Goal: Task Accomplishment & Management: Use online tool/utility

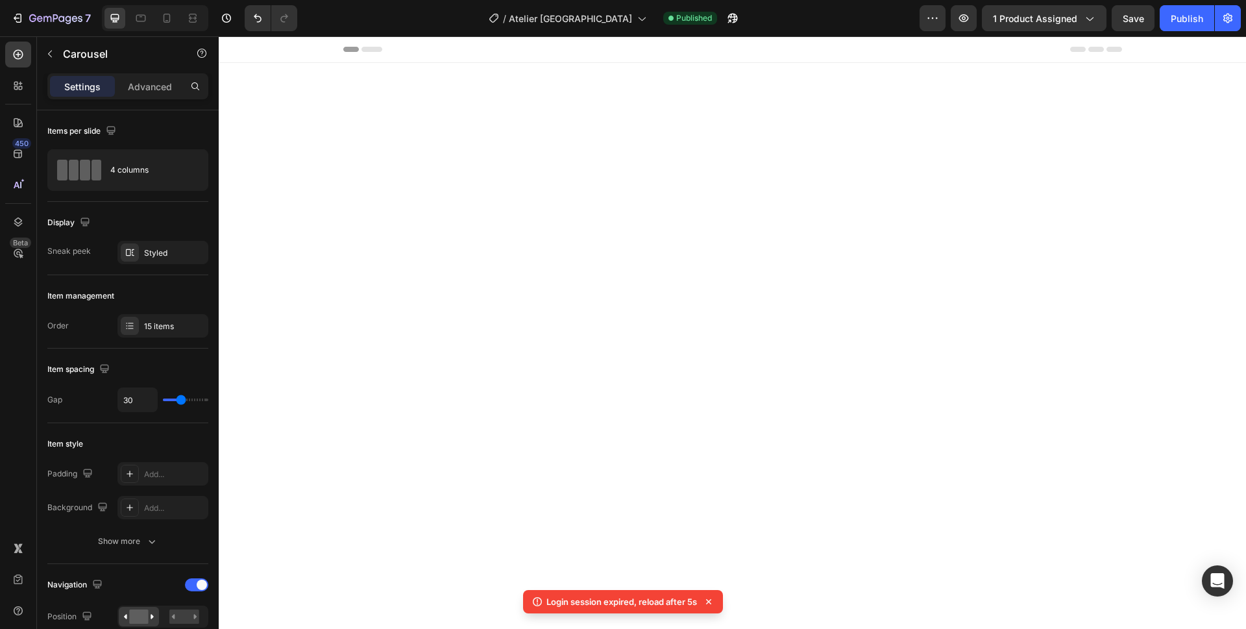
scroll to position [911, 0]
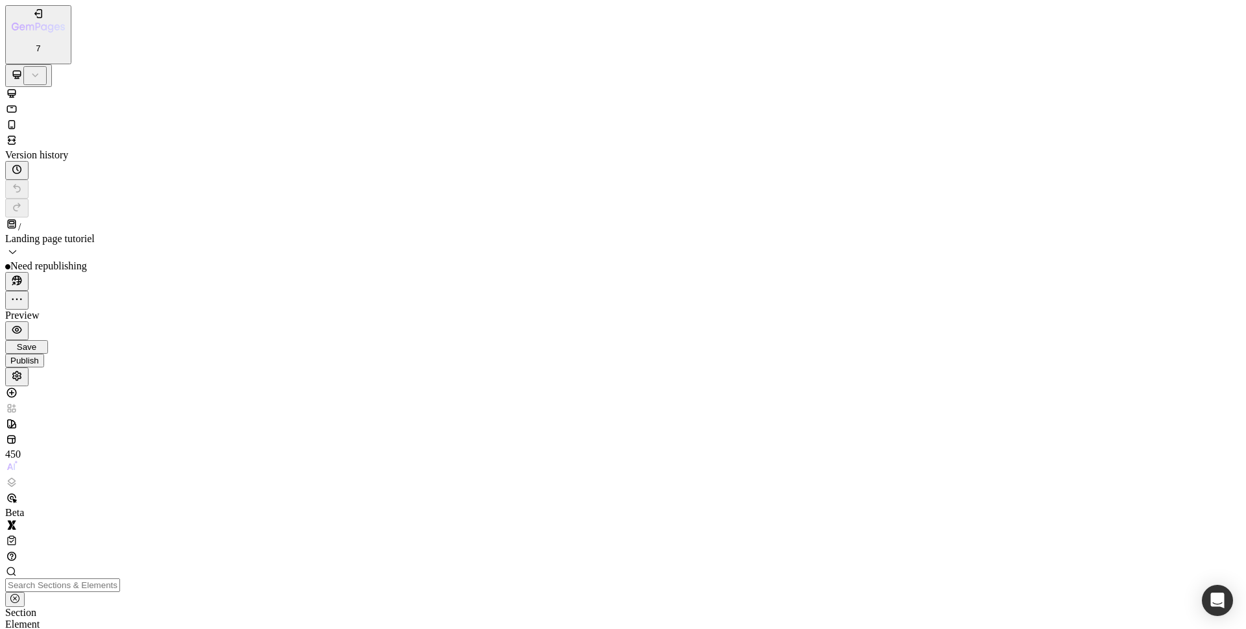
scroll to position [688, 0]
drag, startPoint x: 651, startPoint y: 22546, endPoint x: 30, endPoint y: 22549, distance: 621.1
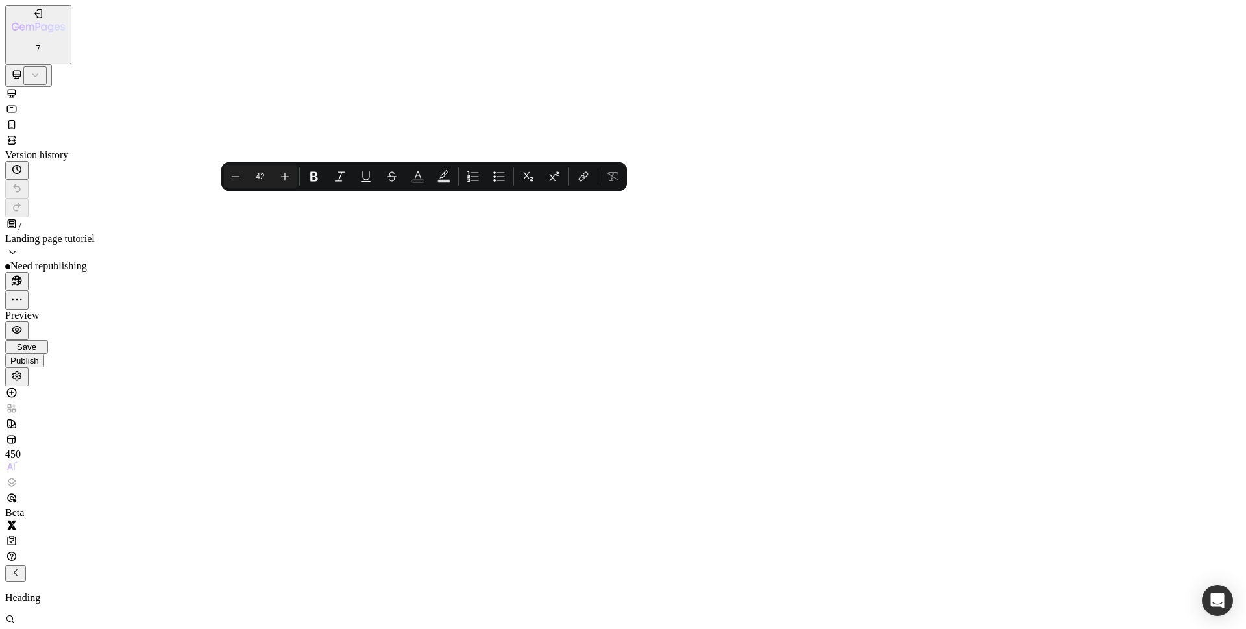
drag, startPoint x: 108, startPoint y: 22544, endPoint x: 10, endPoint y: 22541, distance: 98.7
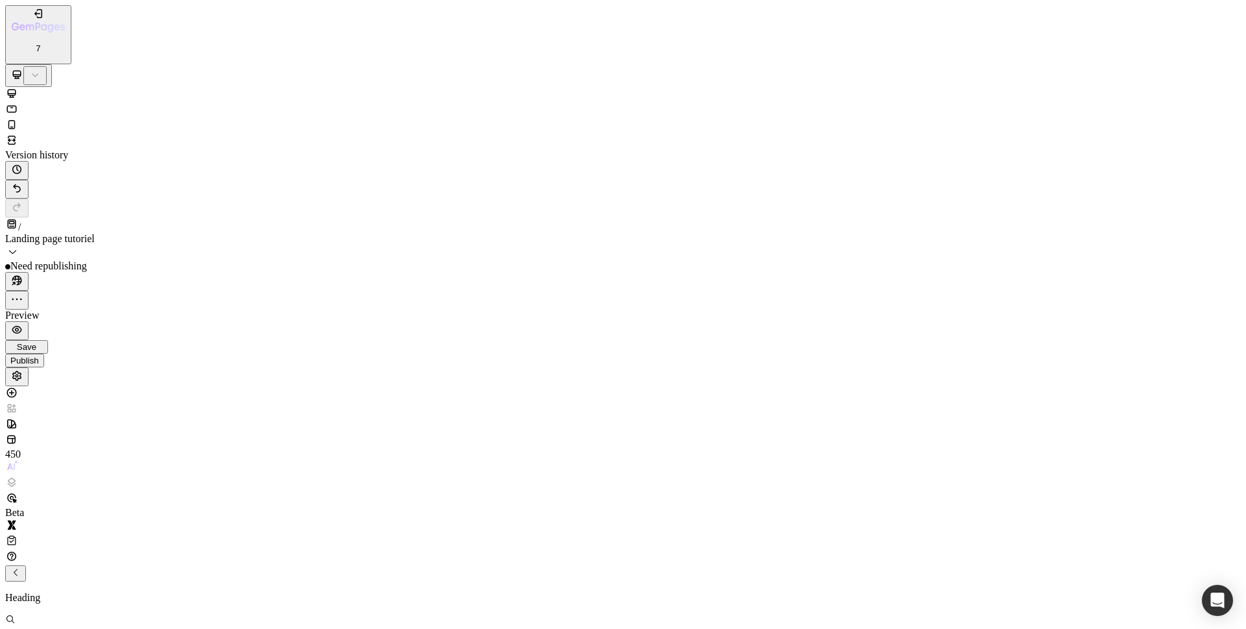
scroll to position [0, 0]
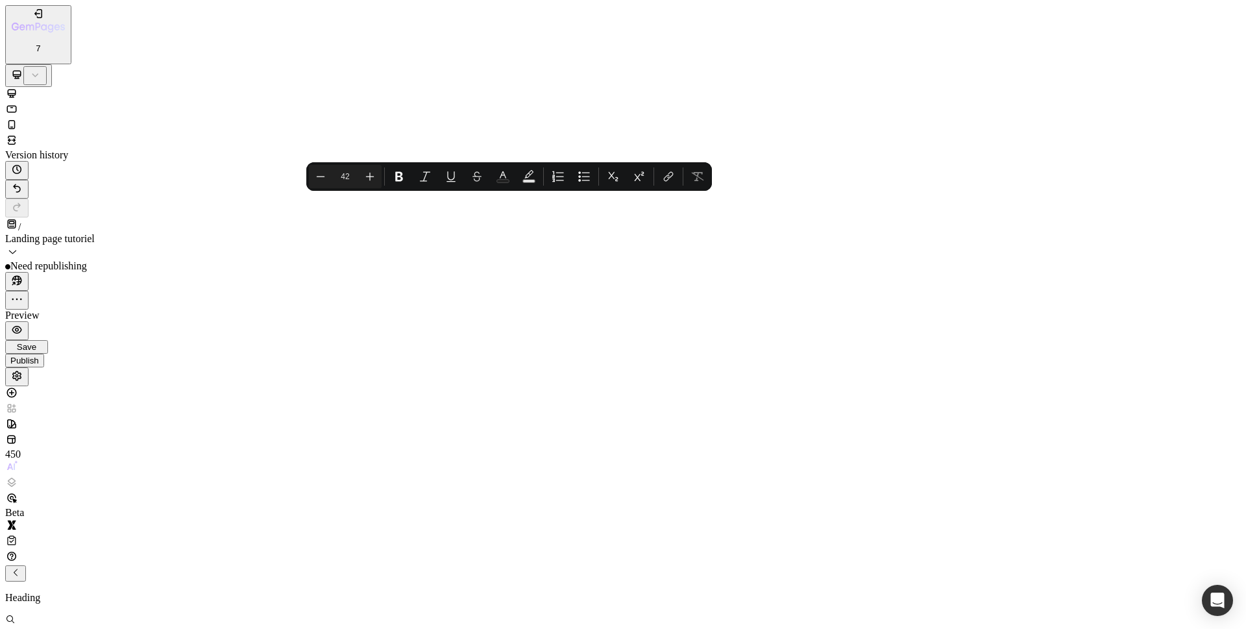
drag, startPoint x: 578, startPoint y: 9677, endPoint x: 19, endPoint y: 9679, distance: 559.4
click at [505, 175] on icon "Editor contextual toolbar" at bounding box center [503, 174] width 6 height 7
type input "000000"
click at [505, 175] on icon "Editor contextual toolbar" at bounding box center [502, 176] width 13 height 13
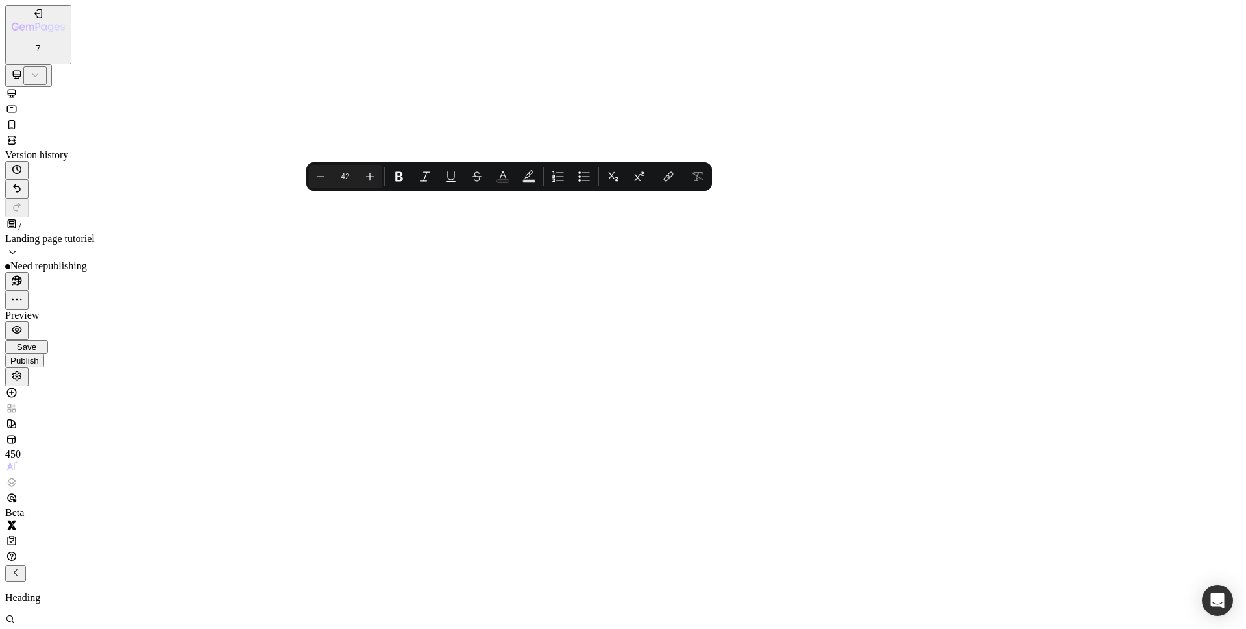
scroll to position [0, 0]
click at [18, 569] on icon "button" at bounding box center [16, 572] width 4 height 7
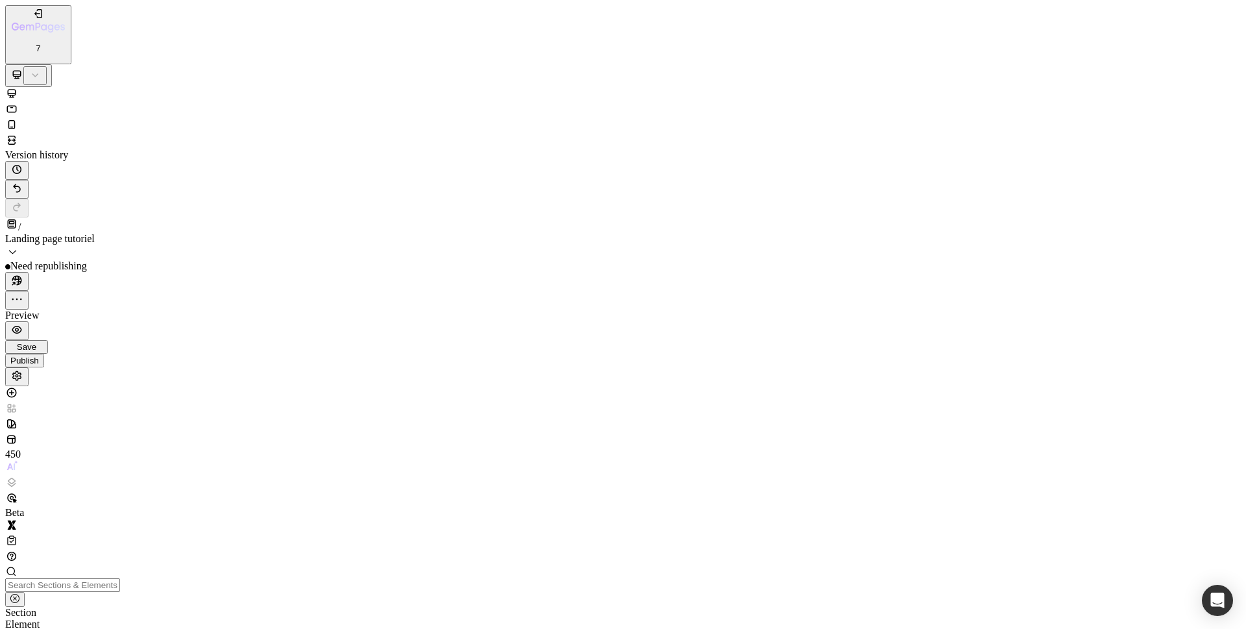
click at [21, 567] on icon "button" at bounding box center [15, 572] width 10 height 10
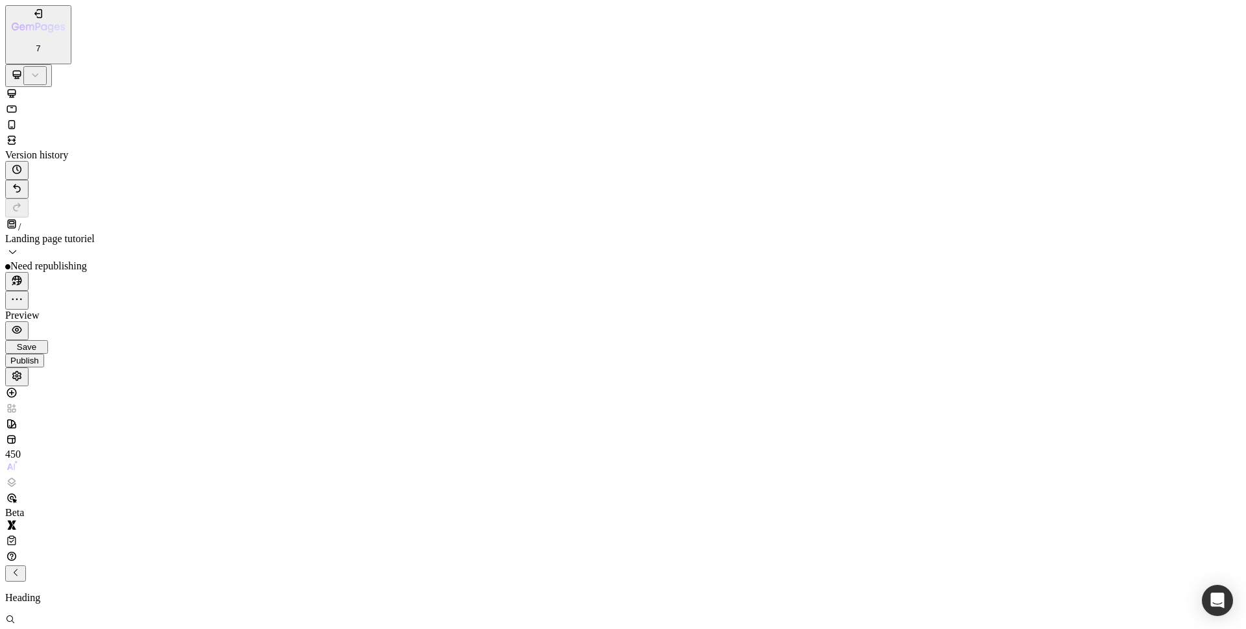
drag, startPoint x: 57, startPoint y: 22540, endPoint x: -3, endPoint y: 22540, distance: 60.4
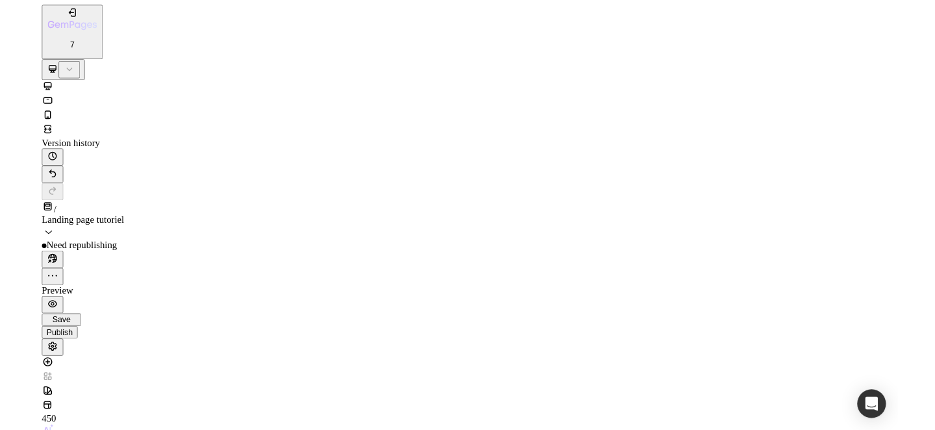
scroll to position [1075, 0]
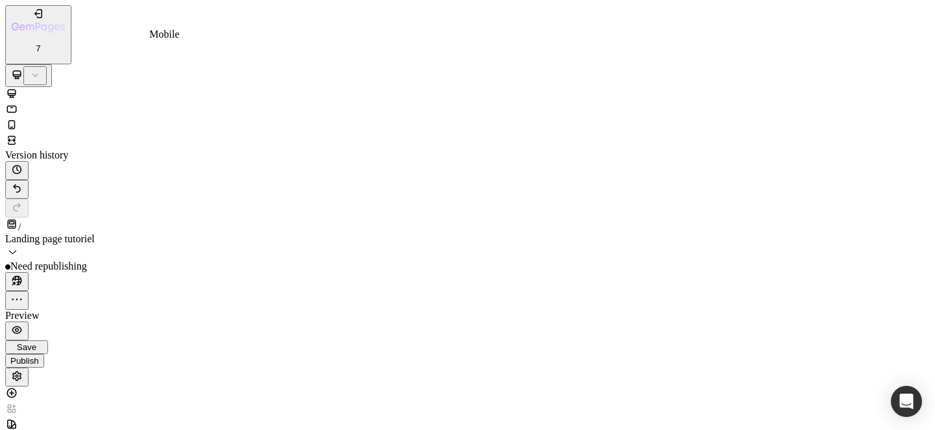
drag, startPoint x: 119, startPoint y: 20, endPoint x: 168, endPoint y: 21, distance: 48.7
click at [18, 118] on icon at bounding box center [11, 124] width 13 height 13
drag, startPoint x: 158, startPoint y: 11143, endPoint x: 173, endPoint y: 11143, distance: 14.9
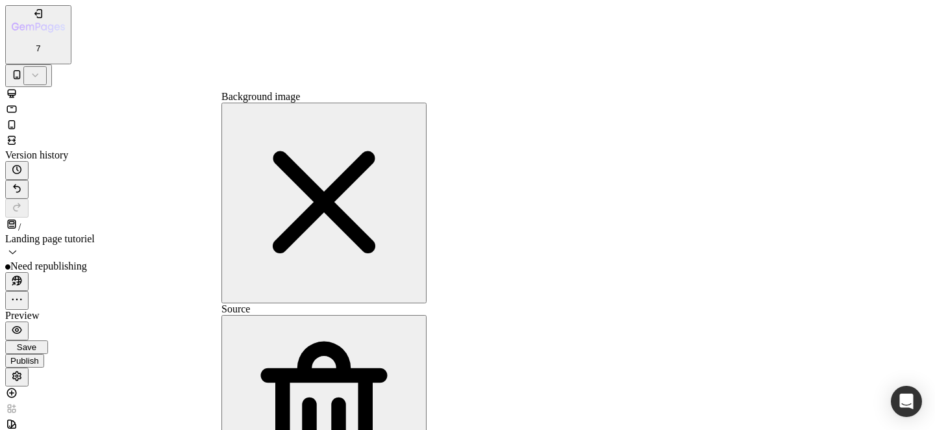
type input "C:\fakepath\Page tutoriel.png"
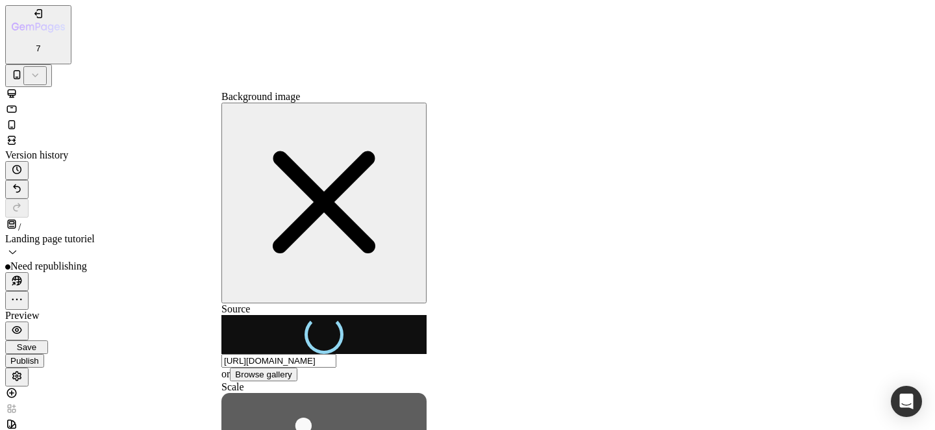
type input "https://cdn.shopify.com/s/files/1/0818/5200/6678/files/gempages_546969932928123…"
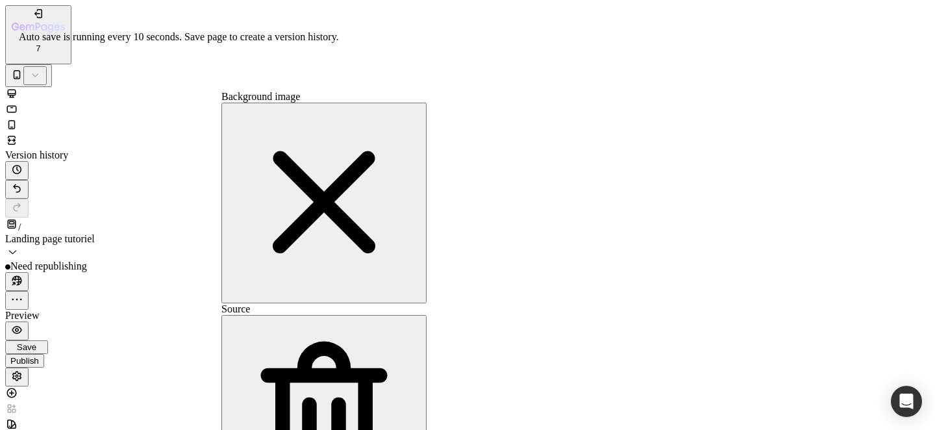
click at [36, 342] on span "Save" at bounding box center [26, 347] width 19 height 10
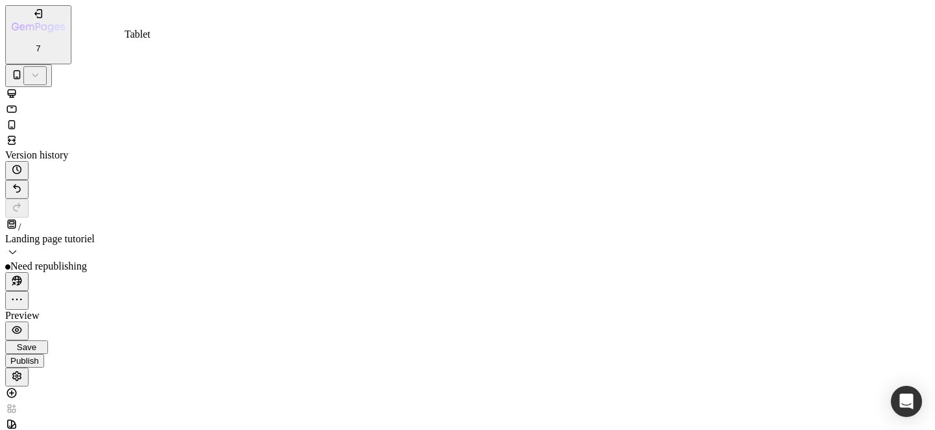
click at [17, 105] on icon at bounding box center [12, 108] width 10 height 7
type input "650"
click at [16, 89] on icon at bounding box center [12, 93] width 8 height 8
type input "1230"
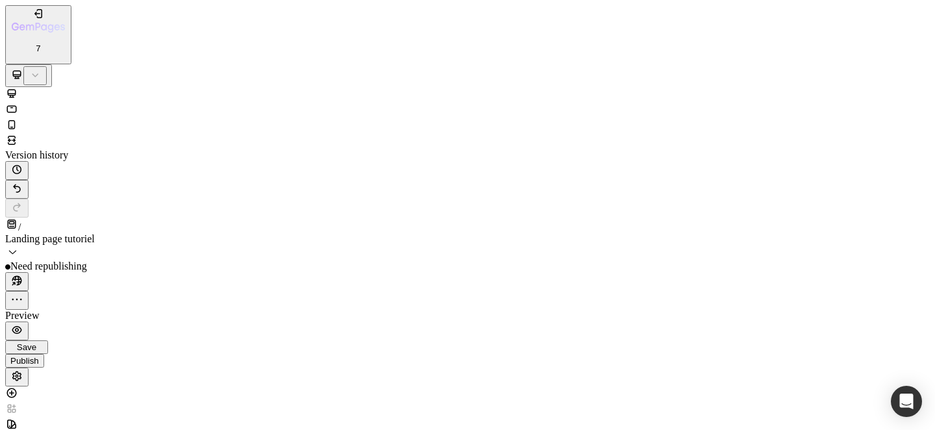
scroll to position [215, 0]
drag, startPoint x: 445, startPoint y: 17226, endPoint x: 437, endPoint y: 17335, distance: 108.6
drag, startPoint x: 440, startPoint y: 17233, endPoint x: 450, endPoint y: 17332, distance: 99.8
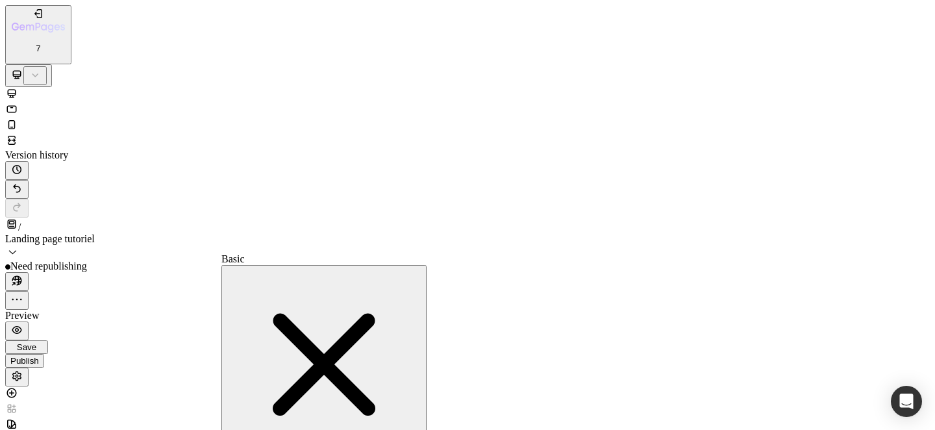
type input "151515"
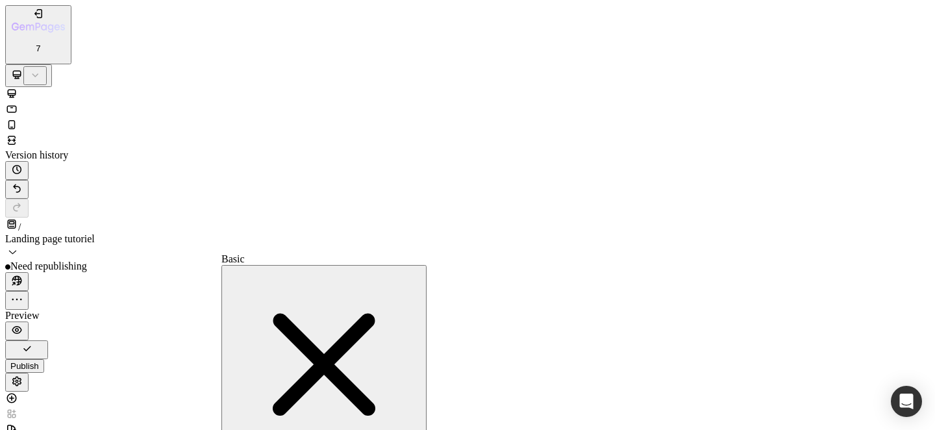
type input "151515"
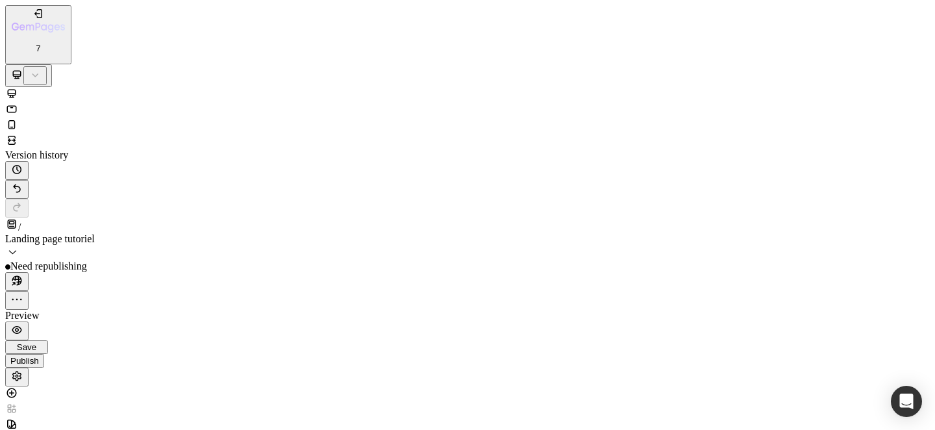
drag, startPoint x: 313, startPoint y: 17355, endPoint x: 575, endPoint y: 17361, distance: 261.6
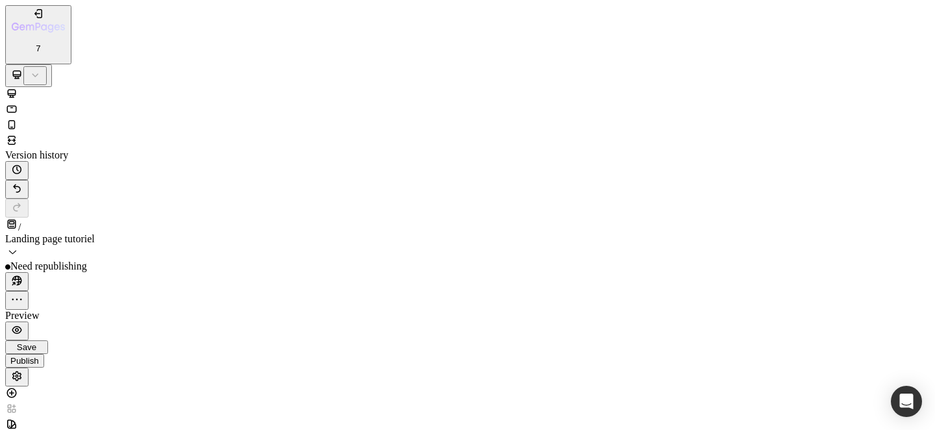
drag, startPoint x: 650, startPoint y: 17346, endPoint x: 190, endPoint y: 17366, distance: 461.2
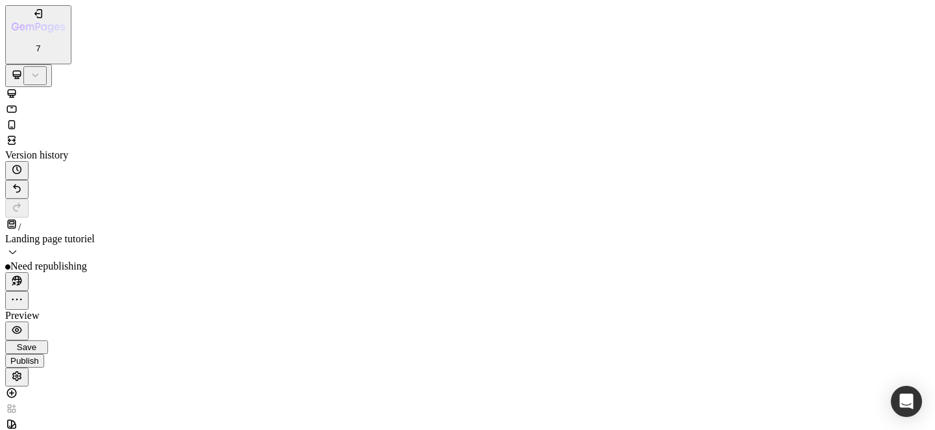
drag, startPoint x: 464, startPoint y: 19380, endPoint x: 451, endPoint y: 19384, distance: 13.4
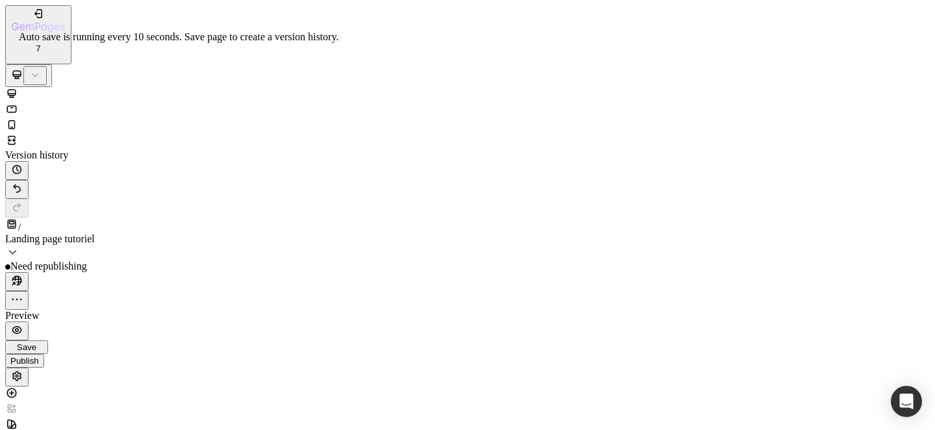
click at [36, 342] on span "Save" at bounding box center [26, 347] width 19 height 10
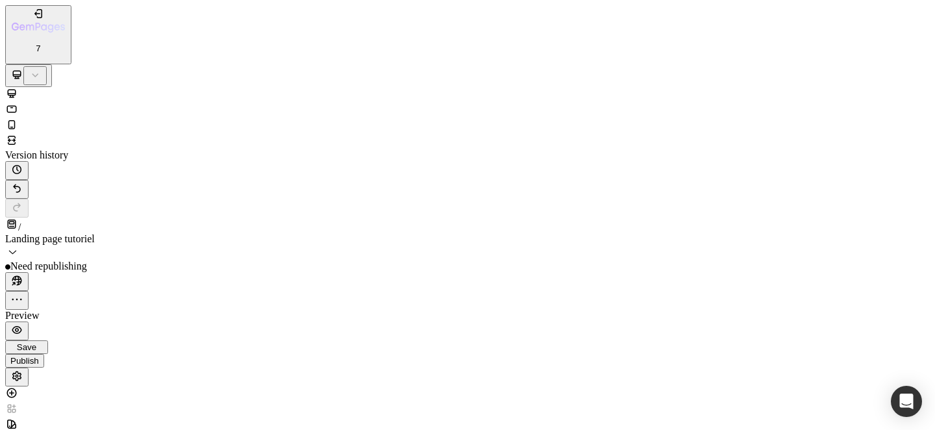
scroll to position [551, 0]
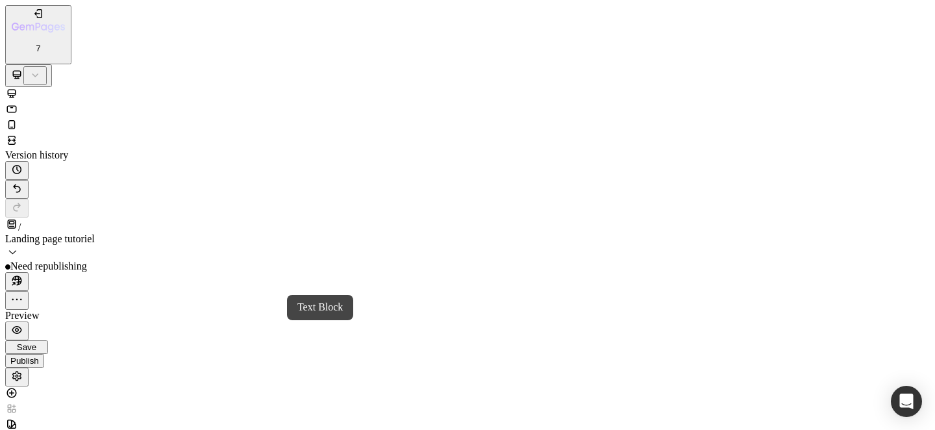
drag, startPoint x: 138, startPoint y: 17492, endPoint x: 116, endPoint y: 17435, distance: 61.8
drag, startPoint x: 71, startPoint y: 14464, endPoint x: 66, endPoint y: 14406, distance: 58.6
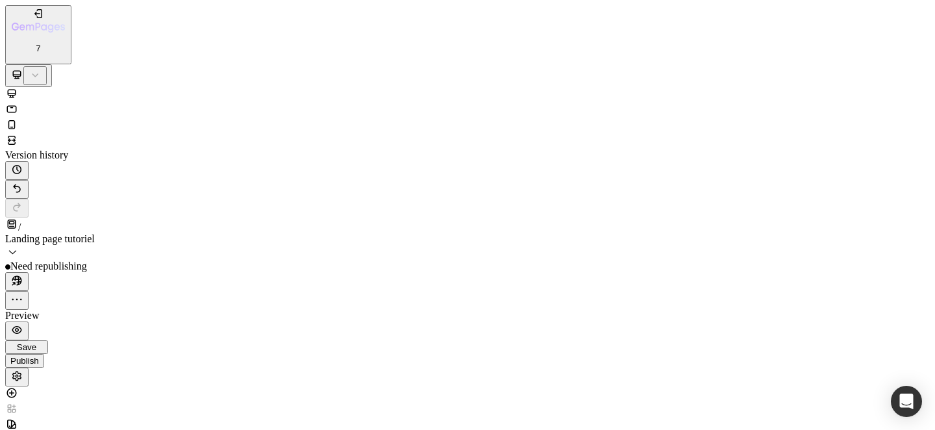
scroll to position [1393, 0]
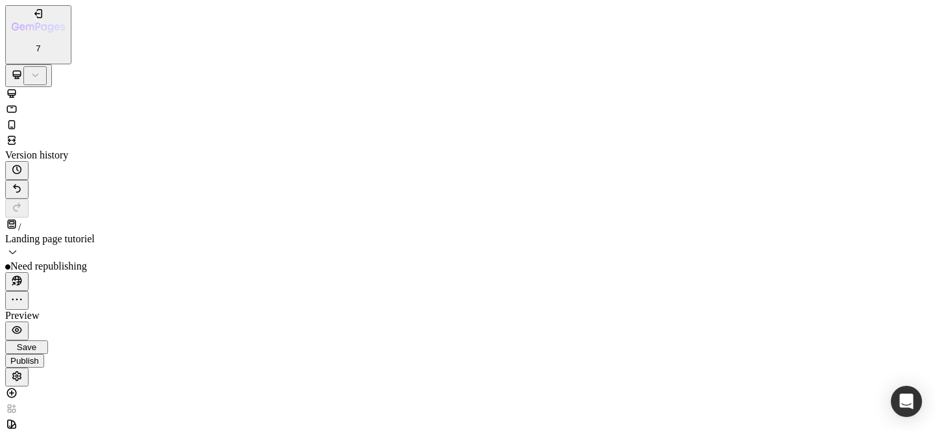
scroll to position [177, 0]
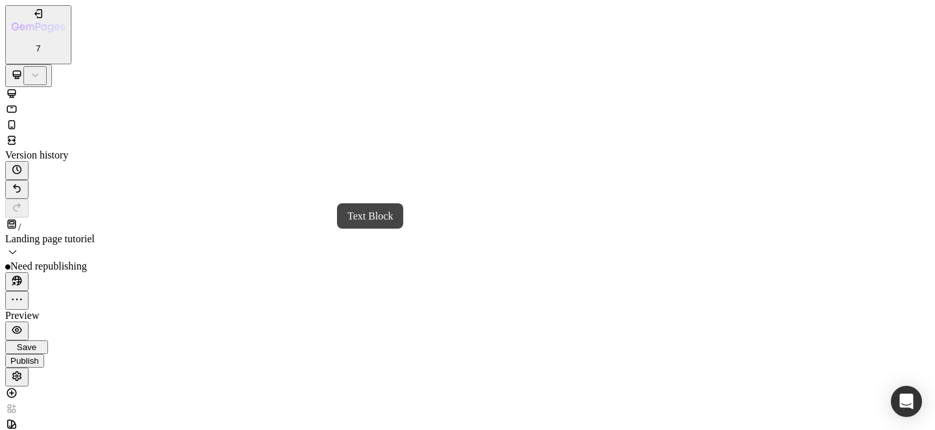
scroll to position [0, 0]
drag, startPoint x: 168, startPoint y: 17366, endPoint x: 172, endPoint y: 17340, distance: 26.3
drag, startPoint x: 164, startPoint y: 14619, endPoint x: 155, endPoint y: 14551, distance: 69.4
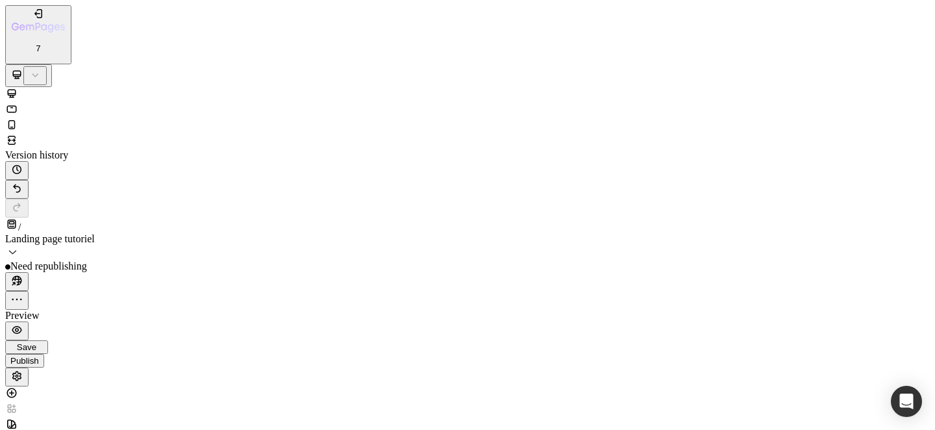
drag, startPoint x: 166, startPoint y: 17406, endPoint x: 169, endPoint y: 17337, distance: 68.8
drag, startPoint x: 71, startPoint y: 14597, endPoint x: 73, endPoint y: 14554, distance: 43.5
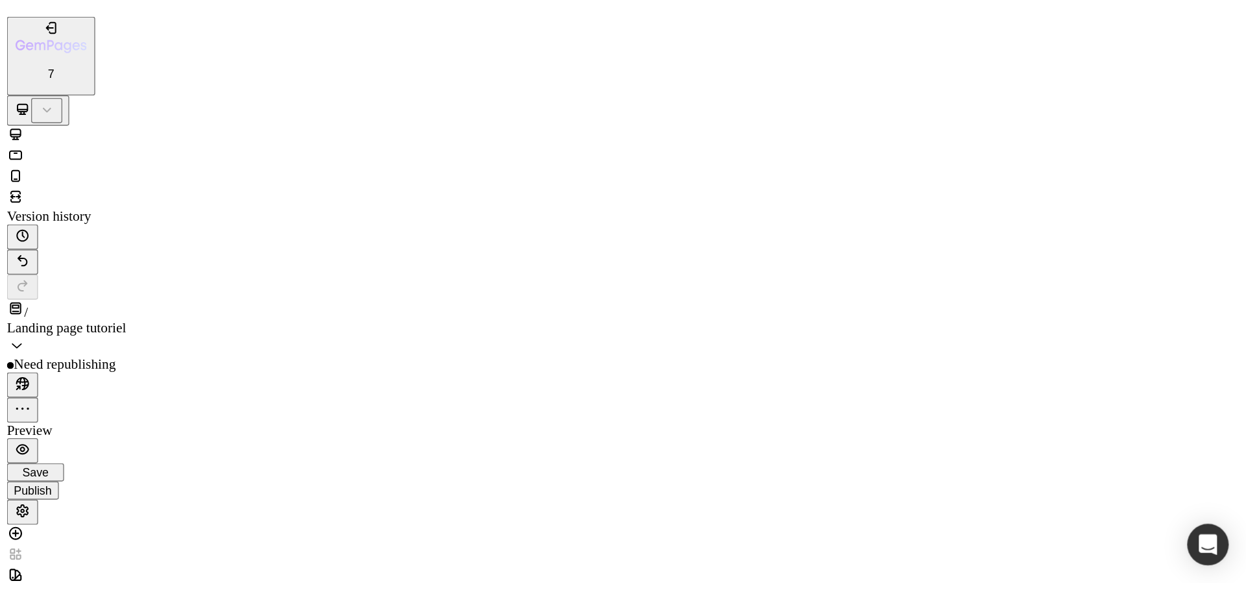
scroll to position [3187, 0]
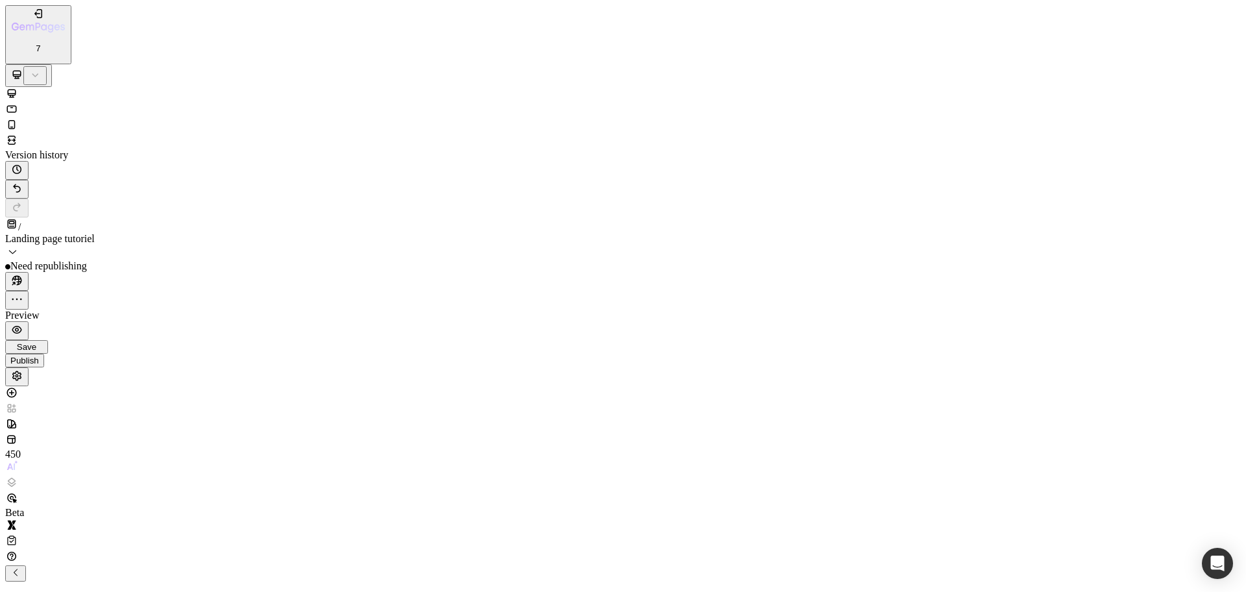
scroll to position [2651, 0]
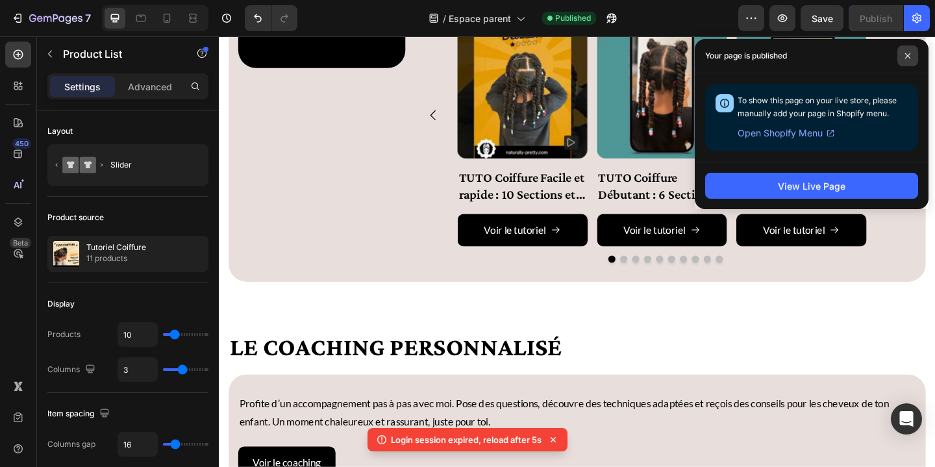
click at [911, 58] on span at bounding box center [907, 55] width 21 height 21
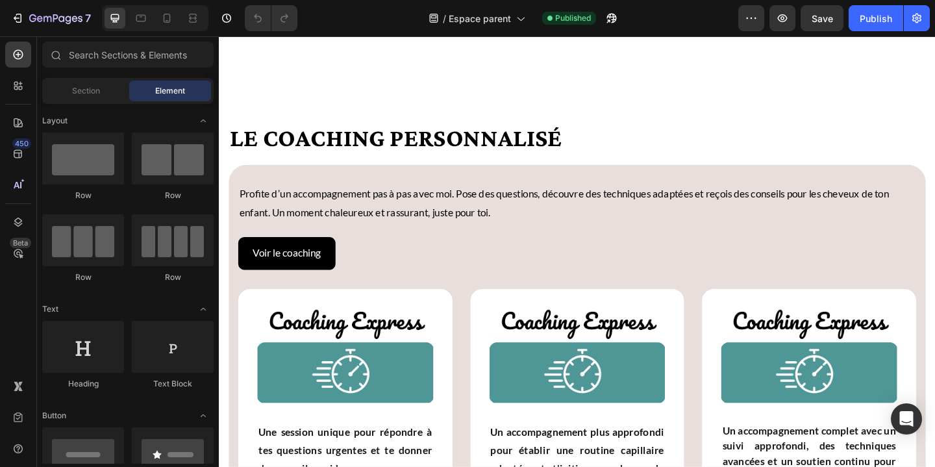
scroll to position [1556, 0]
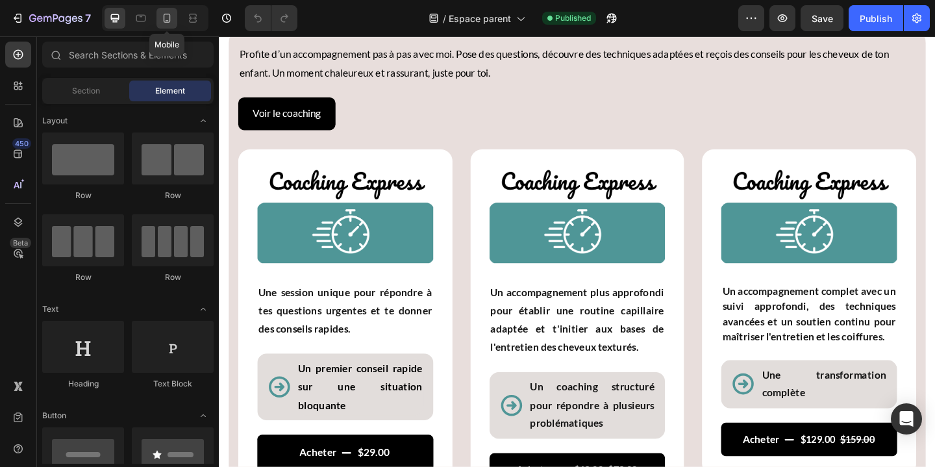
click at [164, 16] on icon at bounding box center [166, 18] width 13 height 13
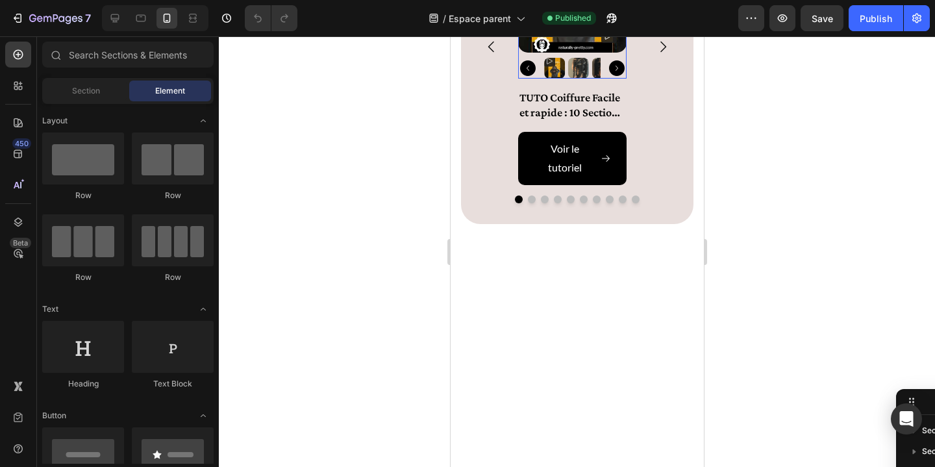
scroll to position [1643, 0]
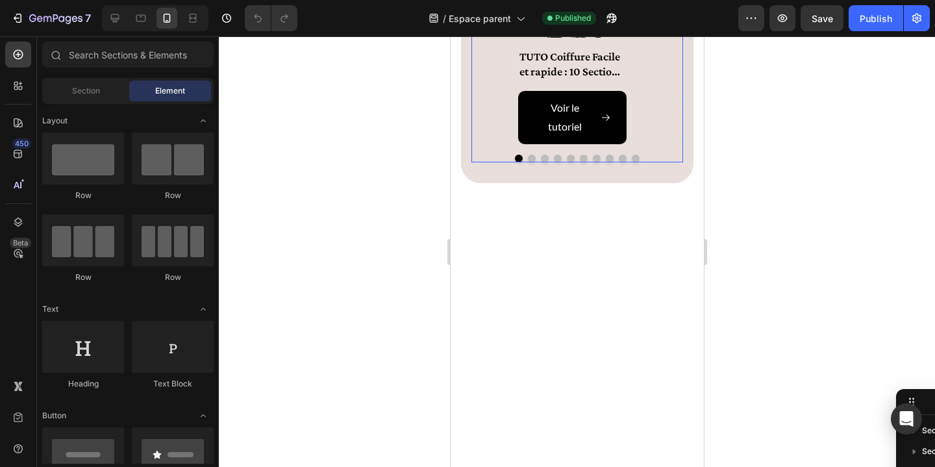
click at [659, 11] on icon "Carousel Next Arrow" at bounding box center [662, 5] width 6 height 11
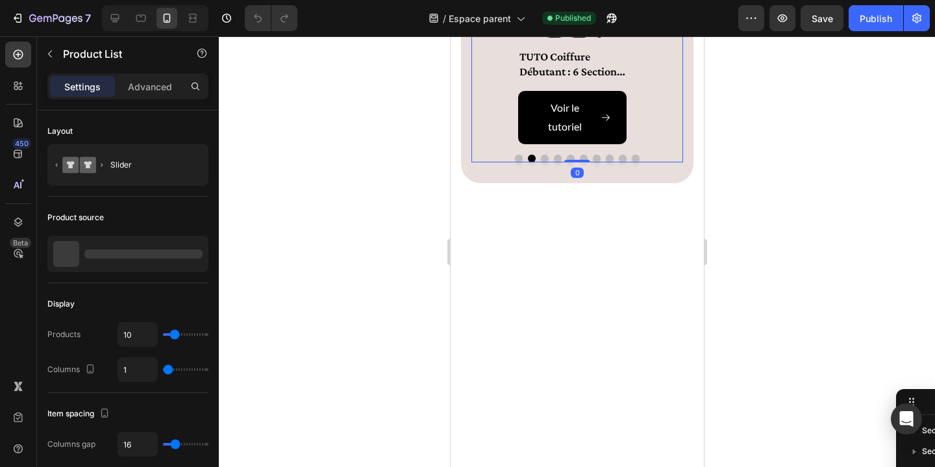
scroll to position [160, 0]
click at [657, 14] on icon "Carousel Next Arrow" at bounding box center [662, 6] width 16 height 16
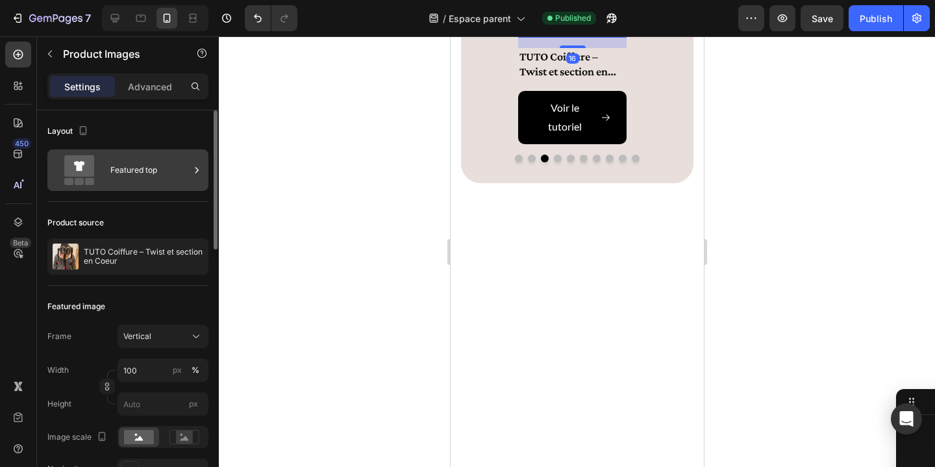
click at [195, 167] on icon at bounding box center [196, 170] width 13 height 13
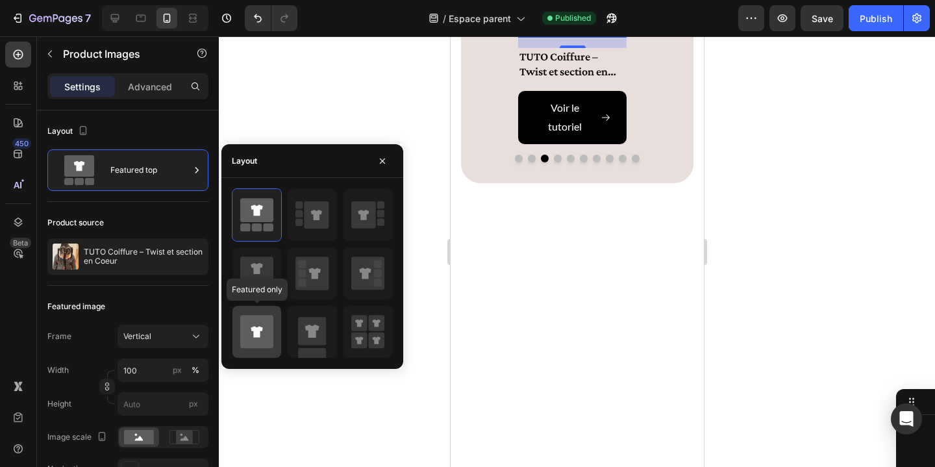
click at [258, 325] on icon at bounding box center [256, 331] width 33 height 33
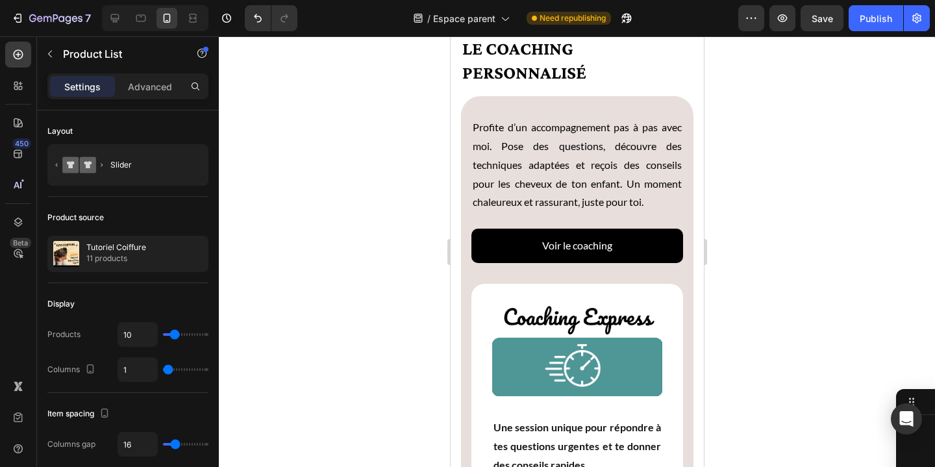
scroll to position [3605, 0]
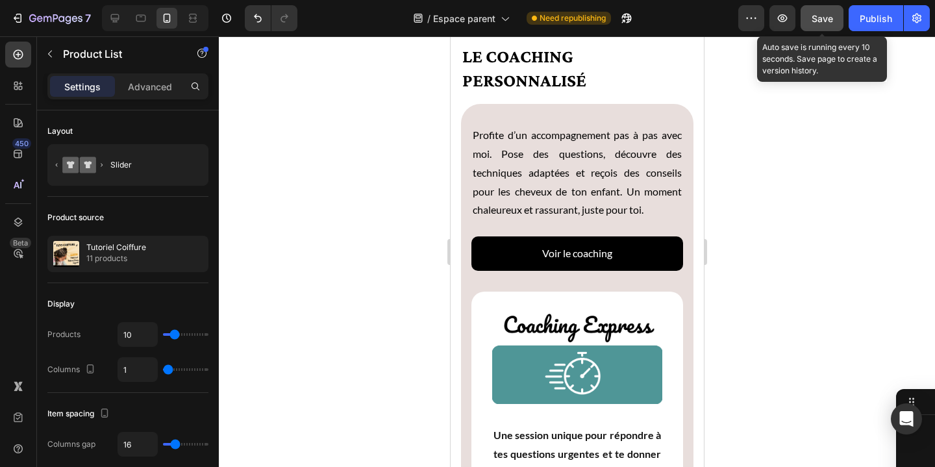
click at [819, 23] on span "Save" at bounding box center [821, 18] width 21 height 11
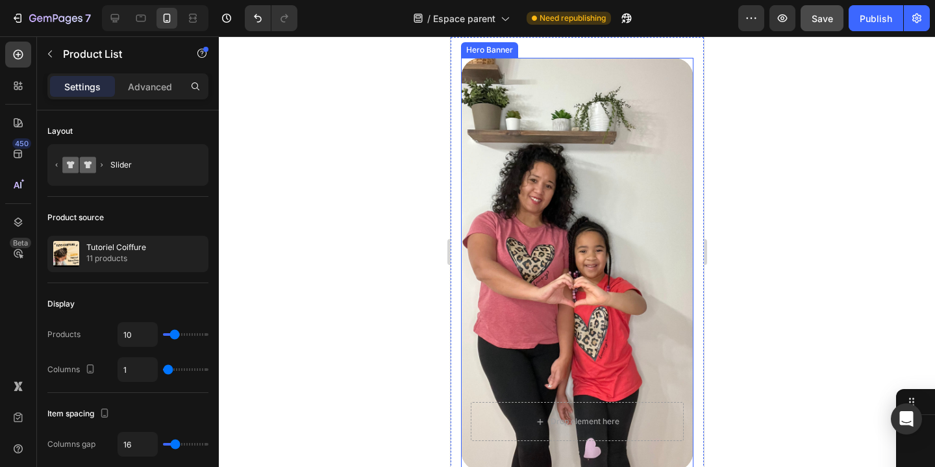
scroll to position [61, 0]
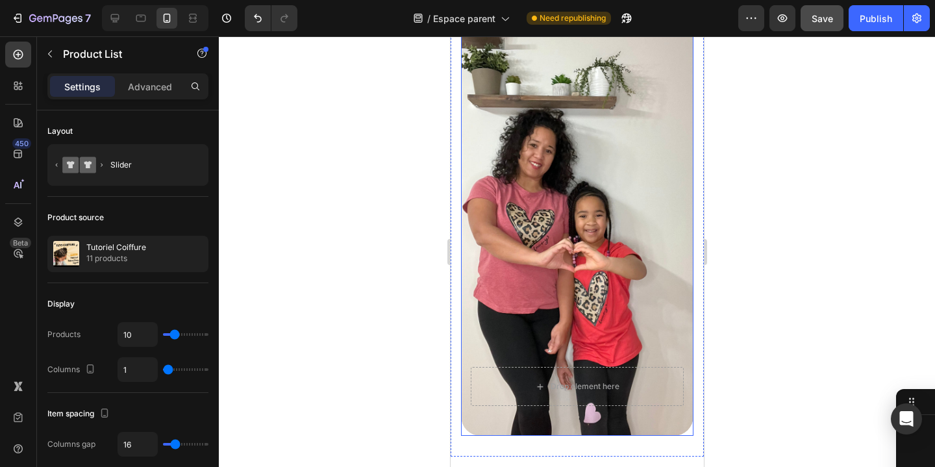
click at [607, 202] on div "Overlay" at bounding box center [576, 229] width 232 height 413
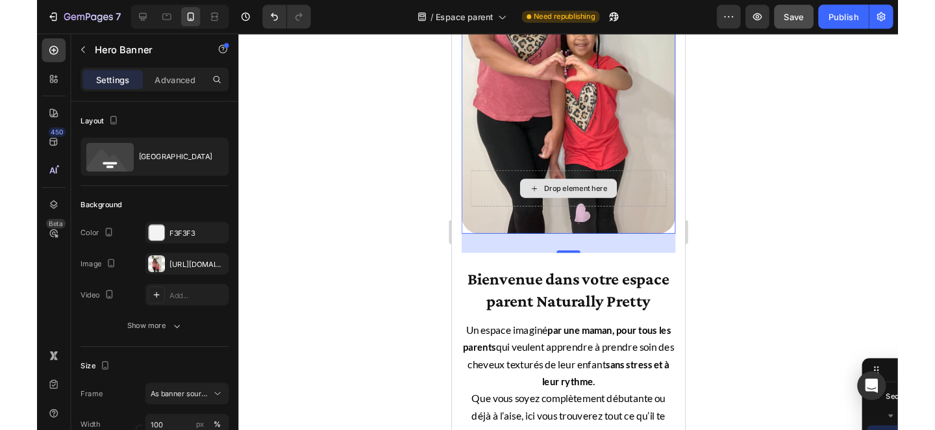
scroll to position [171, 0]
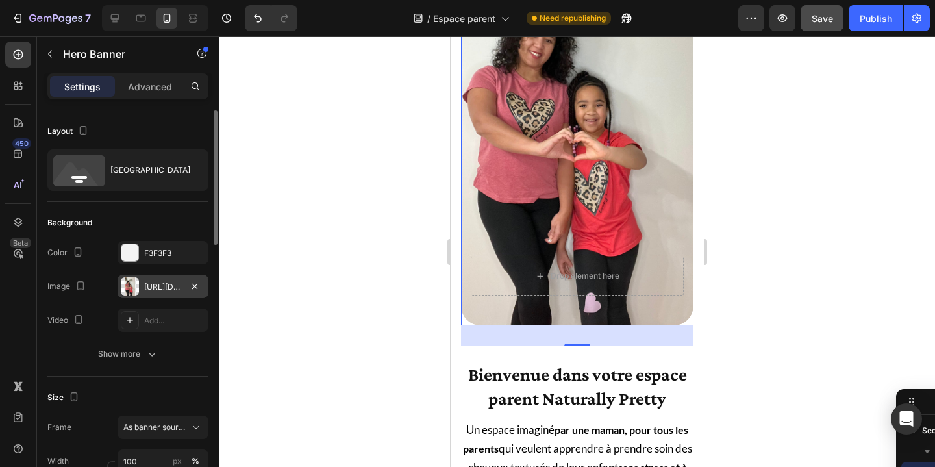
click at [166, 286] on div "https://cdn.shopify.com/s/files/1/0818/5200/6678/files/gempages_546969932928123…" at bounding box center [163, 287] width 38 height 12
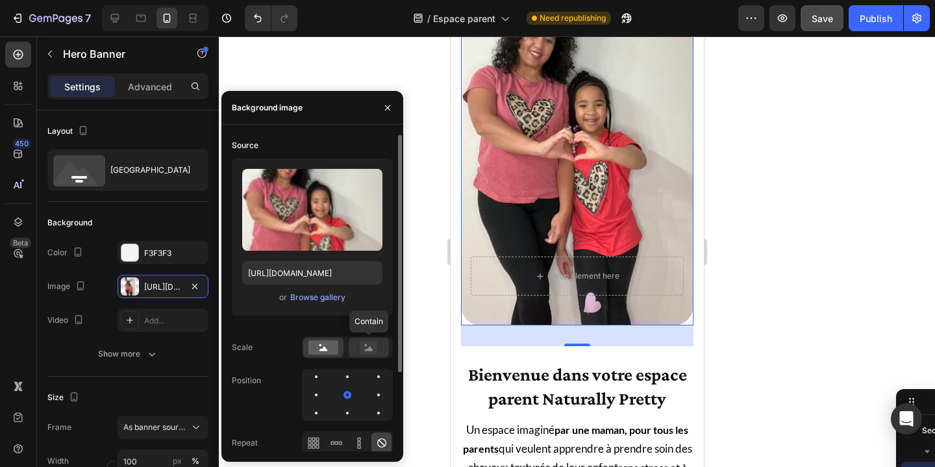
click at [367, 347] on rect at bounding box center [368, 347] width 17 height 13
click at [331, 349] on rect at bounding box center [323, 347] width 30 height 14
click at [302, 273] on input "https://cdn.shopify.com/s/files/1/0818/5200/6678/files/gempages_546969932928123…" at bounding box center [312, 272] width 140 height 23
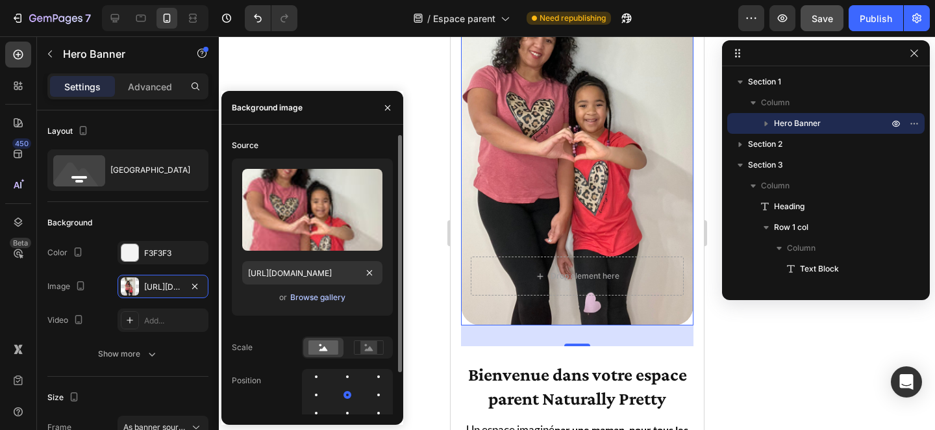
click at [323, 300] on div "Browse gallery" at bounding box center [317, 297] width 55 height 12
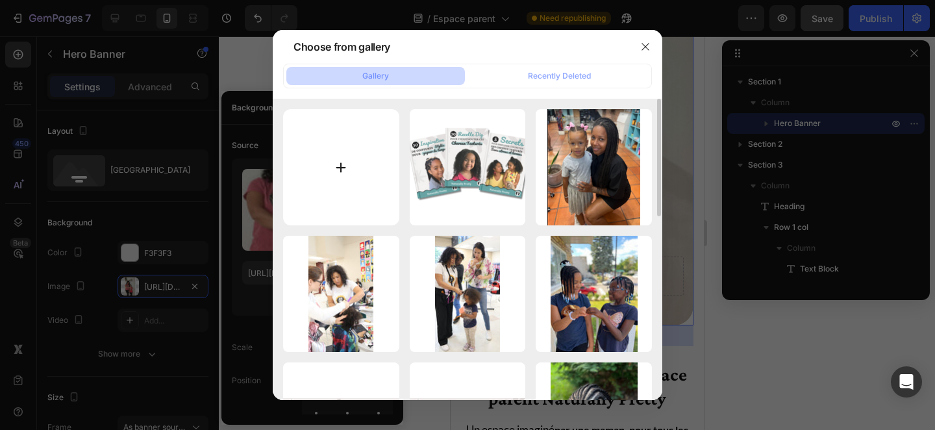
click at [330, 164] on input "file" at bounding box center [341, 167] width 116 height 116
type input "C:\fakepath\Espace parent.png"
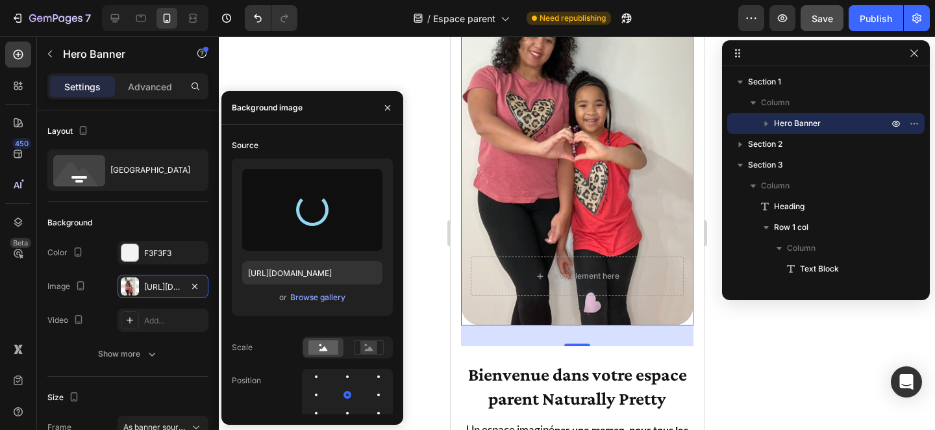
type input "https://cdn.shopify.com/s/files/1/0818/5200/6678/files/gempages_546969932928123…"
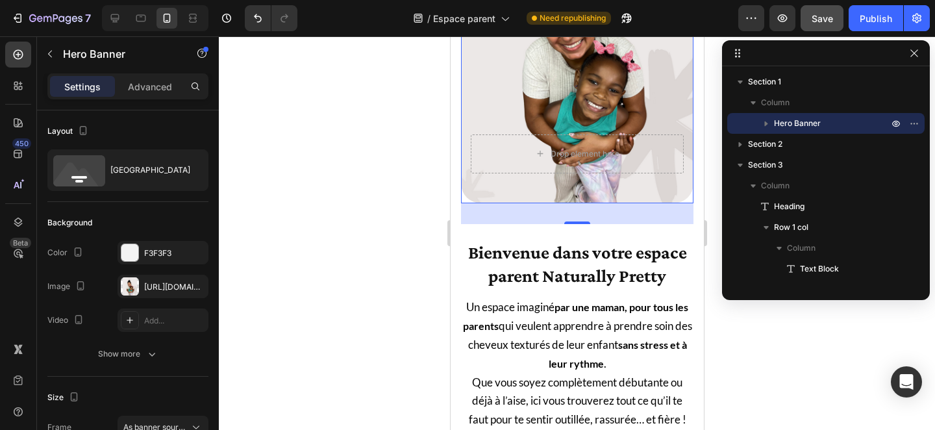
click at [737, 387] on div at bounding box center [577, 232] width 716 height 393
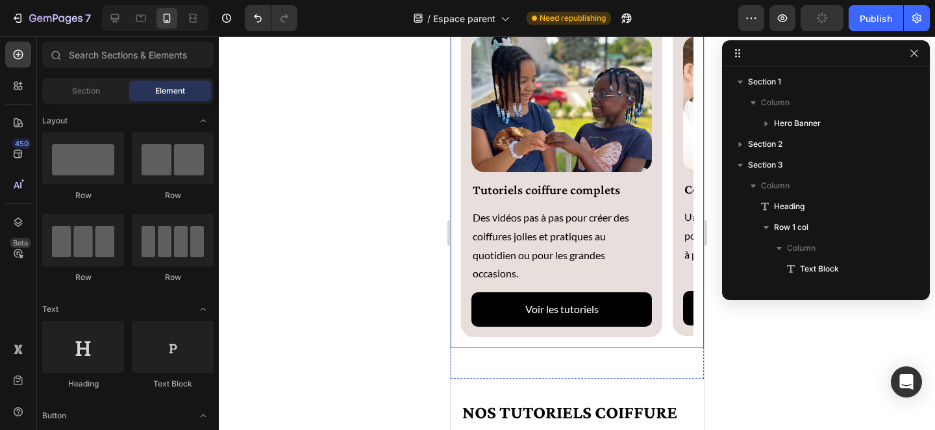
scroll to position [576, 0]
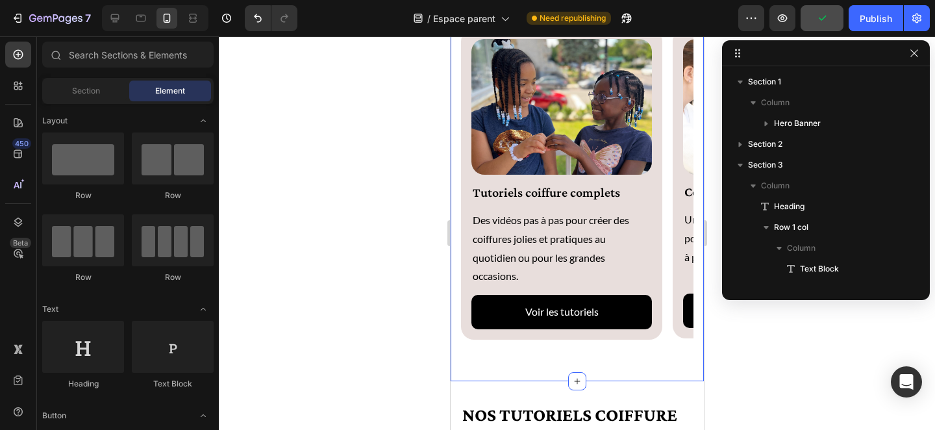
click at [474, 373] on div "Bienvenue dans votre espace parent Naturally Pretty Heading Un espace imaginé p…" at bounding box center [576, 94] width 253 height 574
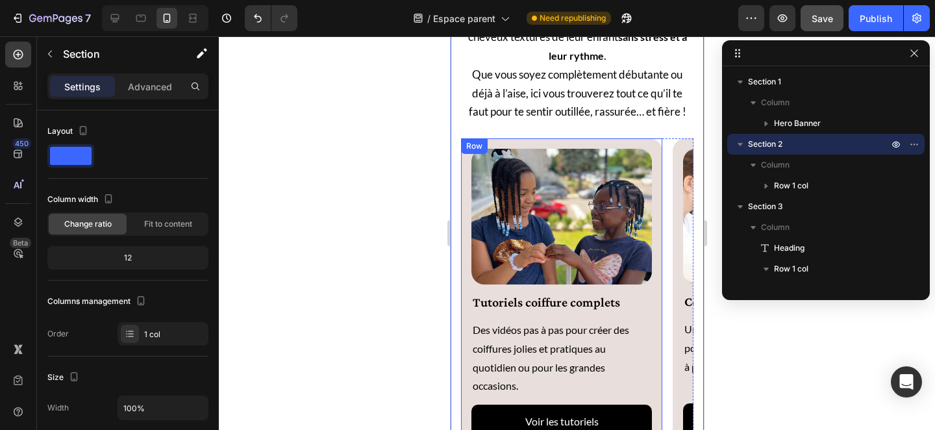
scroll to position [441, 0]
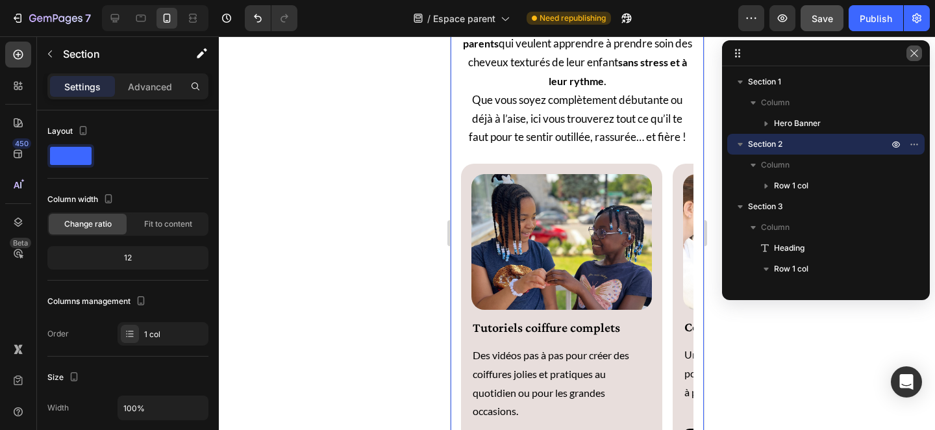
click at [917, 56] on icon "button" at bounding box center [913, 52] width 7 height 7
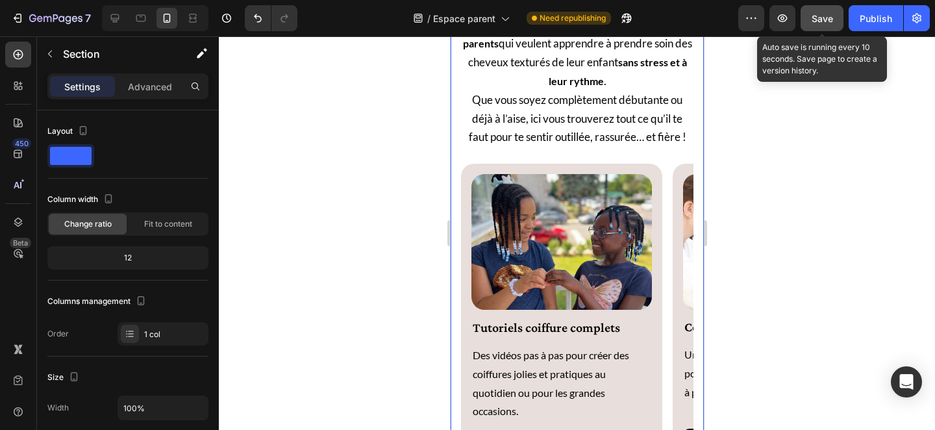
click at [822, 16] on span "Save" at bounding box center [821, 18] width 21 height 11
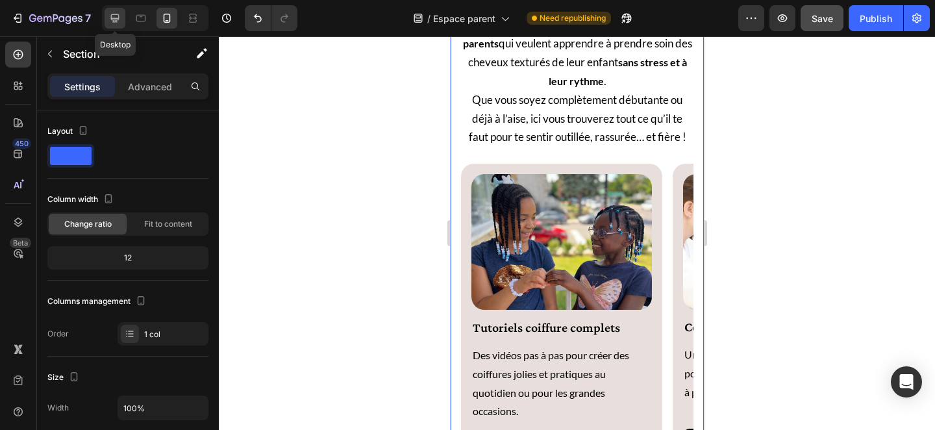
click at [116, 16] on icon at bounding box center [114, 18] width 13 height 13
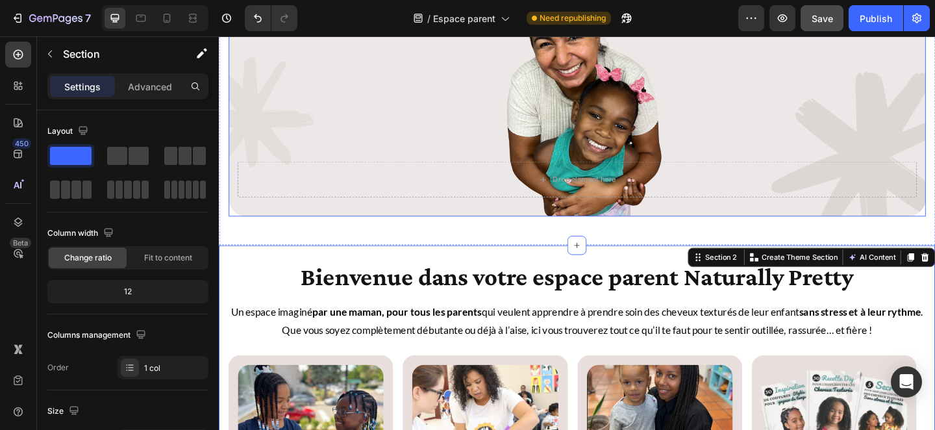
scroll to position [272, 0]
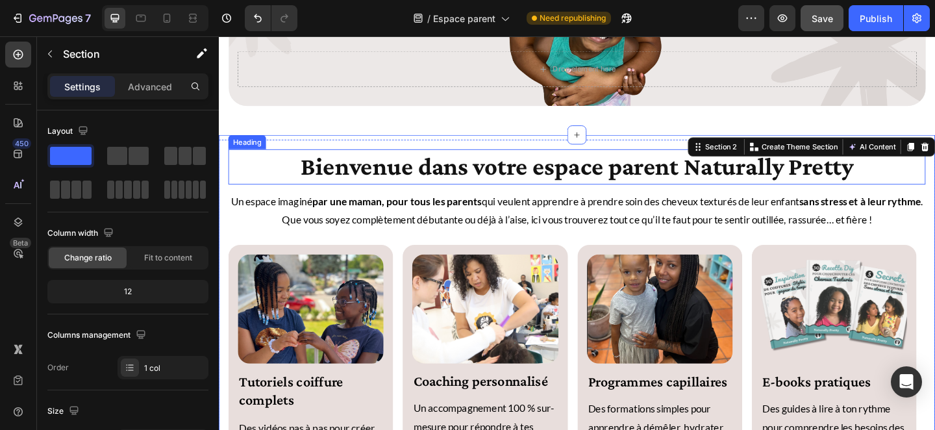
click at [591, 173] on strong "Bienvenue dans votre espace parent Naturally Pretty" at bounding box center [608, 177] width 601 height 31
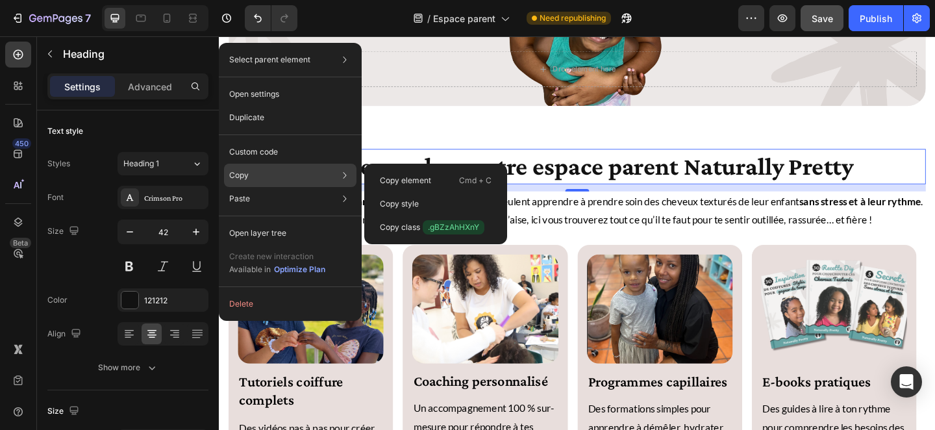
click at [252, 169] on div "Copy Copy element Cmd + C Copy style Copy class .gBZzAhHXnY" at bounding box center [290, 175] width 132 height 23
drag, startPoint x: 390, startPoint y: 179, endPoint x: 396, endPoint y: 198, distance: 19.7
click at [396, 198] on div "Copy element Cmd + C Copy style Copy class .gBZzAhHXnY" at bounding box center [435, 204] width 143 height 80
click at [398, 204] on p "Copy style" at bounding box center [399, 204] width 39 height 12
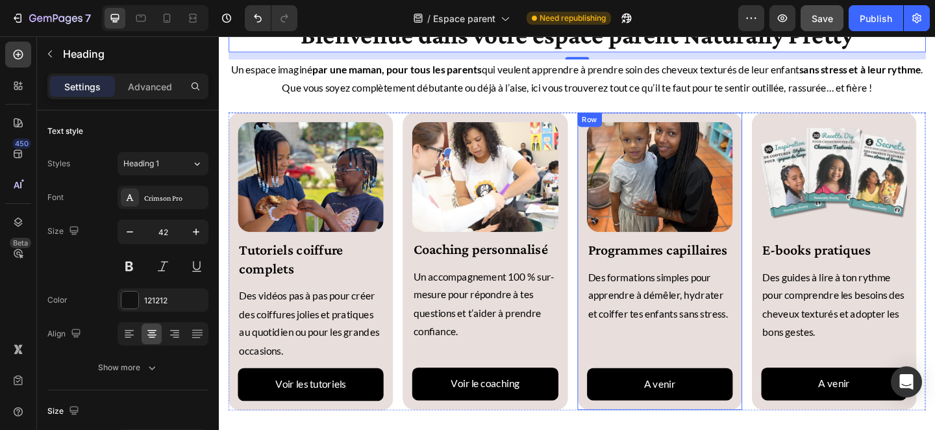
scroll to position [422, 0]
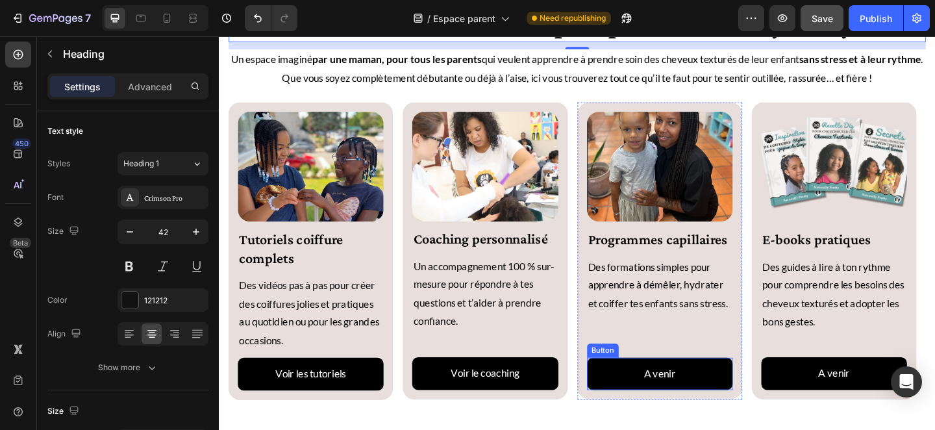
click at [634, 386] on div "A venir Button" at bounding box center [698, 404] width 158 height 36
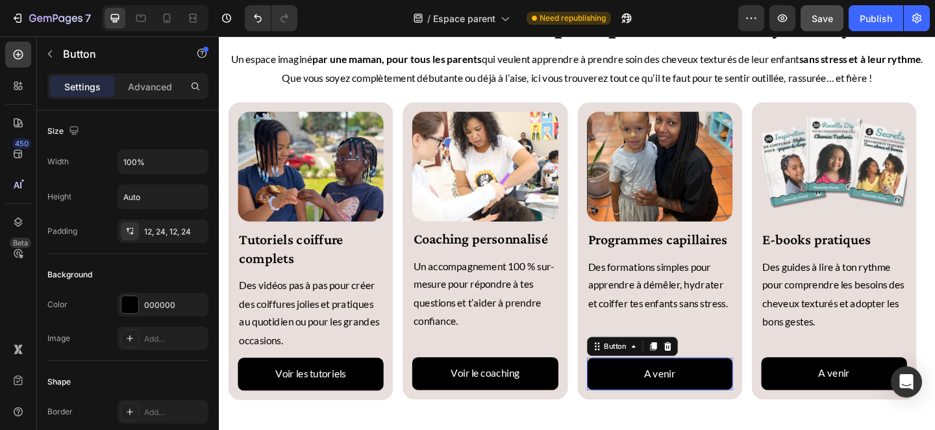
scroll to position [485, 0]
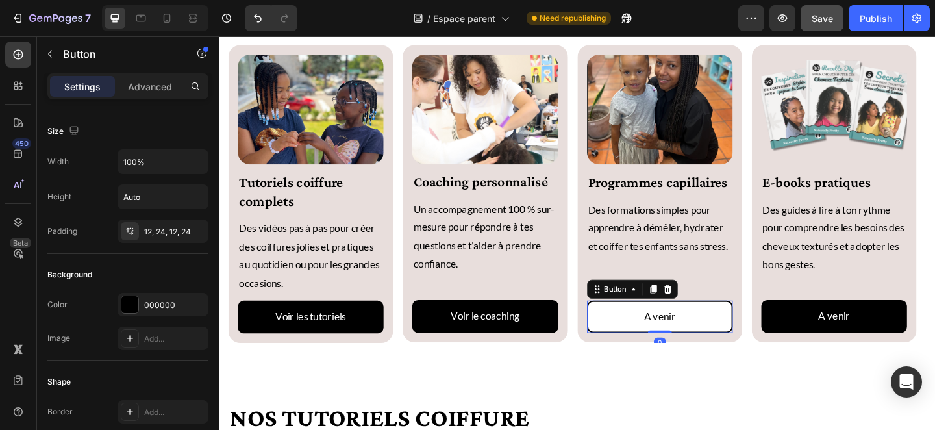
click at [641, 360] on button "A venir" at bounding box center [698, 342] width 158 height 36
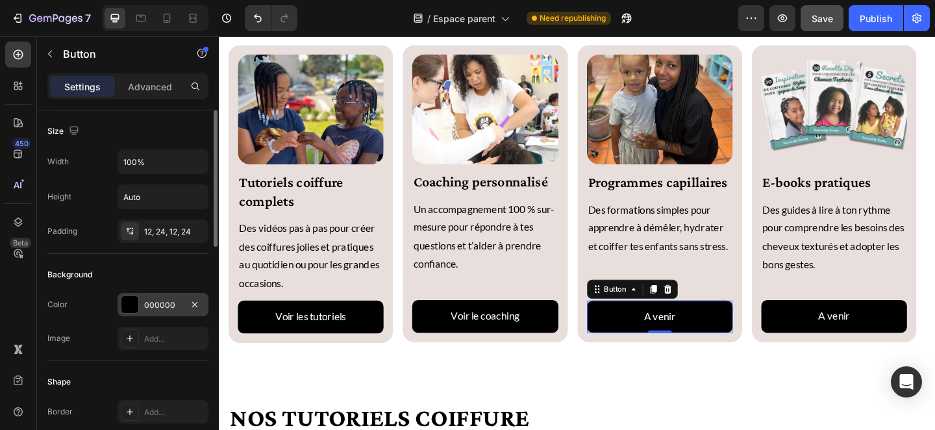
click at [132, 305] on div at bounding box center [129, 304] width 17 height 17
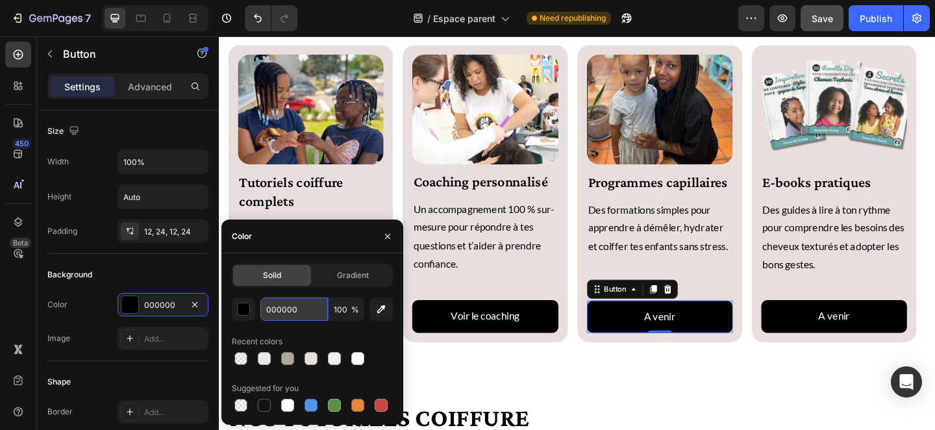
click at [312, 311] on input "000000" at bounding box center [293, 308] width 67 height 23
drag, startPoint x: 310, startPoint y: 307, endPoint x: 265, endPoint y: 313, distance: 45.2
click at [265, 313] on input "000000" at bounding box center [293, 308] width 67 height 23
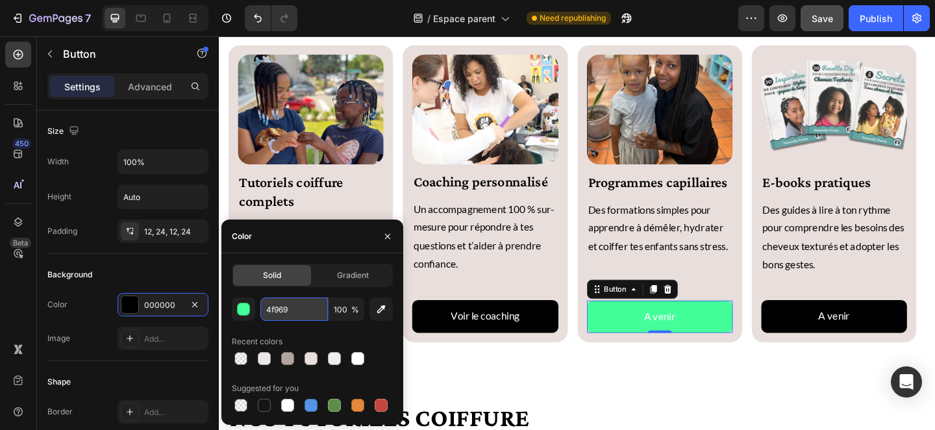
type input "4f9697"
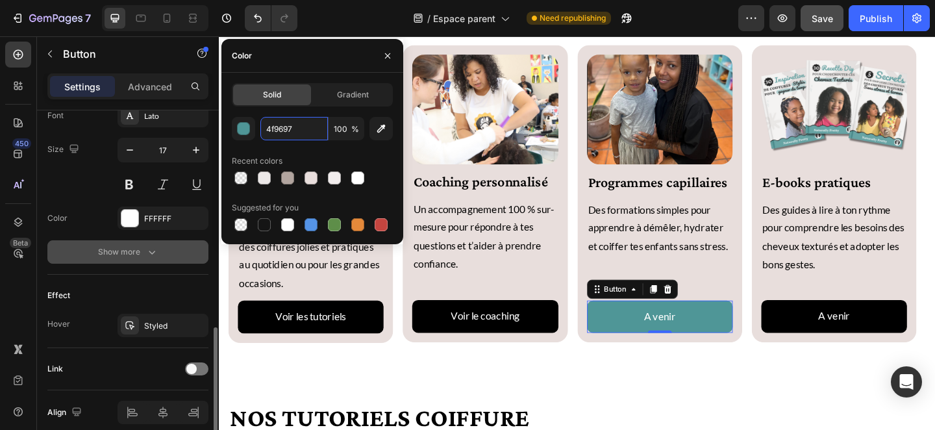
scroll to position [570, 0]
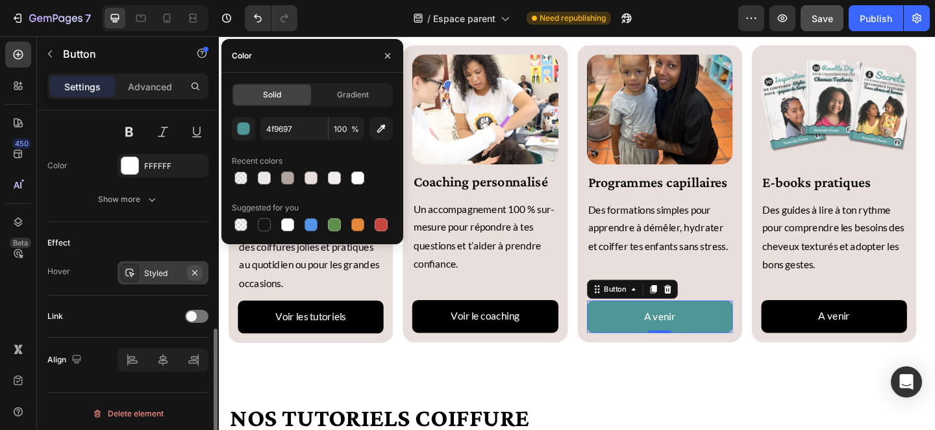
click at [200, 271] on button "button" at bounding box center [195, 273] width 16 height 16
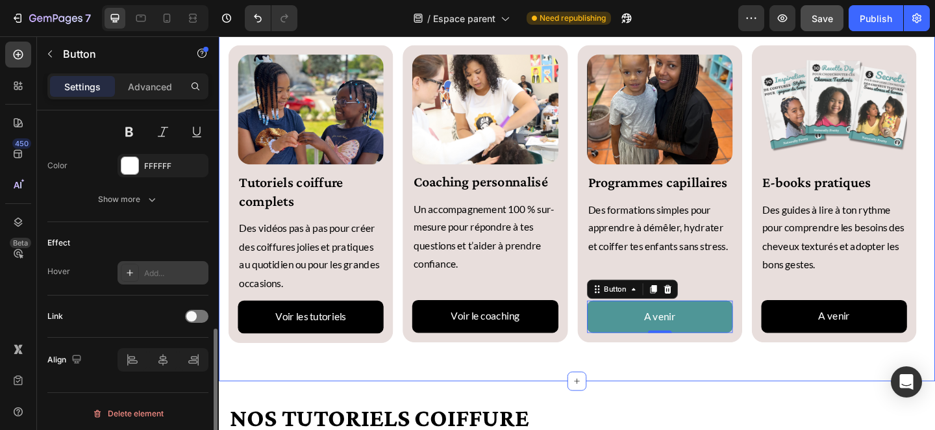
click at [711, 411] on div "Bienvenue dans votre espace parent Naturally Pretty Heading Un espace imaginé p…" at bounding box center [608, 169] width 779 height 484
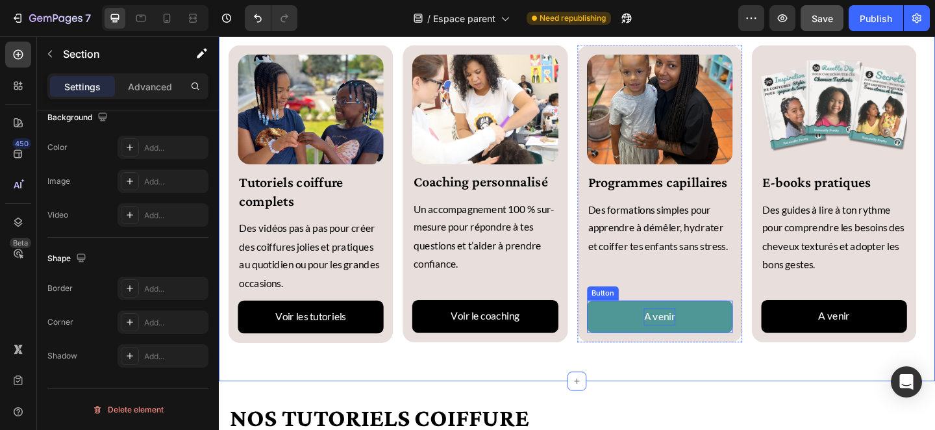
scroll to position [0, 0]
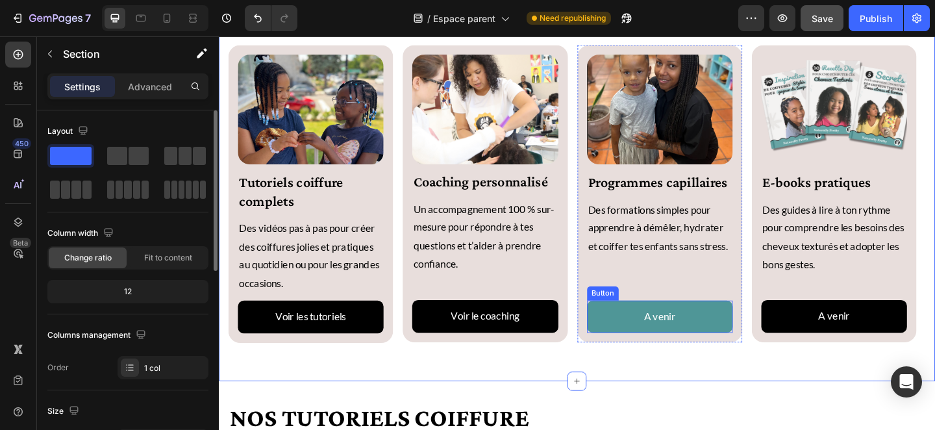
click at [655, 358] on button "A venir" at bounding box center [698, 342] width 158 height 36
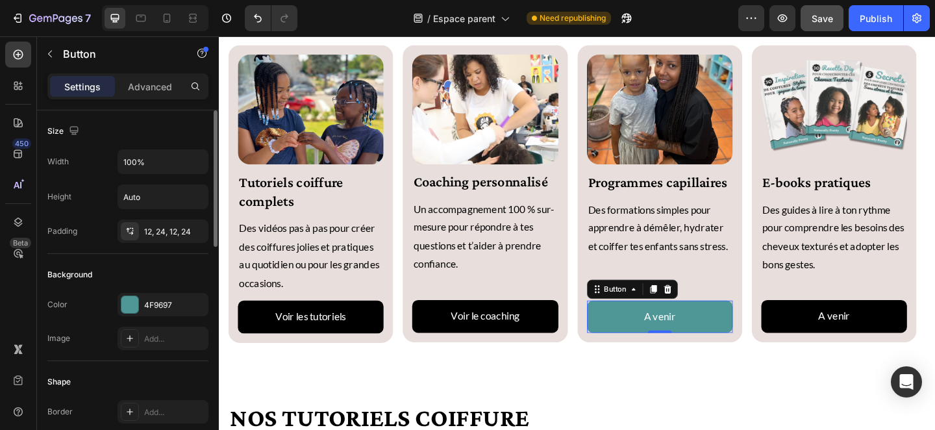
click at [733, 360] on button "A venir" at bounding box center [698, 342] width 158 height 36
click at [692, 316] on icon at bounding box center [690, 311] width 7 height 9
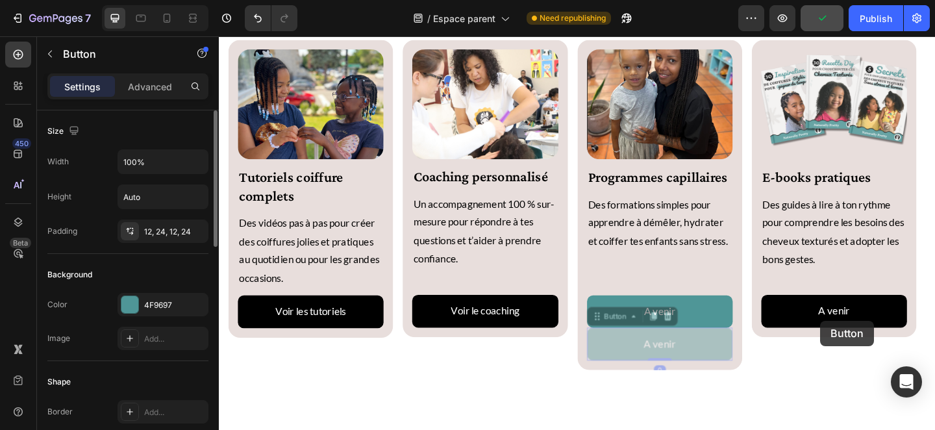
scroll to position [508, 0]
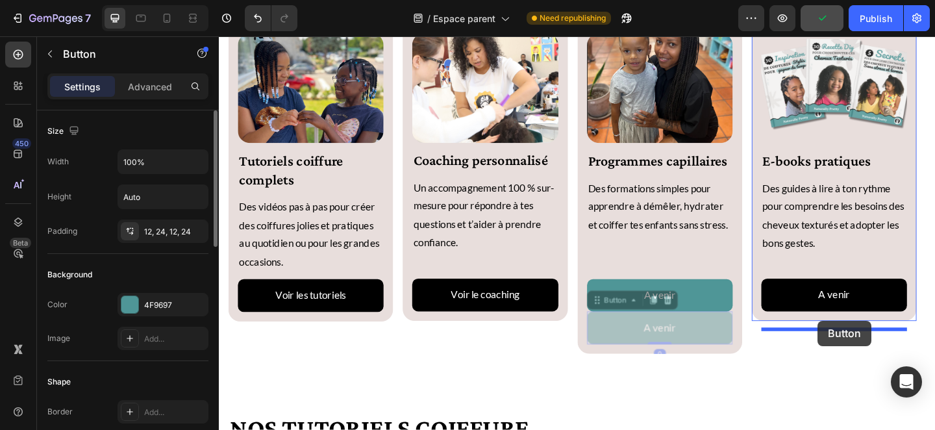
drag, startPoint x: 671, startPoint y: 395, endPoint x: 870, endPoint y: 345, distance: 204.6
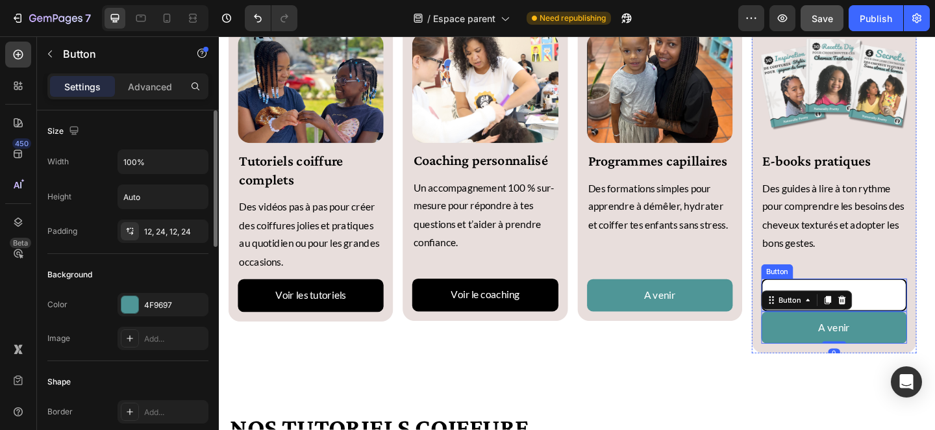
click at [934, 331] on button "A venir" at bounding box center [888, 318] width 158 height 36
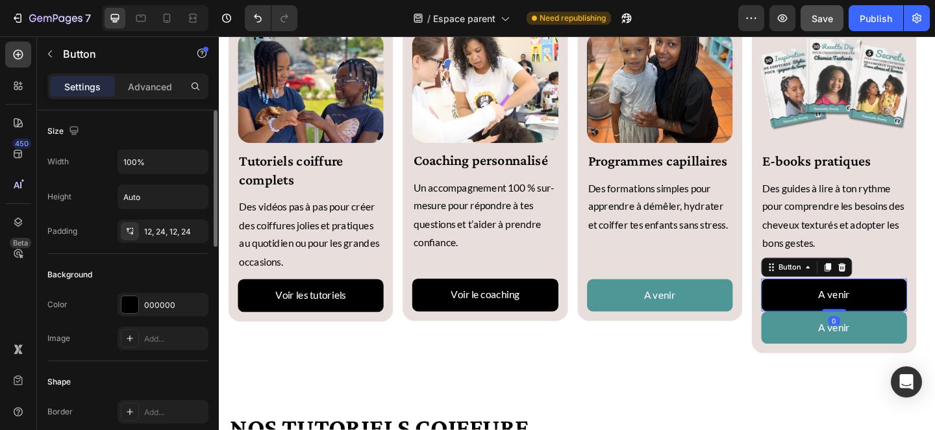
click at [900, 292] on icon at bounding box center [896, 287] width 8 height 9
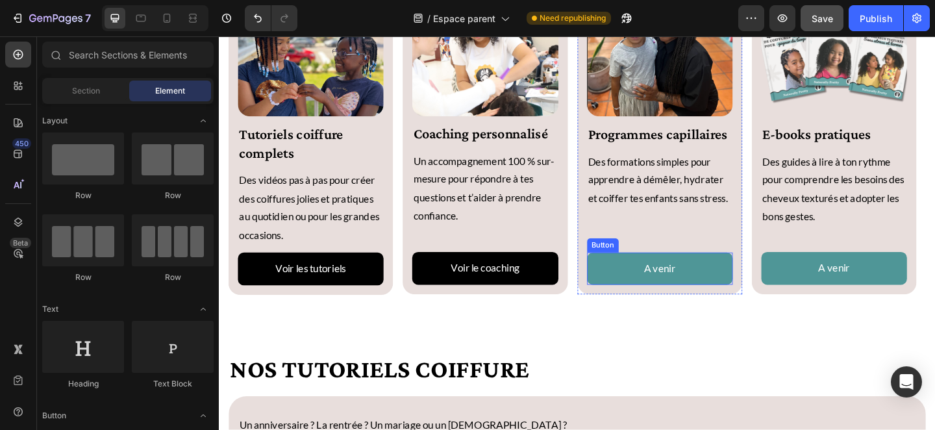
scroll to position [802, 0]
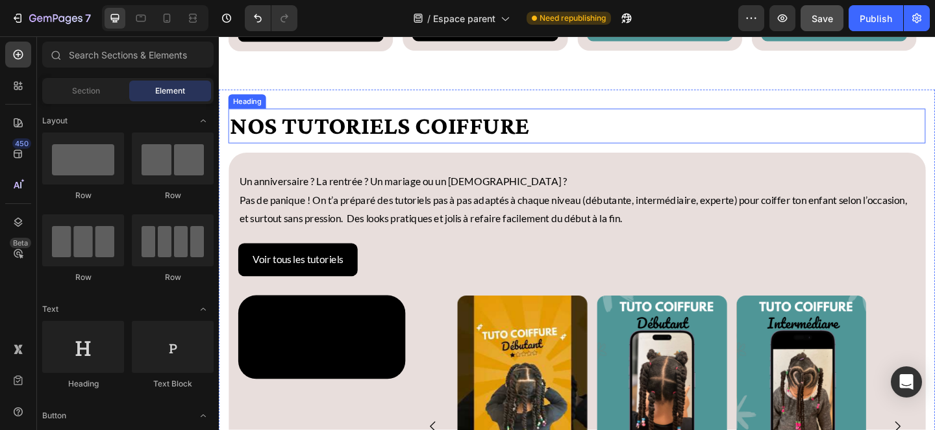
click at [412, 153] on h2 "Nos tutoriels coiffure" at bounding box center [608, 134] width 758 height 38
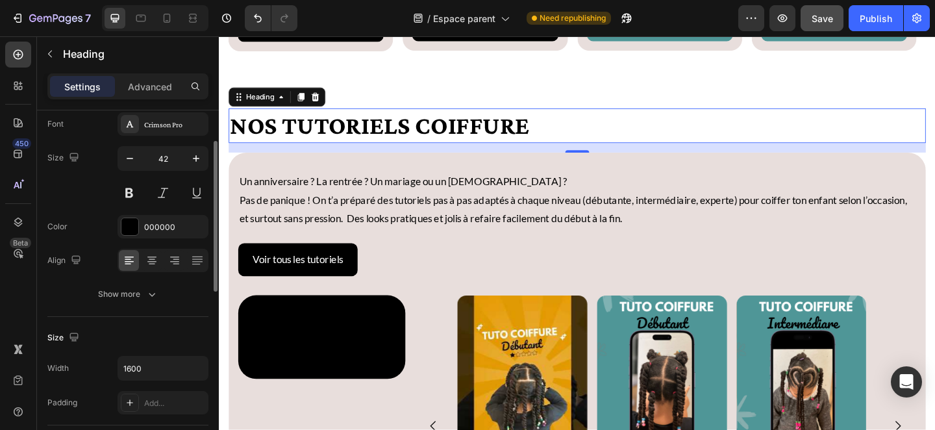
scroll to position [0, 0]
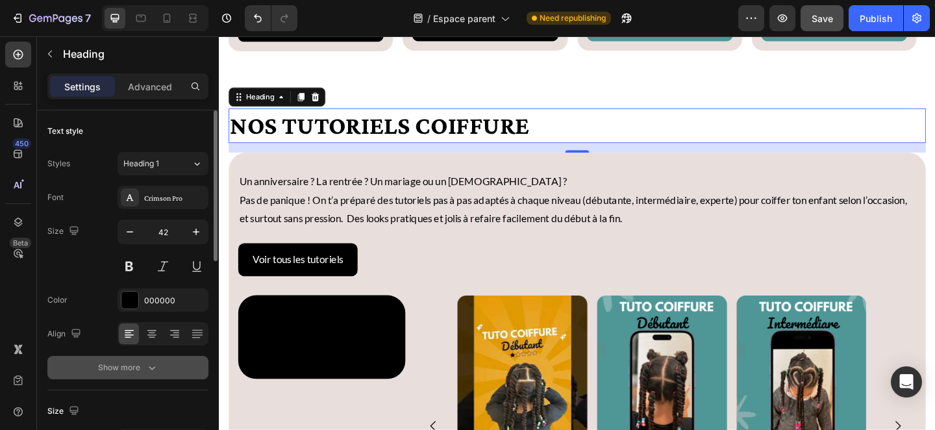
click at [143, 368] on div "Show more" at bounding box center [128, 367] width 60 height 13
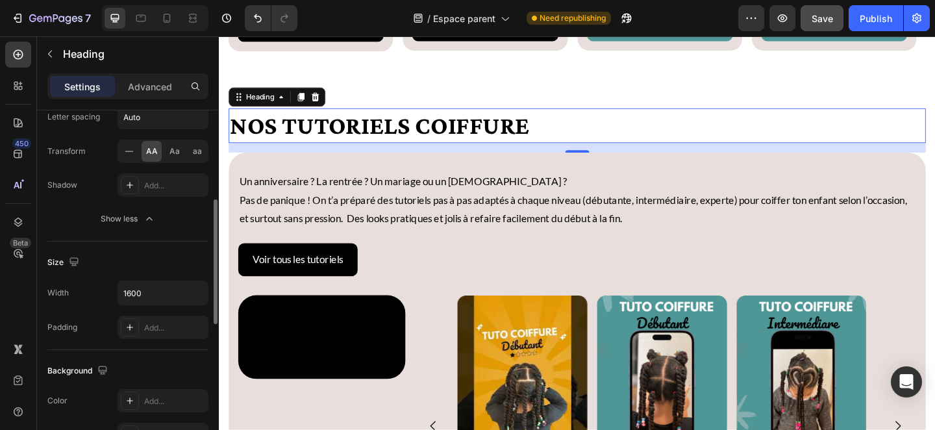
scroll to position [302, 0]
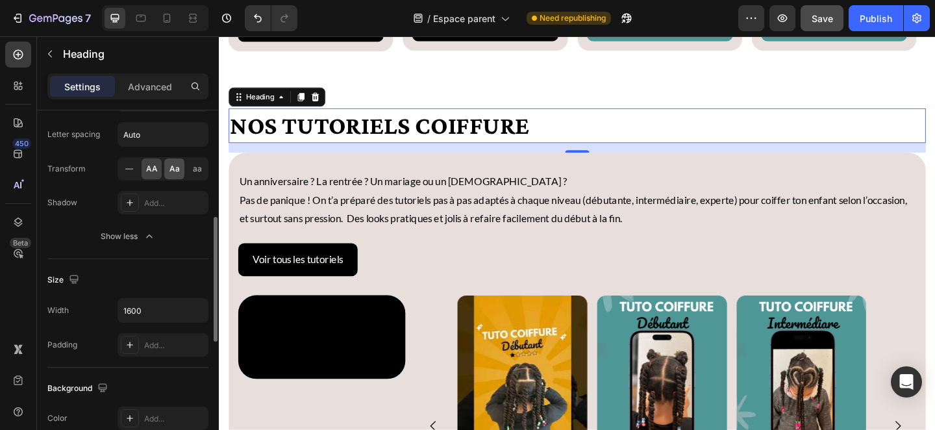
click at [171, 173] on span "Aa" at bounding box center [174, 169] width 10 height 12
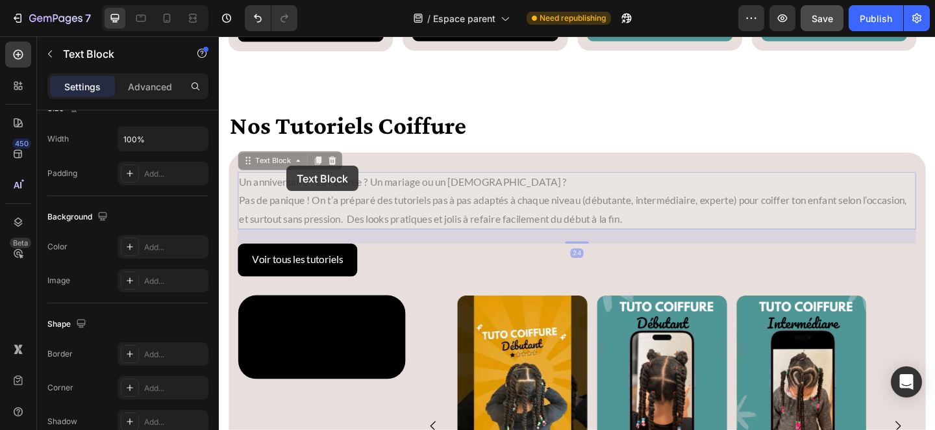
scroll to position [0, 0]
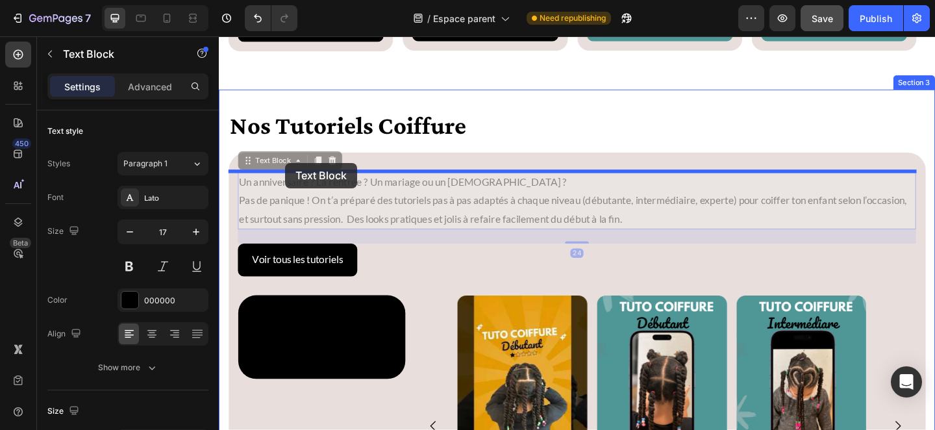
drag, startPoint x: 291, startPoint y: 243, endPoint x: 291, endPoint y: 174, distance: 68.8
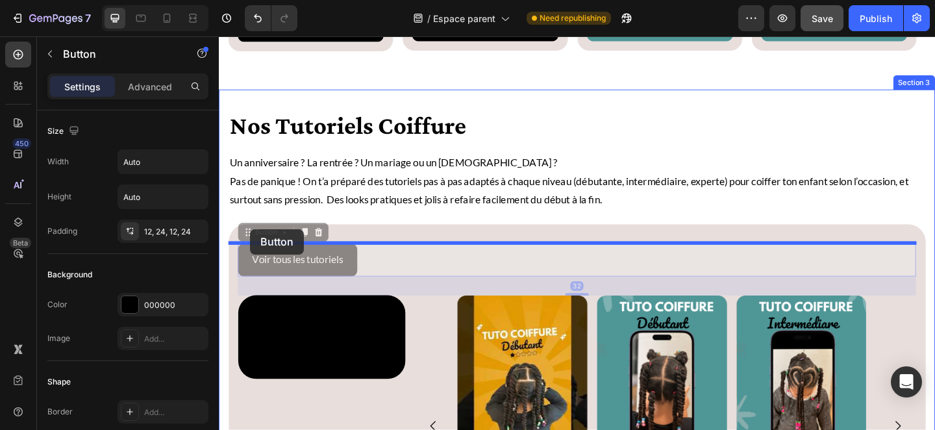
drag, startPoint x: 248, startPoint y: 307, endPoint x: 252, endPoint y: 246, distance: 61.2
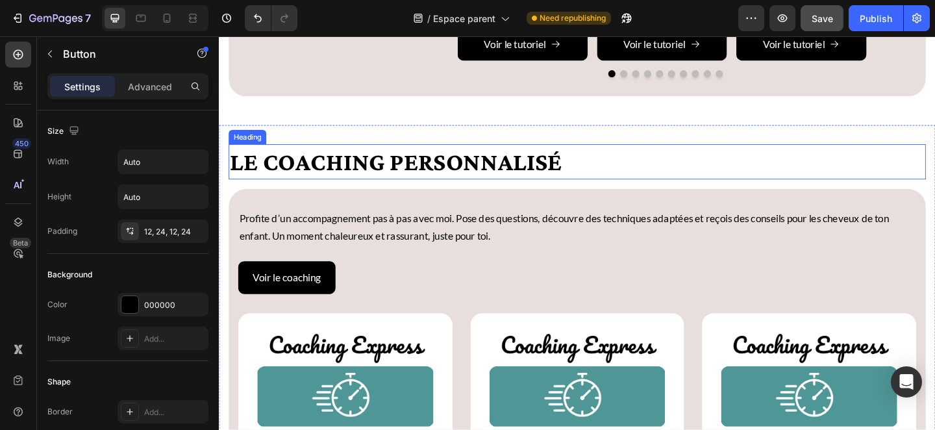
scroll to position [1364, 0]
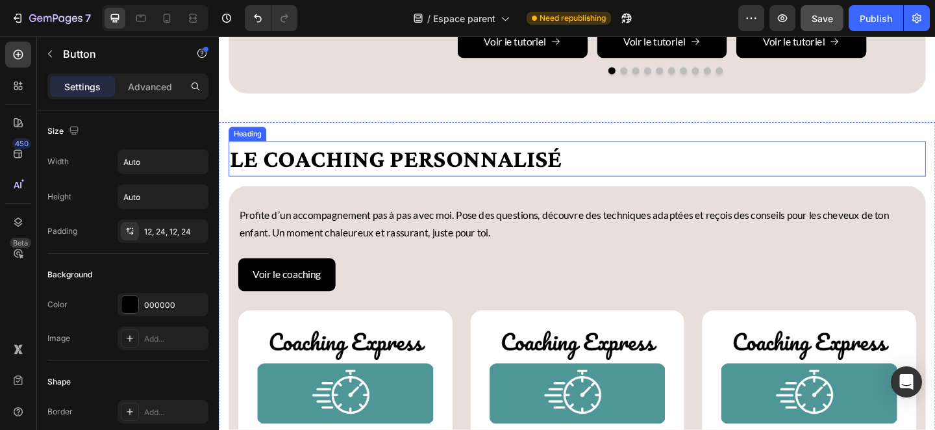
click at [313, 189] on h2 "LE coaching personnalisé" at bounding box center [608, 170] width 758 height 38
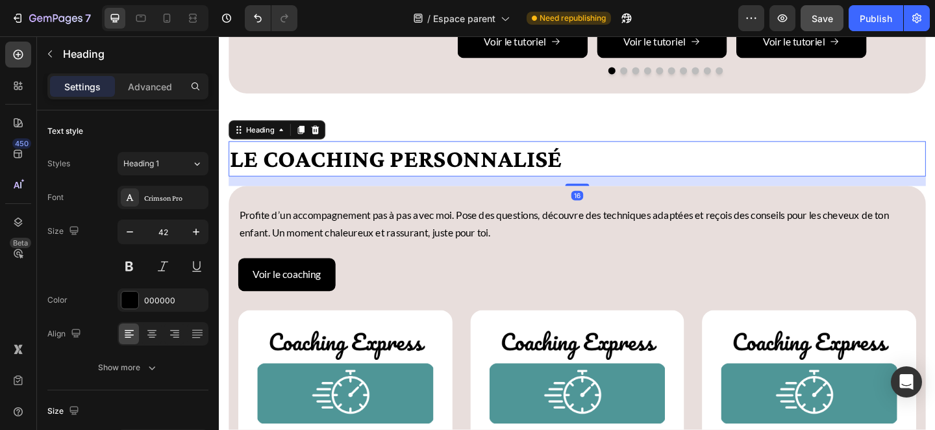
click at [264, 189] on h2 "LE coaching personnalisé" at bounding box center [608, 170] width 758 height 38
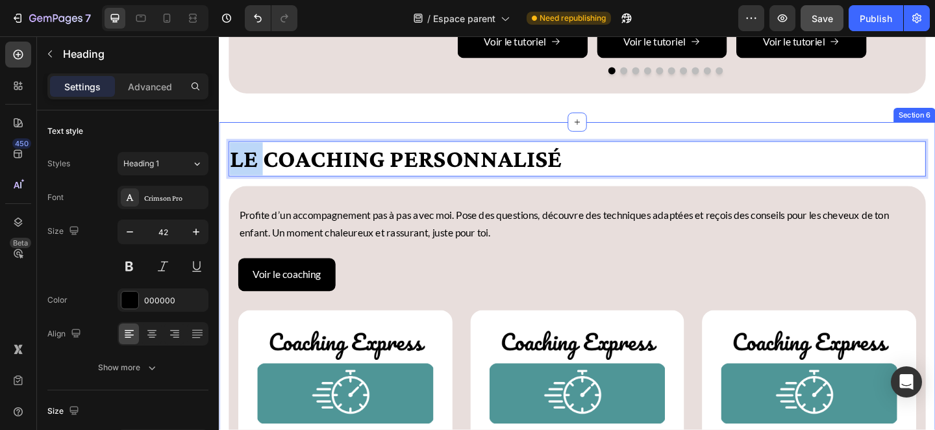
drag, startPoint x: 268, startPoint y: 184, endPoint x: 228, endPoint y: 184, distance: 40.2
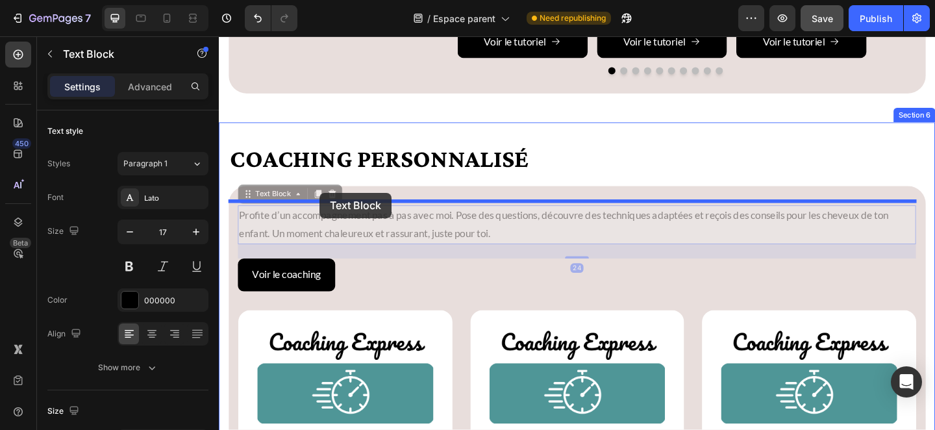
drag, startPoint x: 330, startPoint y: 230, endPoint x: 328, endPoint y: 206, distance: 24.0
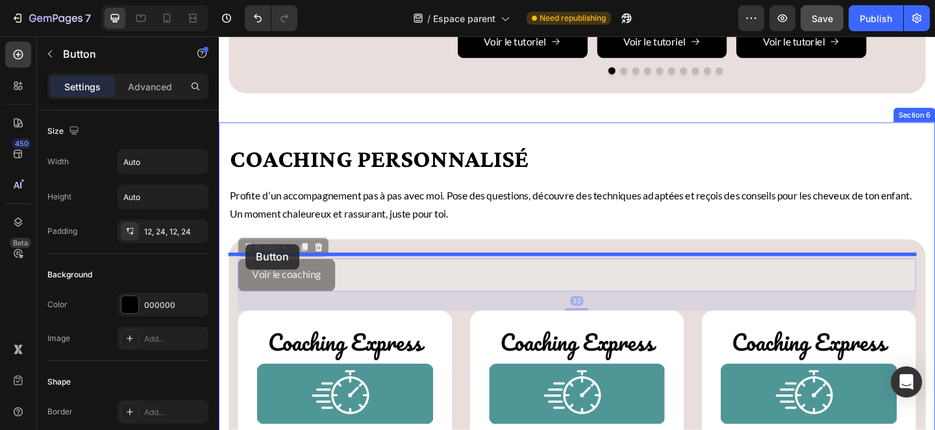
drag, startPoint x: 249, startPoint y: 321, endPoint x: 248, endPoint y: 262, distance: 59.1
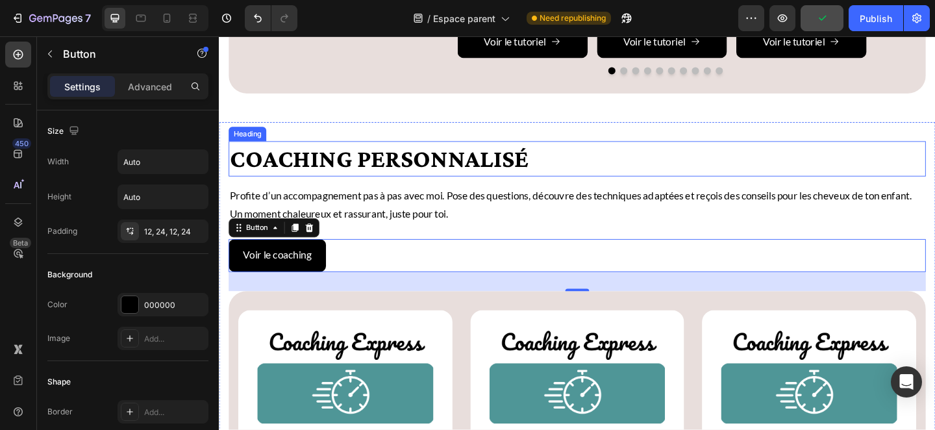
click at [437, 188] on p "coaching personnalisé" at bounding box center [607, 170] width 755 height 36
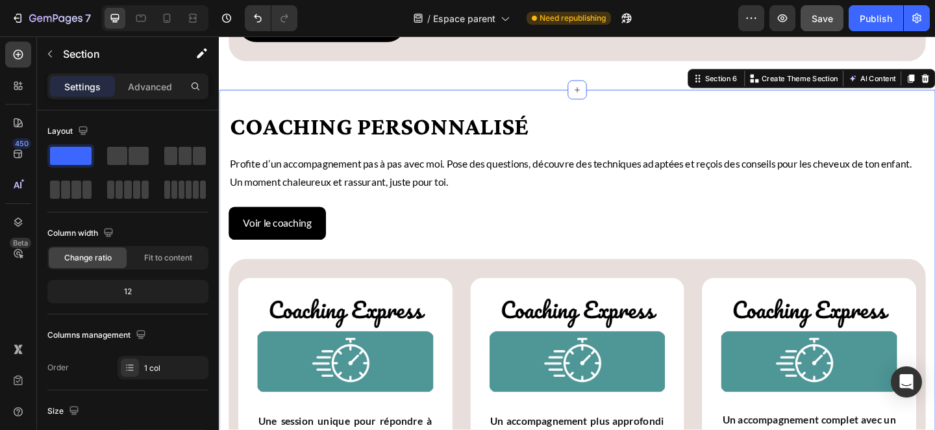
scroll to position [1149, 0]
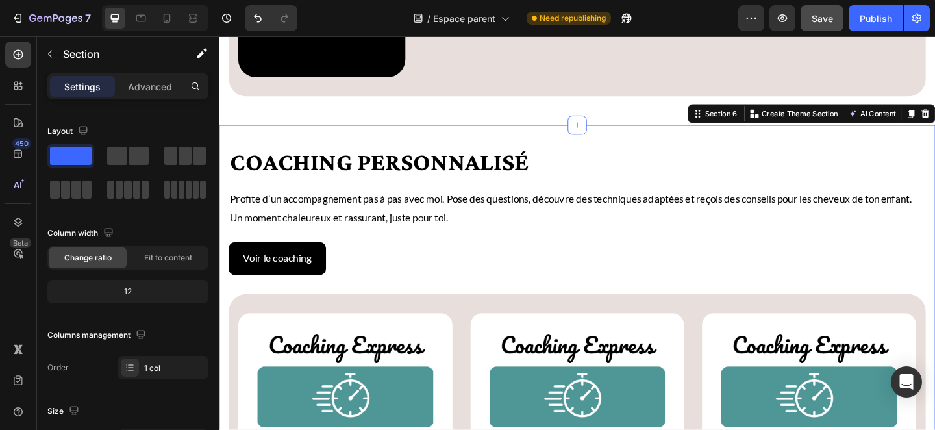
click at [404, 191] on p "coaching personnalisé" at bounding box center [607, 173] width 755 height 36
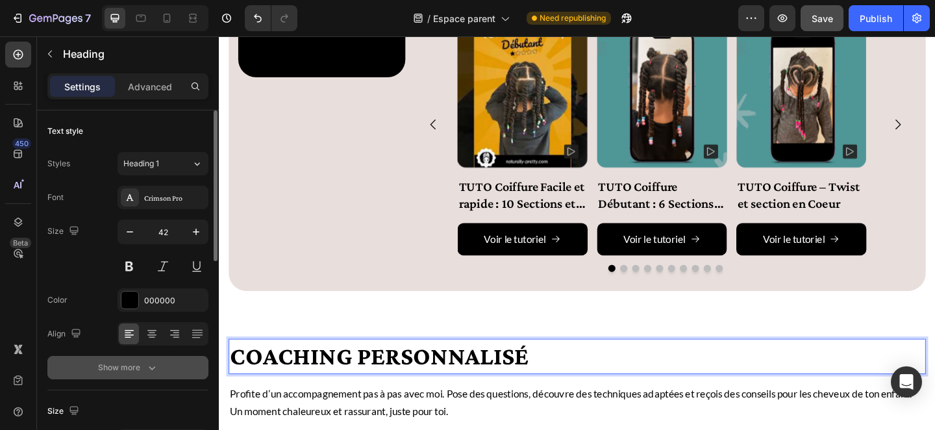
click at [149, 367] on icon "button" at bounding box center [152, 368] width 6 height 4
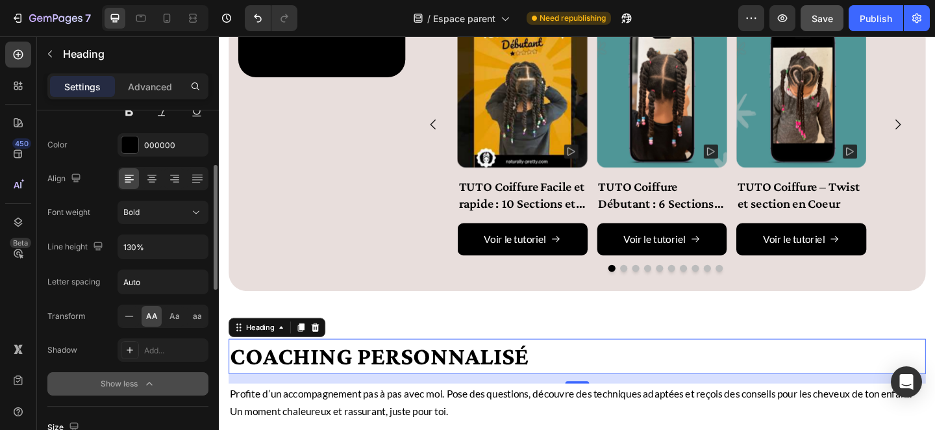
scroll to position [178, 0]
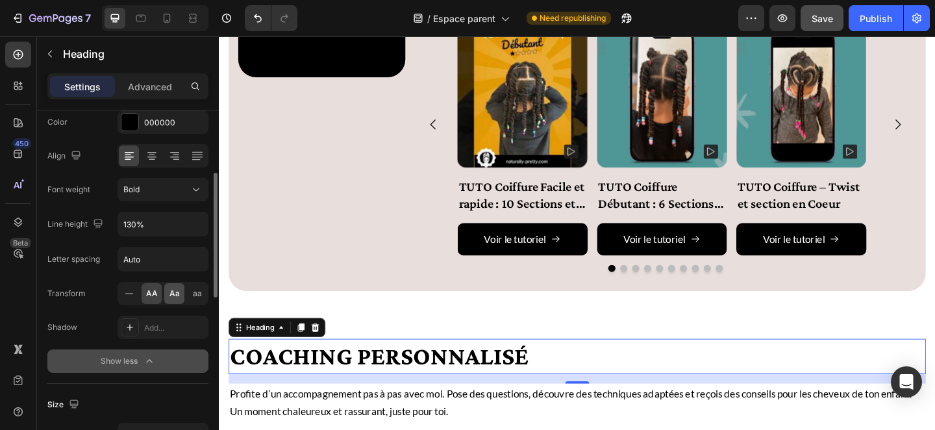
click at [177, 296] on span "Aa" at bounding box center [174, 294] width 10 height 12
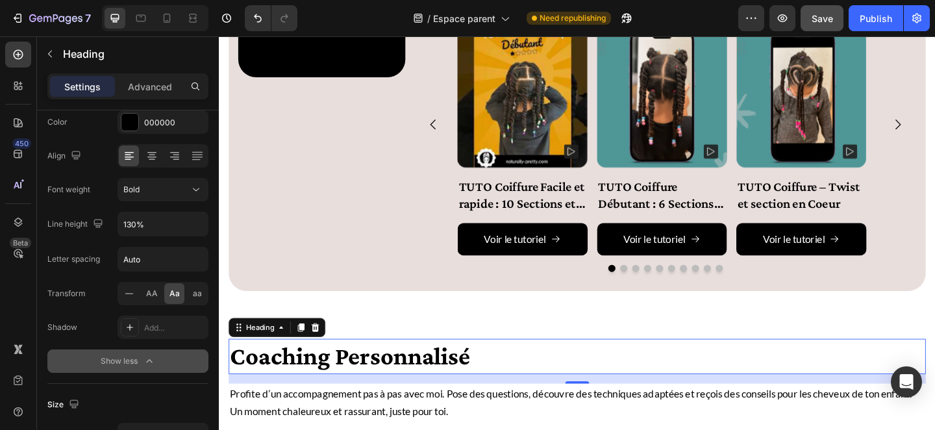
click at [345, 402] on p "coaching personnalisé" at bounding box center [607, 385] width 755 height 36
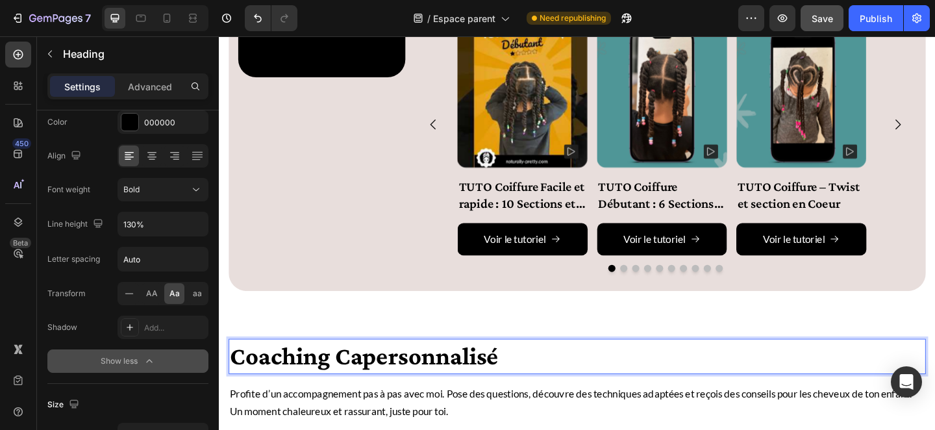
click at [371, 404] on h2 "coaching capersonnalisé" at bounding box center [608, 384] width 758 height 38
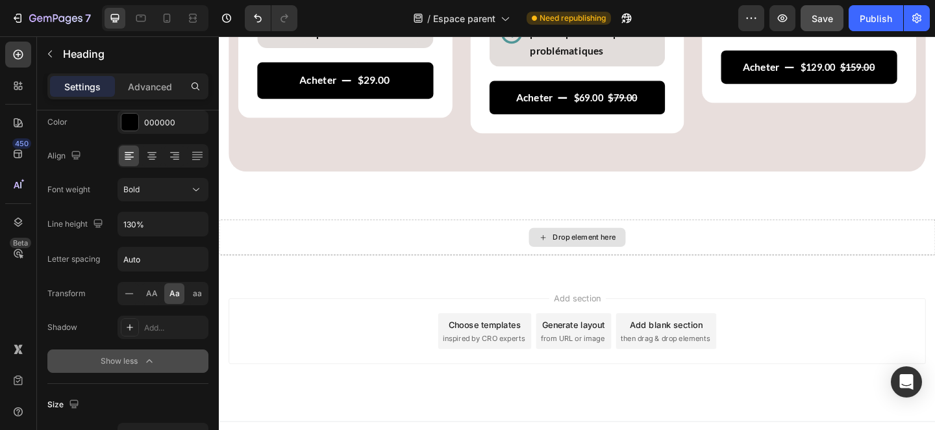
scroll to position [1977, 0]
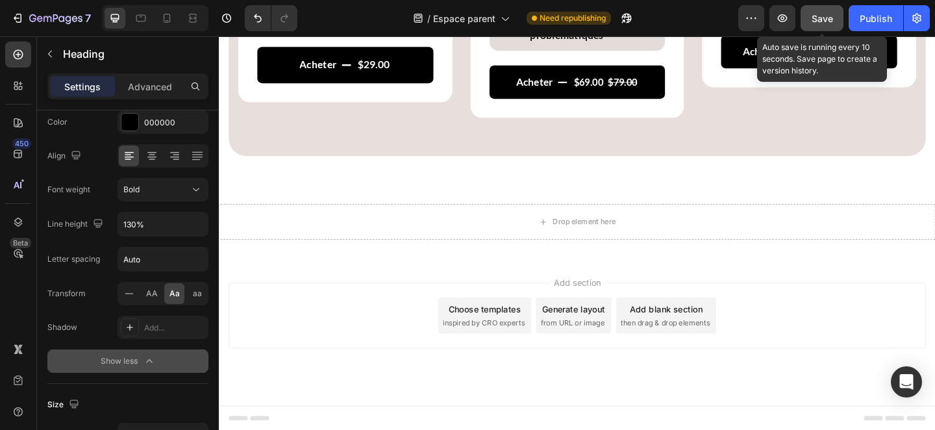
click at [817, 18] on span "Save" at bounding box center [821, 18] width 21 height 11
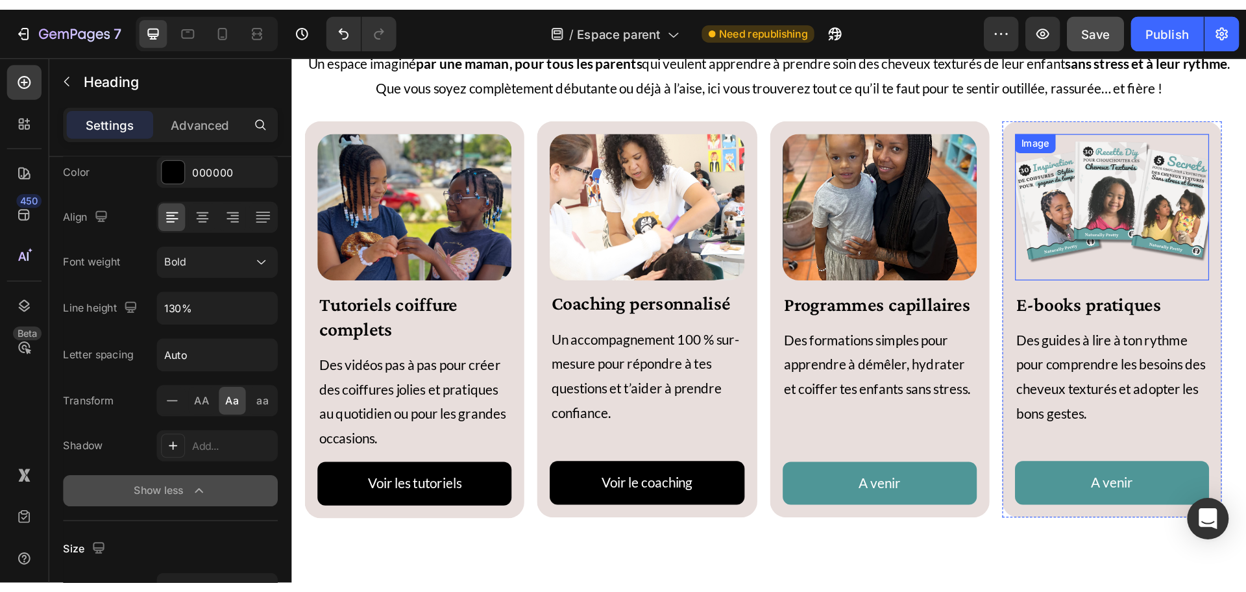
scroll to position [459, 0]
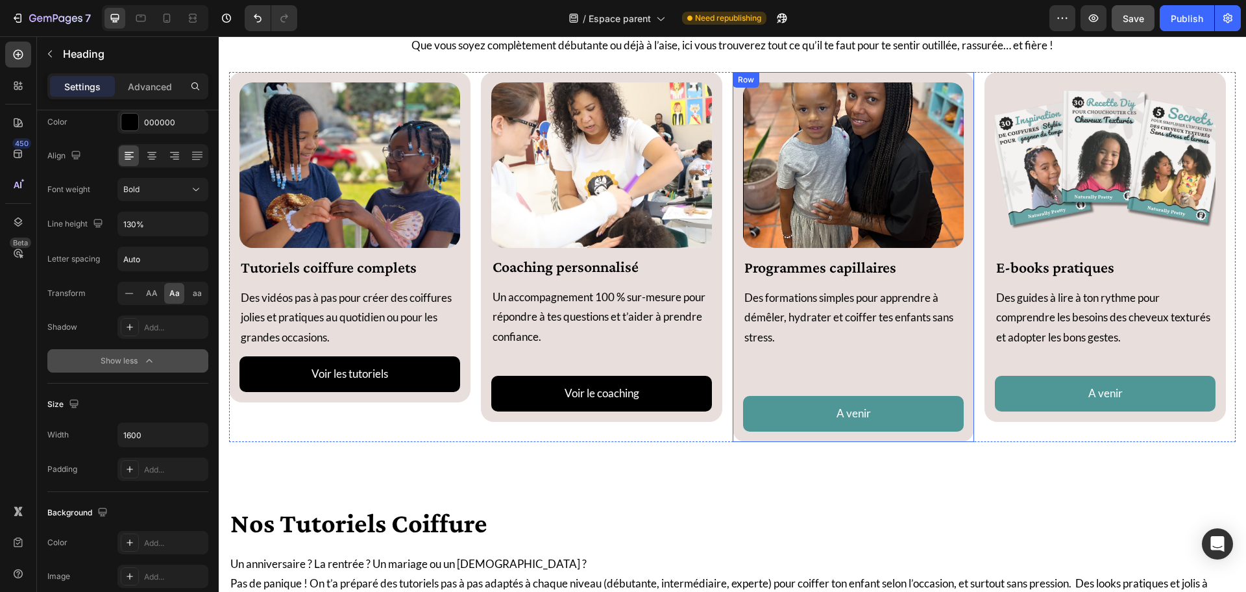
click at [782, 371] on div "Image Programmes capillaires Heading Des formations simples pour apprendre à dé…" at bounding box center [853, 256] width 221 height 349
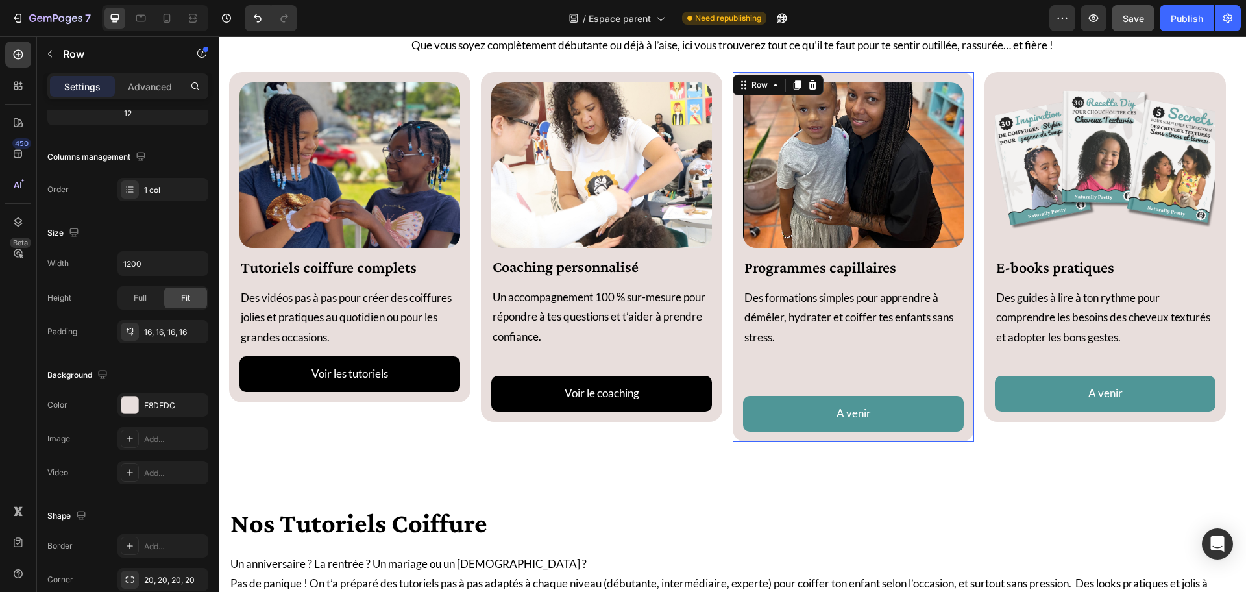
scroll to position [0, 0]
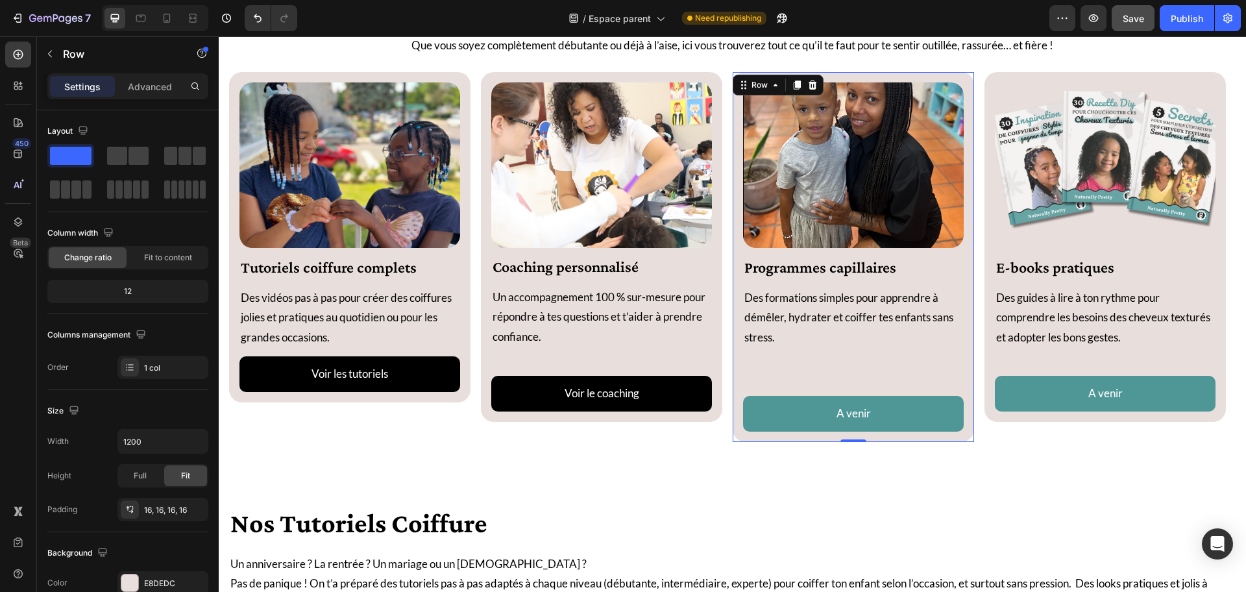
drag, startPoint x: 856, startPoint y: 441, endPoint x: 776, endPoint y: 310, distance: 152.9
click at [854, 415] on div "Image Programmes capillaires Heading Des formations simples pour apprendre à dé…" at bounding box center [853, 257] width 241 height 370
click at [801, 365] on div "Image Programmes capillaires Heading Des formations simples pour apprendre à dé…" at bounding box center [853, 256] width 221 height 349
click at [777, 302] on p "Des formations simples pour apprendre à démêler, hydrater et coiffer tes enfant…" at bounding box center [853, 318] width 218 height 60
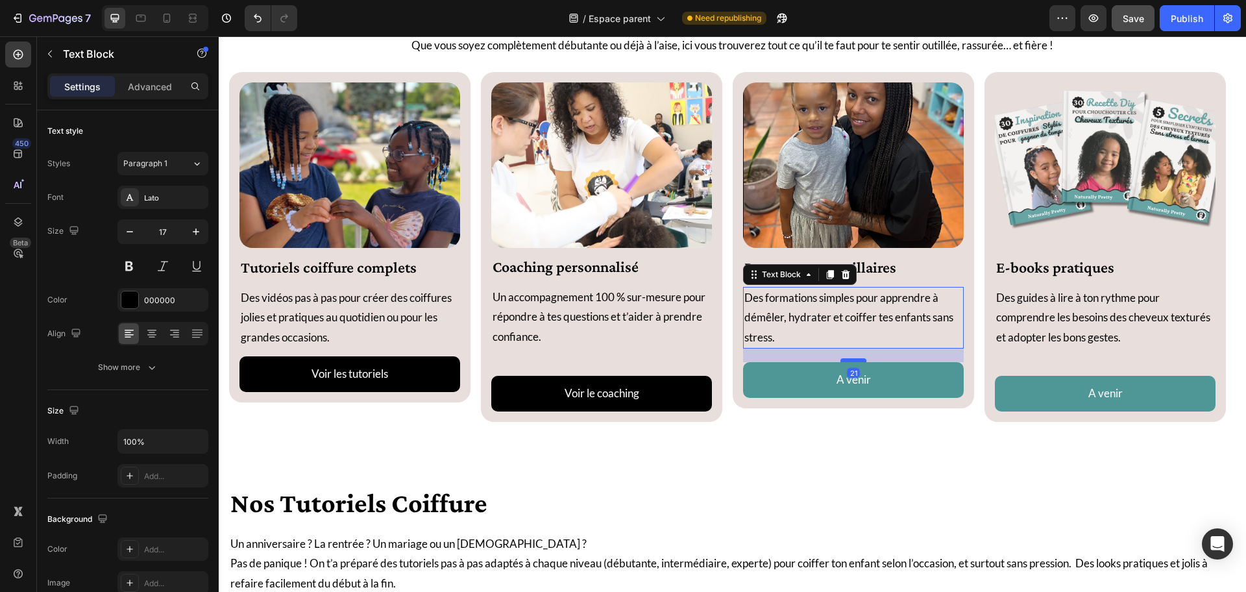
drag, startPoint x: 859, startPoint y: 393, endPoint x: 856, endPoint y: 359, distance: 33.8
click at [856, 359] on div at bounding box center [853, 360] width 26 height 4
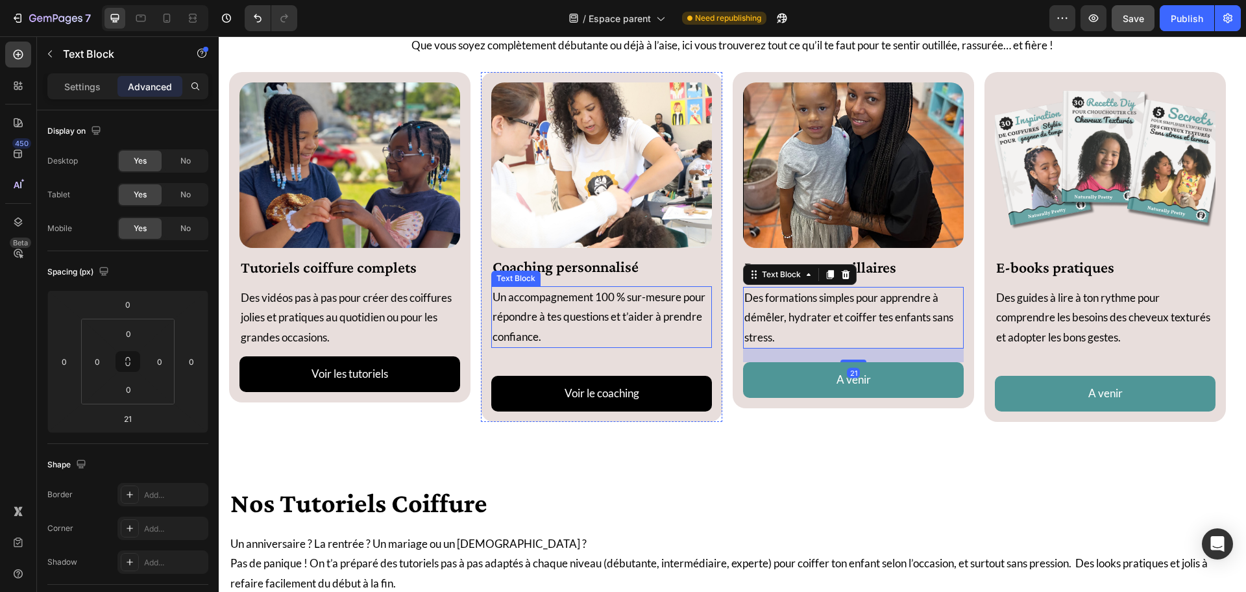
click at [564, 326] on p "Un accompagnement 100 % sur-mesure pour répondre à tes questions et t’aider à p…" at bounding box center [602, 318] width 218 height 60
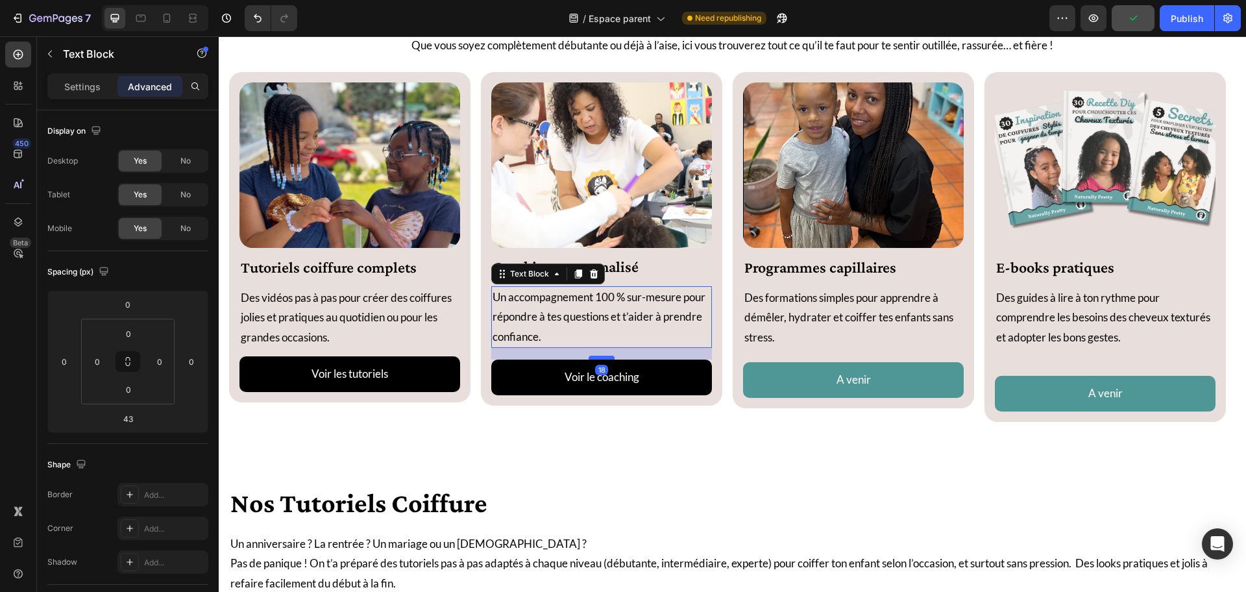
drag, startPoint x: 600, startPoint y: 374, endPoint x: 598, endPoint y: 358, distance: 16.3
click at [598, 358] on div at bounding box center [602, 358] width 26 height 4
type input "18"
click at [934, 336] on p "Des guides à lire à ton rythme pour comprendre les besoins des cheveux texturés…" at bounding box center [1105, 318] width 218 height 60
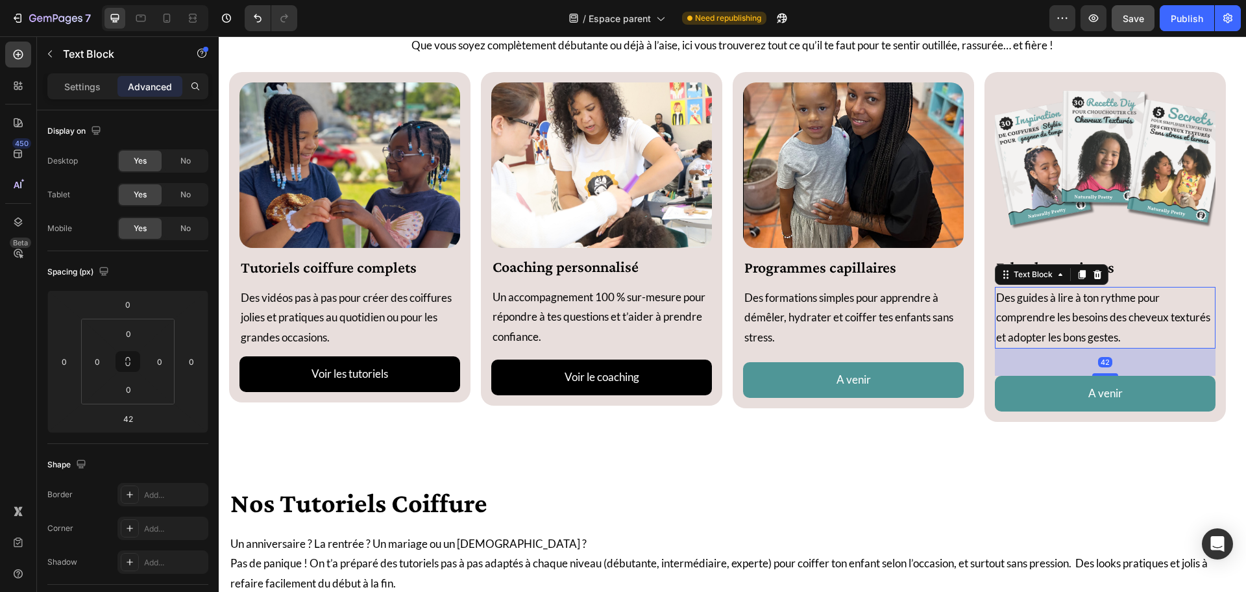
drag, startPoint x: 1104, startPoint y: 372, endPoint x: 1103, endPoint y: 365, distance: 7.3
click at [934, 365] on div "42" at bounding box center [1105, 362] width 221 height 27
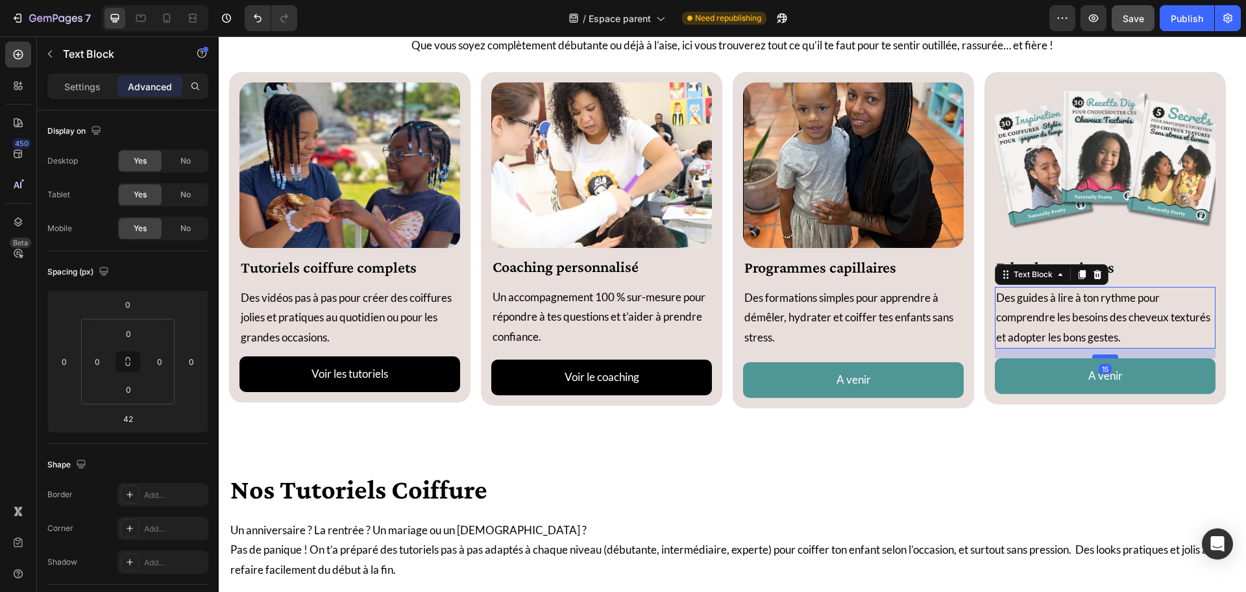
drag, startPoint x: 1103, startPoint y: 373, endPoint x: 1099, endPoint y: 355, distance: 18.0
click at [934, 355] on div at bounding box center [1105, 356] width 26 height 4
type input "15"
click at [863, 346] on p "Des formations simples pour apprendre à démêler, hydrater et coiffer tes enfant…" at bounding box center [853, 318] width 218 height 60
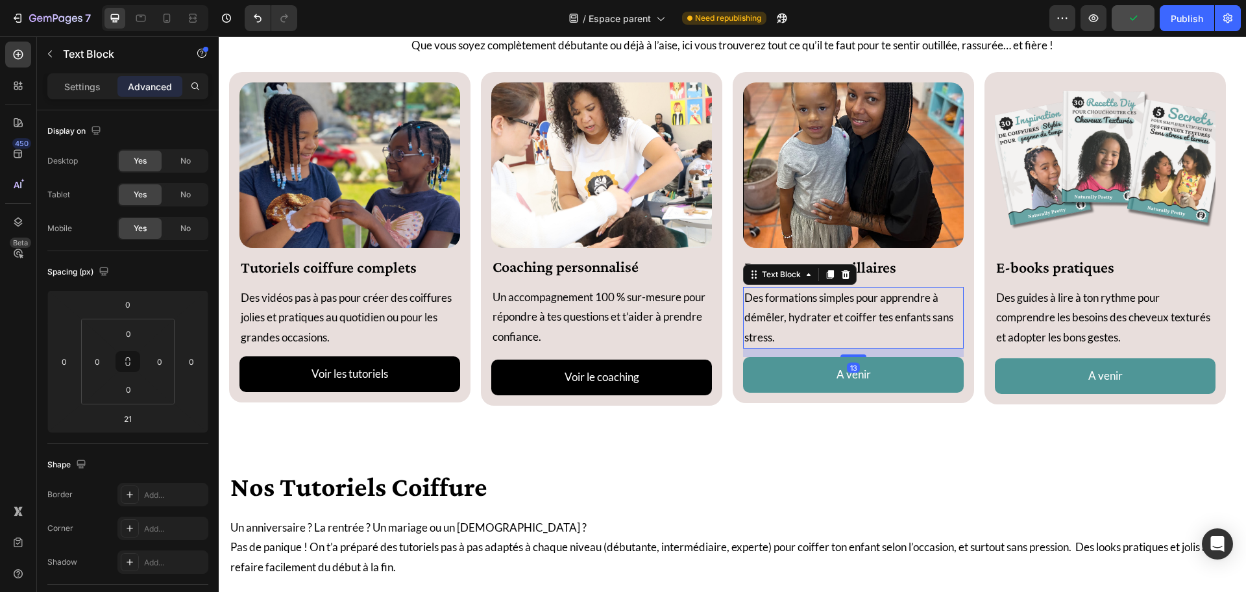
drag, startPoint x: 854, startPoint y: 360, endPoint x: 835, endPoint y: 356, distance: 19.2
click at [858, 355] on div at bounding box center [853, 355] width 26 height 3
type input "13"
click at [584, 344] on p "Un accompagnement 100 % sur-mesure pour répondre à tes questions et t’aider à p…" at bounding box center [602, 318] width 218 height 60
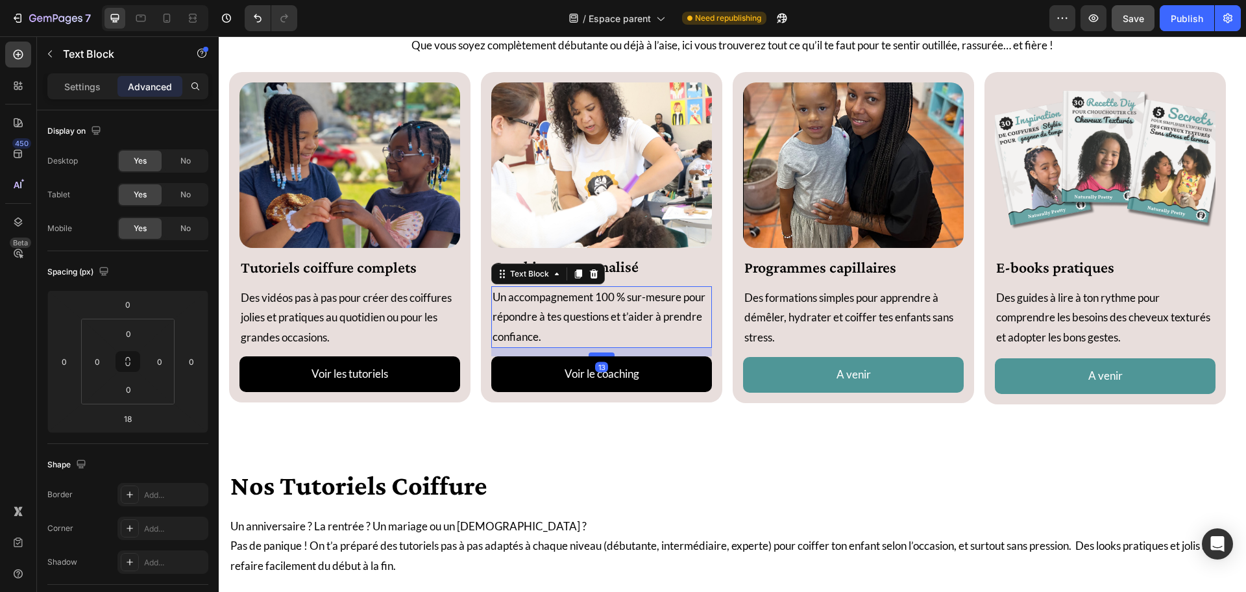
click at [600, 354] on div at bounding box center [602, 354] width 26 height 4
type input "13"
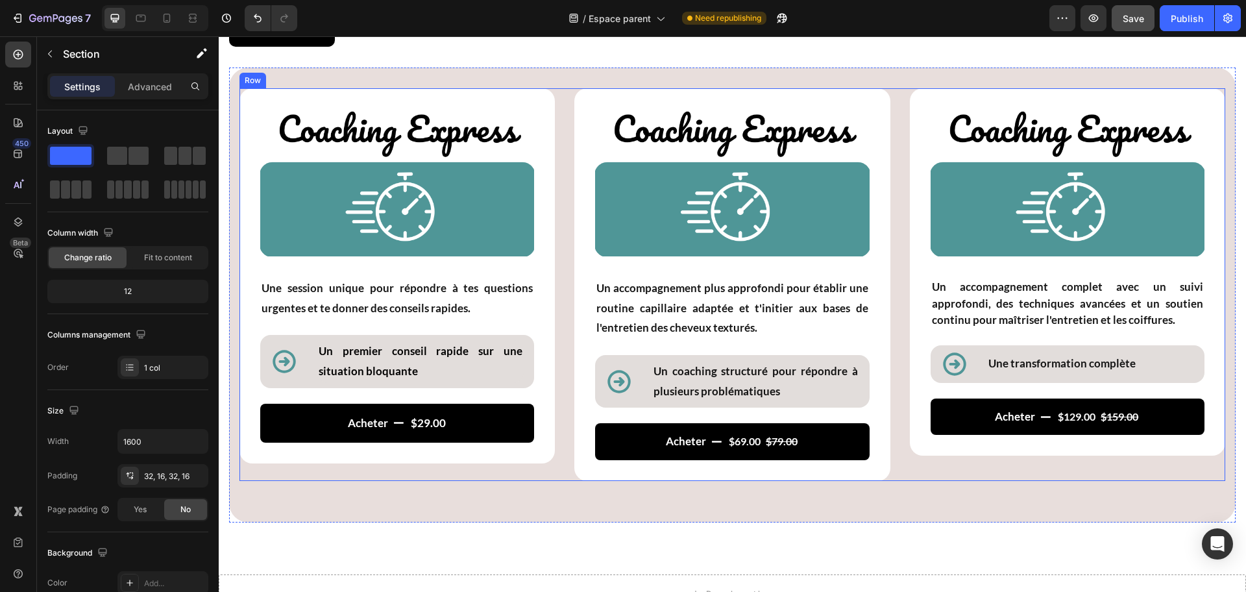
scroll to position [1799, 0]
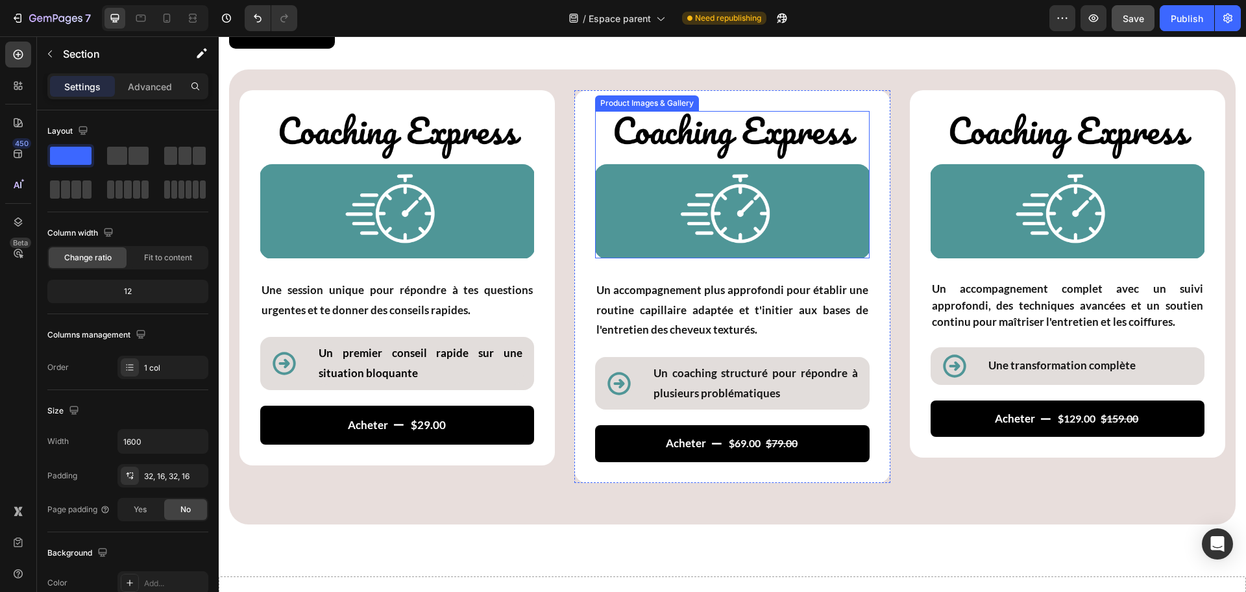
click at [748, 154] on img at bounding box center [732, 185] width 274 height 148
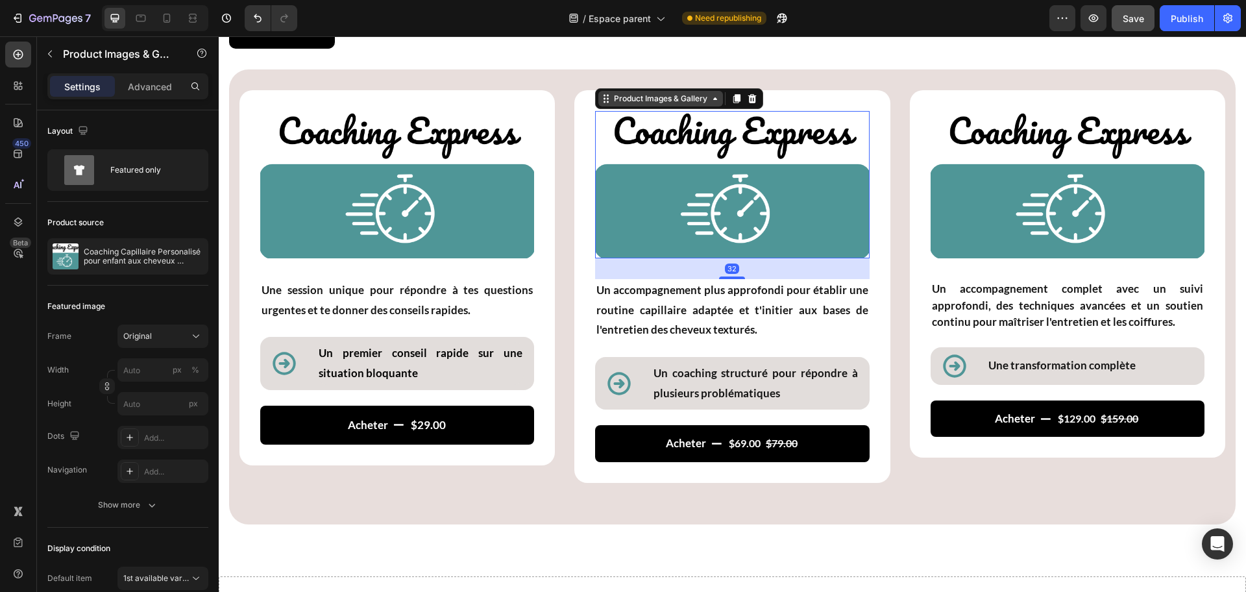
click at [713, 100] on icon at bounding box center [715, 98] width 4 height 3
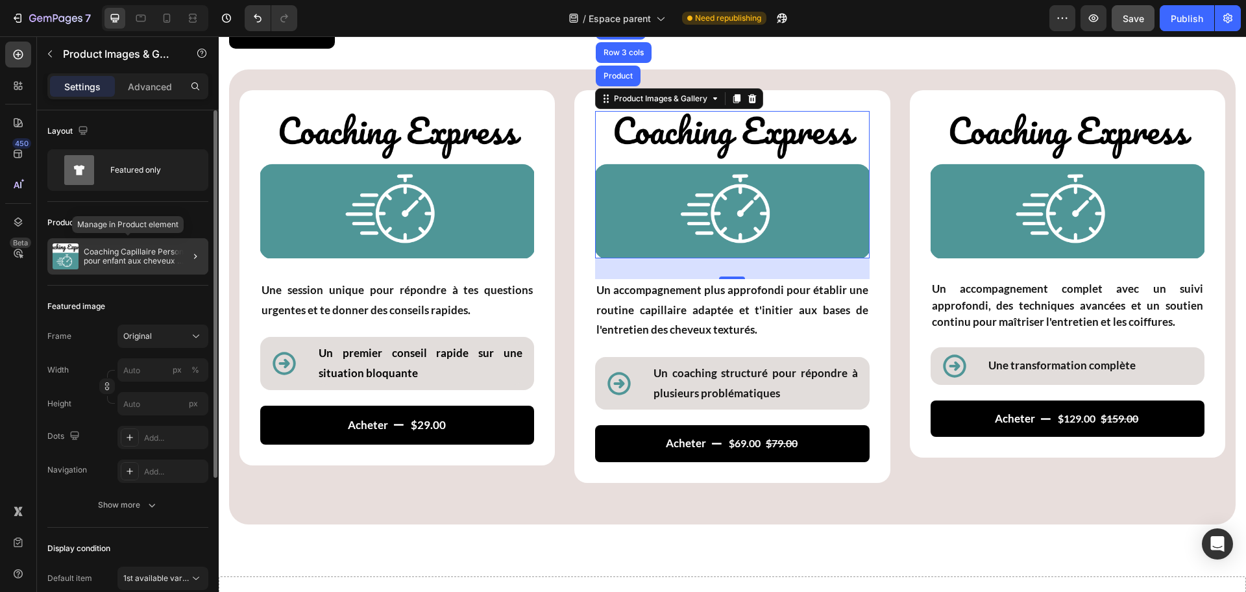
click at [156, 256] on p "Coaching Capillaire Personalisé pour enfant aux cheveux Texturés" at bounding box center [143, 256] width 119 height 18
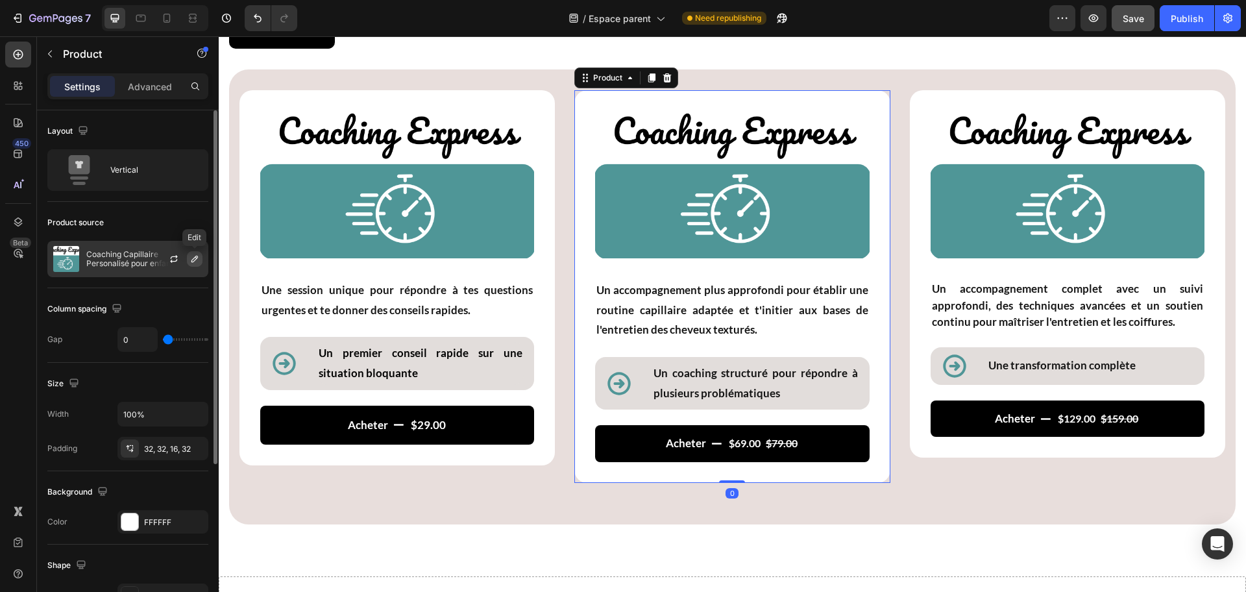
click at [191, 260] on icon "button" at bounding box center [195, 259] width 10 height 10
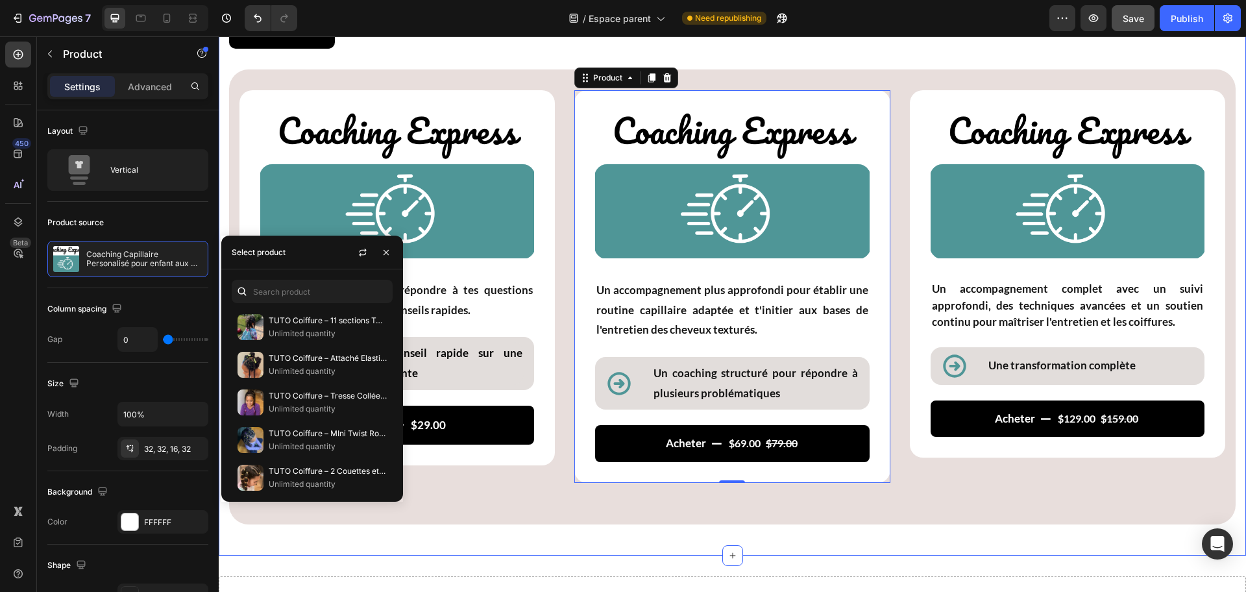
click at [223, 222] on div "coaching capersonnalisé Heading Profite d’un accompagnement pas à pas avec moi.…" at bounding box center [732, 231] width 1027 height 650
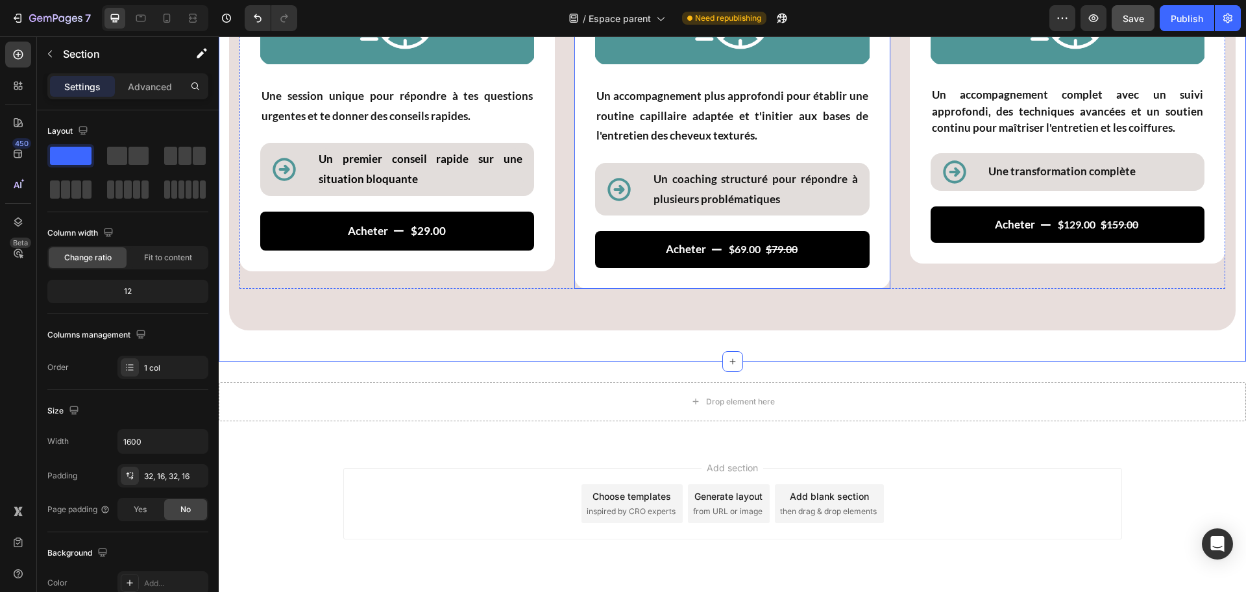
scroll to position [2048, 0]
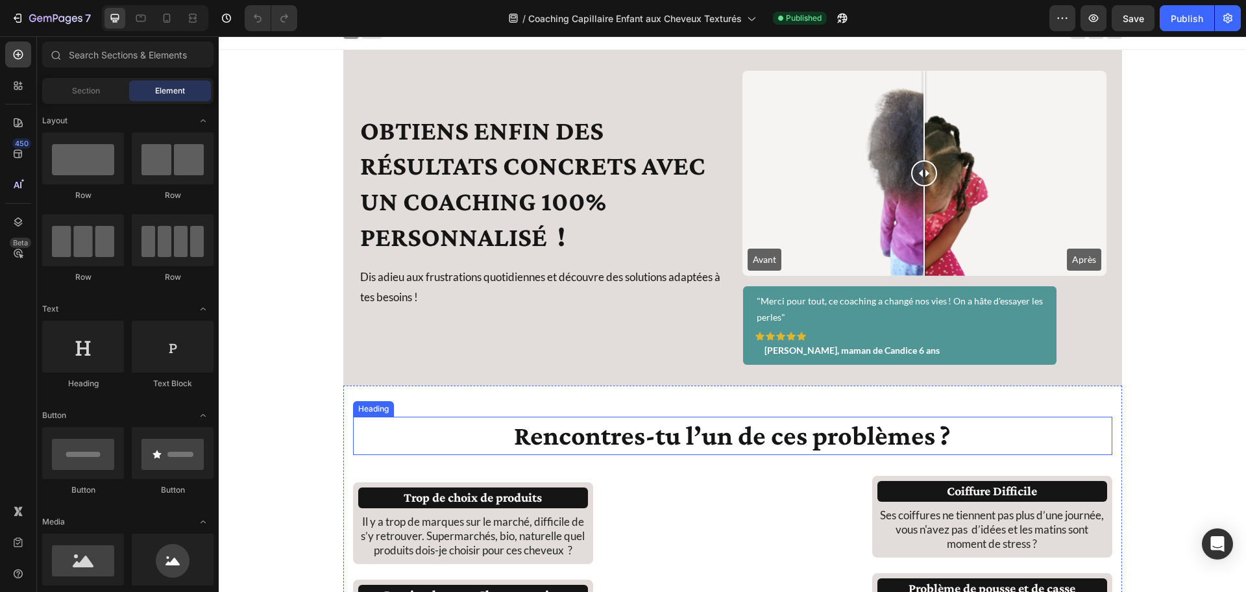
scroll to position [16, 0]
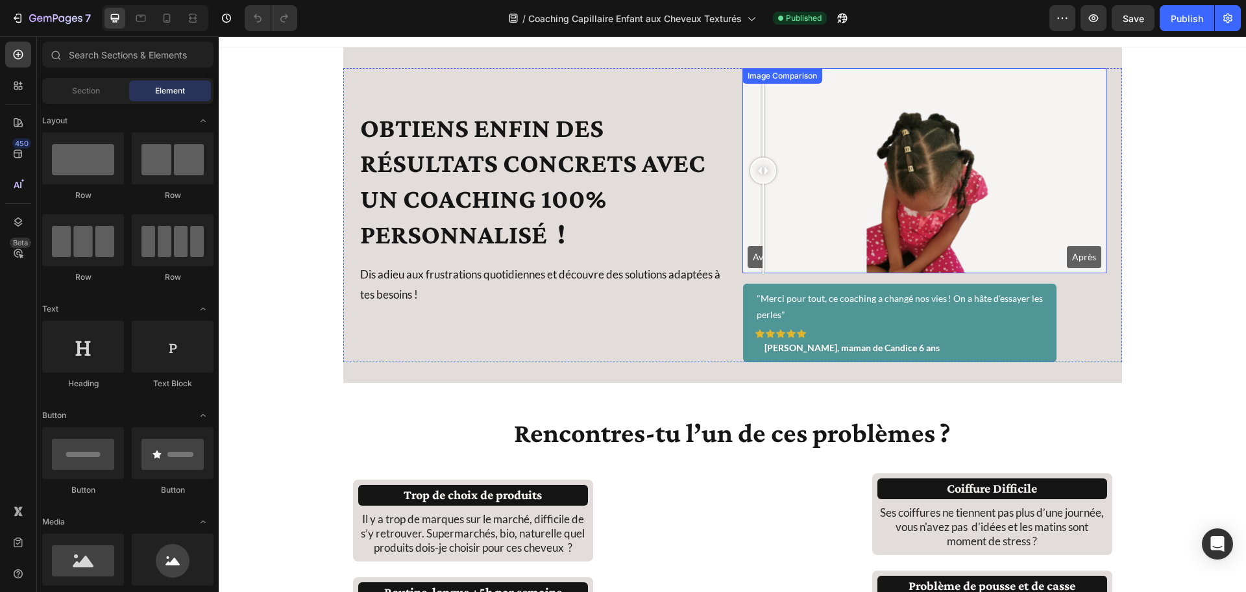
click at [758, 256] on div "Avant Après" at bounding box center [924, 170] width 364 height 205
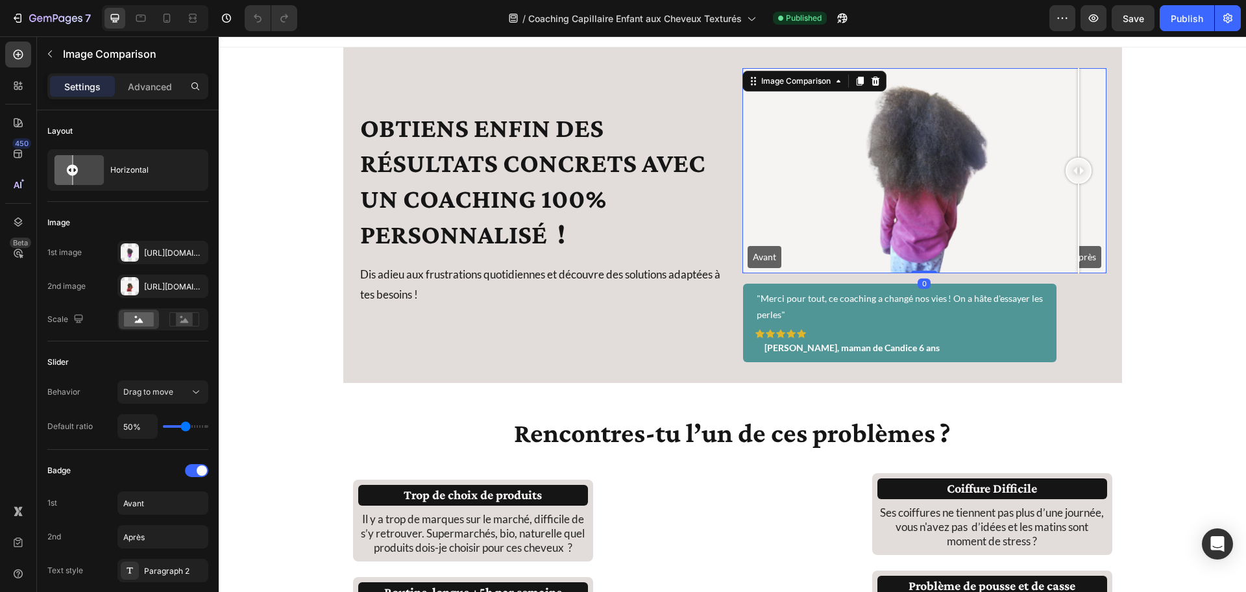
click at [934, 256] on div "Avant Après" at bounding box center [924, 170] width 364 height 205
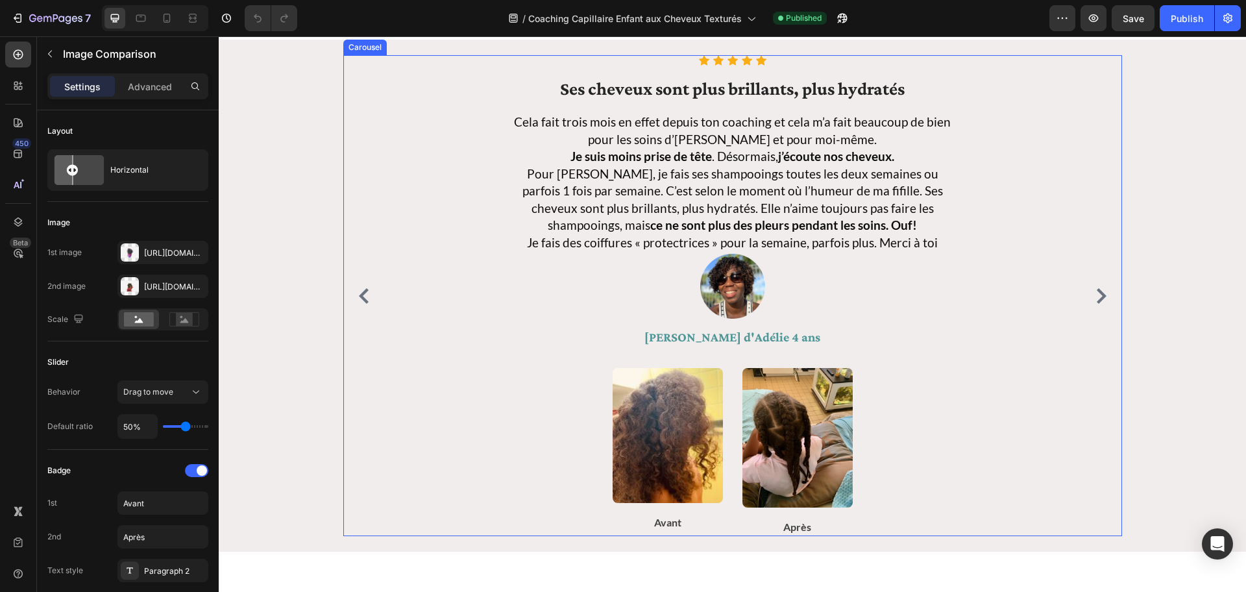
scroll to position [1279, 0]
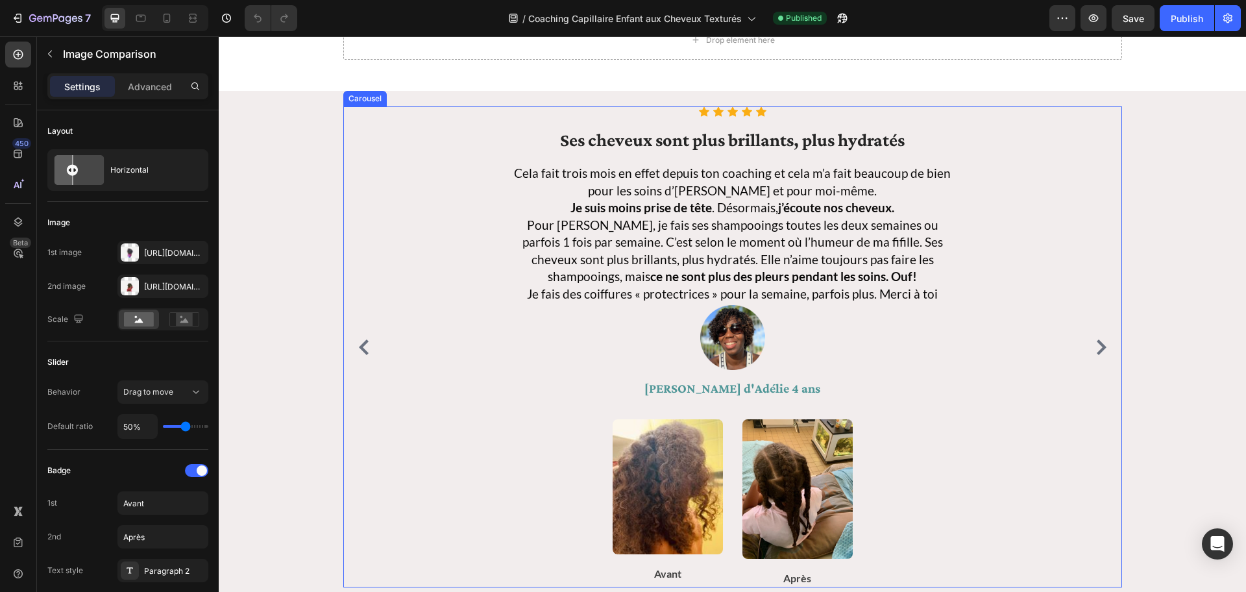
click at [934, 346] on icon "Carousel Next Arrow" at bounding box center [1102, 347] width 16 height 16
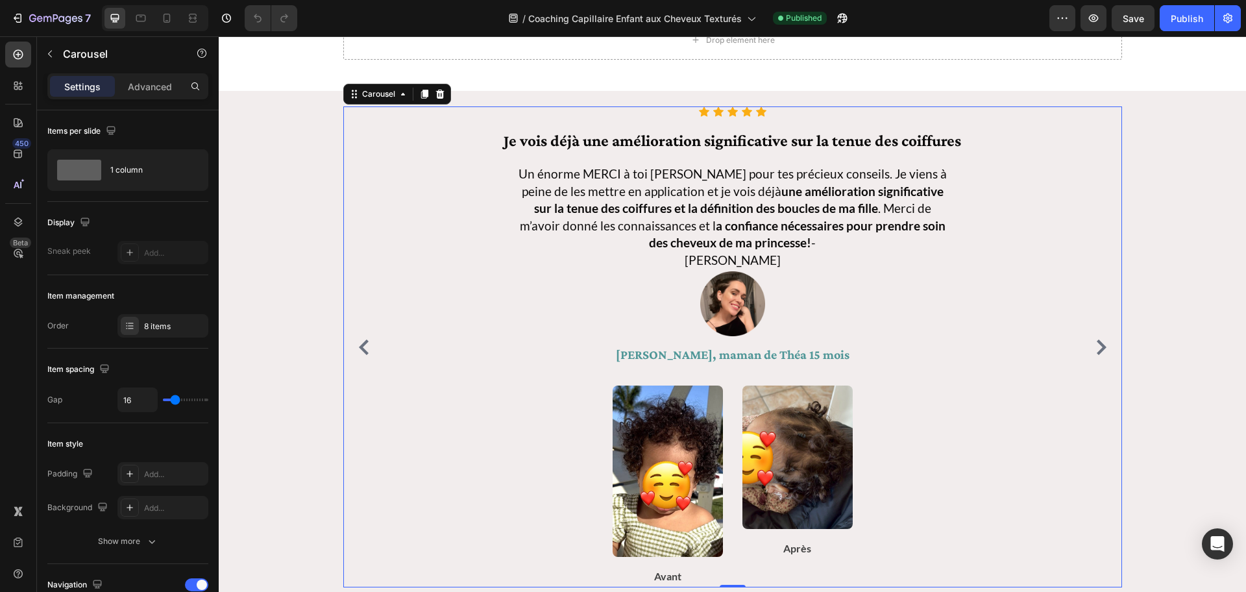
click at [934, 346] on icon "Carousel Next Arrow" at bounding box center [1102, 347] width 10 height 16
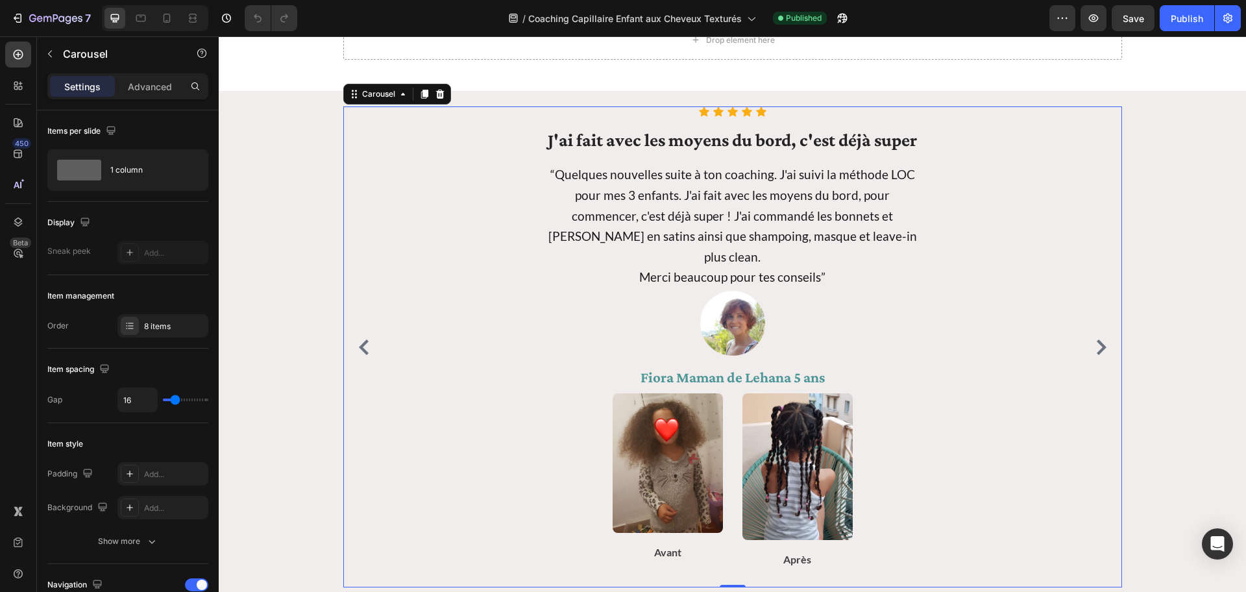
click at [934, 347] on icon "Carousel Next Arrow" at bounding box center [1102, 347] width 10 height 16
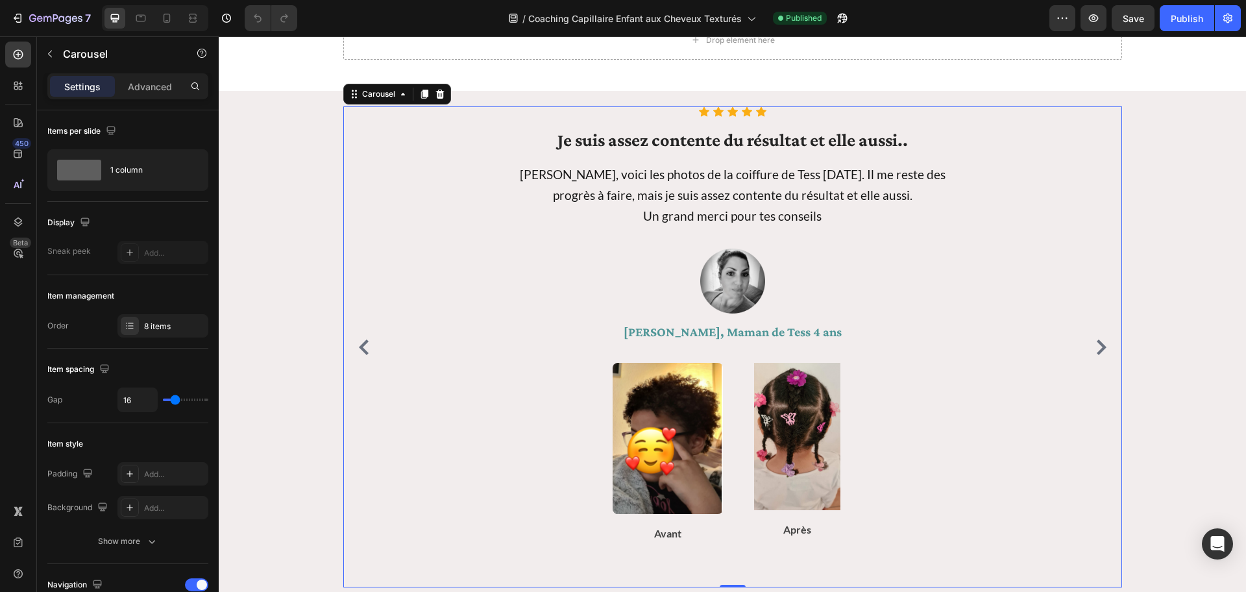
click at [934, 347] on icon "Carousel Next Arrow" at bounding box center [1102, 347] width 10 height 16
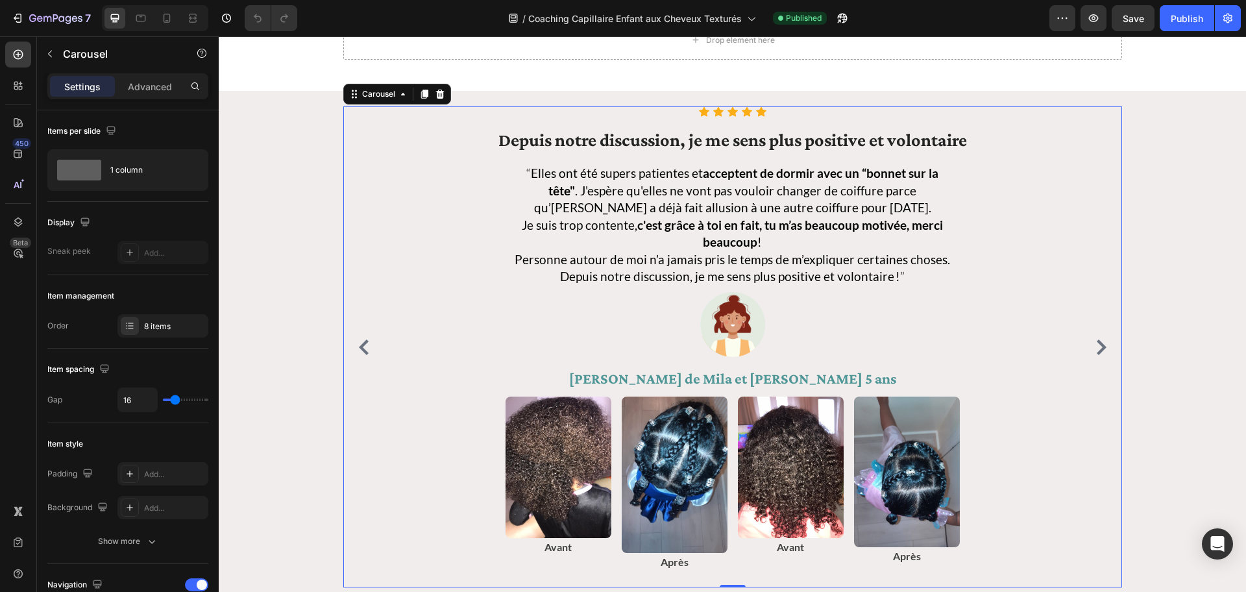
click at [934, 347] on icon "Carousel Next Arrow" at bounding box center [1102, 347] width 10 height 16
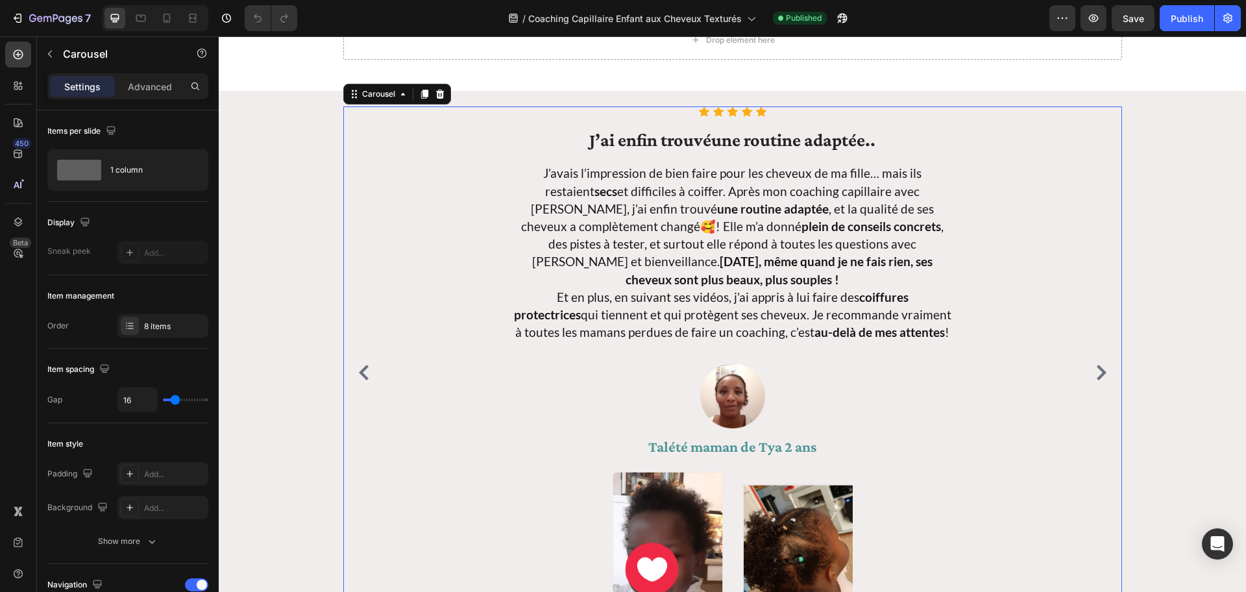
click at [934, 365] on icon "Carousel Next Arrow" at bounding box center [1102, 373] width 16 height 16
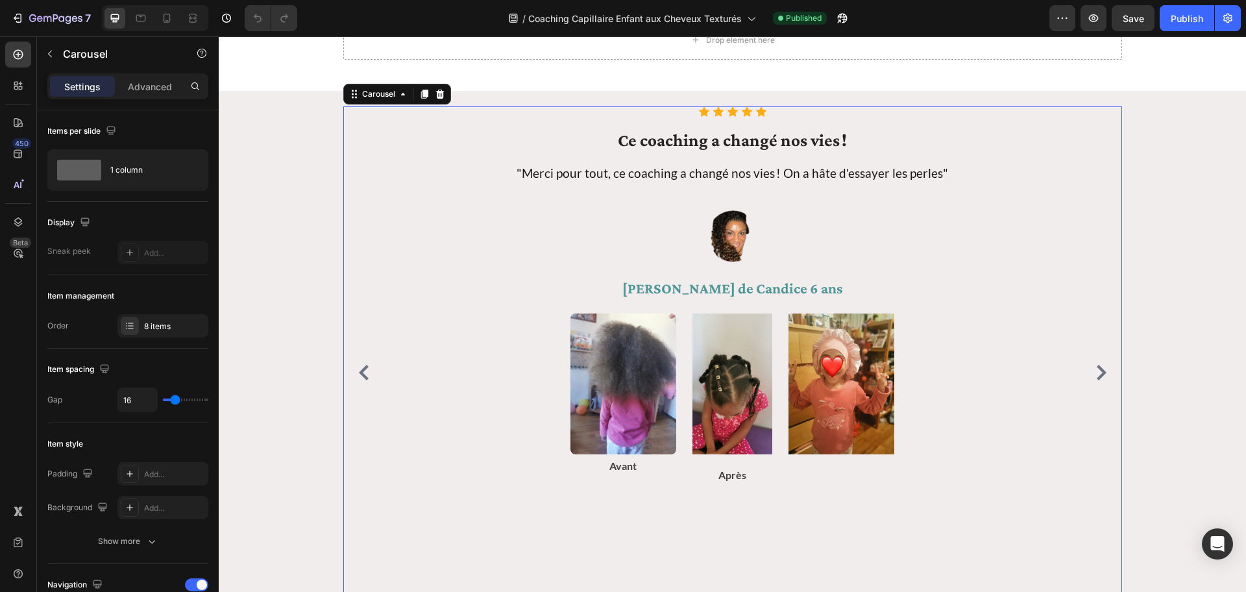
click at [934, 365] on icon "Carousel Next Arrow" at bounding box center [1102, 373] width 10 height 16
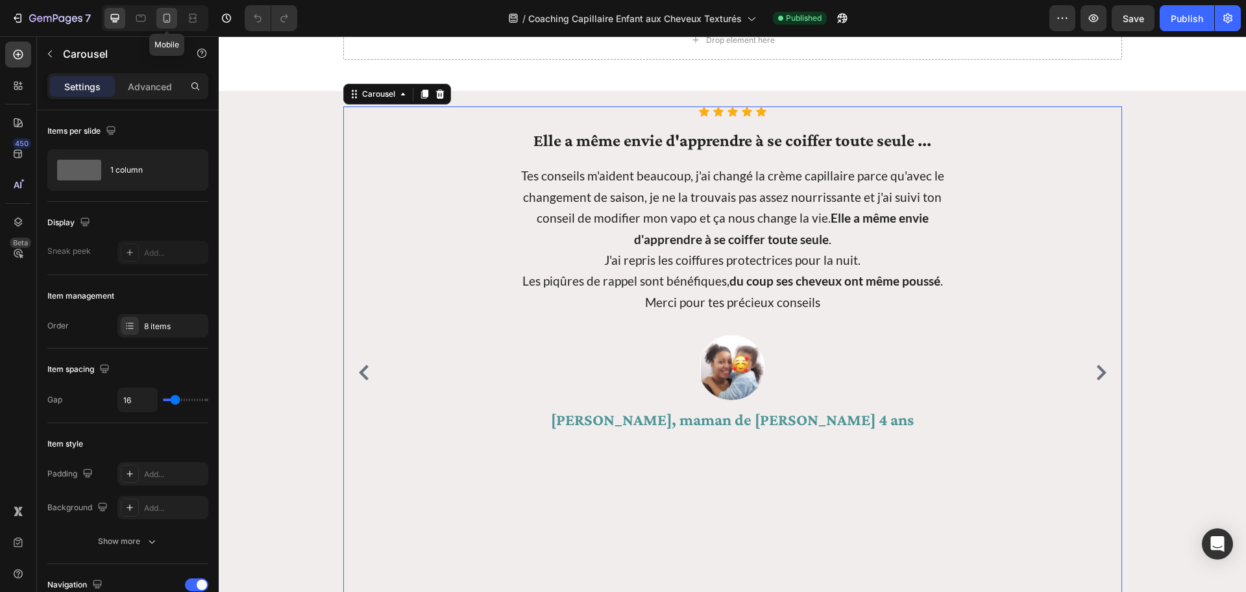
click at [167, 19] on icon at bounding box center [166, 18] width 13 height 13
type input "18"
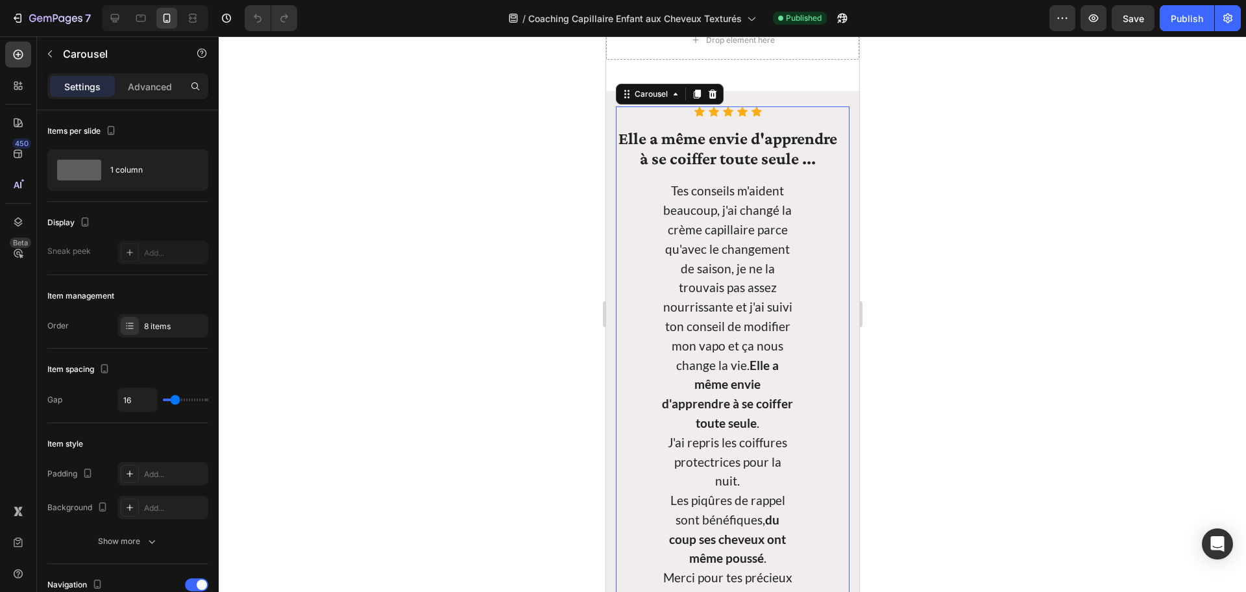
scroll to position [1209, 0]
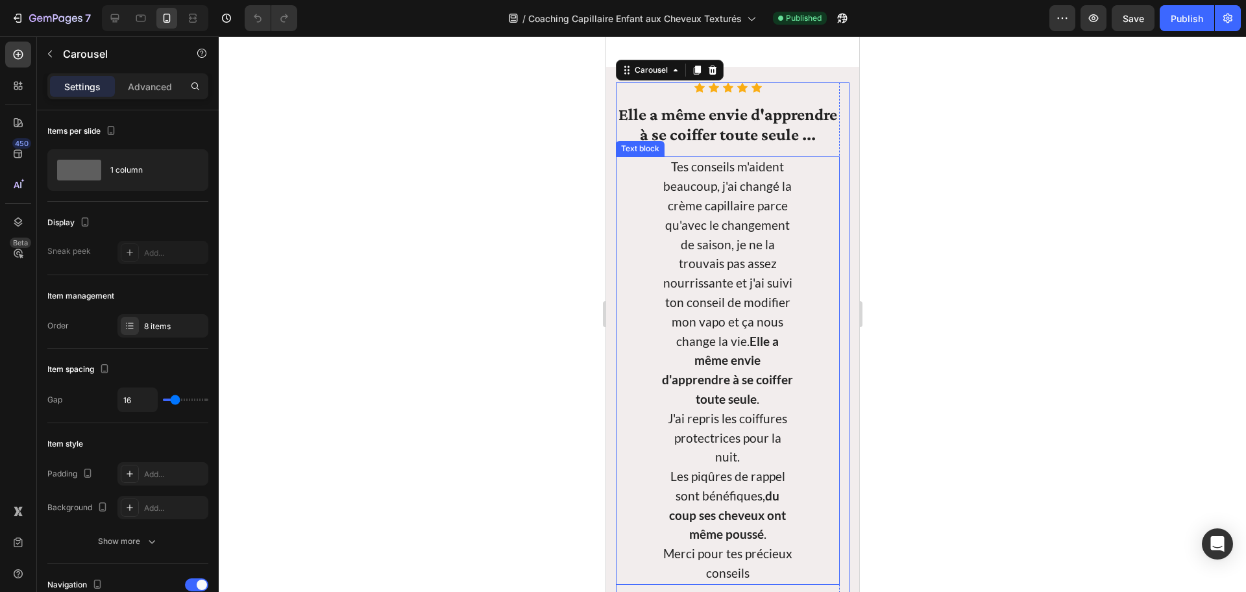
click at [774, 338] on strong "Elle a même envie d'apprendre à se coiffer toute seule" at bounding box center [726, 370] width 131 height 73
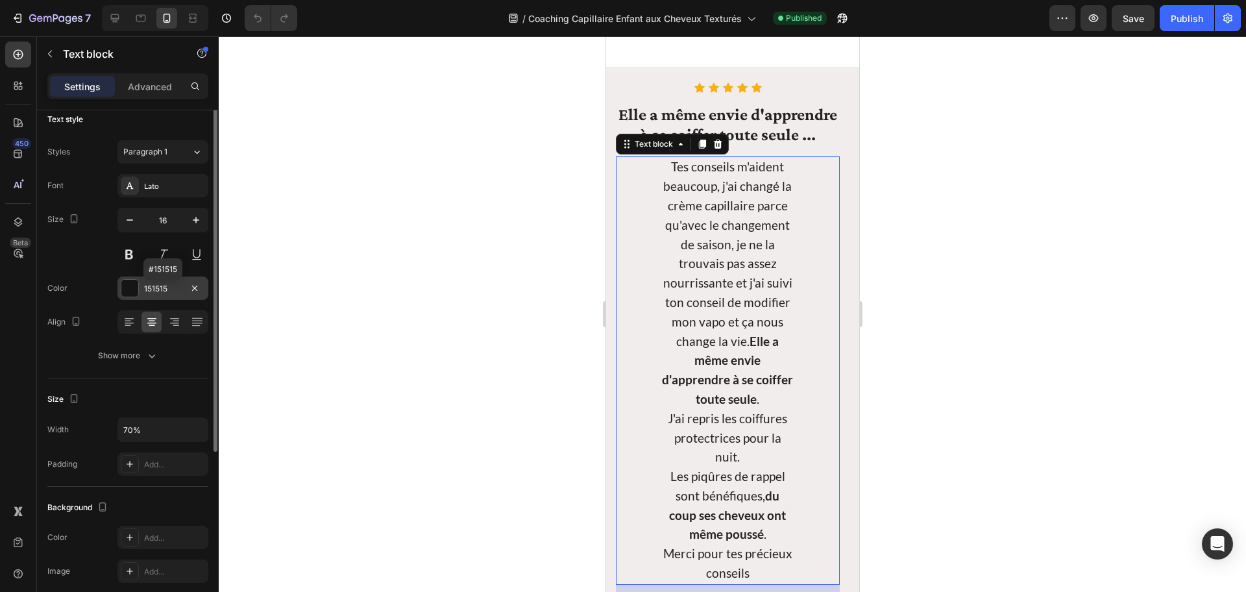
scroll to position [39, 0]
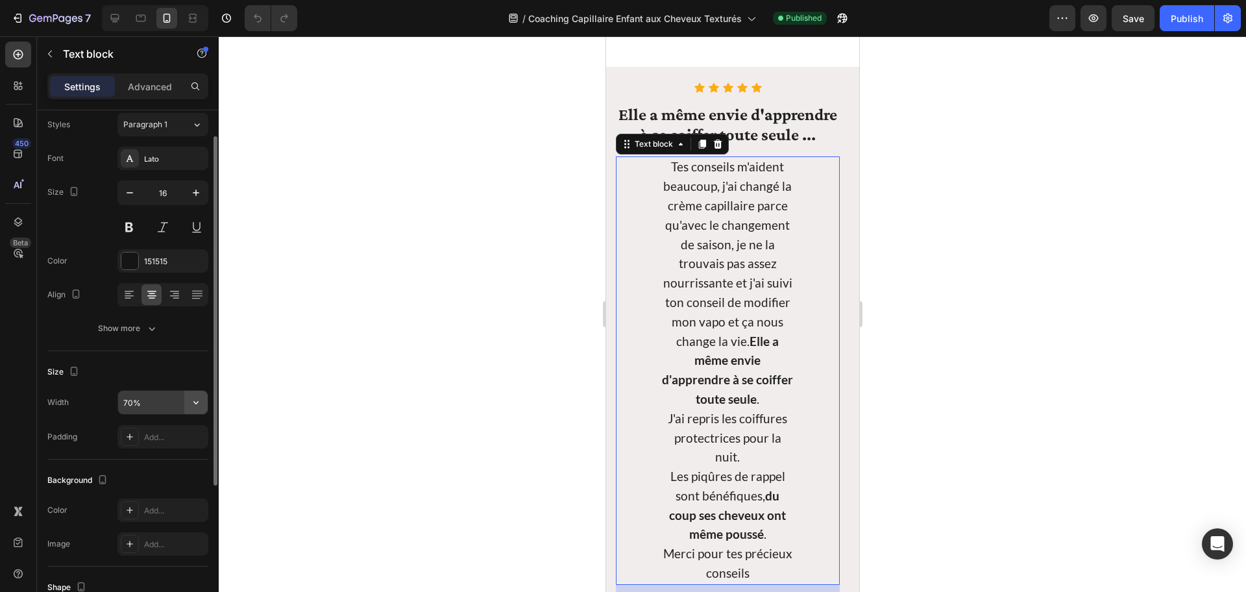
click at [194, 401] on icon "button" at bounding box center [195, 402] width 5 height 3
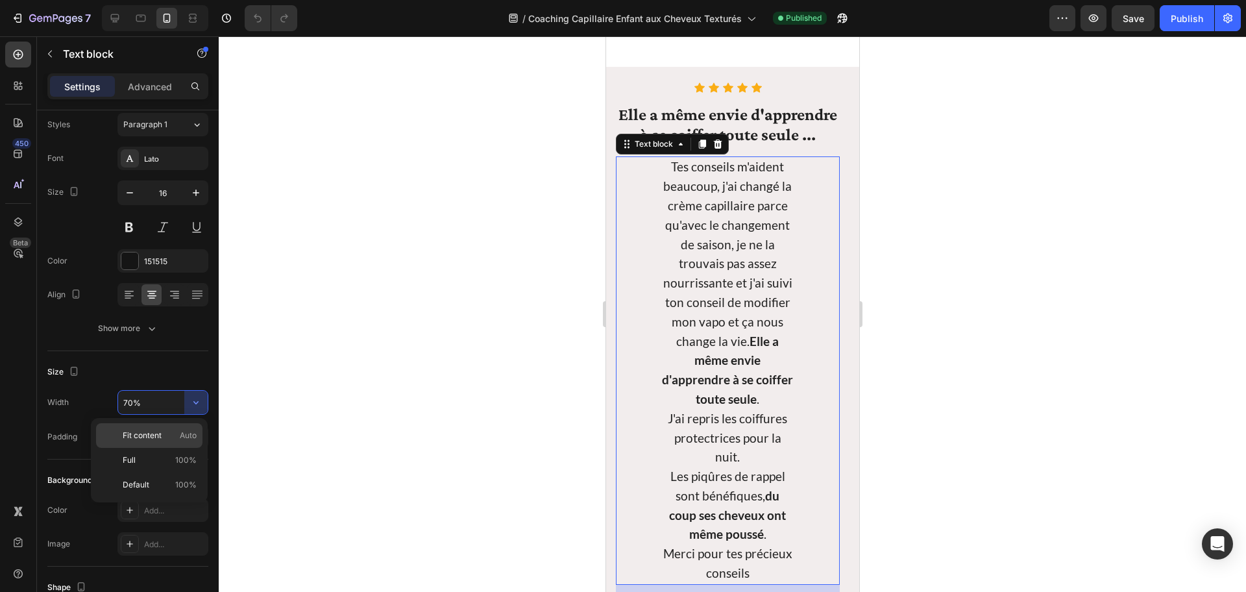
click at [165, 429] on p "Fit content Auto" at bounding box center [160, 436] width 74 height 12
type input "Auto"
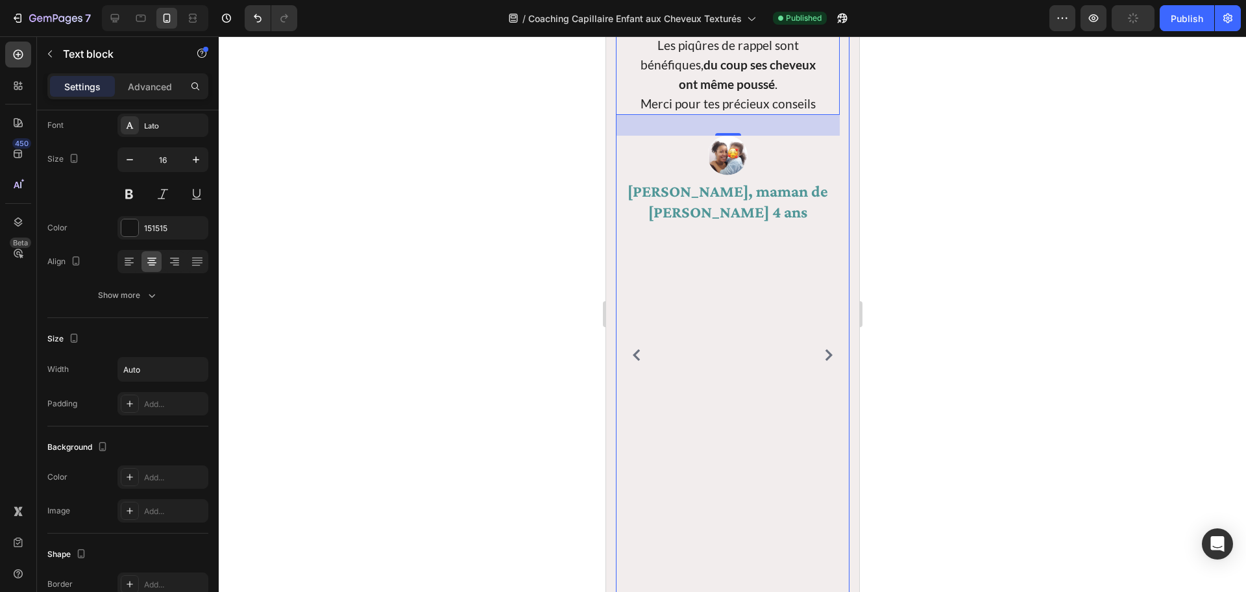
scroll to position [1556, 0]
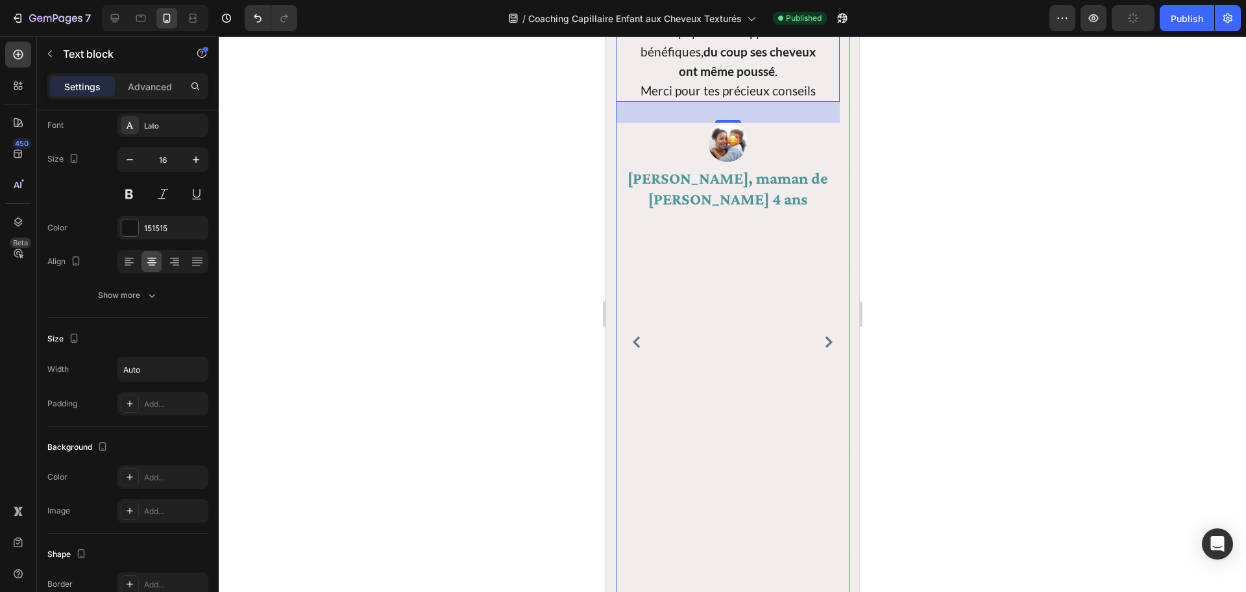
click at [701, 408] on div "Icon Icon Icon Icon Icon Icon List Hoz Elle a même envie d'apprendre à se coiff…" at bounding box center [727, 342] width 224 height 1214
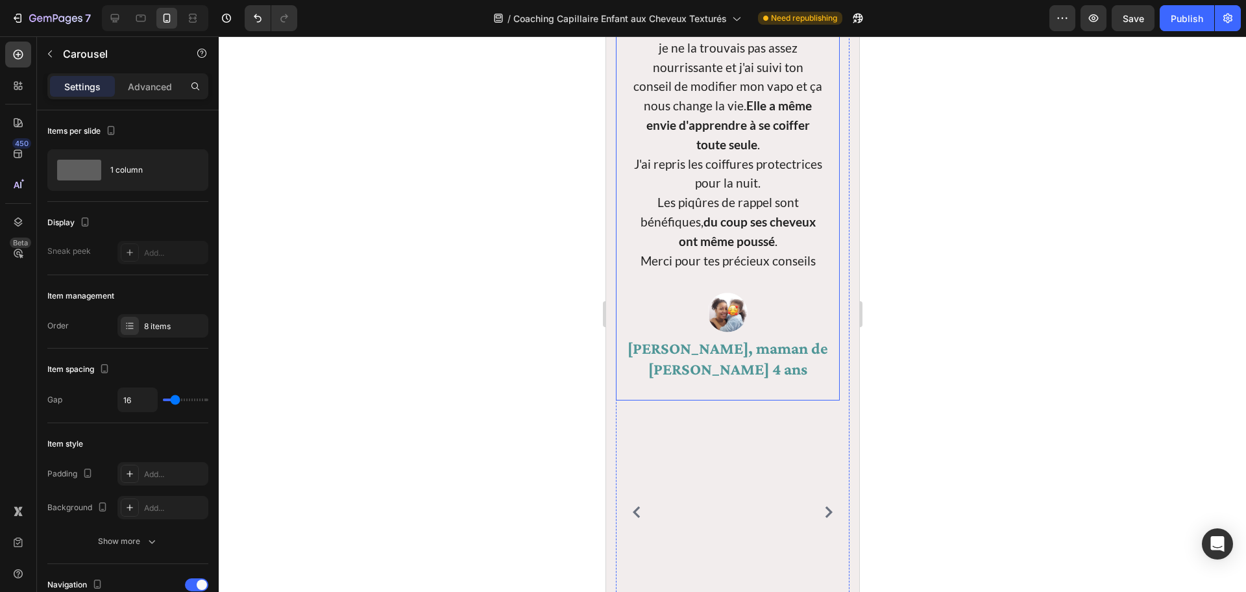
scroll to position [1389, 0]
click at [822, 429] on icon "Carousel Next Arrow" at bounding box center [828, 510] width 12 height 12
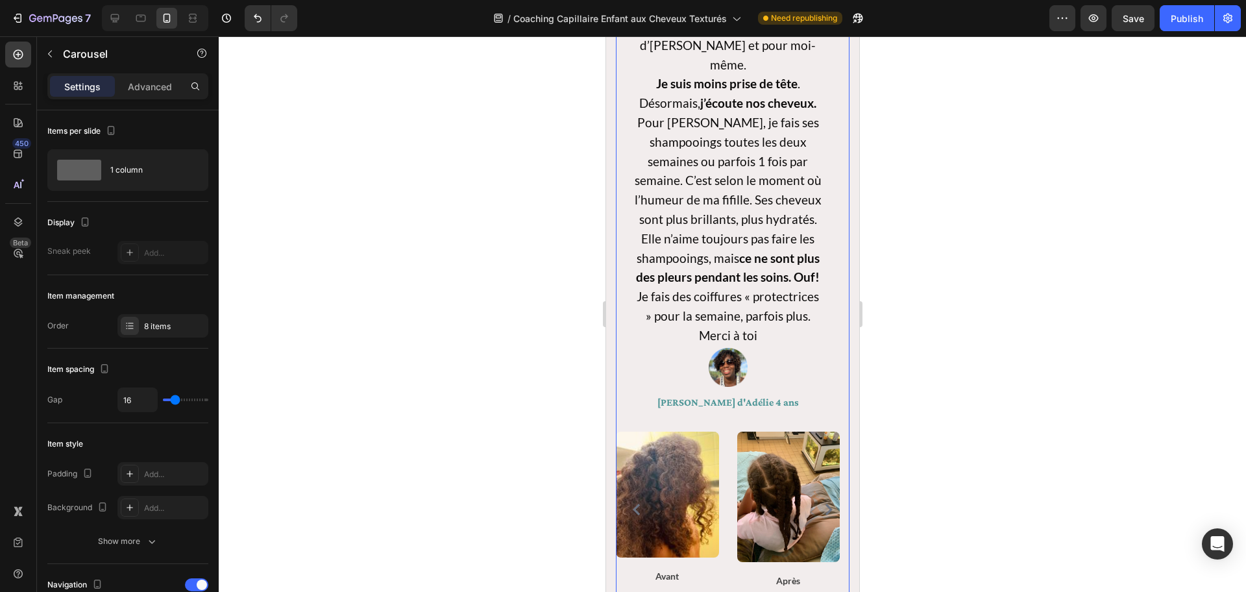
click at [822, 429] on icon "Carousel Next Arrow" at bounding box center [828, 510] width 12 height 12
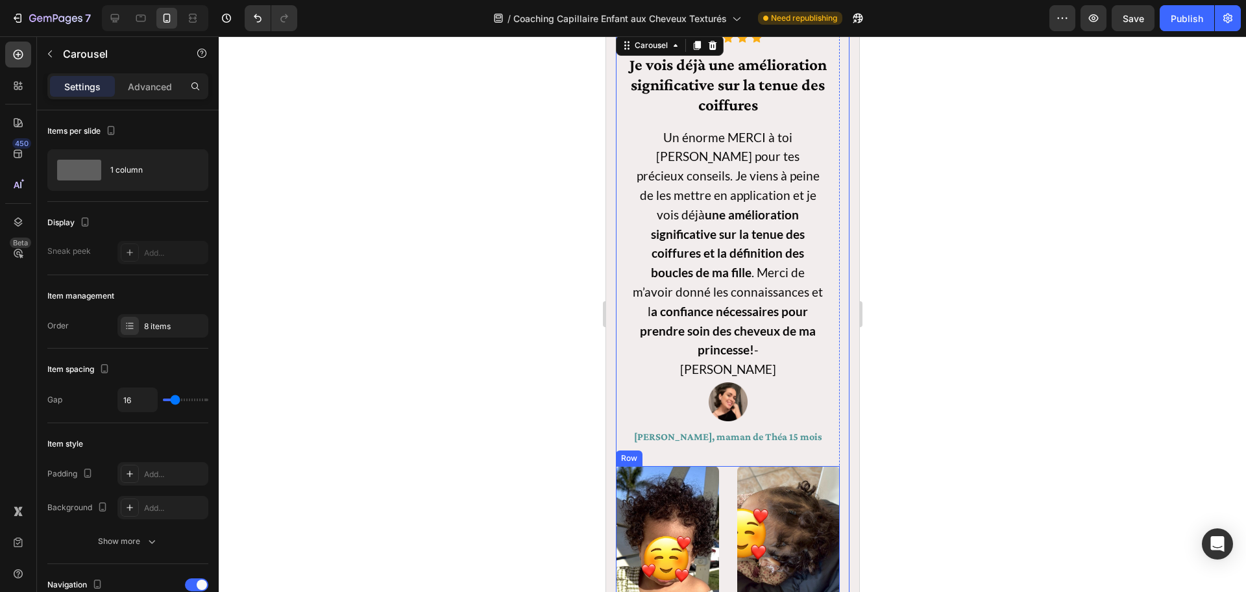
scroll to position [1218, 0]
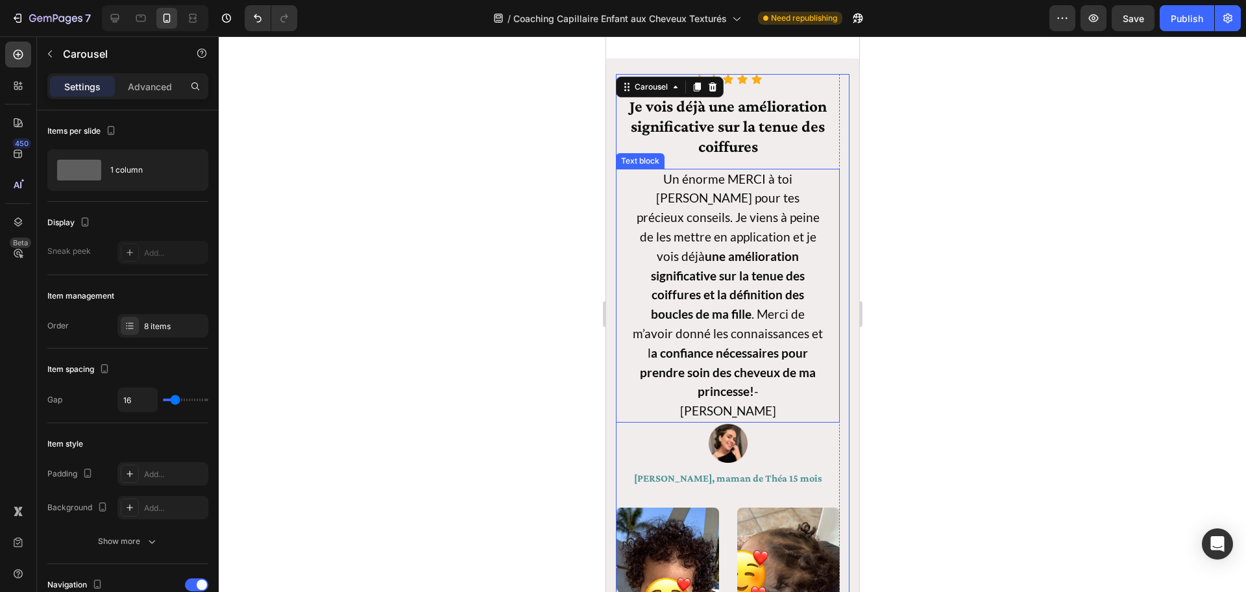
click at [747, 364] on strong "a confiance nécessaires pour prendre soin des cheveux de ma princesse!" at bounding box center [727, 372] width 176 height 54
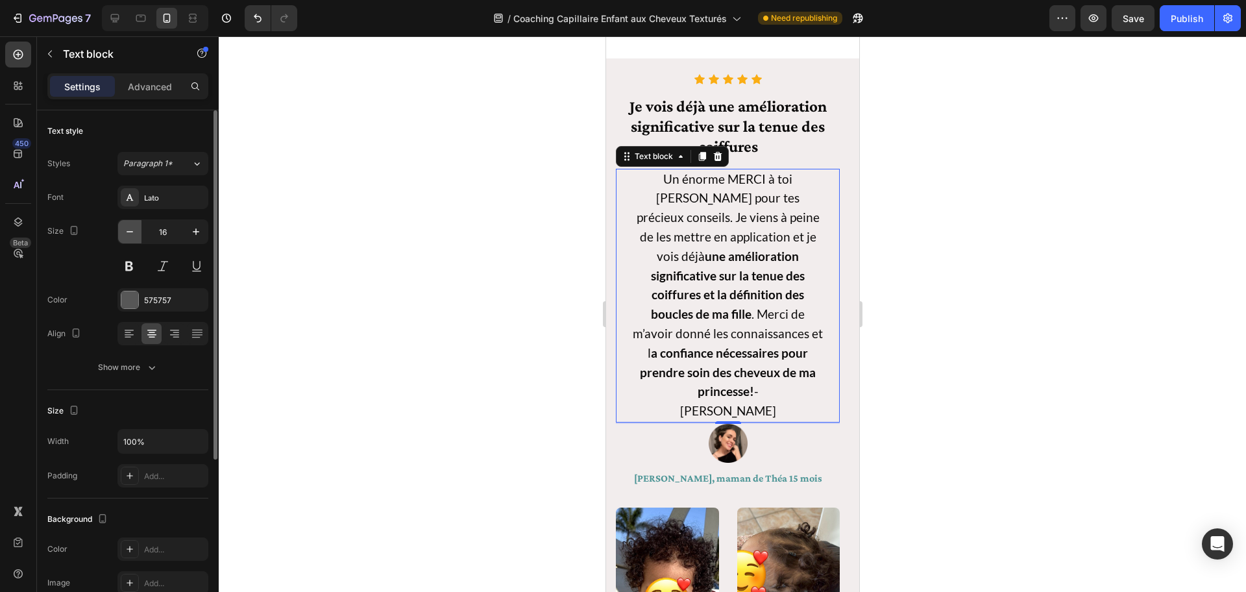
click at [129, 233] on icon "button" at bounding box center [129, 231] width 13 height 13
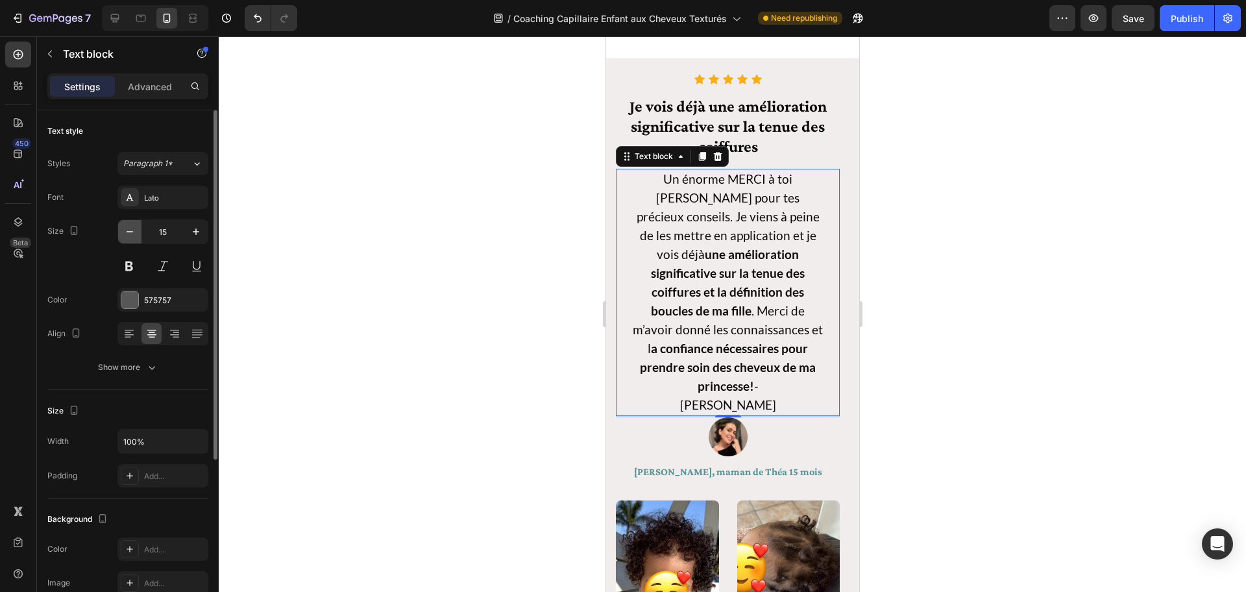
click at [128, 233] on icon "button" at bounding box center [129, 231] width 13 height 13
type input "14"
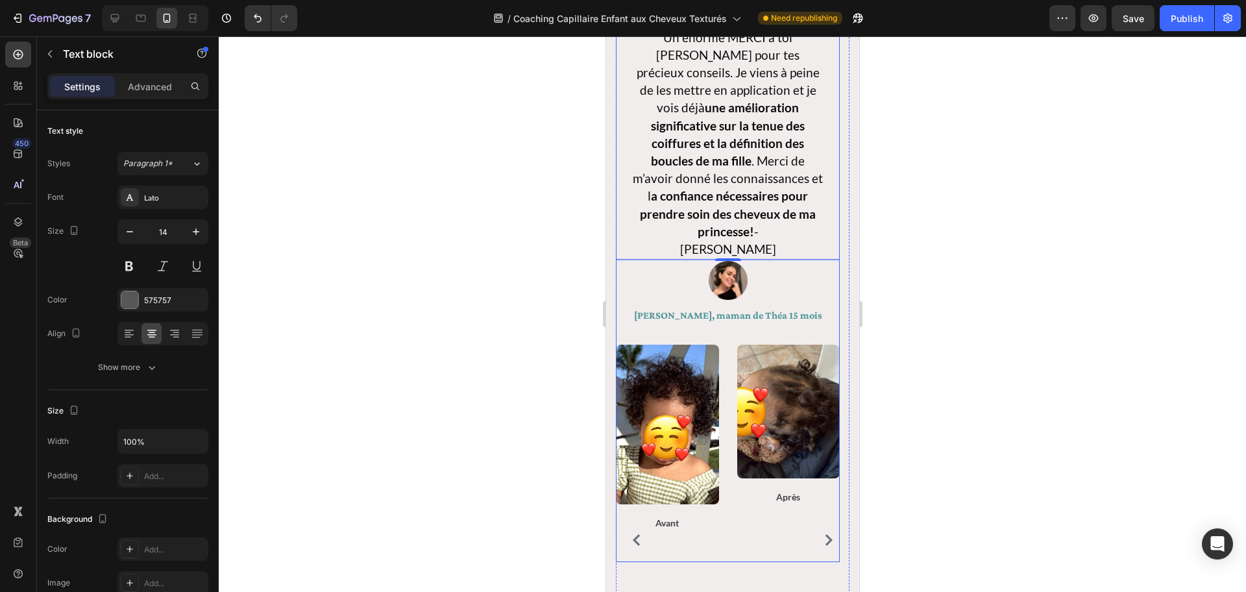
scroll to position [1371, 0]
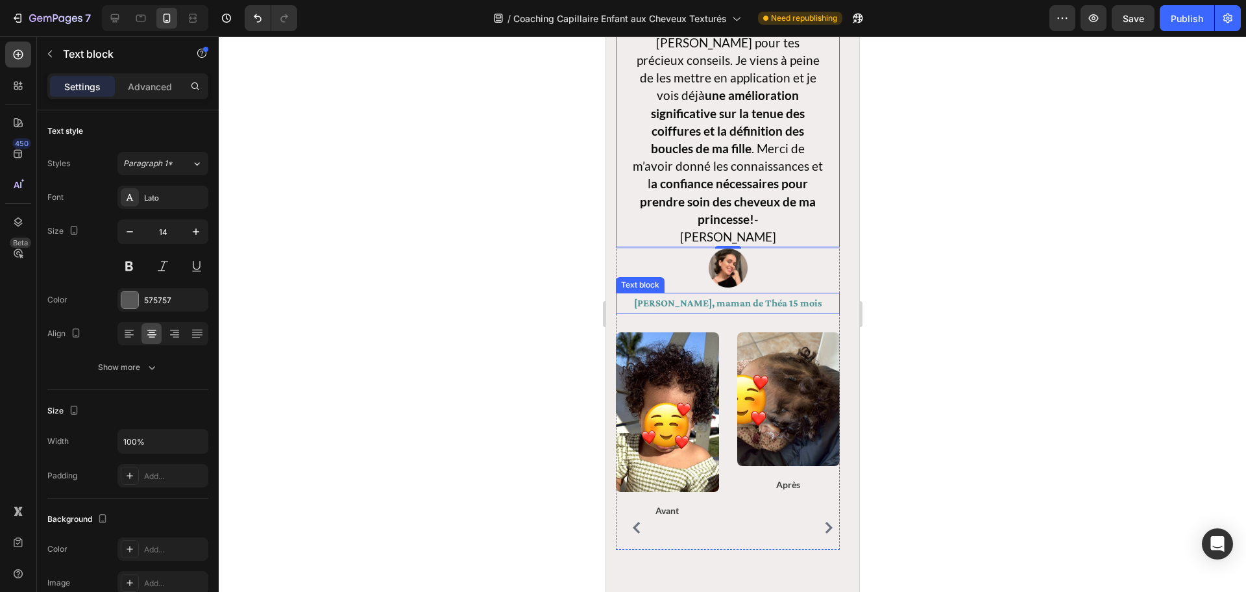
click at [713, 297] on strong "[PERSON_NAME], maman de Théa 15 mois" at bounding box center [727, 302] width 188 height 11
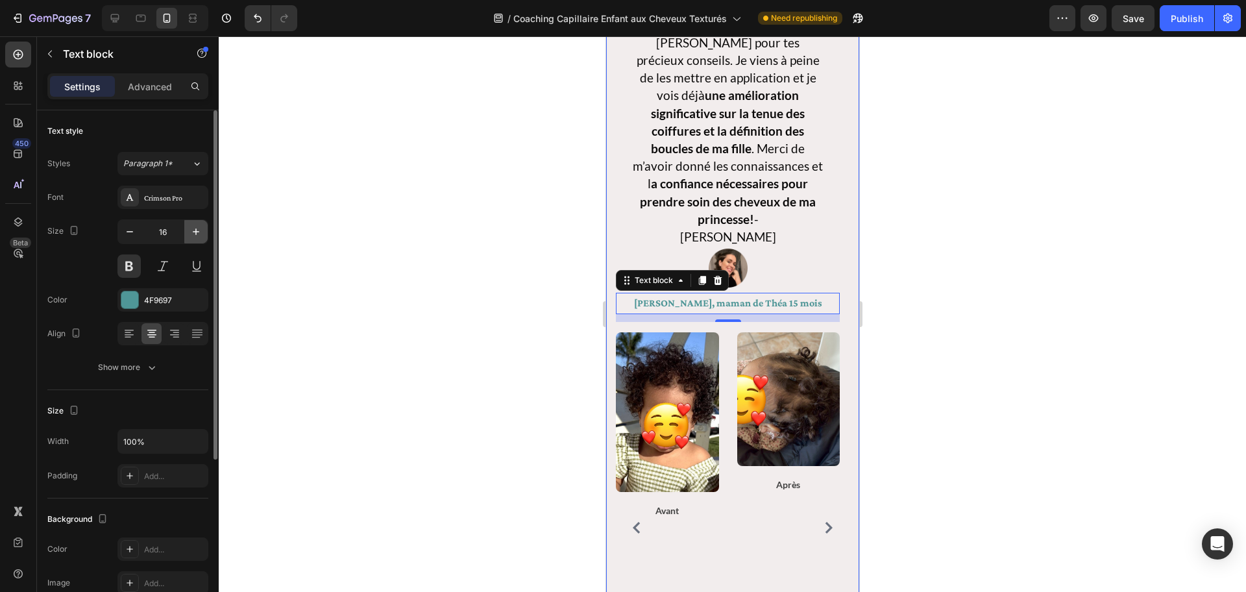
click at [194, 230] on icon "button" at bounding box center [196, 231] width 13 height 13
click at [196, 230] on icon "button" at bounding box center [196, 231] width 6 height 6
type input "18"
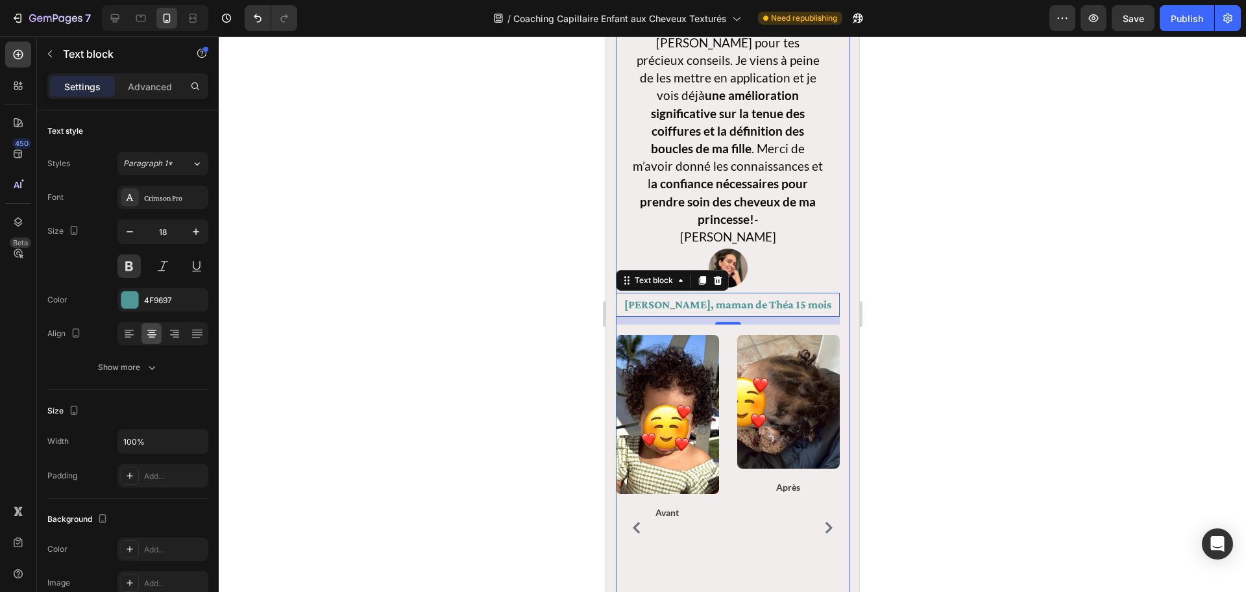
click at [825, 429] on icon "Carousel Next Arrow" at bounding box center [828, 528] width 7 height 12
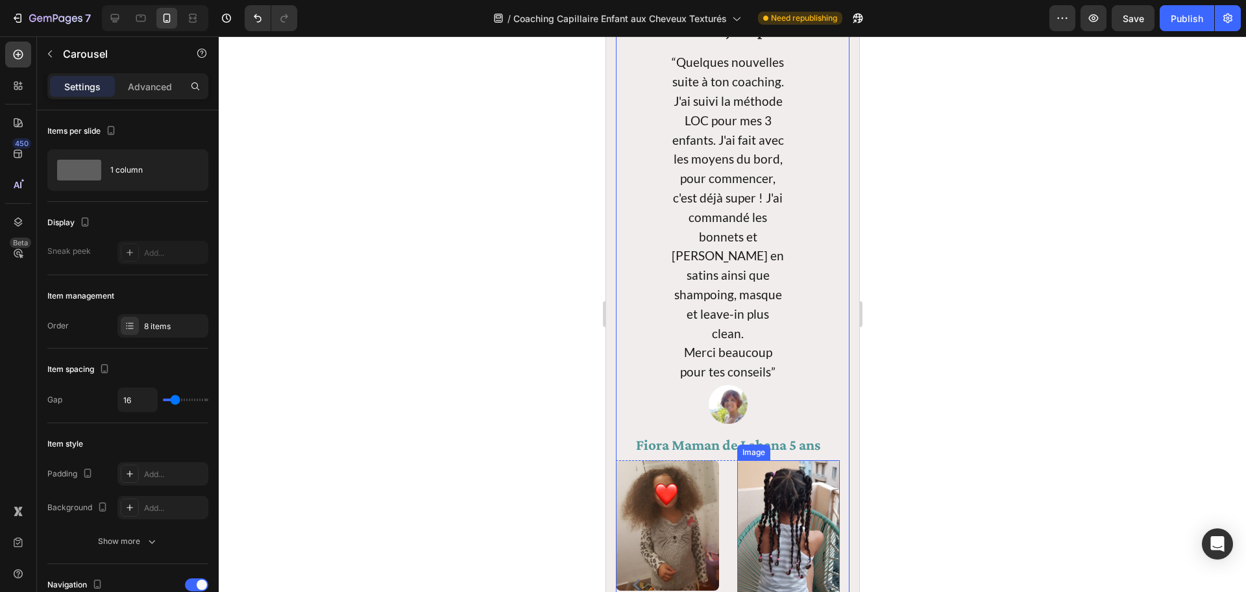
scroll to position [1203, 0]
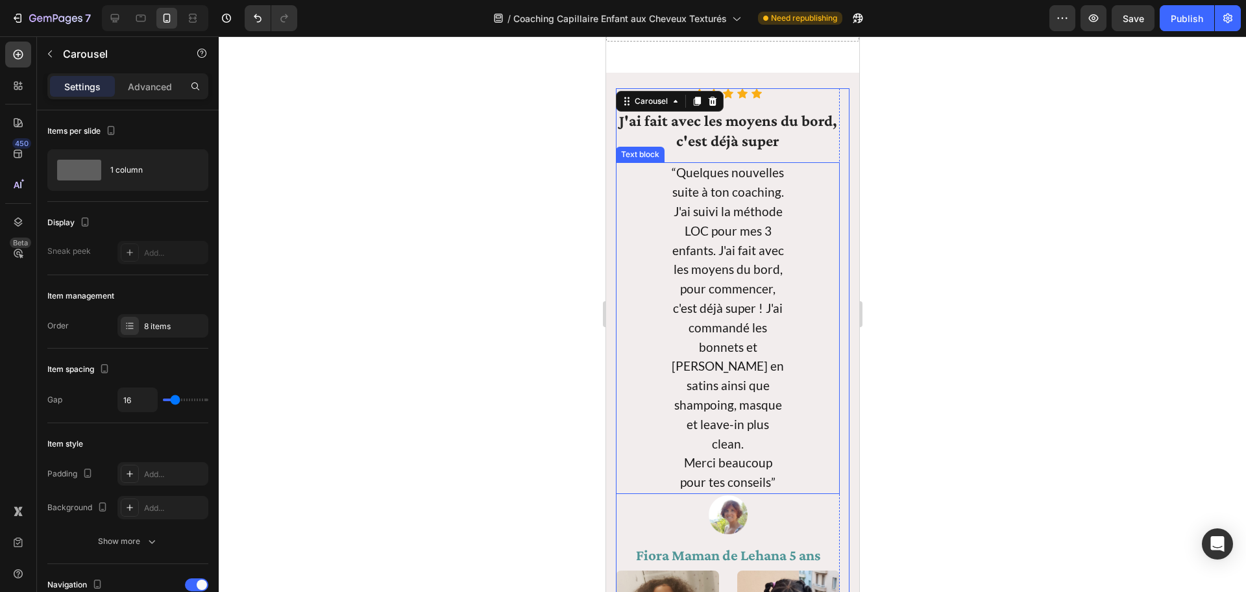
click at [753, 429] on span "Merci beaucoup pour tes conseils”" at bounding box center [726, 472] width 95 height 34
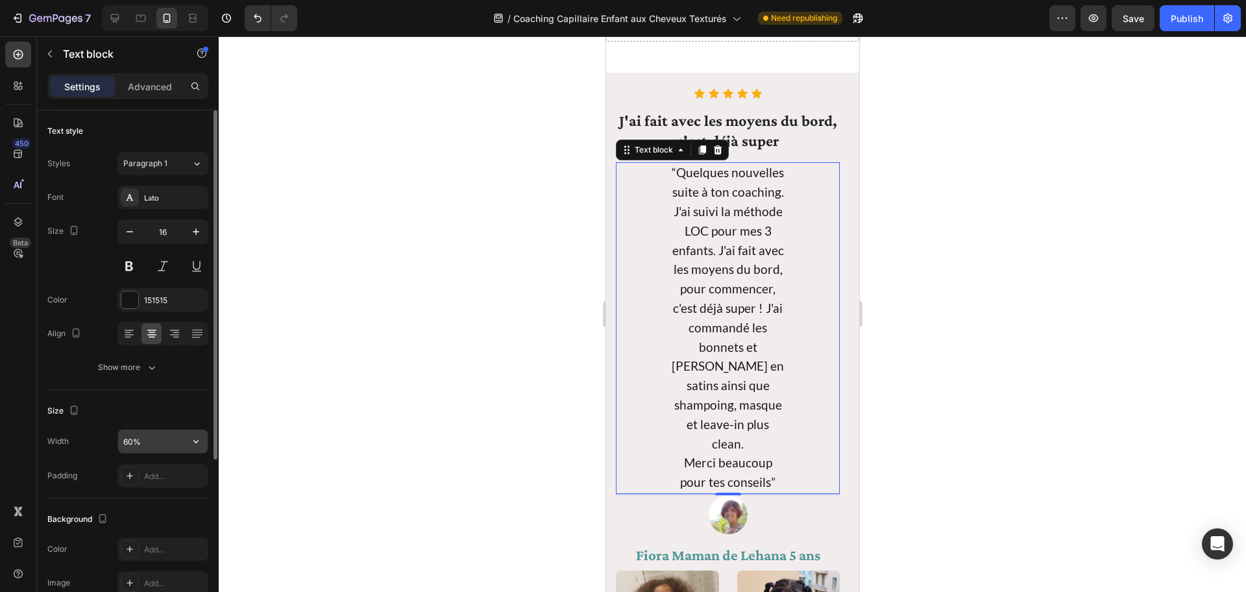
click at [158, 429] on input "60%" at bounding box center [163, 441] width 90 height 23
click at [193, 429] on icon "button" at bounding box center [196, 441] width 13 height 13
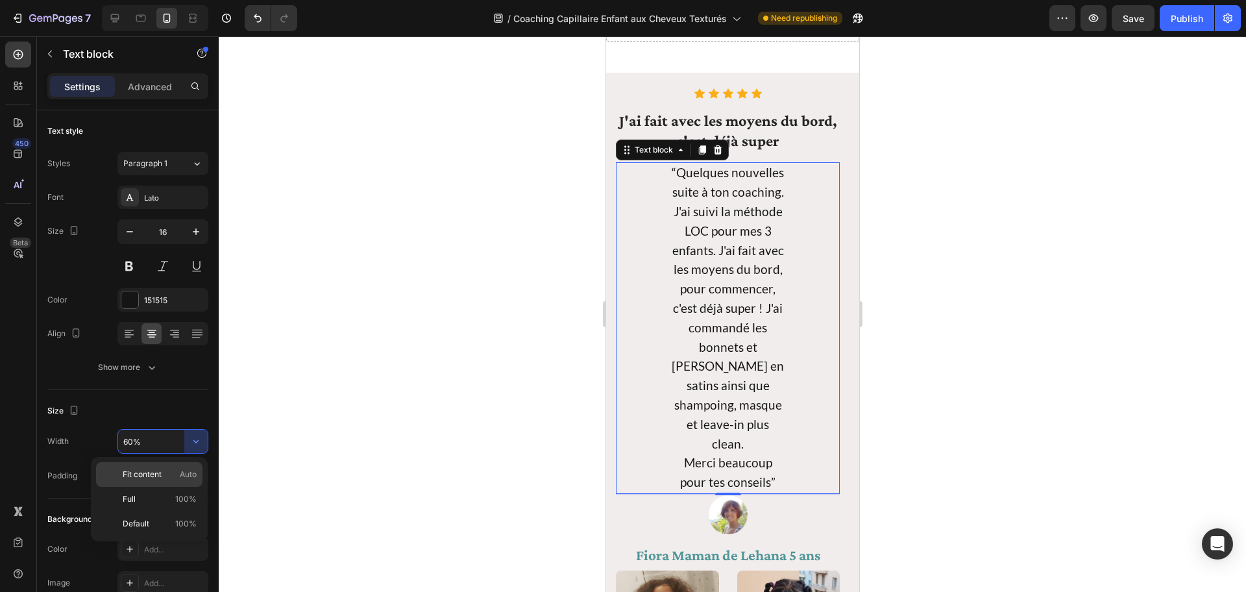
click at [172, 429] on div "Fit content Auto" at bounding box center [149, 499] width 106 height 25
type input "Auto"
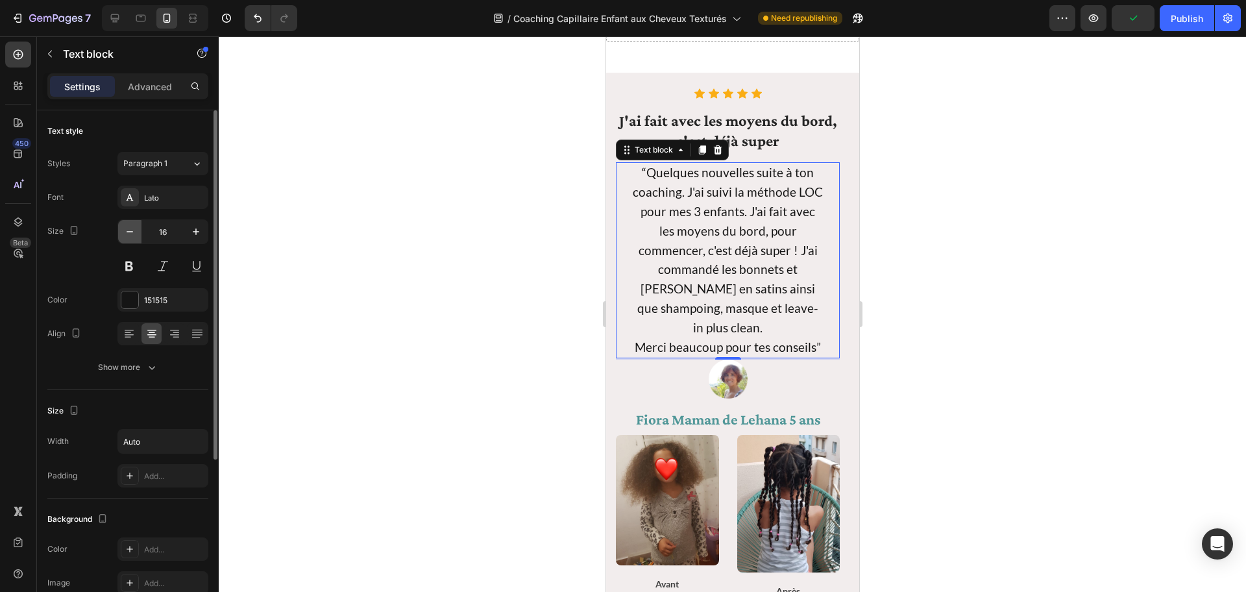
click at [130, 232] on icon "button" at bounding box center [129, 231] width 13 height 13
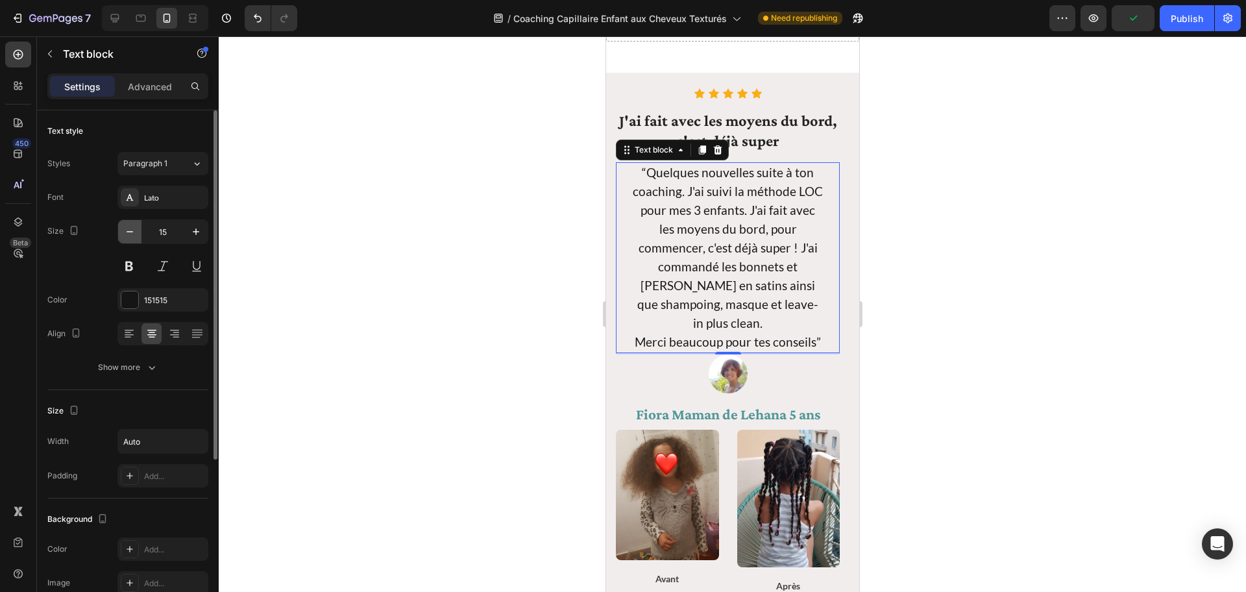
click at [129, 232] on icon "button" at bounding box center [130, 231] width 6 height 1
type input "14"
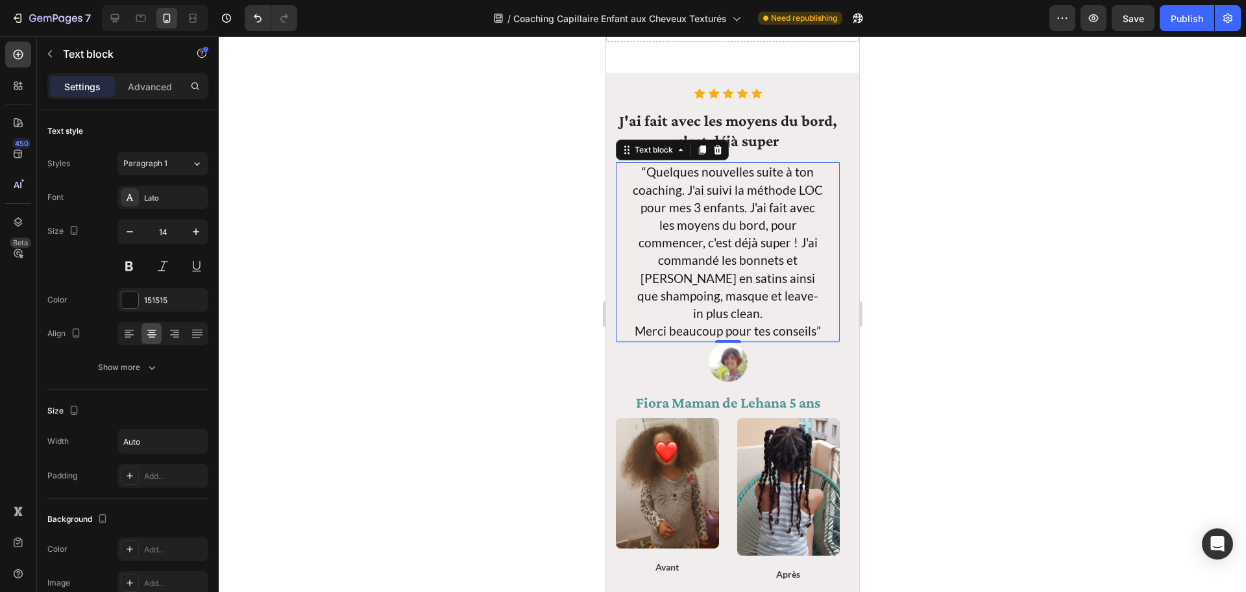
click at [757, 198] on p "“Quelques nouvelles suite à ton coaching. J'ai suivi la méthode LOC pour mes 3 …" at bounding box center [727, 243] width 190 height 159
click at [707, 197] on p "“Quelques nouvelles suite à ton coaching. J'ai suivi la méthode LOC pour mes 3 …" at bounding box center [727, 243] width 190 height 159
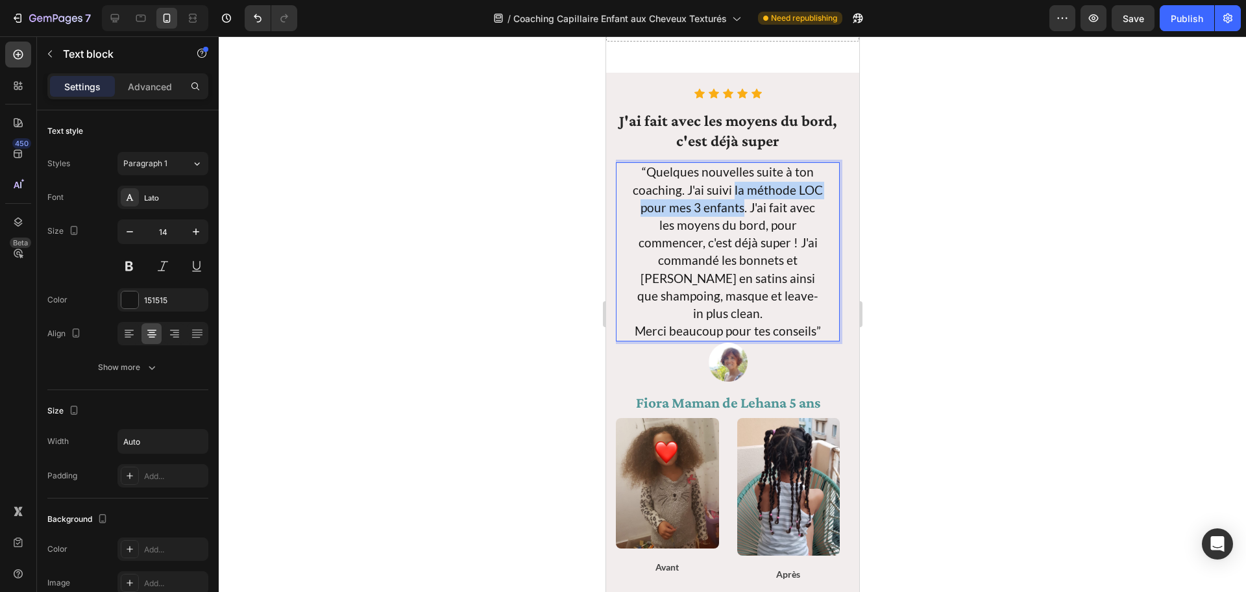
drag, startPoint x: 734, startPoint y: 191, endPoint x: 735, endPoint y: 212, distance: 21.4
click at [735, 212] on span "“Quelques nouvelles suite à ton coaching. J'ai suivi la méthode LOC pour mes 3 …" at bounding box center [727, 242] width 190 height 156
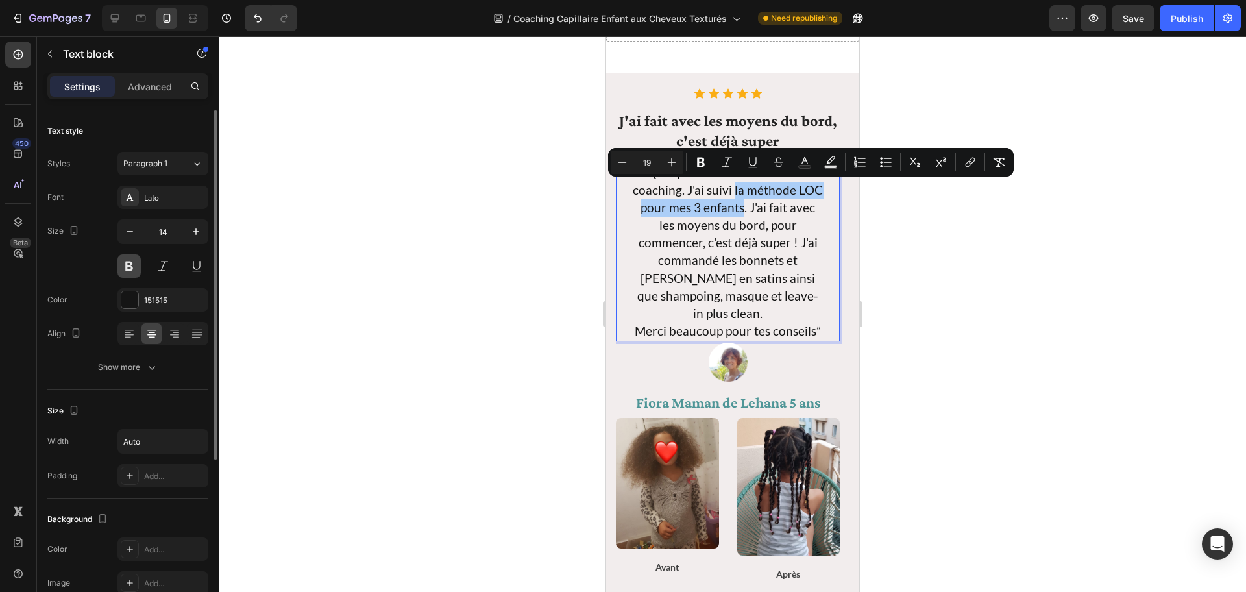
click at [134, 263] on button at bounding box center [128, 265] width 23 height 23
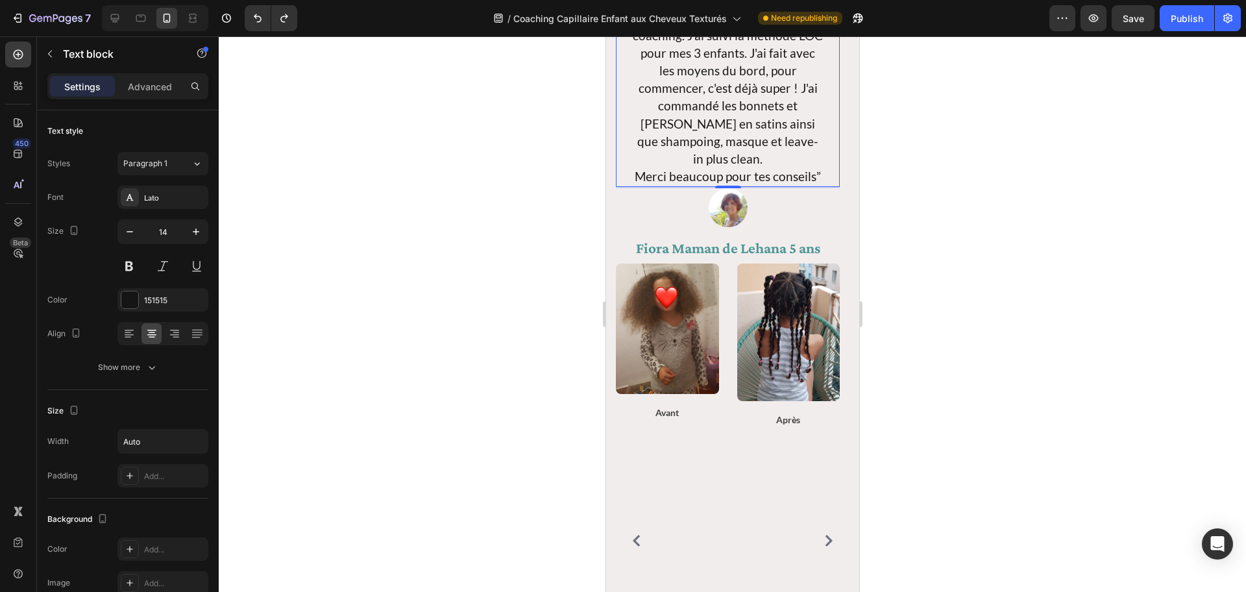
scroll to position [1464, 0]
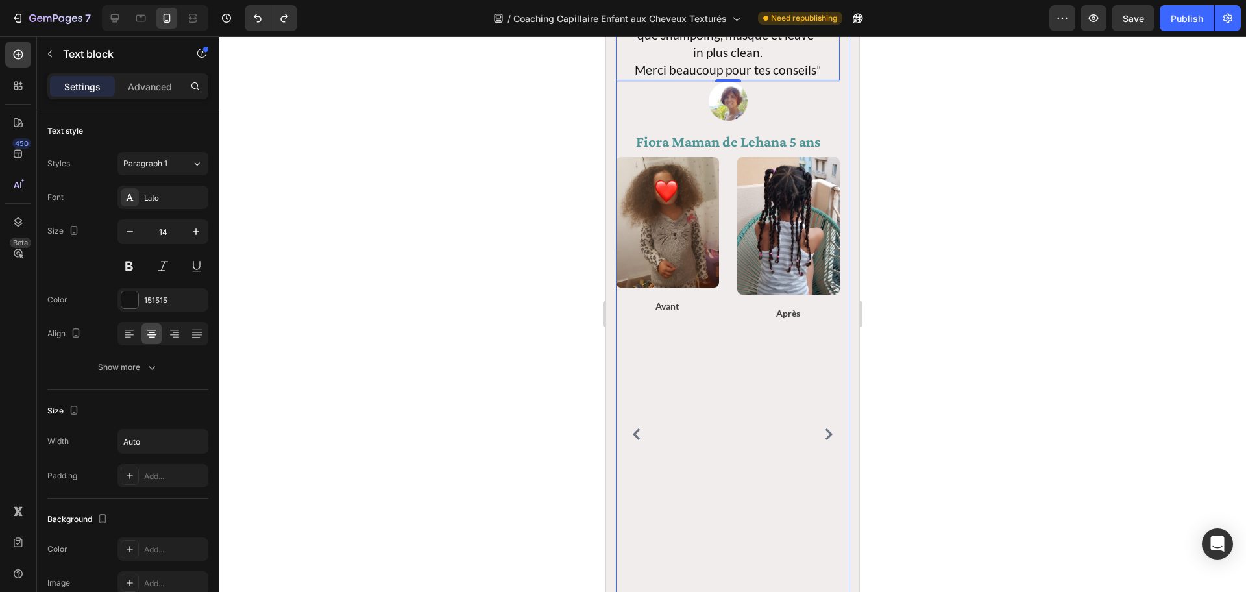
click at [825, 429] on icon "Carousel Next Arrow" at bounding box center [828, 434] width 7 height 12
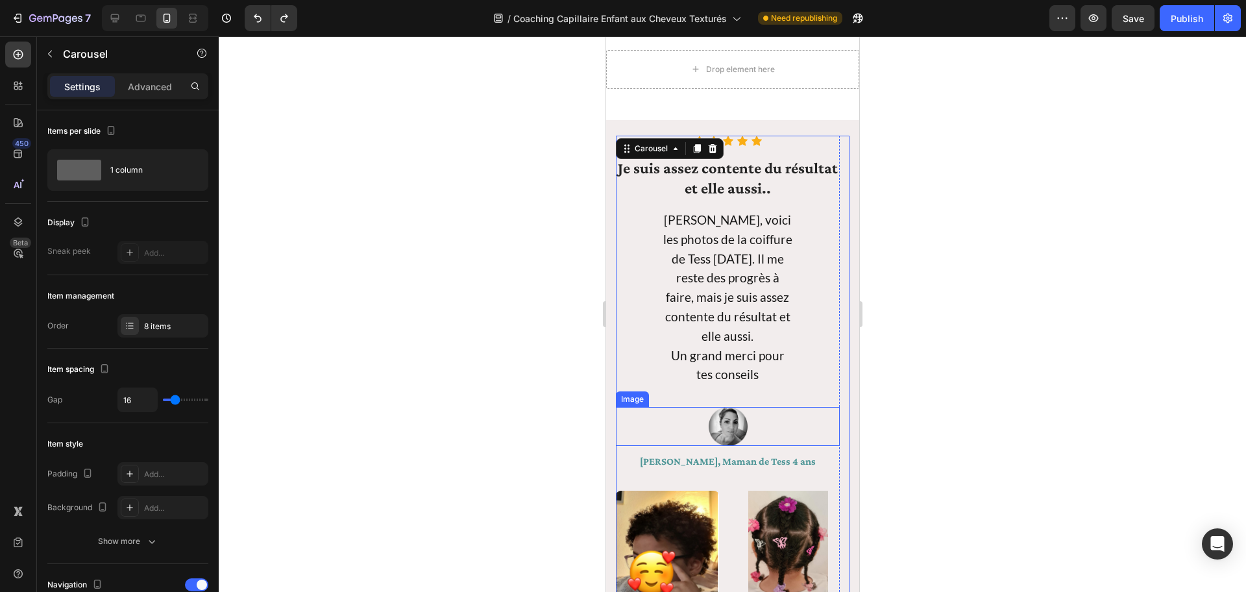
scroll to position [1354, 0]
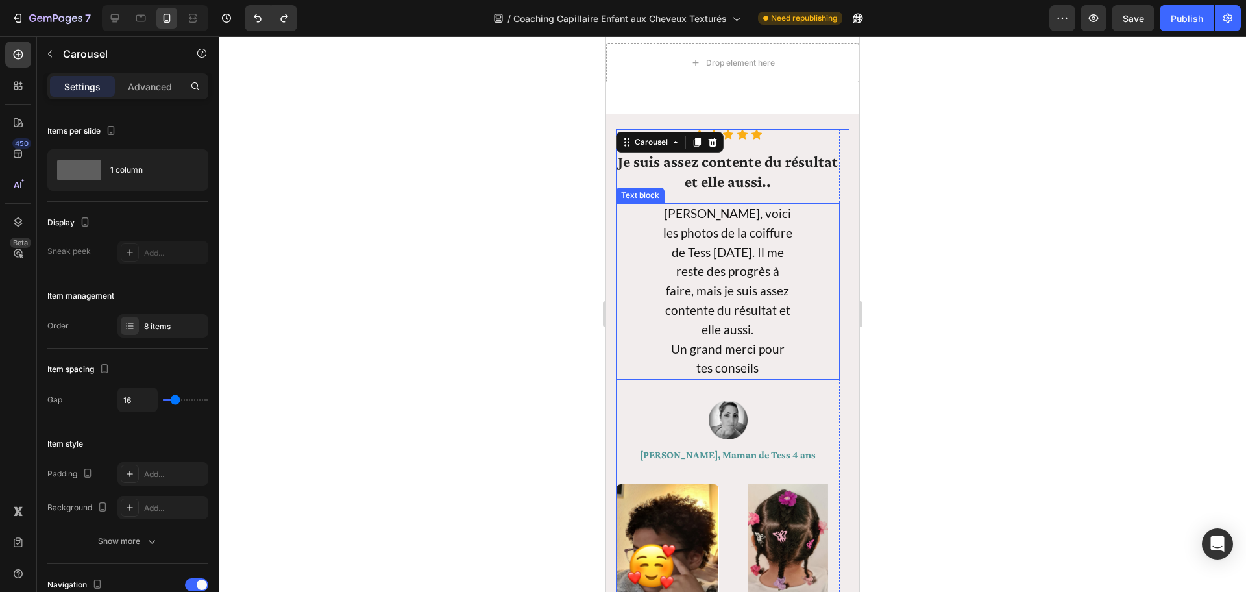
click at [766, 325] on span "[PERSON_NAME], voici les photos de la coiffure de Tess [DATE]. Il me reste des …" at bounding box center [727, 271] width 129 height 131
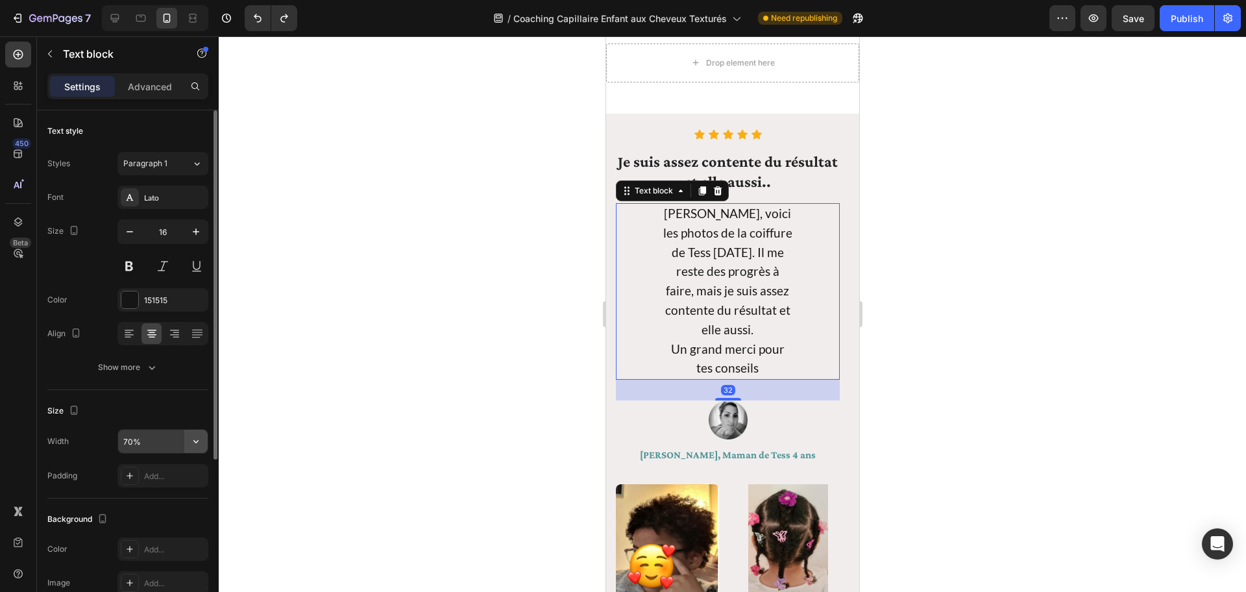
click at [184, 429] on button "button" at bounding box center [195, 441] width 23 height 23
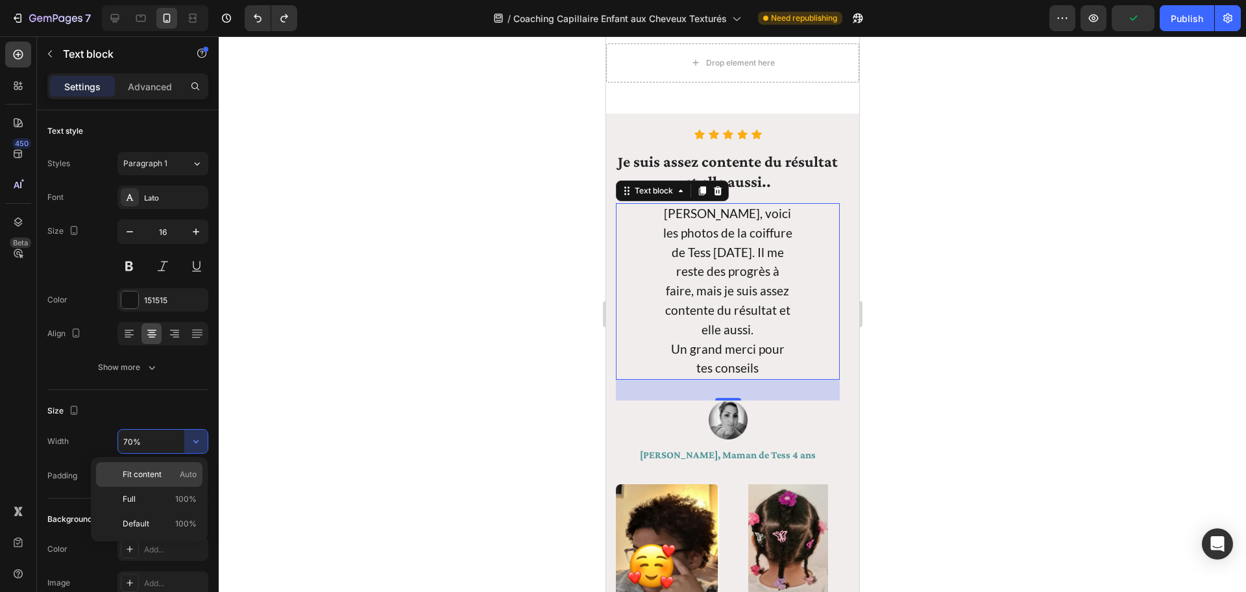
click at [167, 429] on p "Fit content Auto" at bounding box center [160, 475] width 74 height 12
type input "Auto"
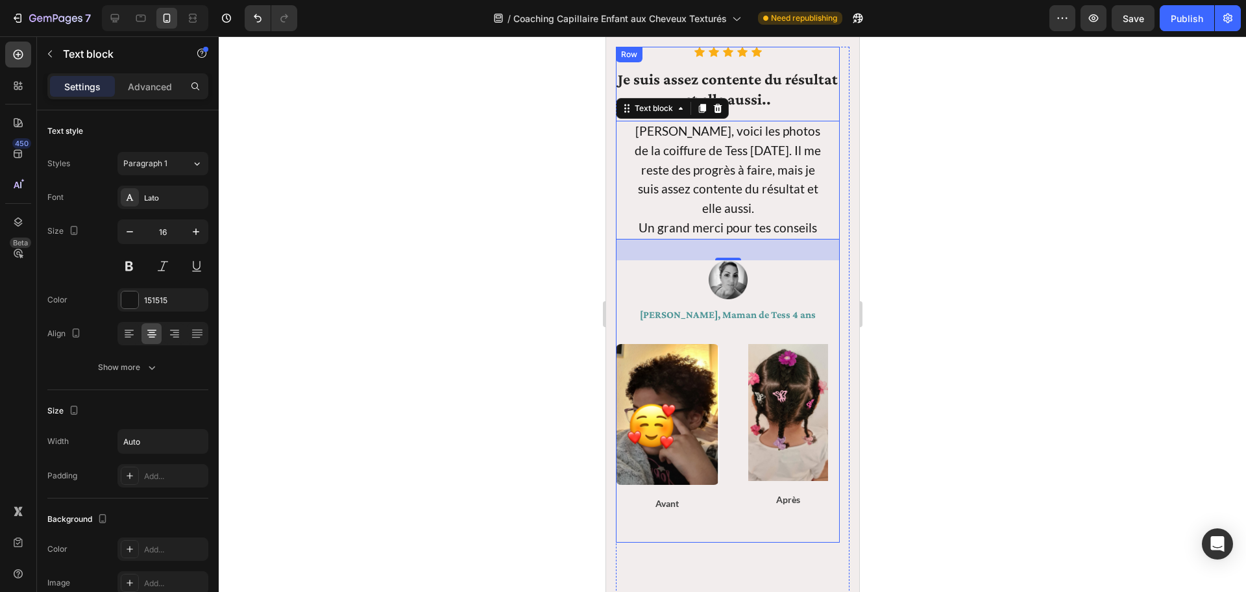
scroll to position [1667, 0]
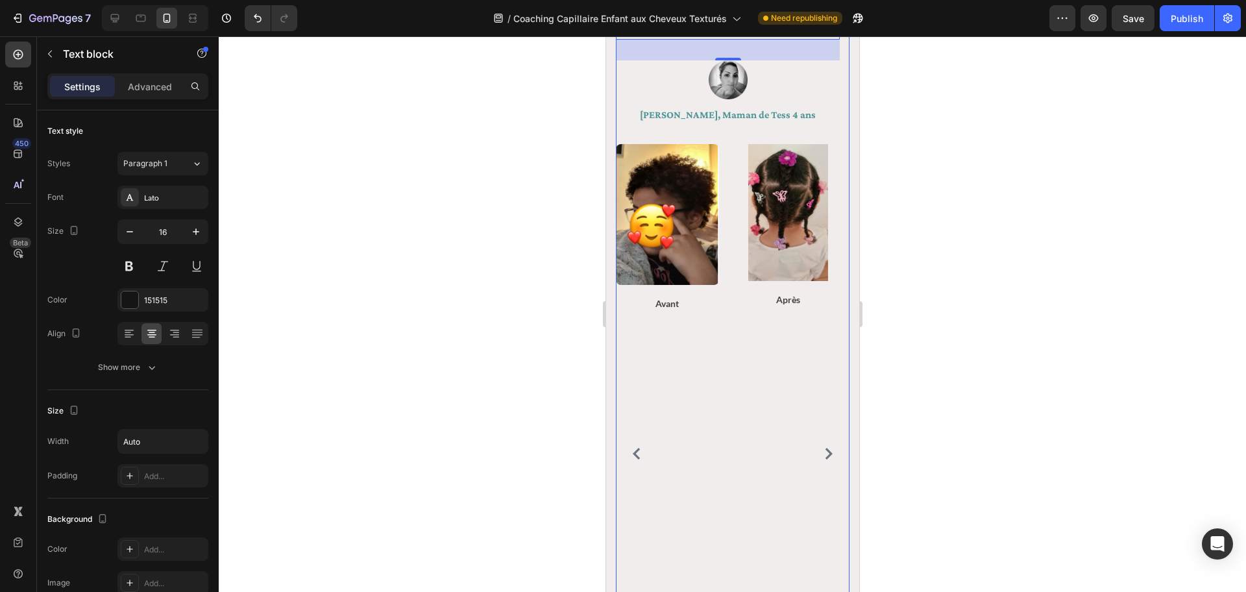
click at [825, 429] on icon "Carousel Next Arrow" at bounding box center [828, 454] width 7 height 12
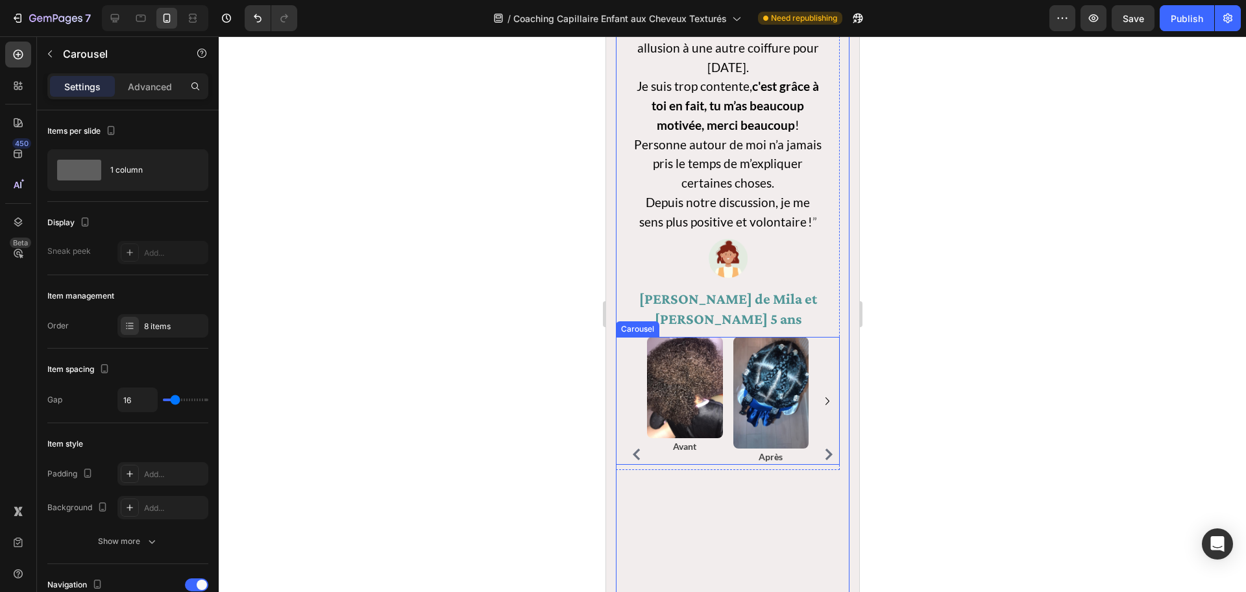
scroll to position [1323, 0]
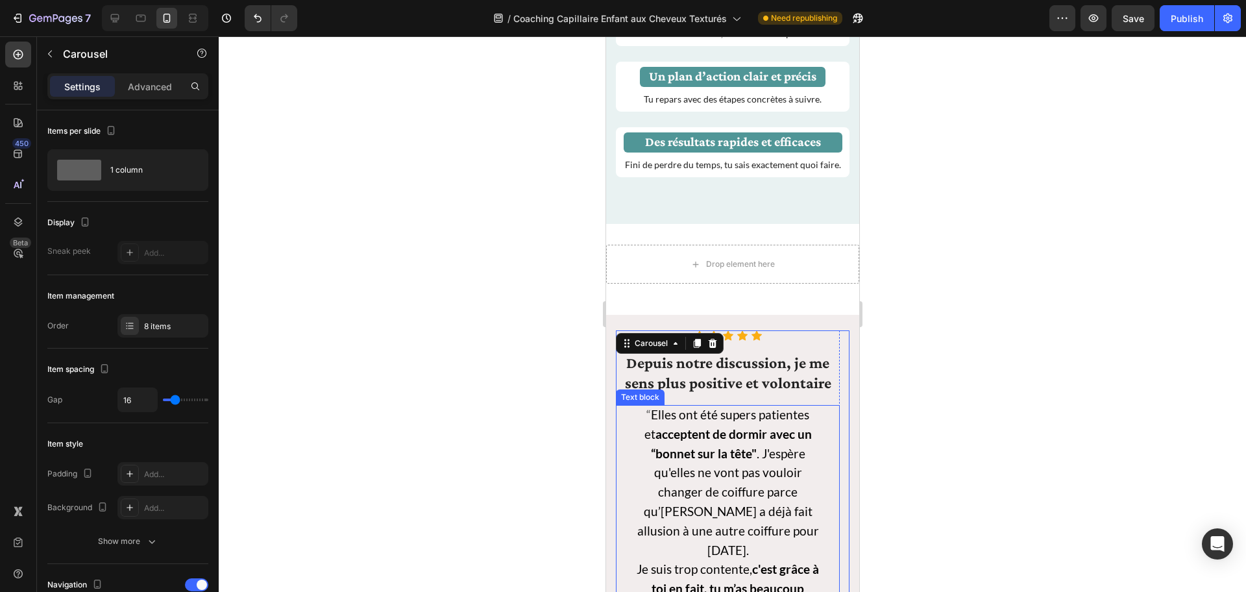
click at [787, 429] on strong "c'est grâce à toi en fait, tu m’as beaucoup motivée, merci beaucoup" at bounding box center [734, 589] width 167 height 54
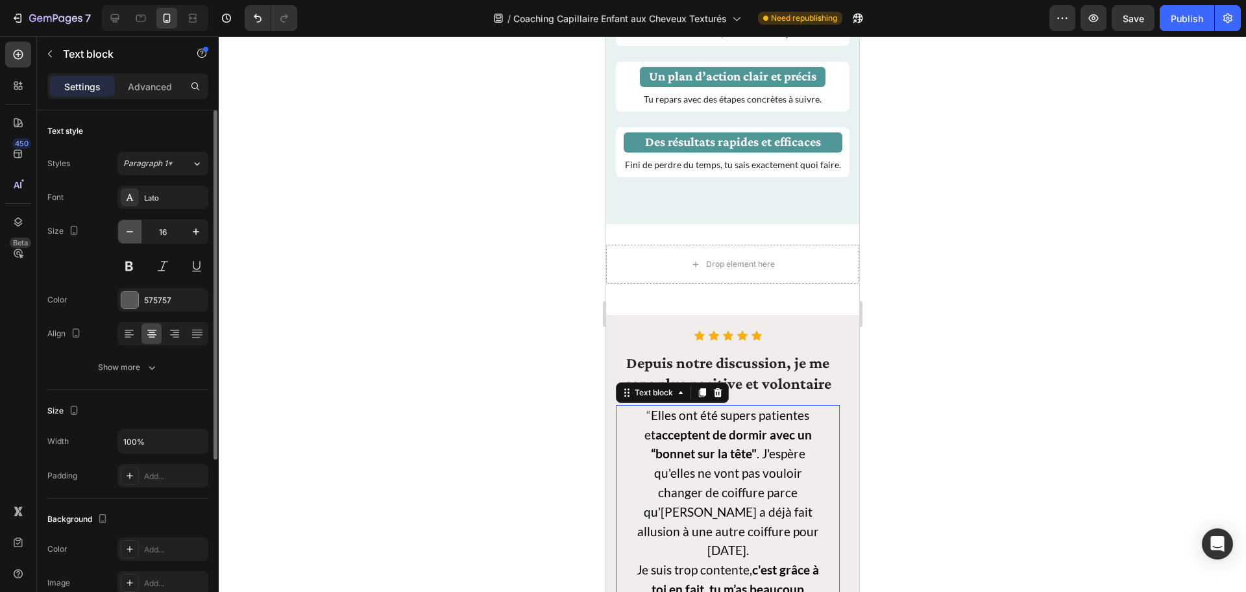
click at [132, 234] on icon "button" at bounding box center [129, 231] width 13 height 13
type input "14"
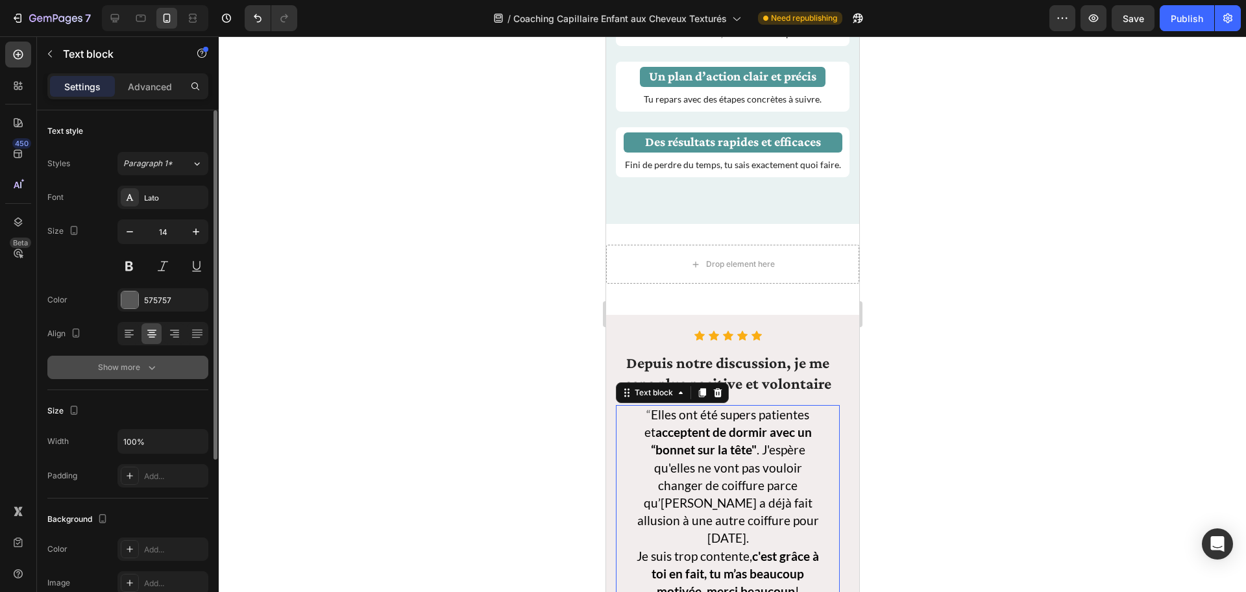
click at [147, 370] on icon "button" at bounding box center [151, 367] width 13 height 13
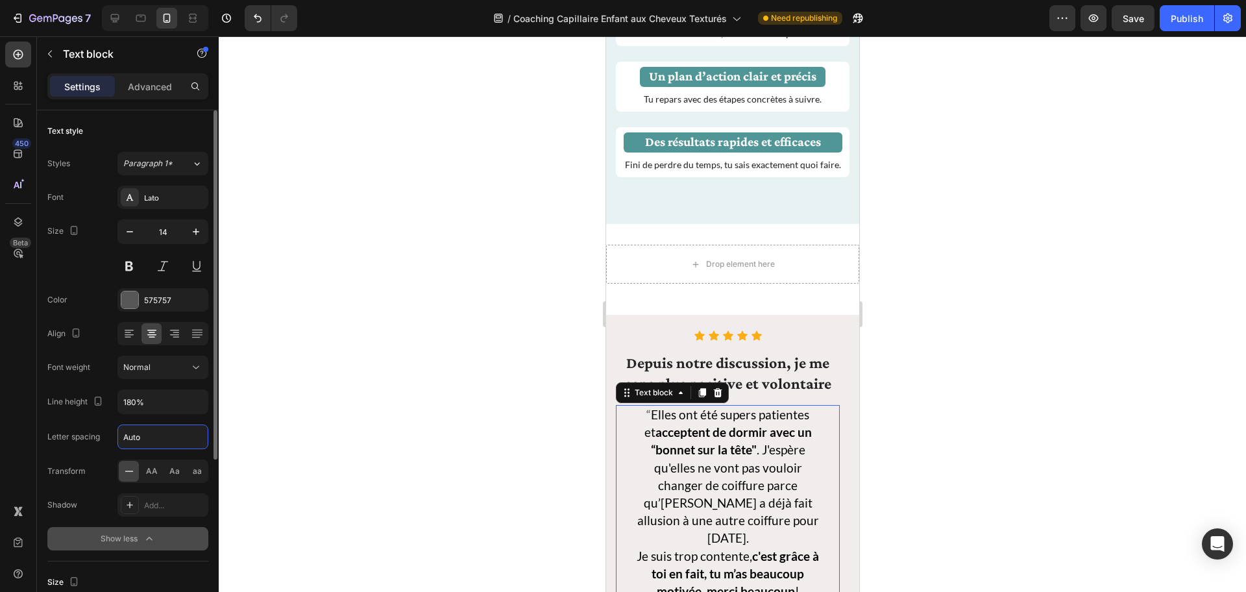
click at [167, 429] on input "Auto" at bounding box center [163, 436] width 90 height 23
click at [195, 429] on input "Auto" at bounding box center [163, 436] width 90 height 23
drag, startPoint x: 192, startPoint y: 437, endPoint x: 115, endPoint y: 435, distance: 77.3
click at [115, 429] on div "Letter spacing Auto" at bounding box center [127, 436] width 161 height 25
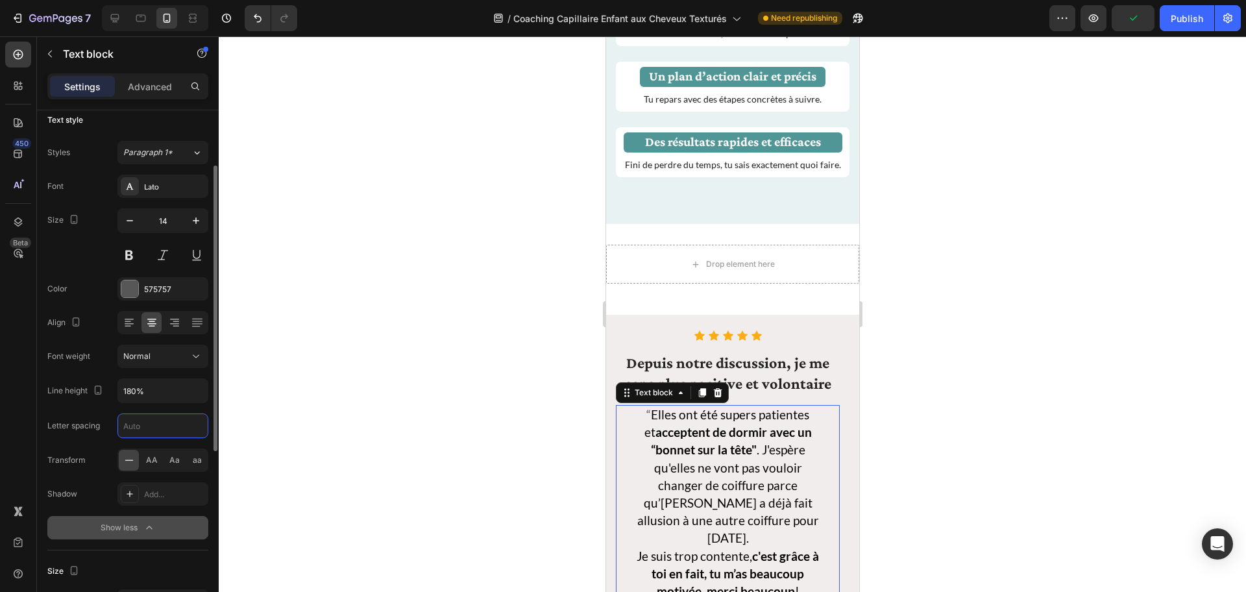
scroll to position [43, 0]
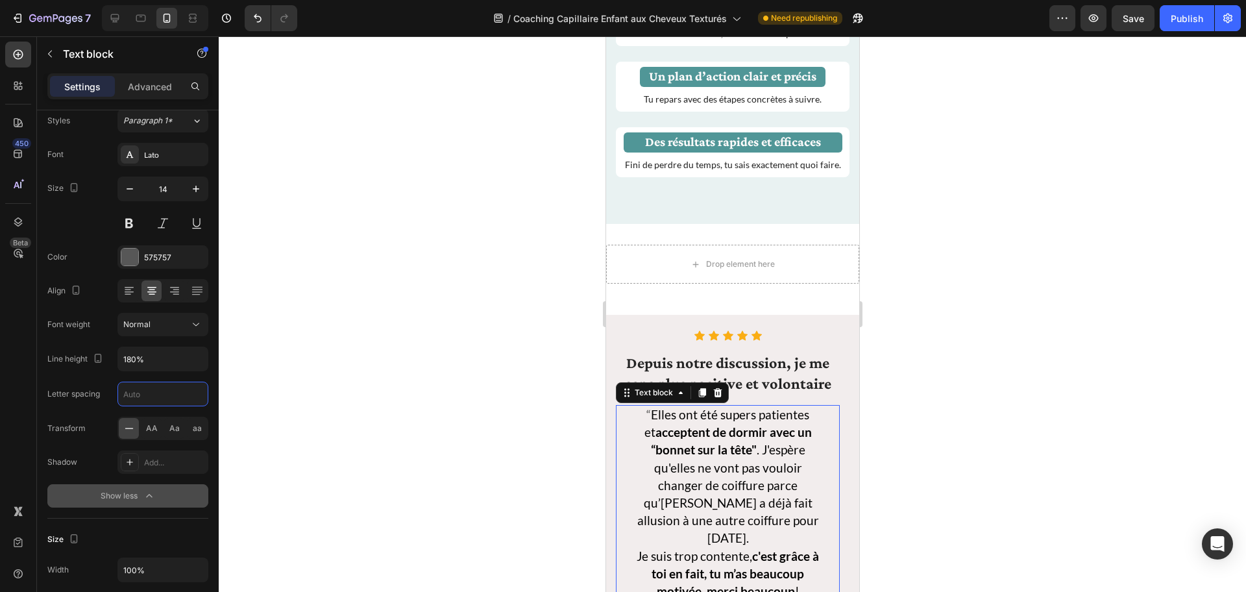
click at [794, 429] on span "Je suis trop contente, c'est grâce à toi en fait, tu m’as beaucoup motivée, mer…" at bounding box center [727, 573] width 182 height 50
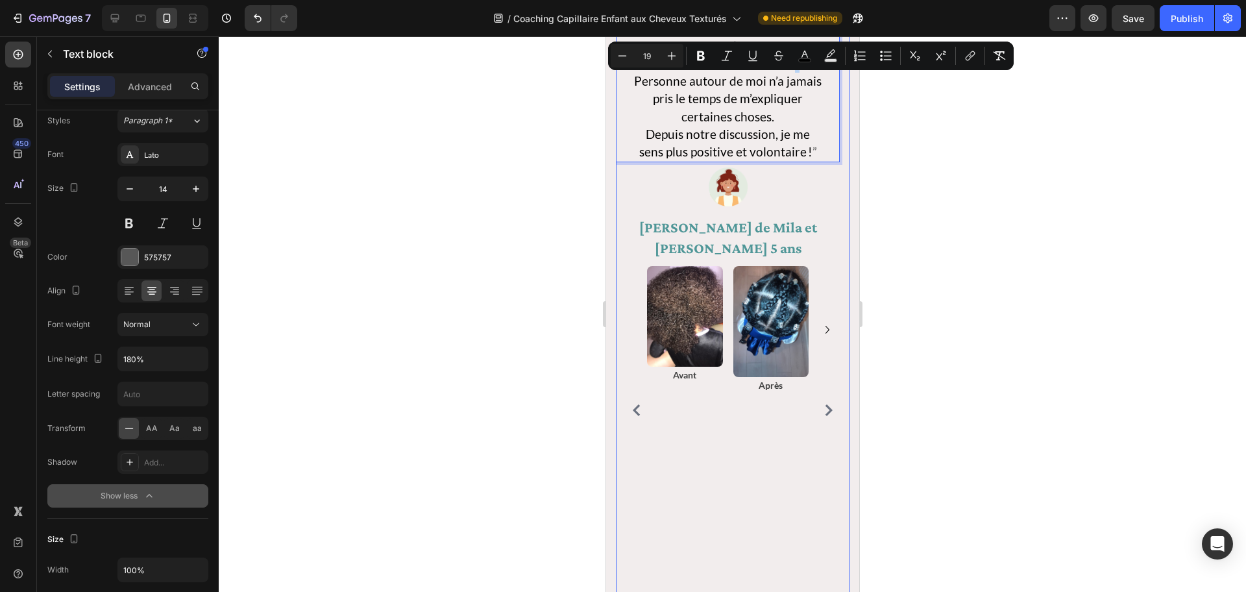
scroll to position [1713, 0]
click at [823, 406] on icon "Carousel Next Arrow" at bounding box center [828, 408] width 12 height 12
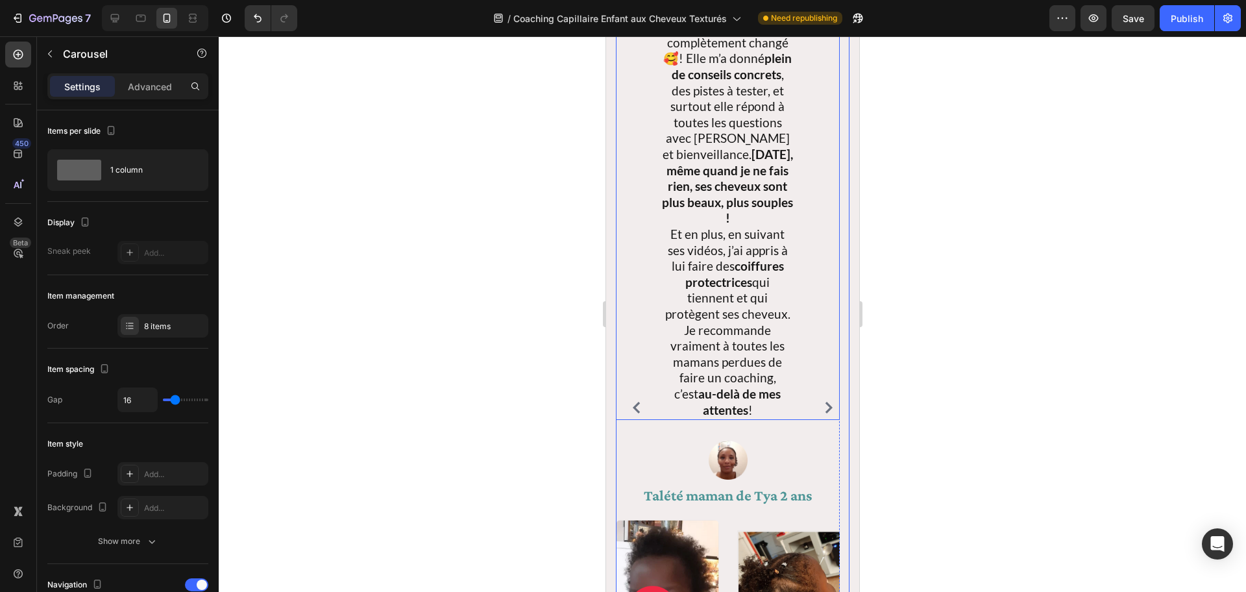
scroll to position [1570, 0]
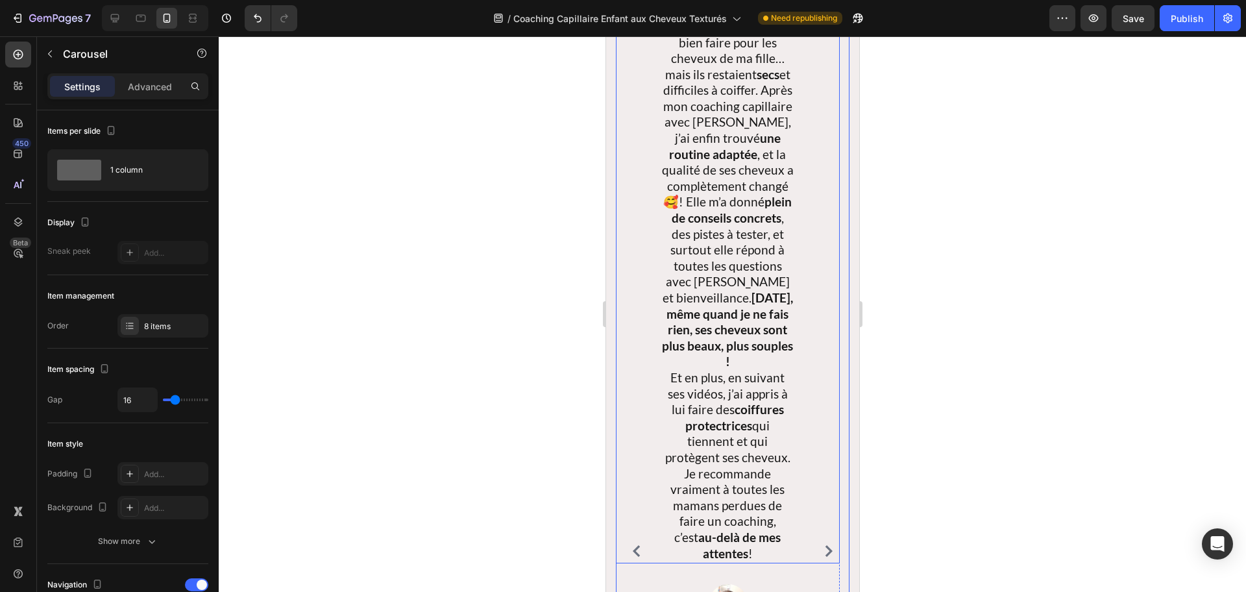
click at [758, 421] on span "Et en plus, en suivant ses vidéos, j’ai appris à lui faire des coiffures protec…" at bounding box center [727, 465] width 125 height 191
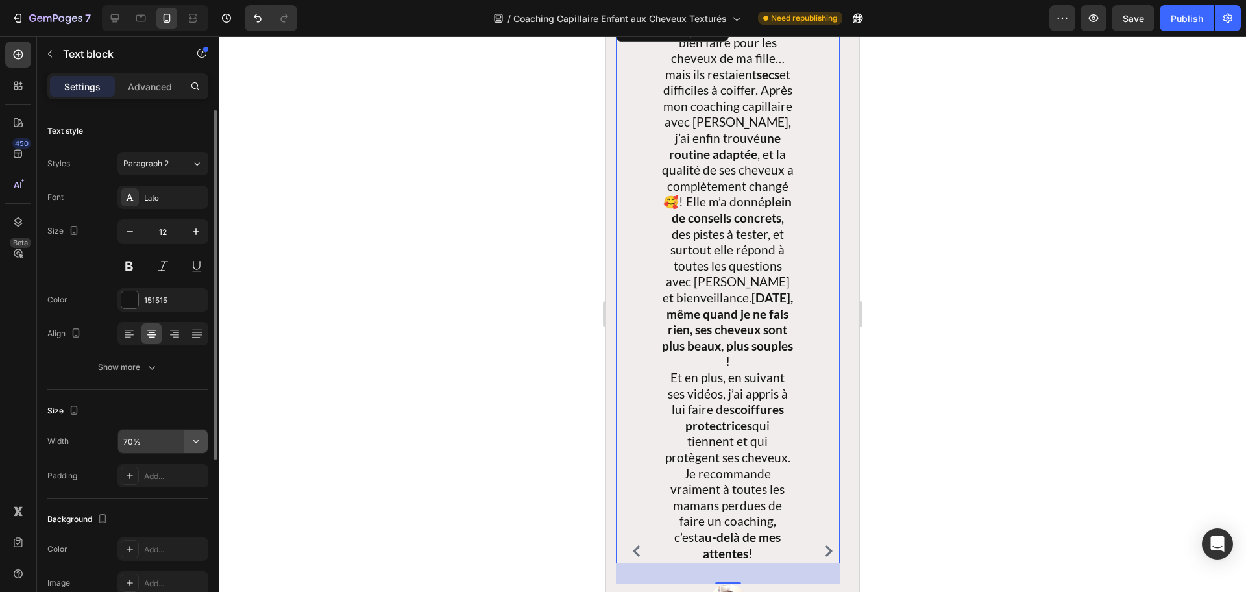
click at [188, 429] on button "button" at bounding box center [195, 441] width 23 height 23
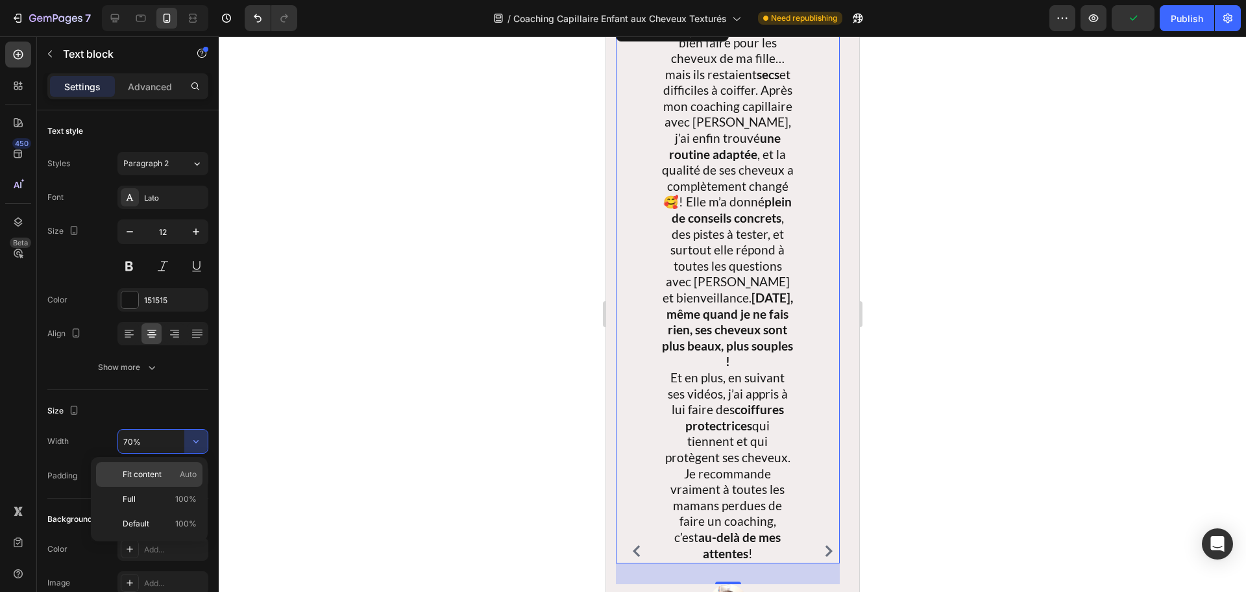
click at [152, 429] on span "Fit content" at bounding box center [142, 475] width 39 height 12
type input "Auto"
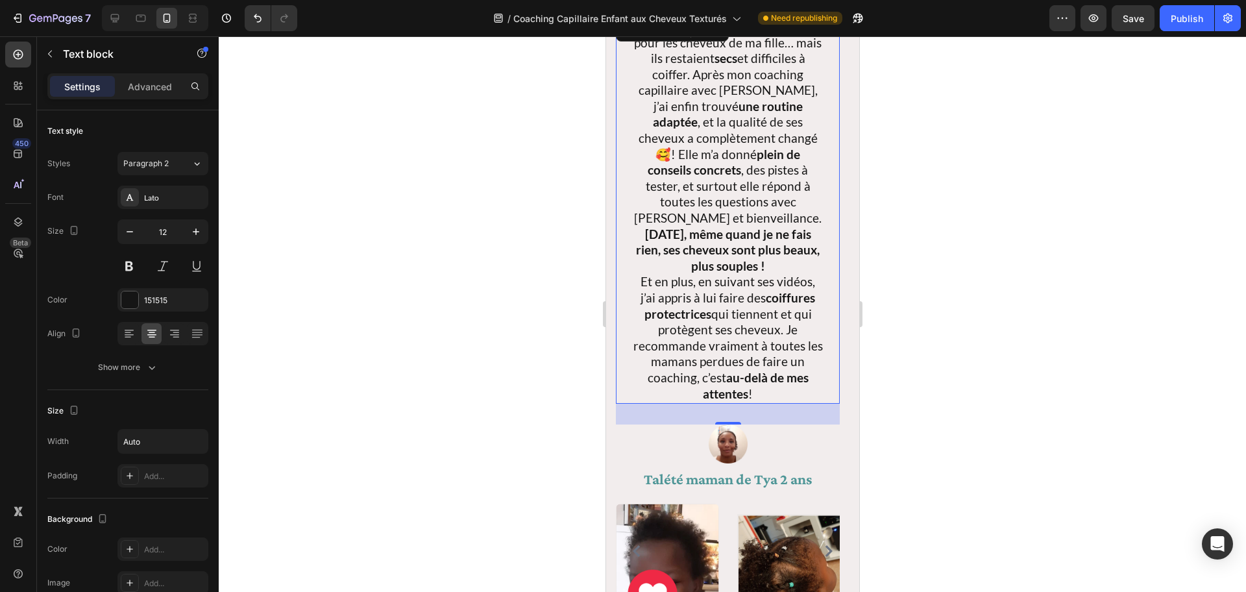
click at [754, 282] on span "Et en plus, en suivant ses vidéos, j’ai appris à lui faire des coiffures protec…" at bounding box center [728, 337] width 190 height 127
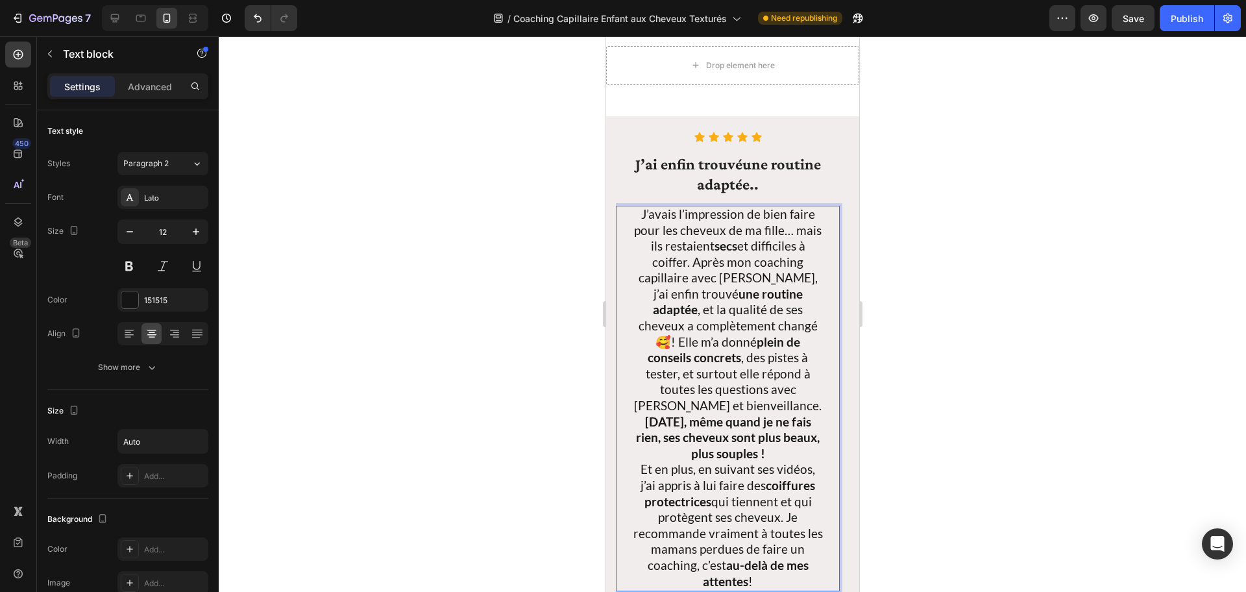
scroll to position [1395, 0]
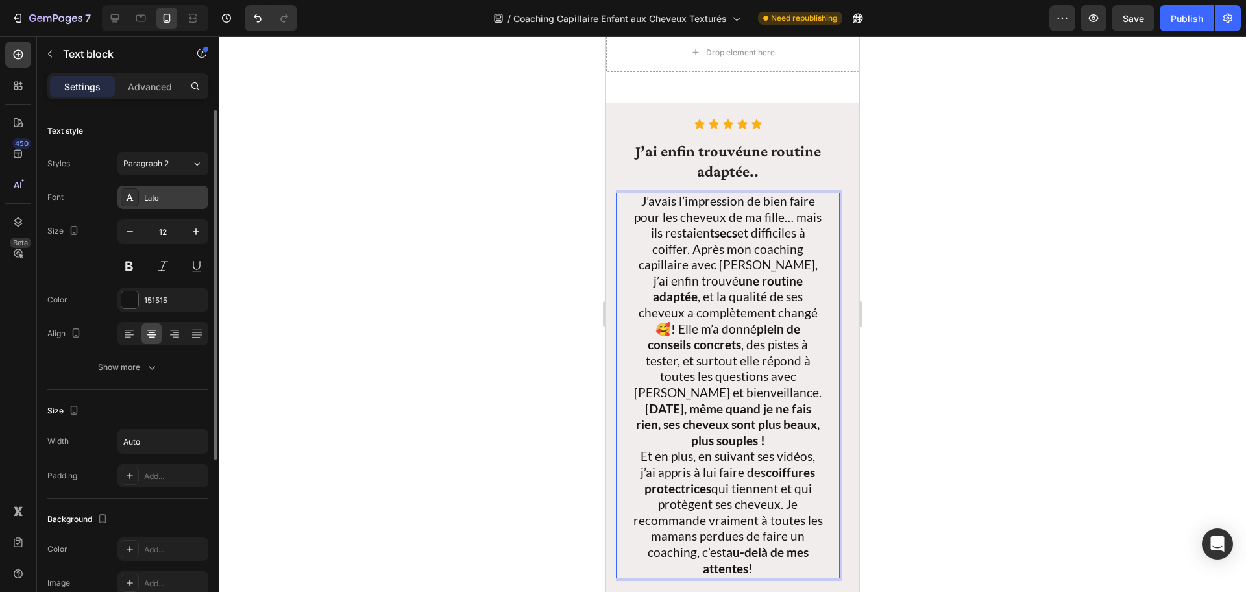
click at [167, 201] on div "Lato" at bounding box center [174, 198] width 61 height 12
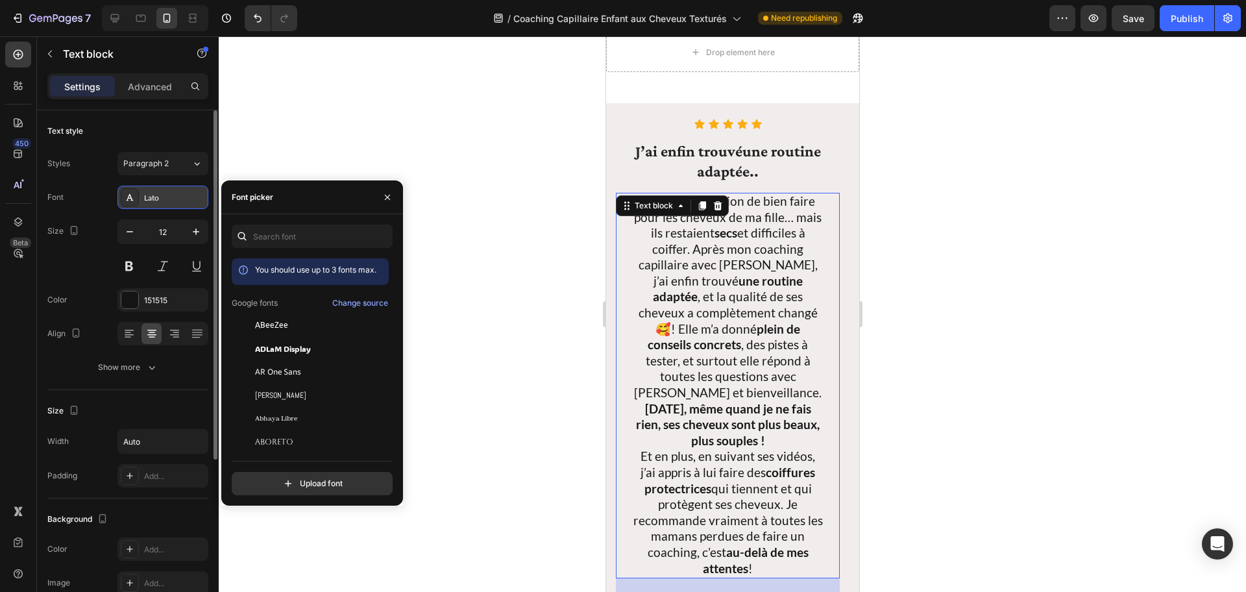
click at [171, 194] on div "Lato" at bounding box center [174, 198] width 61 height 12
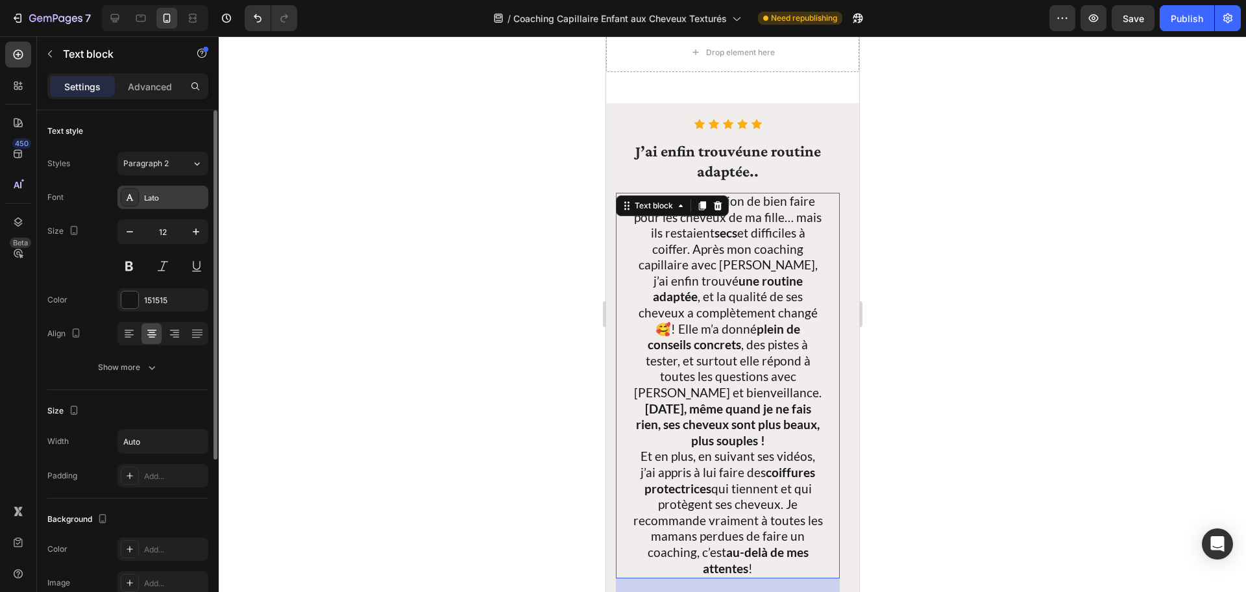
click at [171, 195] on div "Lato" at bounding box center [174, 198] width 61 height 12
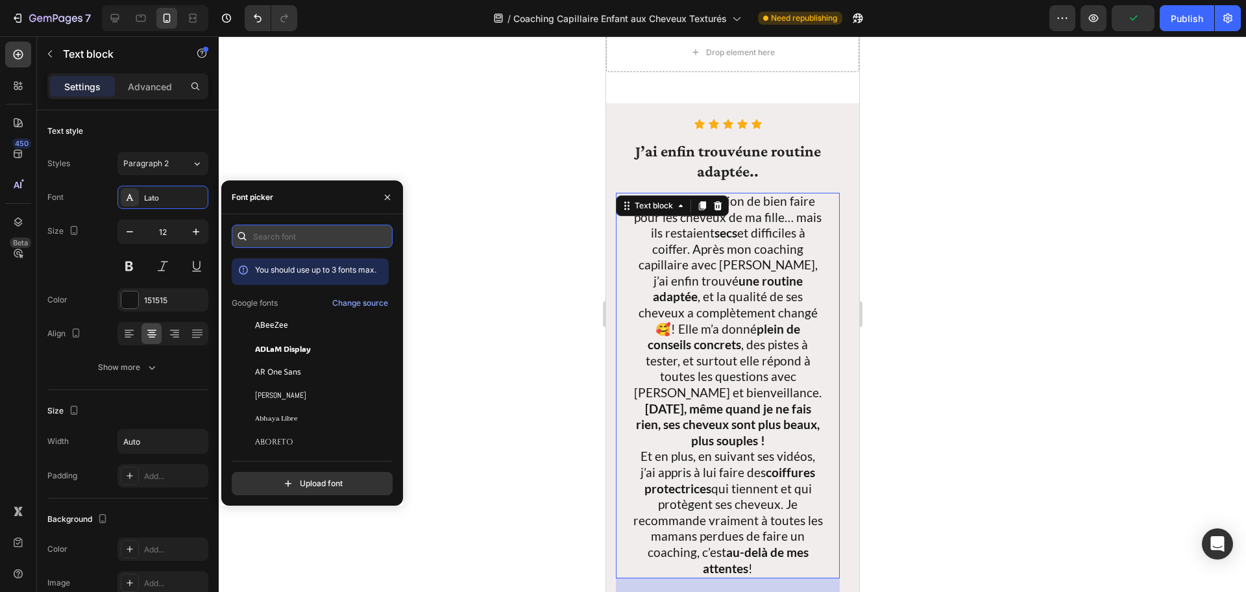
click at [314, 236] on input "text" at bounding box center [312, 236] width 161 height 23
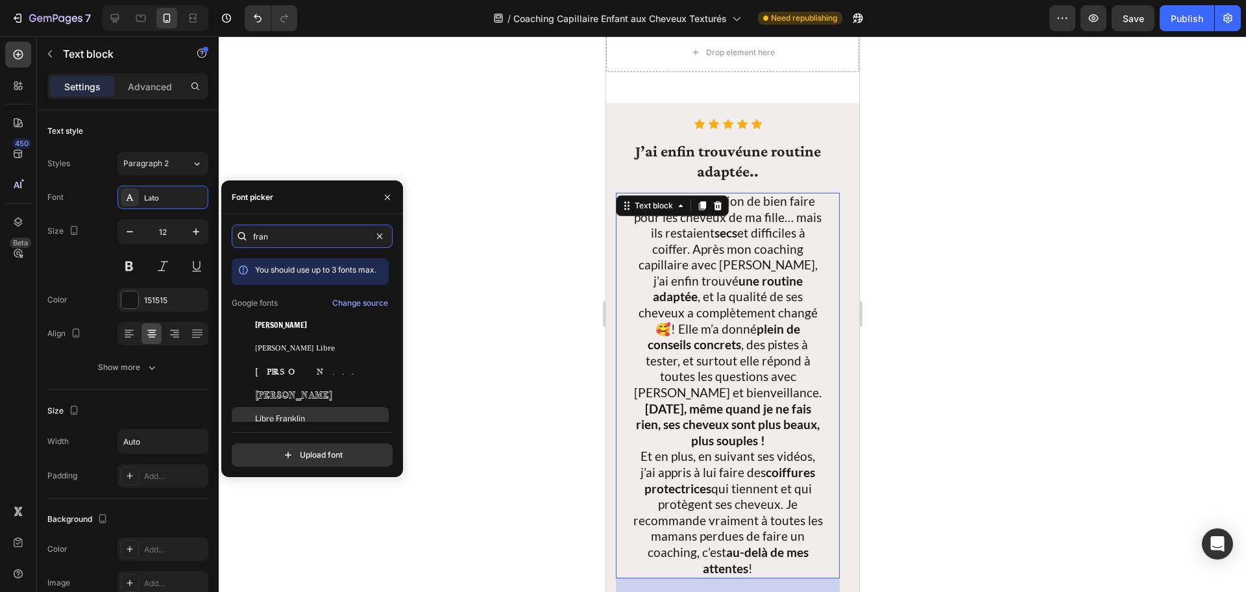
type input "fran"
click at [311, 420] on div "Libre Franklin" at bounding box center [320, 419] width 131 height 12
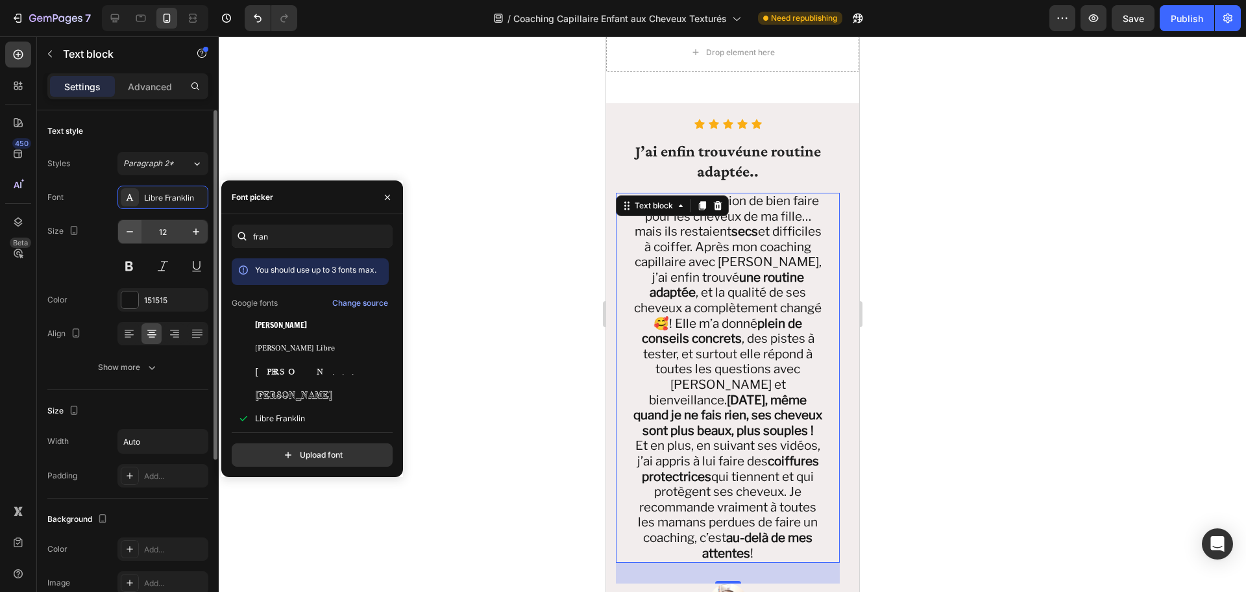
click at [129, 236] on icon "button" at bounding box center [129, 231] width 13 height 13
type input "11"
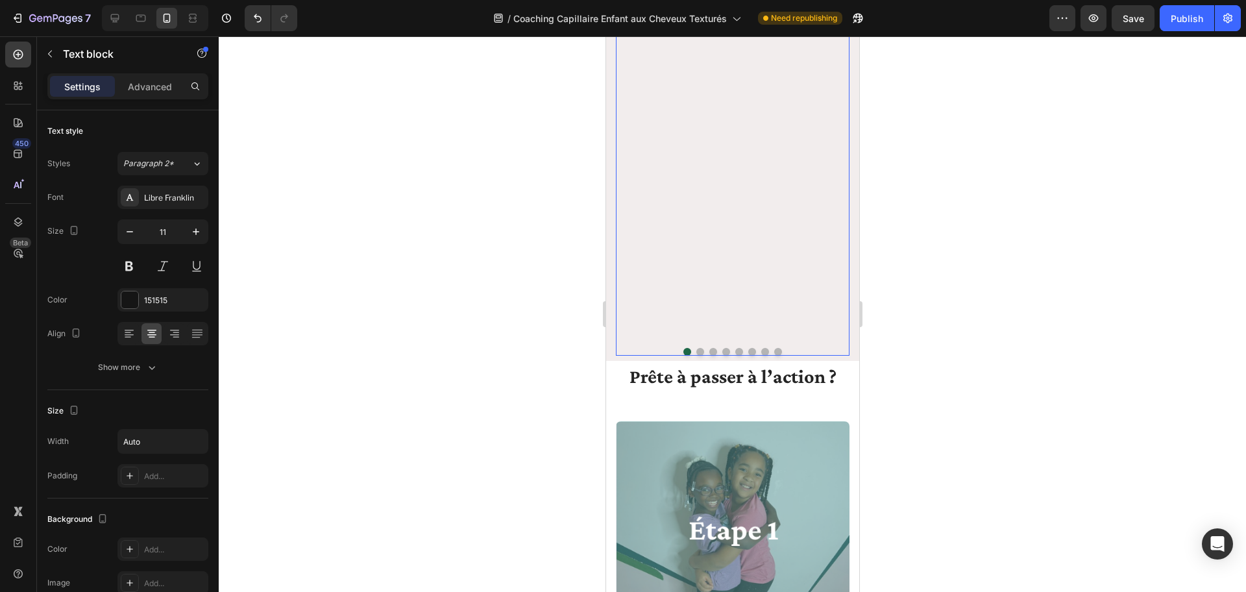
scroll to position [3107, 0]
click at [696, 351] on button "Dot" at bounding box center [700, 349] width 8 height 8
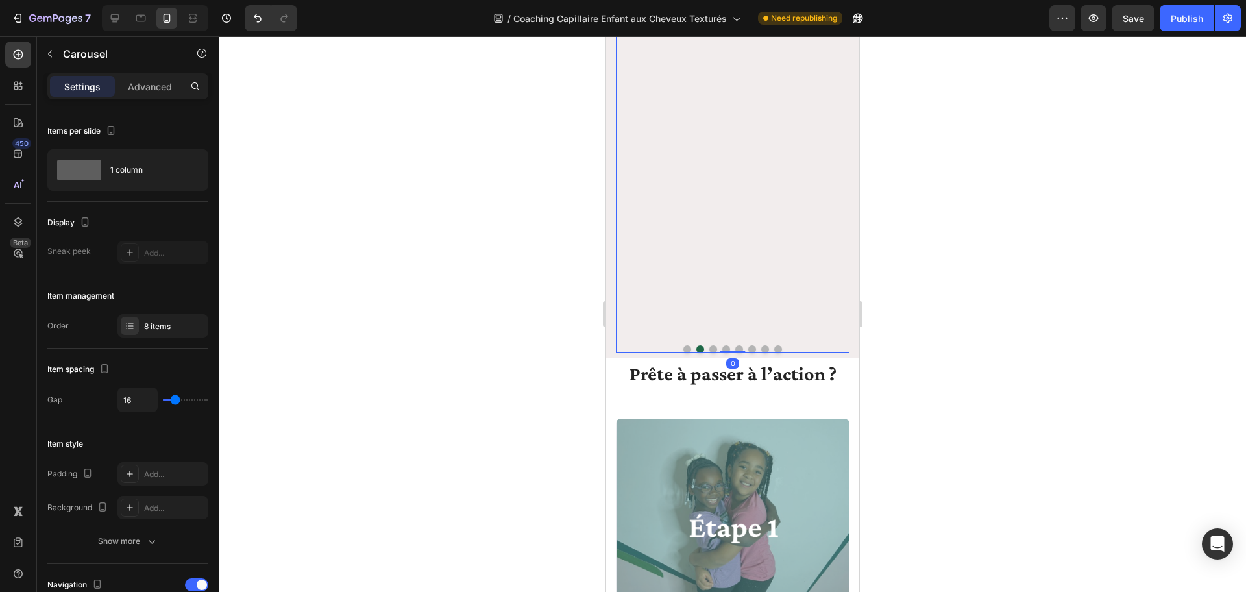
click at [713, 349] on div at bounding box center [732, 349] width 234 height 8
click at [709, 351] on button "Dot" at bounding box center [713, 349] width 8 height 8
click at [722, 347] on button "Dot" at bounding box center [726, 349] width 8 height 8
click at [738, 349] on div at bounding box center [732, 349] width 234 height 8
click at [735, 349] on button "Dot" at bounding box center [739, 349] width 8 height 8
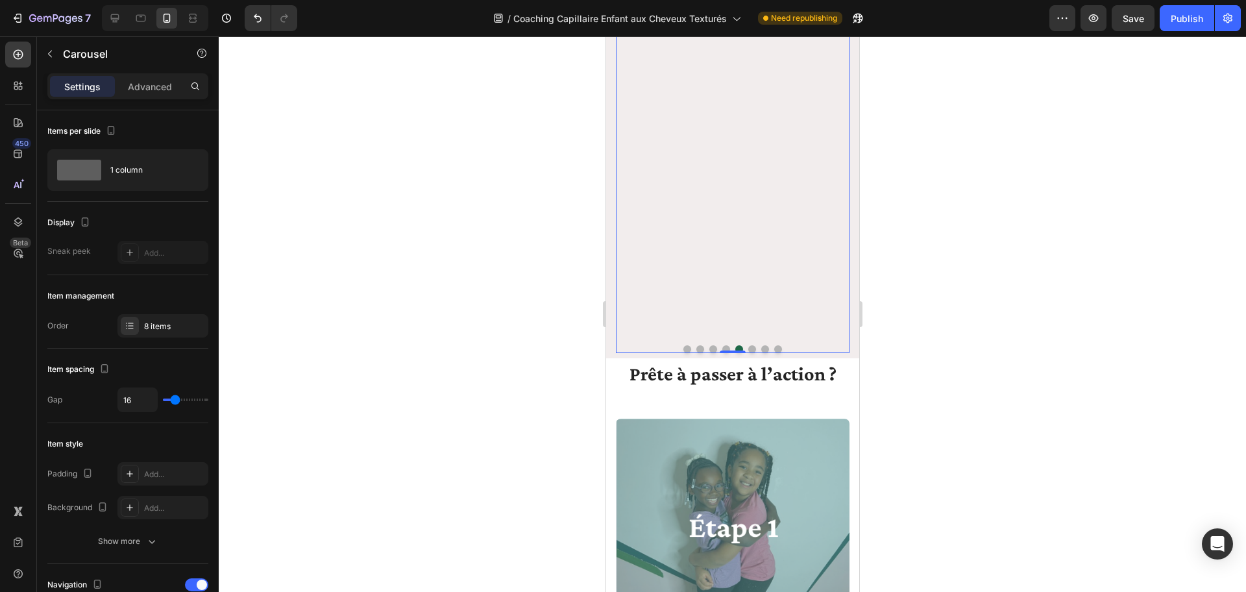
click at [748, 349] on button "Dot" at bounding box center [752, 349] width 8 height 8
click at [761, 348] on button "Dot" at bounding box center [765, 349] width 8 height 8
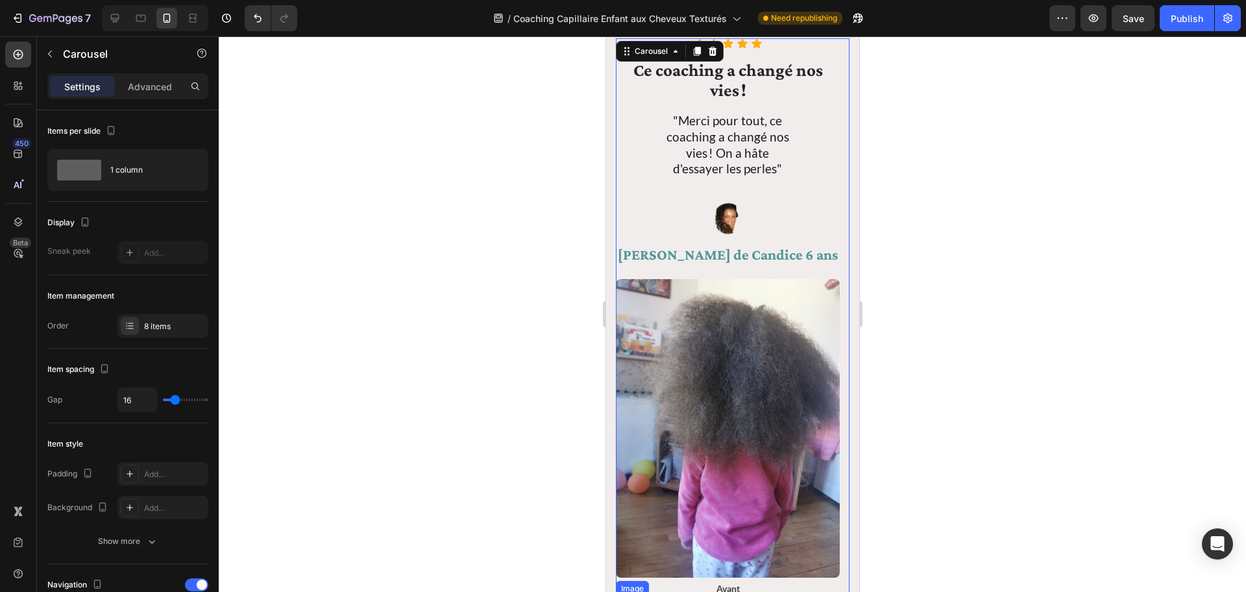
scroll to position [2183, 0]
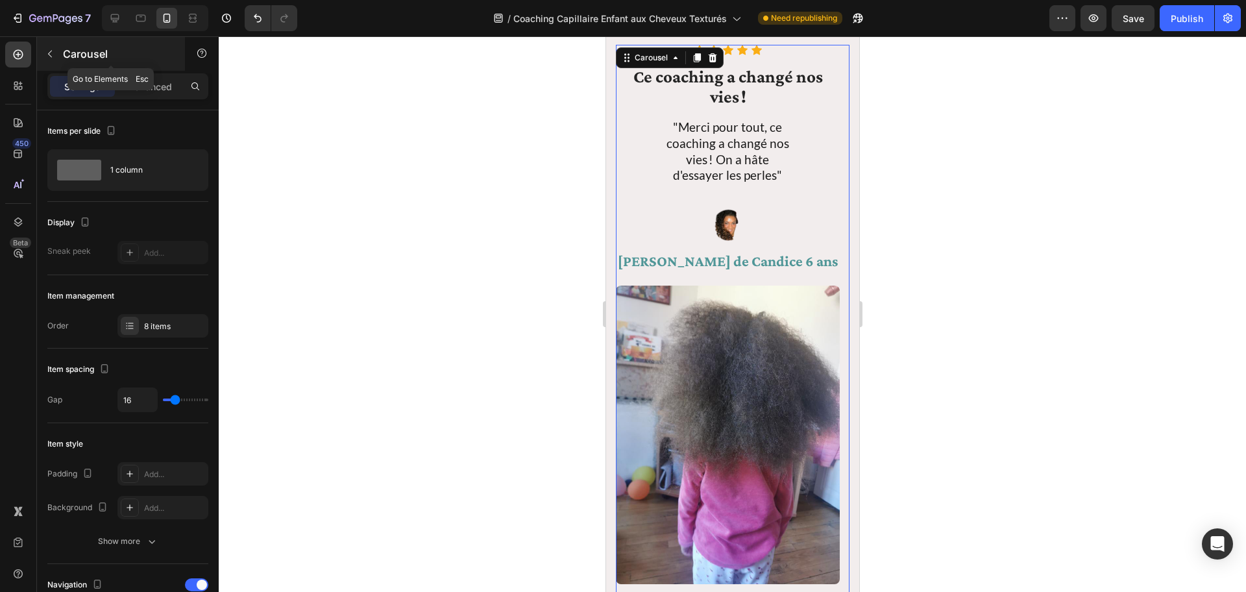
click at [50, 55] on icon "button" at bounding box center [50, 54] width 10 height 10
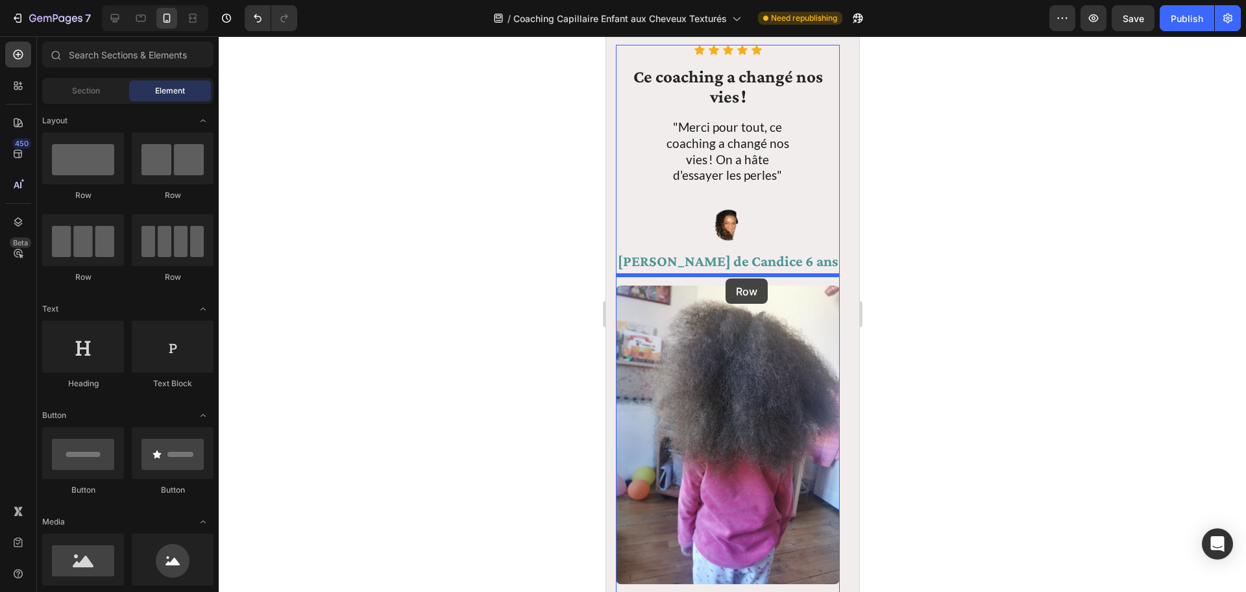
drag, startPoint x: 678, startPoint y: 276, endPoint x: 725, endPoint y: 278, distance: 47.4
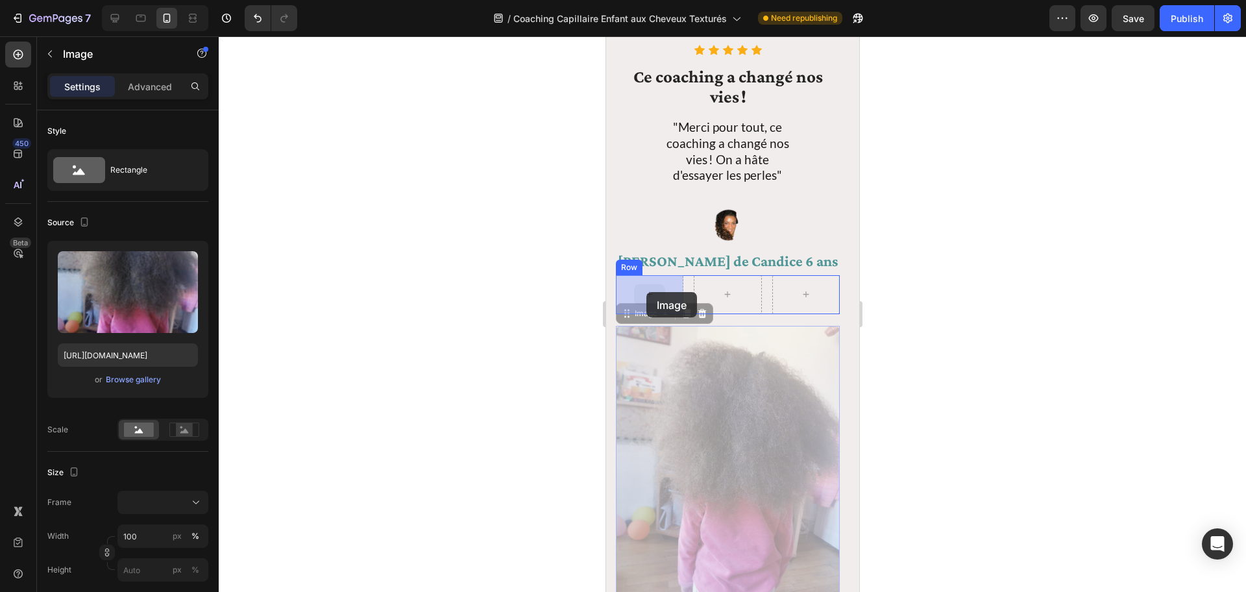
drag, startPoint x: 679, startPoint y: 364, endPoint x: 646, endPoint y: 292, distance: 79.3
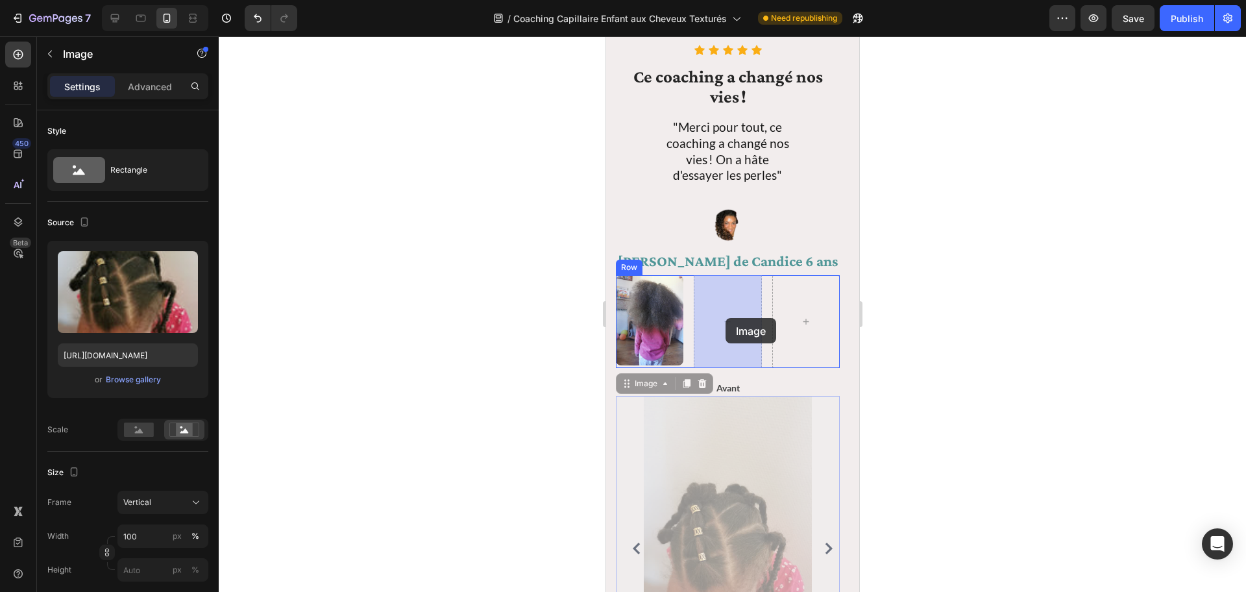
drag, startPoint x: 716, startPoint y: 418, endPoint x: 720, endPoint y: 489, distance: 71.5
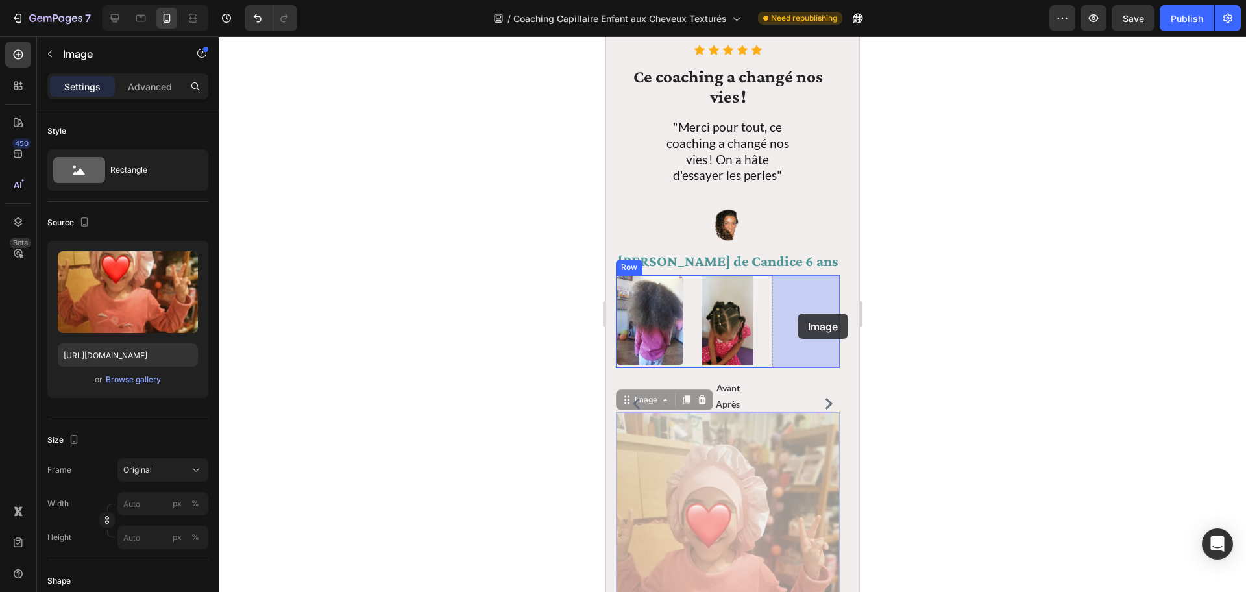
drag, startPoint x: 692, startPoint y: 450, endPoint x: 797, endPoint y: 313, distance: 171.7
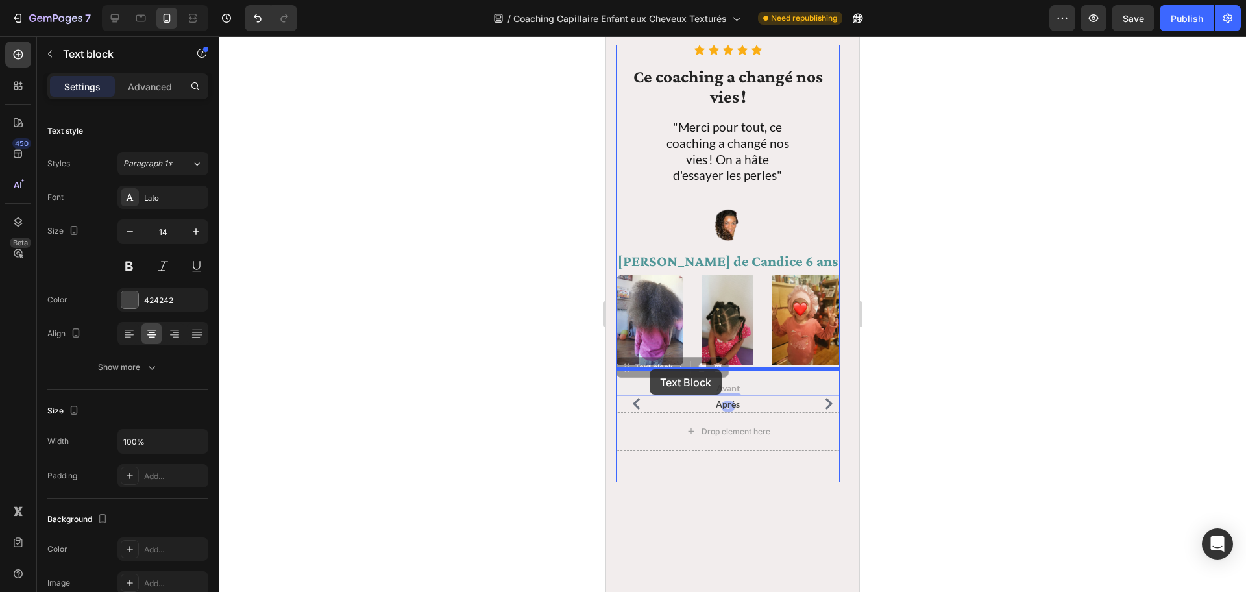
drag, startPoint x: 727, startPoint y: 388, endPoint x: 649, endPoint y: 369, distance: 80.1
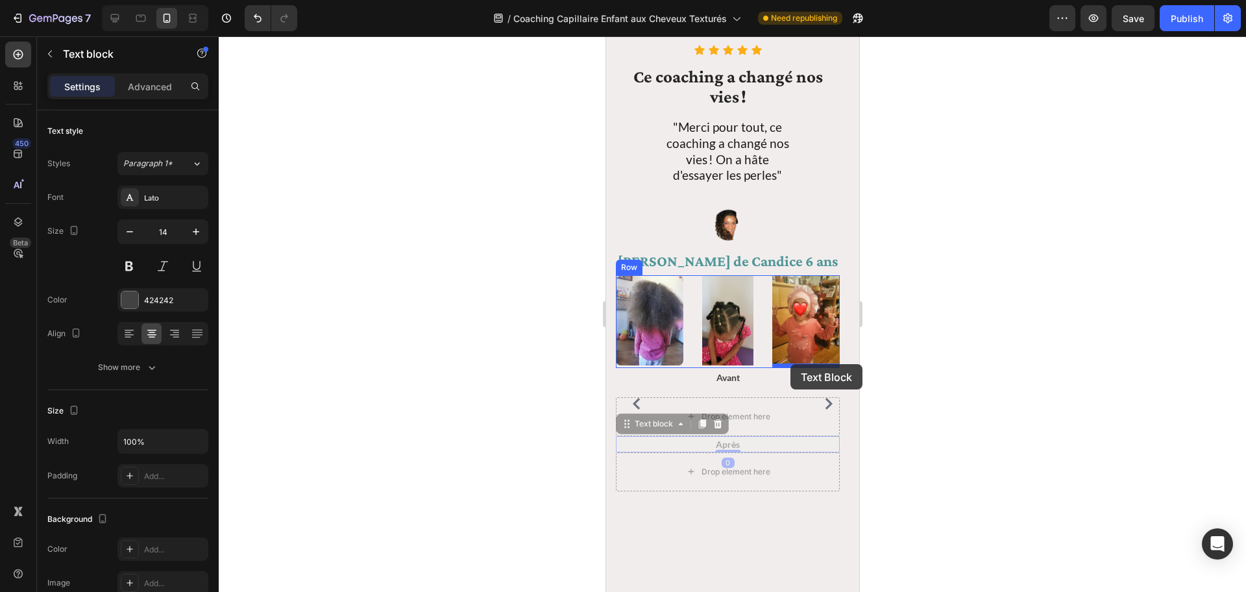
drag, startPoint x: 754, startPoint y: 411, endPoint x: 790, endPoint y: 364, distance: 59.3
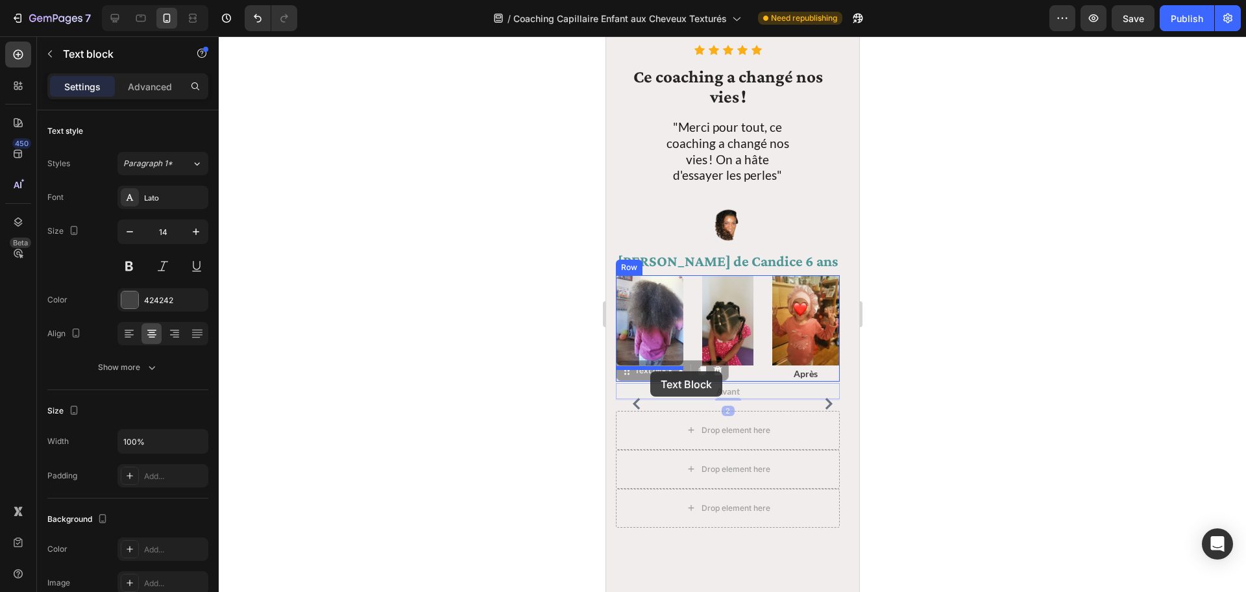
drag, startPoint x: 729, startPoint y: 392, endPoint x: 650, endPoint y: 371, distance: 81.9
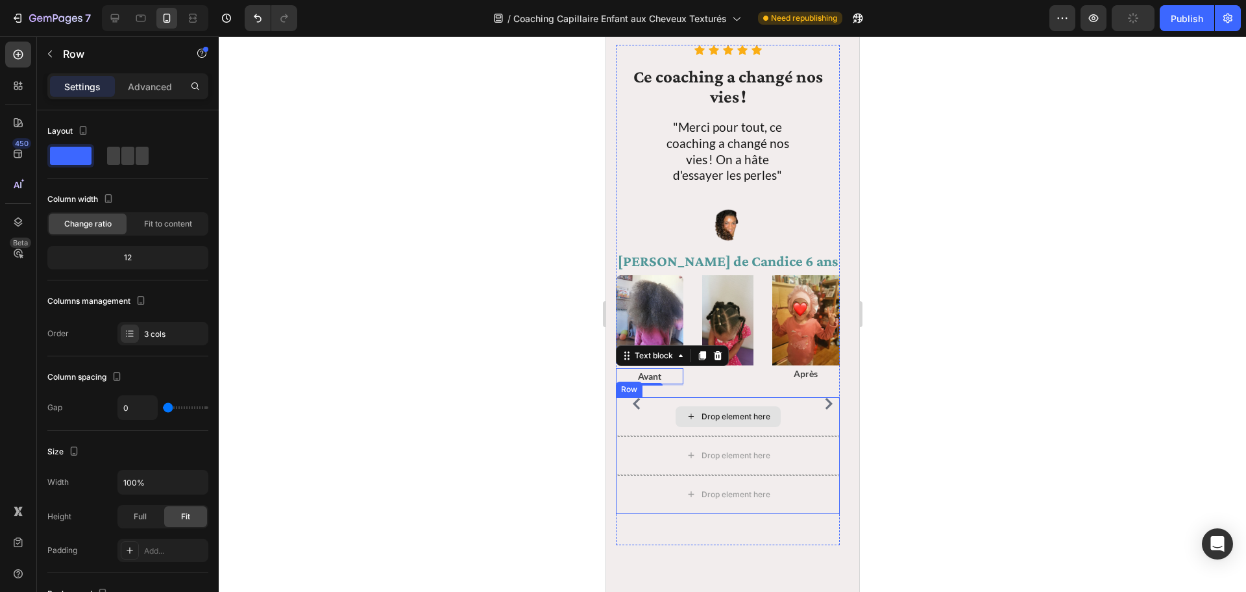
click at [637, 421] on div "Drop element here" at bounding box center [727, 416] width 224 height 39
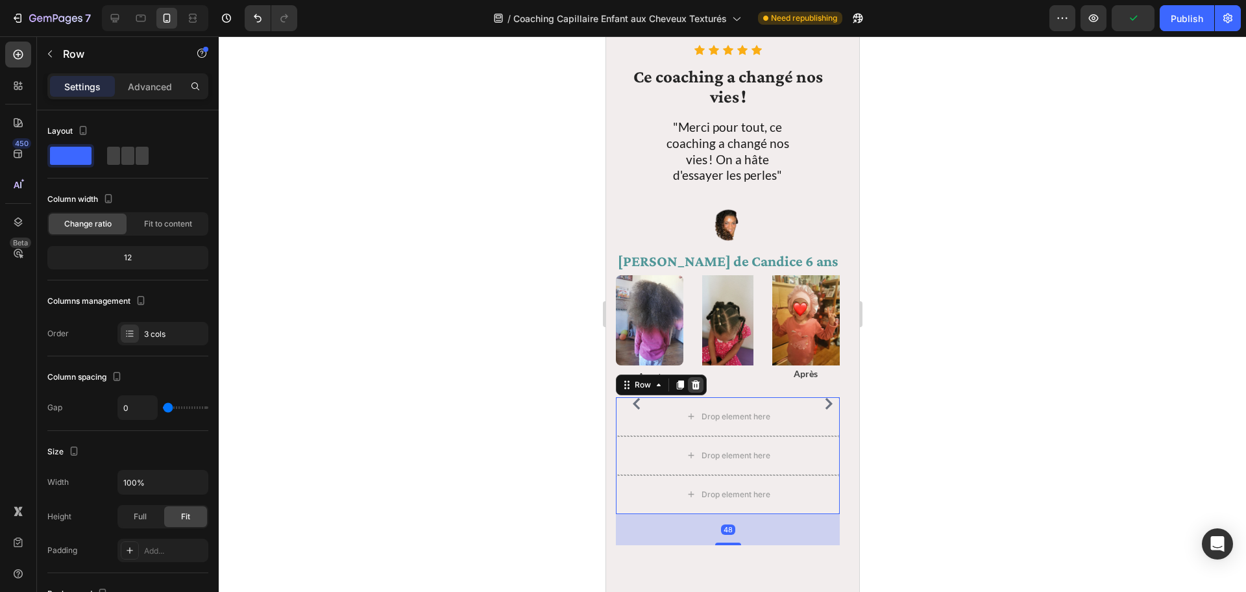
click at [694, 387] on icon at bounding box center [695, 384] width 8 height 9
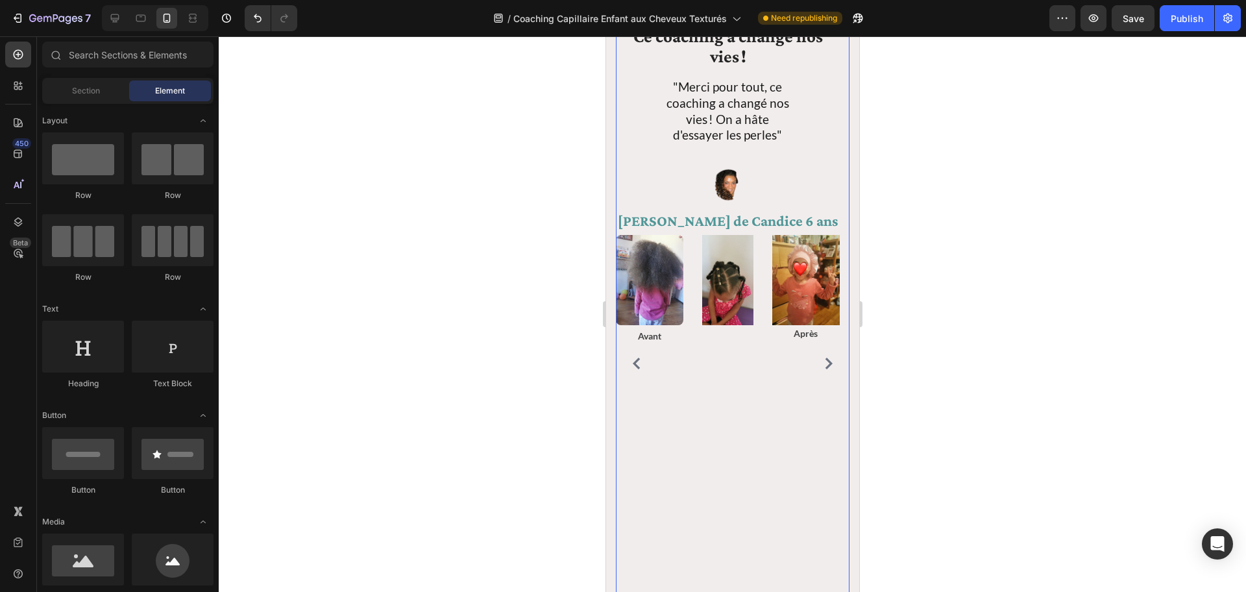
scroll to position [2491, 0]
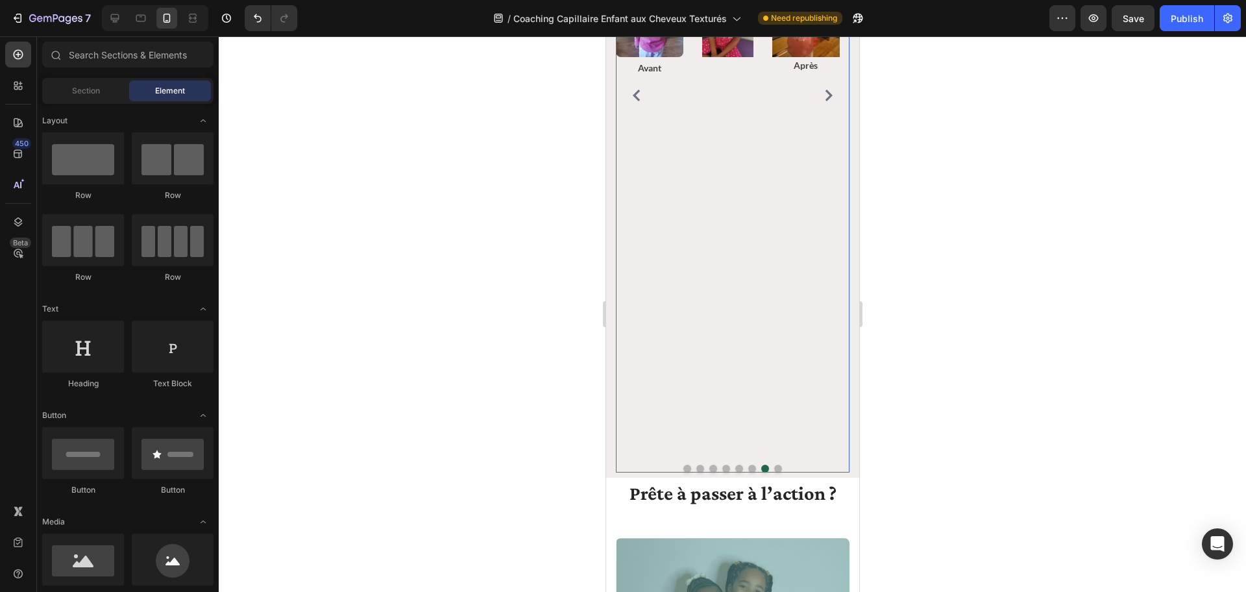
click at [774, 429] on button "Dot" at bounding box center [778, 469] width 8 height 8
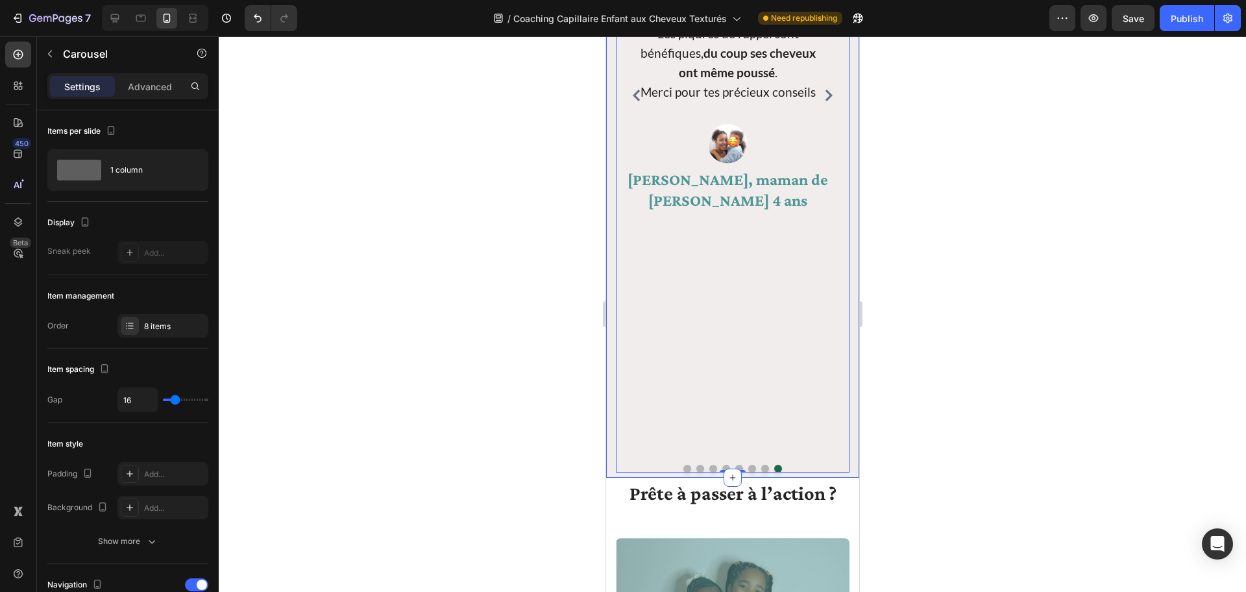
click at [846, 429] on div "Icon Icon Icon Icon Icon Icon List Hoz Ses cheveux sont plus brillants, plus hy…" at bounding box center [732, 99] width 253 height 757
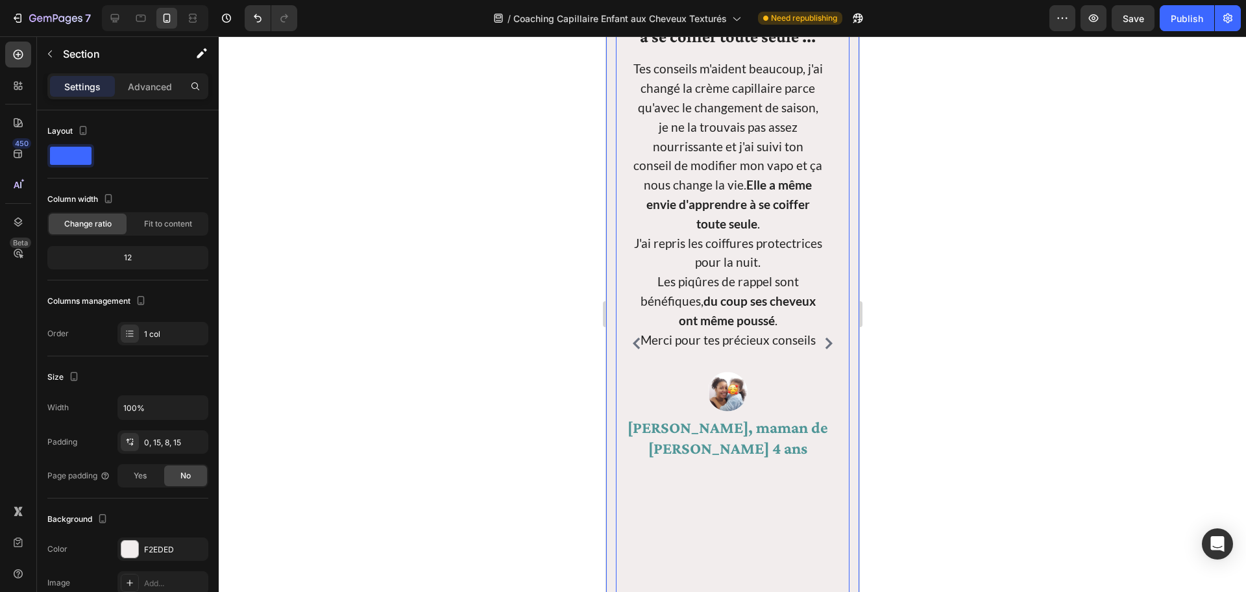
scroll to position [2197, 0]
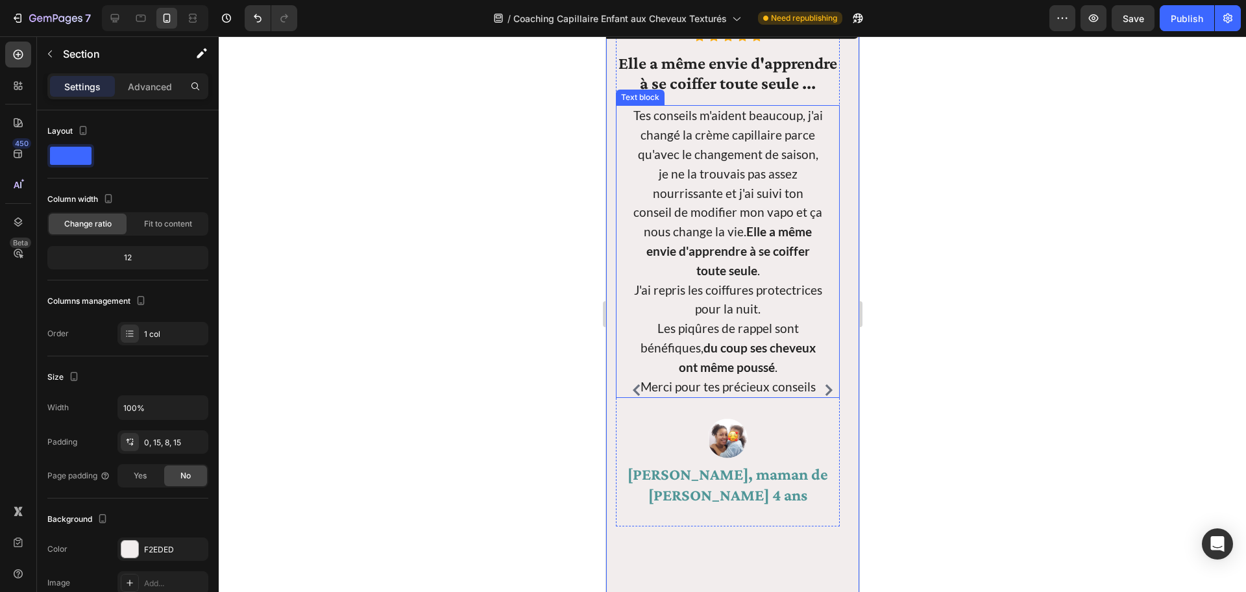
click at [720, 348] on strong "du coup ses cheveux ont même poussé" at bounding box center [746, 357] width 137 height 34
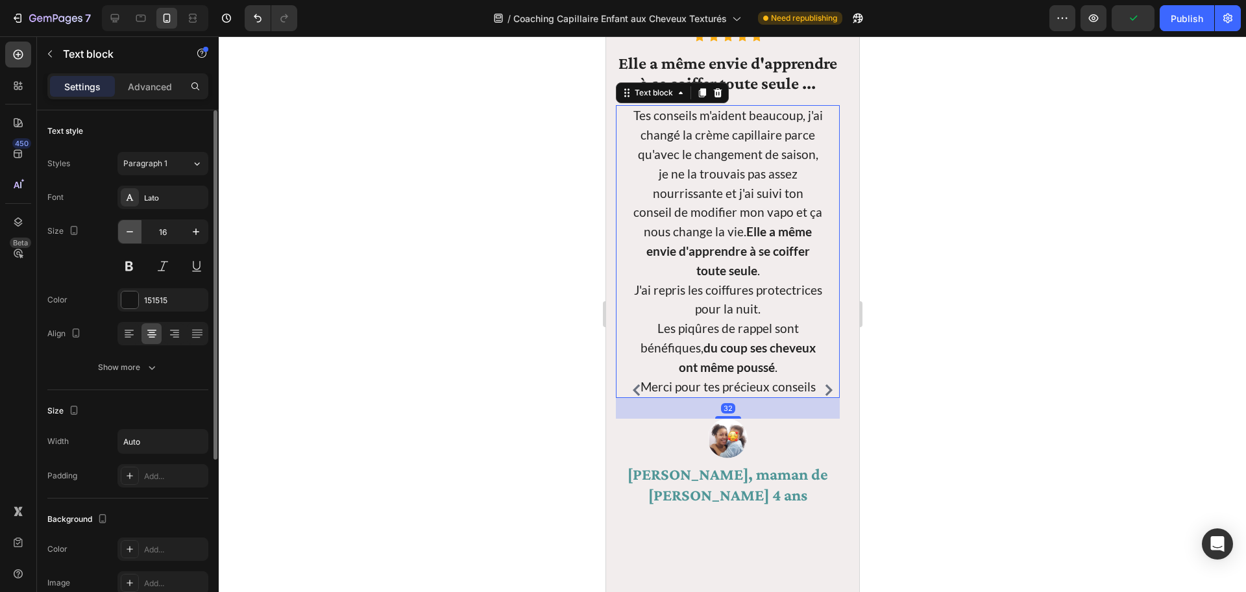
click at [126, 231] on icon "button" at bounding box center [129, 231] width 13 height 13
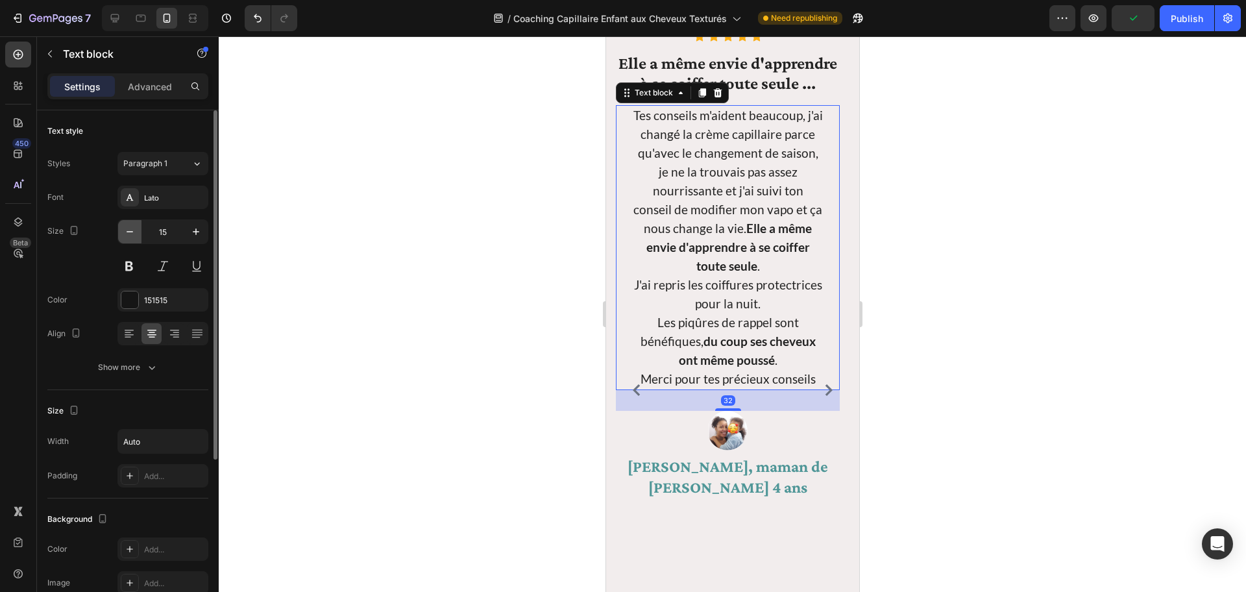
click at [126, 231] on icon "button" at bounding box center [129, 231] width 13 height 13
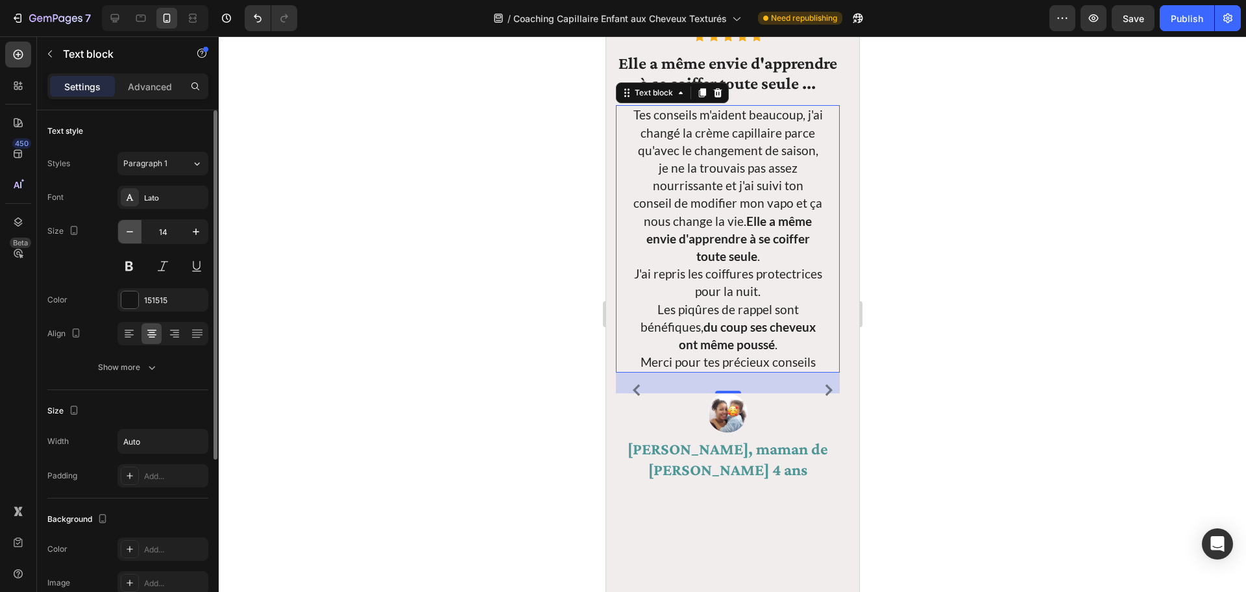
click at [127, 230] on icon "button" at bounding box center [129, 231] width 13 height 13
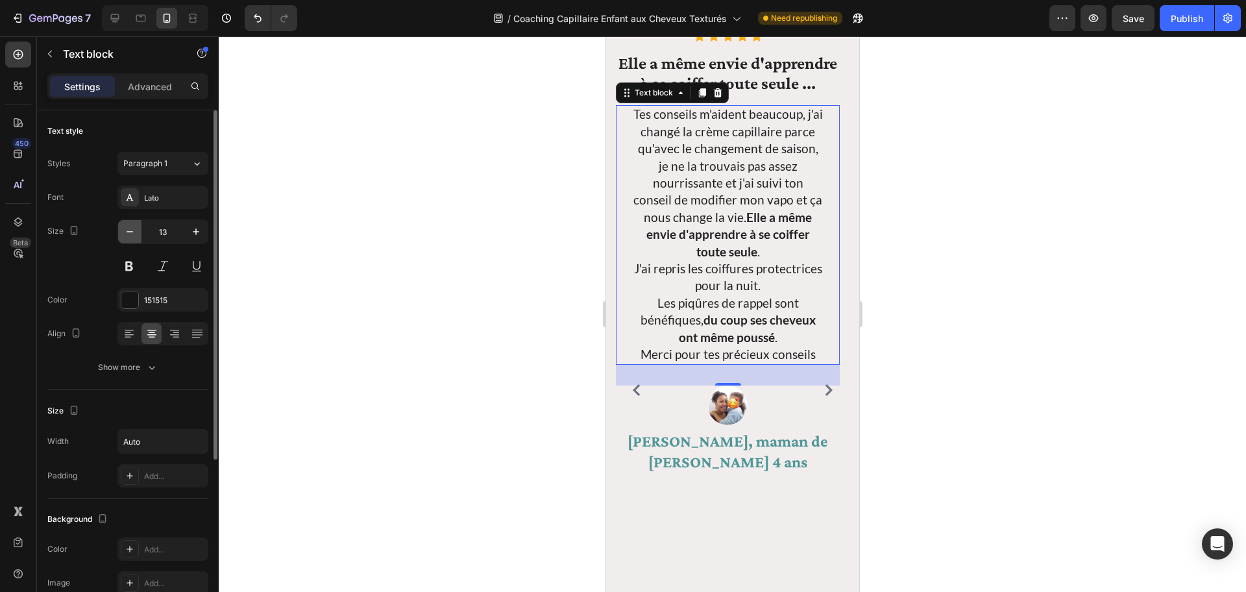
click at [127, 229] on icon "button" at bounding box center [129, 231] width 13 height 13
type input "12"
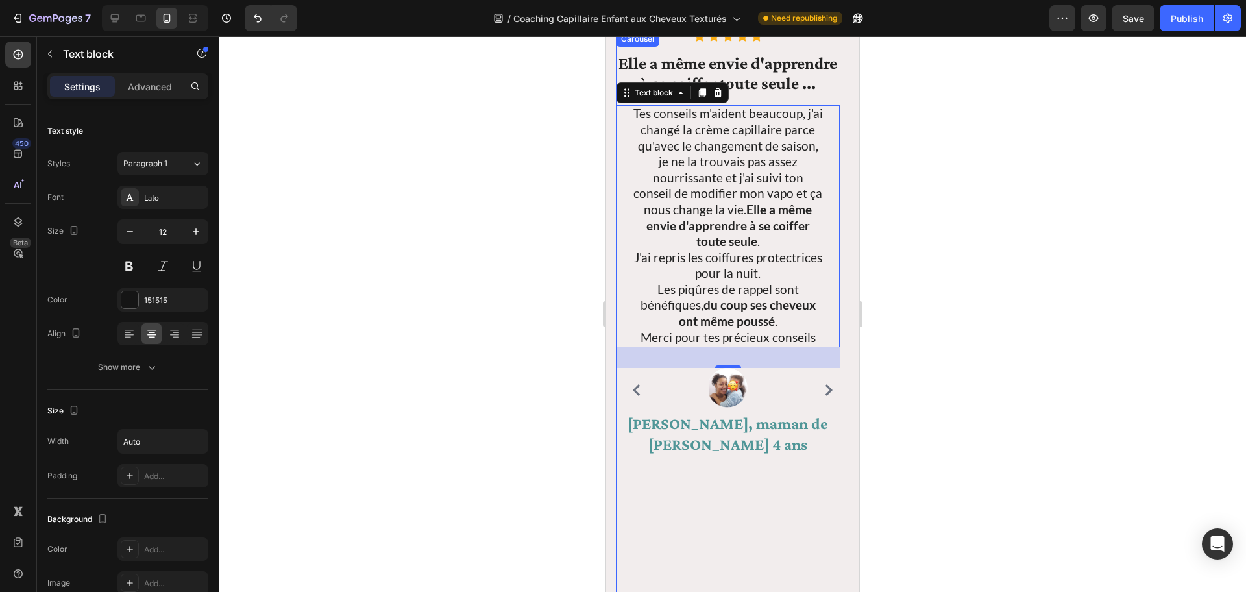
click at [825, 389] on icon "Carousel Next Arrow" at bounding box center [828, 390] width 7 height 12
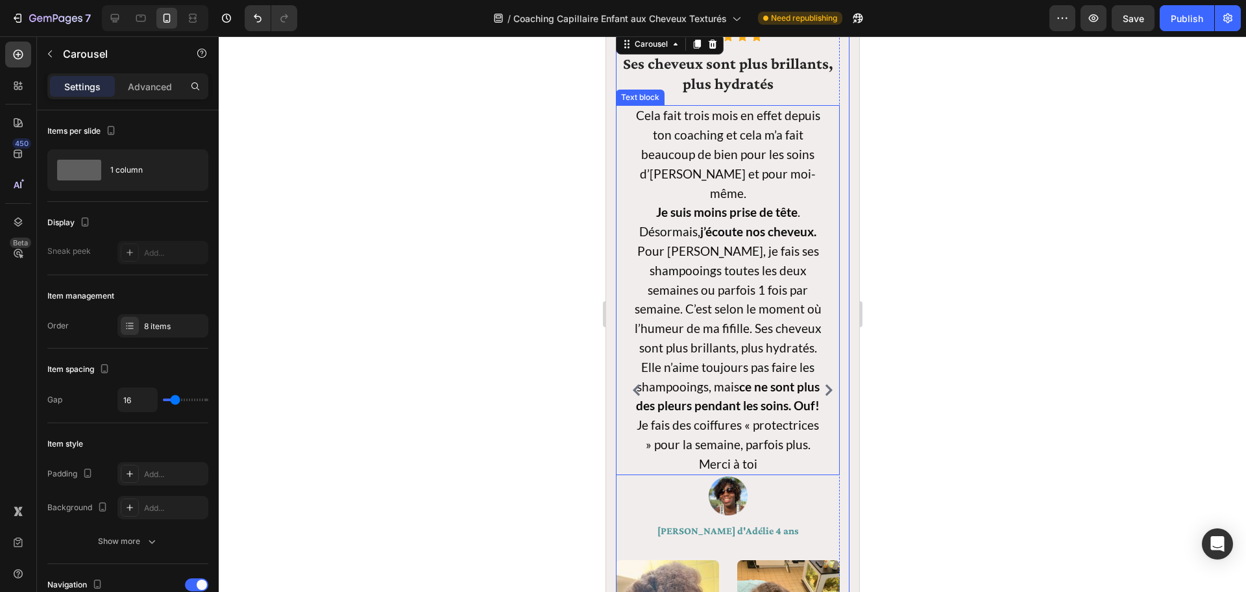
click at [729, 379] on strong "ce ne sont plus des pleurs pendant les soins. Ouf!" at bounding box center [727, 396] width 184 height 34
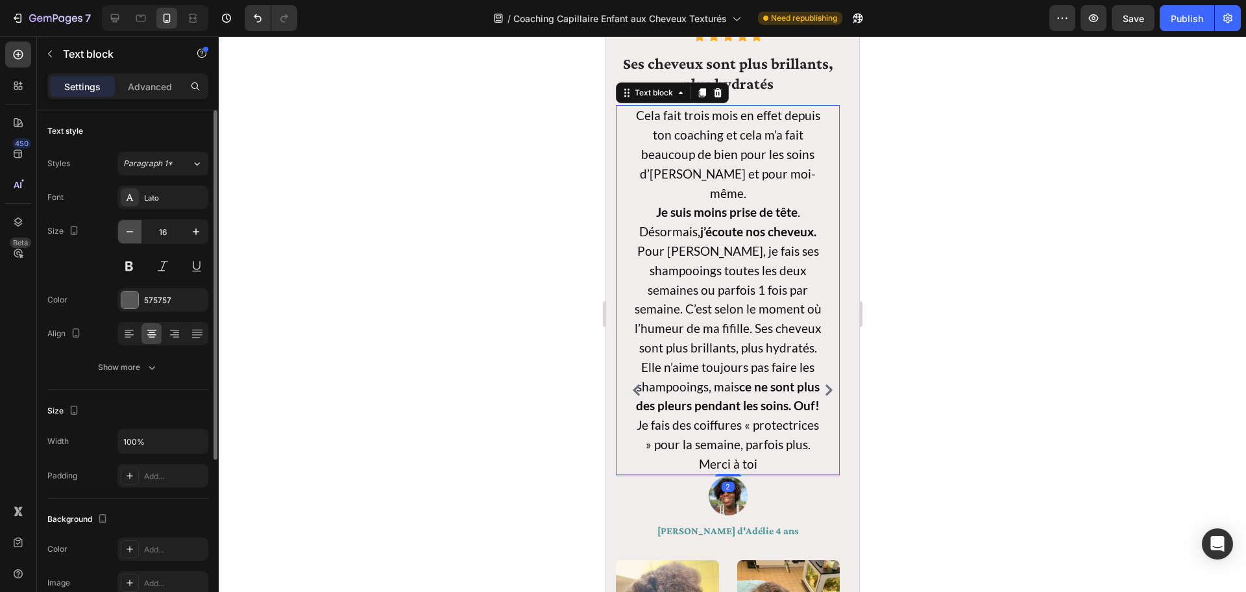
click at [128, 232] on icon "button" at bounding box center [130, 231] width 6 height 1
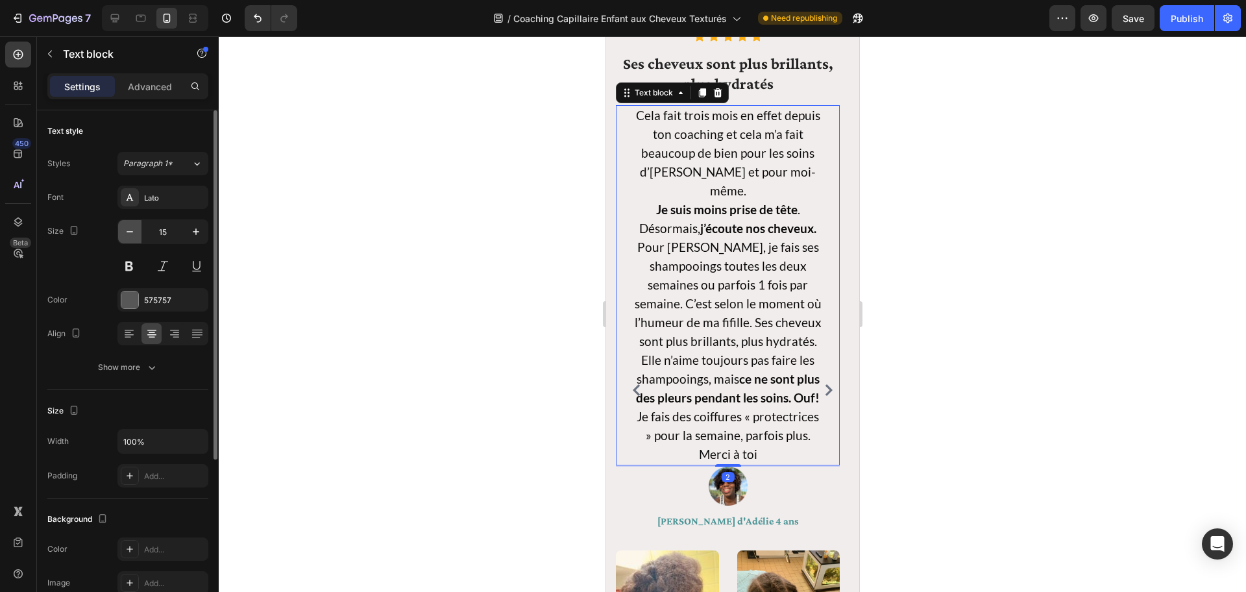
click at [127, 232] on icon "button" at bounding box center [130, 231] width 6 height 1
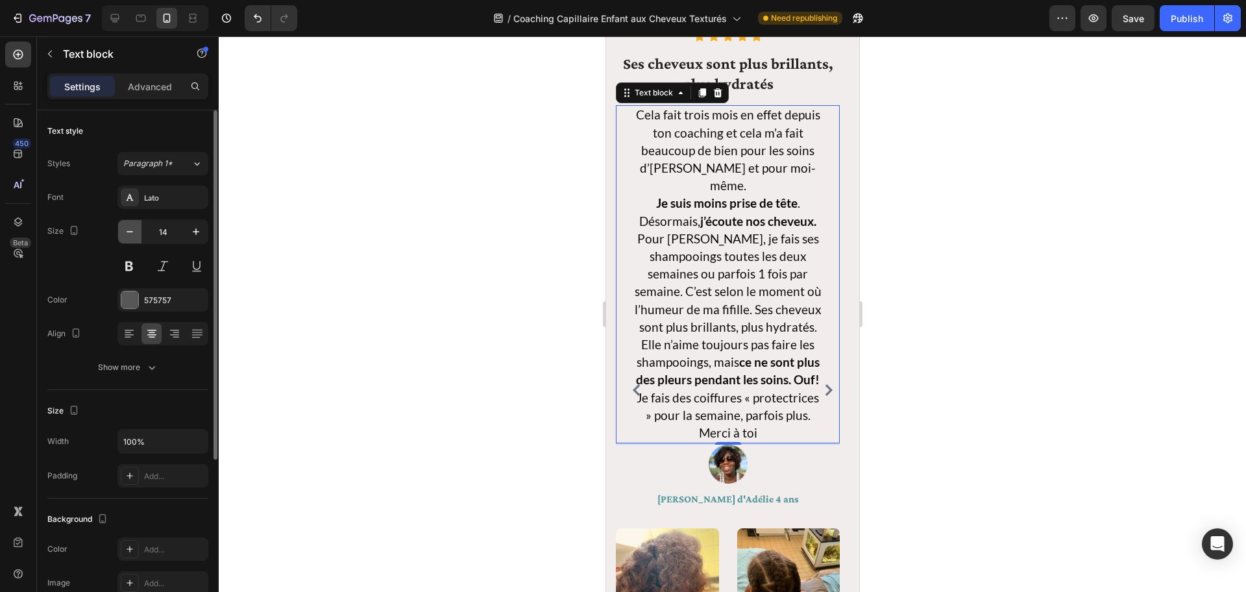
click at [127, 231] on icon "button" at bounding box center [130, 231] width 6 height 1
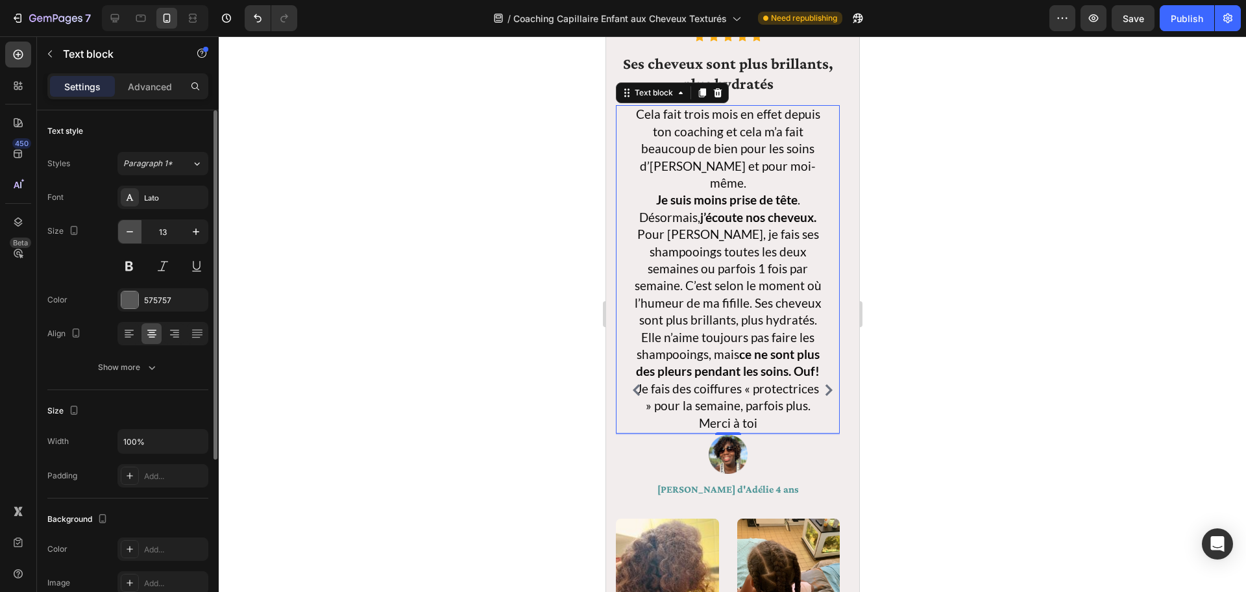
click at [127, 231] on icon "button" at bounding box center [130, 231] width 6 height 1
type input "12"
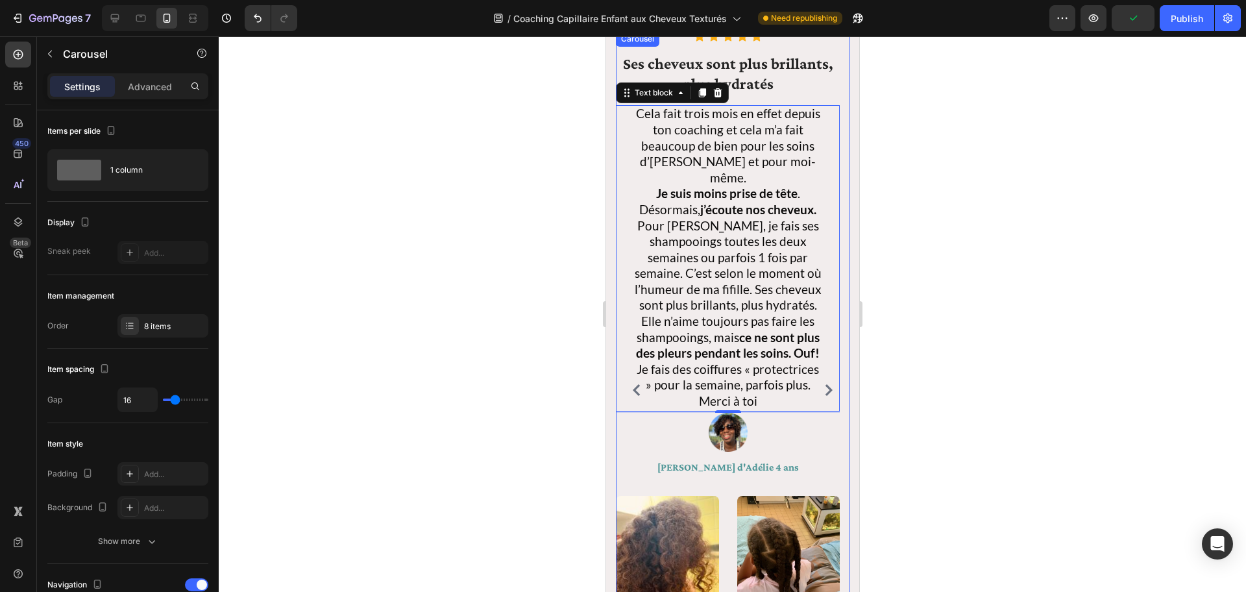
click at [822, 386] on icon "Carousel Next Arrow" at bounding box center [828, 390] width 12 height 12
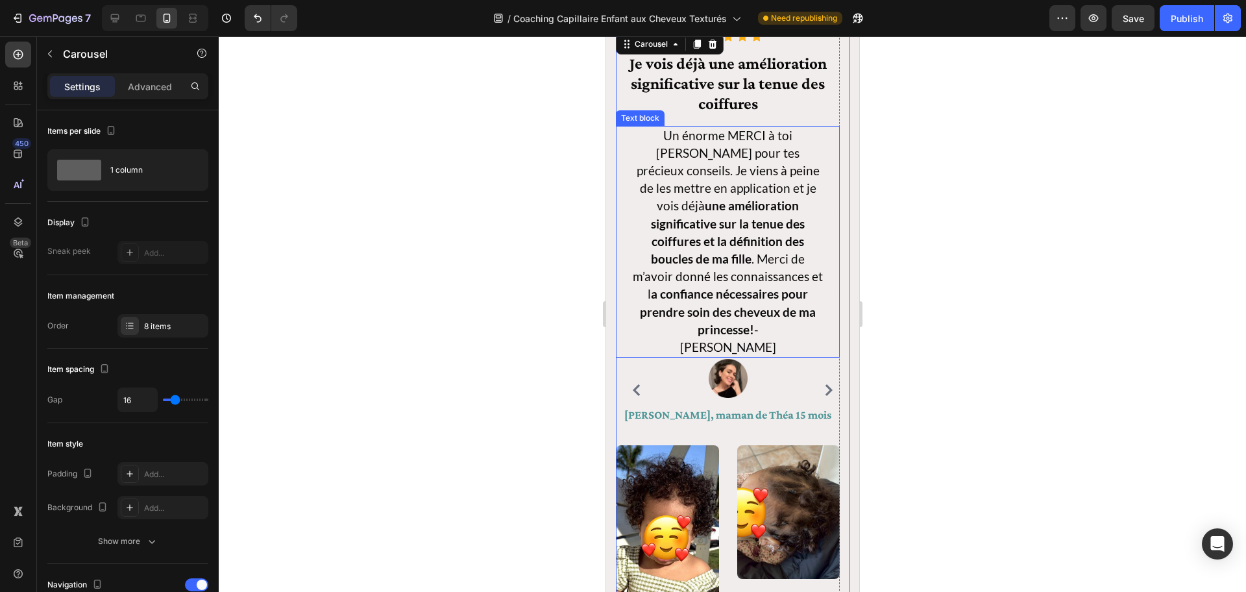
click at [722, 286] on strong "a confiance nécessaires pour prendre soin des cheveux de ma princesse!" at bounding box center [727, 311] width 176 height 50
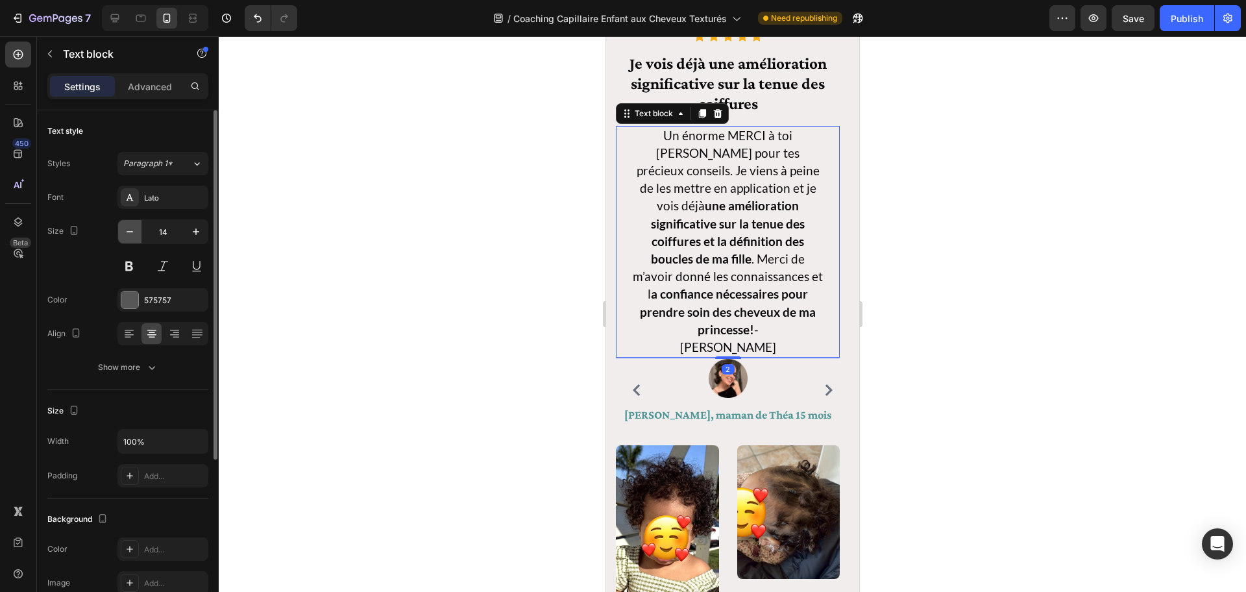
click at [129, 232] on icon "button" at bounding box center [129, 231] width 13 height 13
click at [127, 232] on icon "button" at bounding box center [129, 231] width 13 height 13
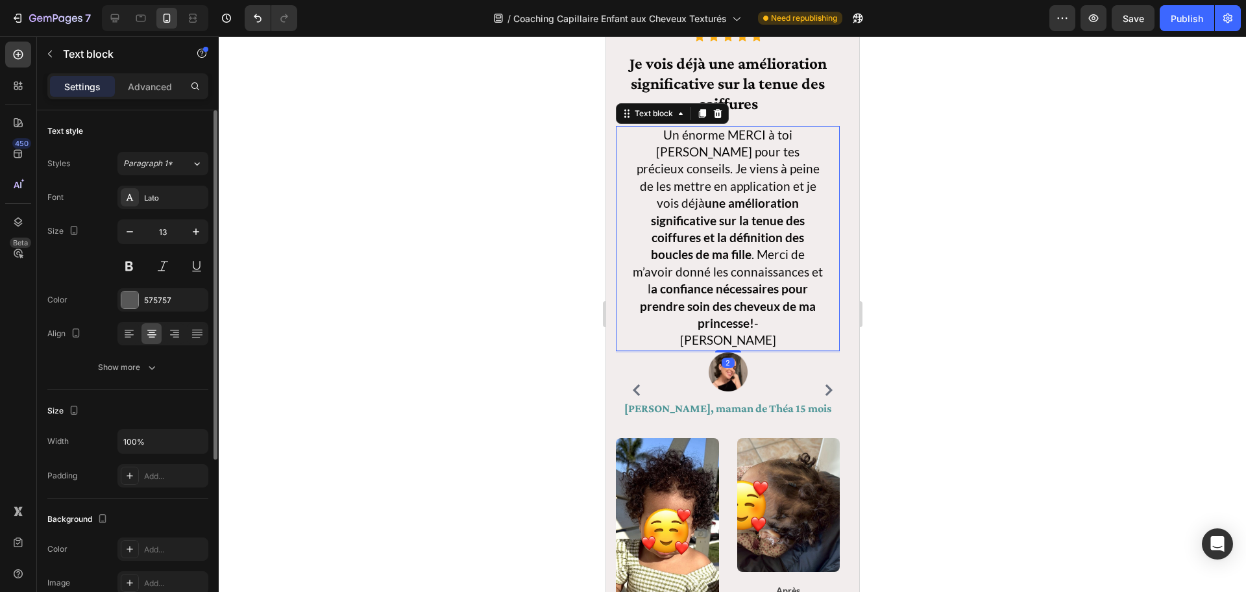
type input "12"
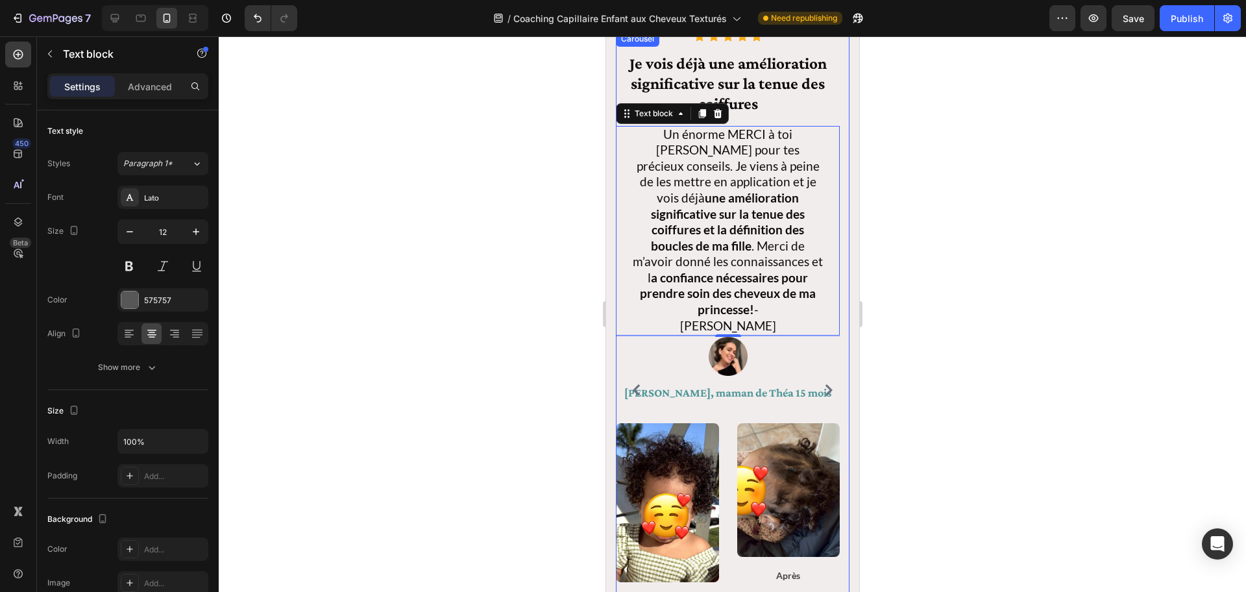
click at [822, 392] on icon "Carousel Next Arrow" at bounding box center [828, 390] width 12 height 12
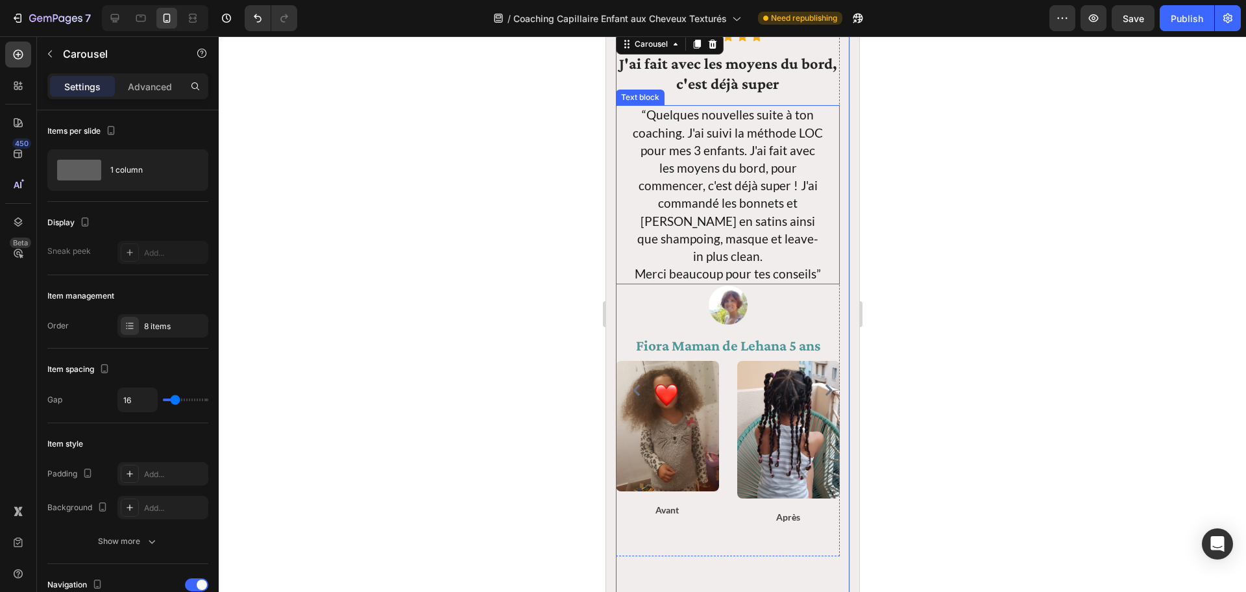
click at [700, 210] on span "“Quelques nouvelles suite à ton coaching. J'ai suivi la méthode LOC pour mes 3 …" at bounding box center [727, 185] width 190 height 156
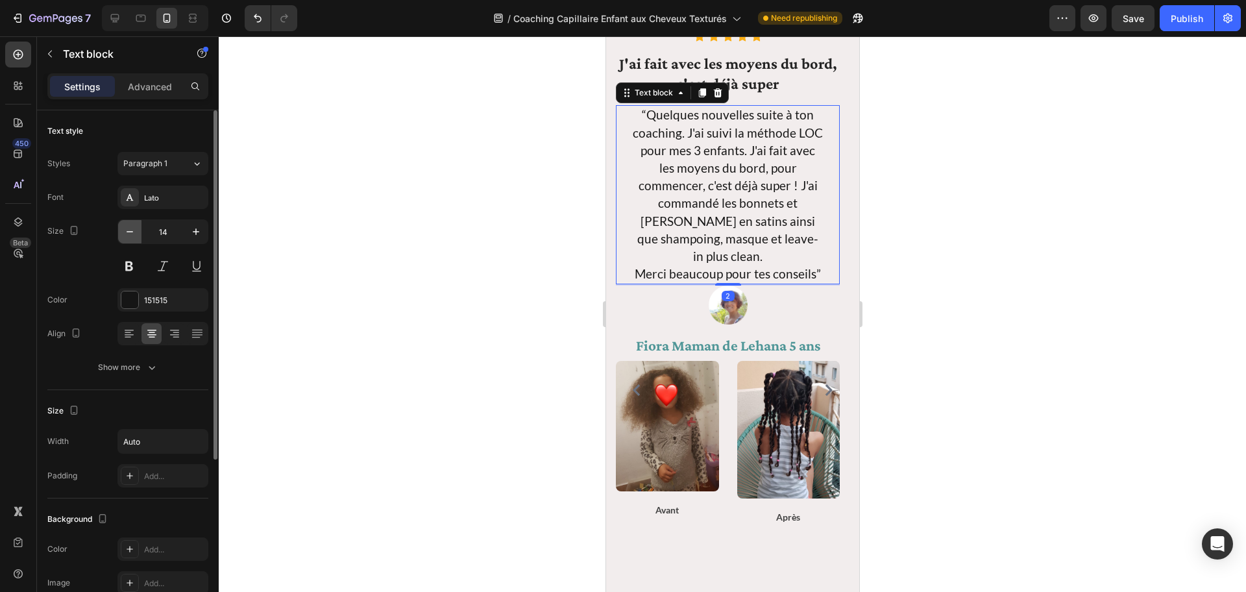
click at [128, 233] on icon "button" at bounding box center [129, 231] width 13 height 13
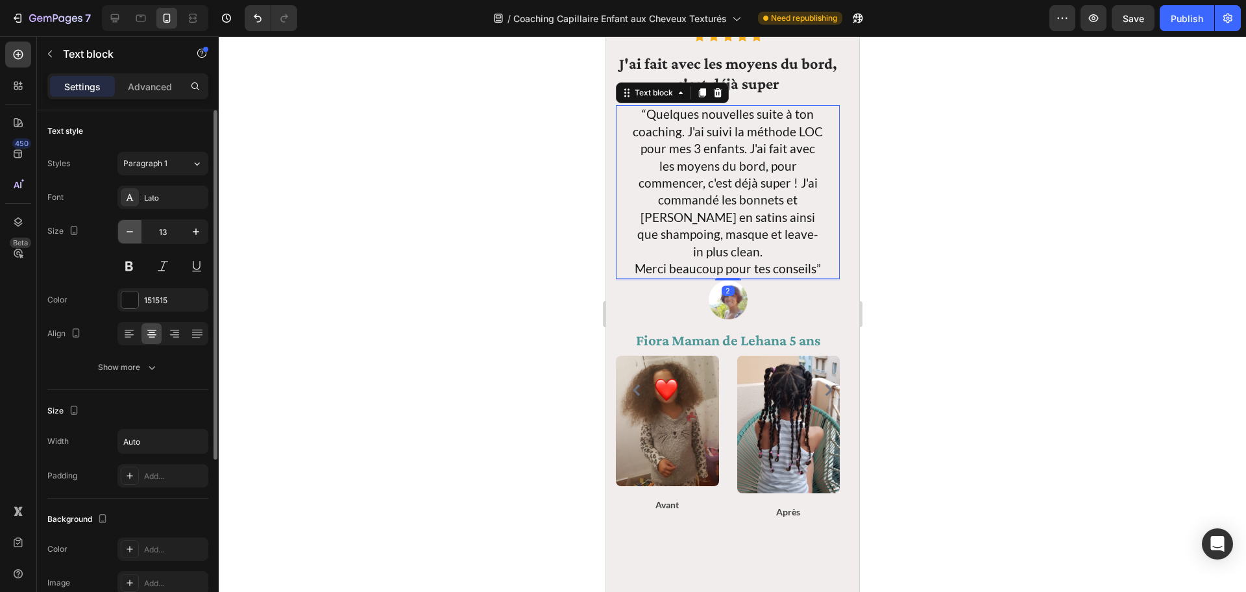
click at [128, 233] on icon "button" at bounding box center [129, 231] width 13 height 13
type input "12"
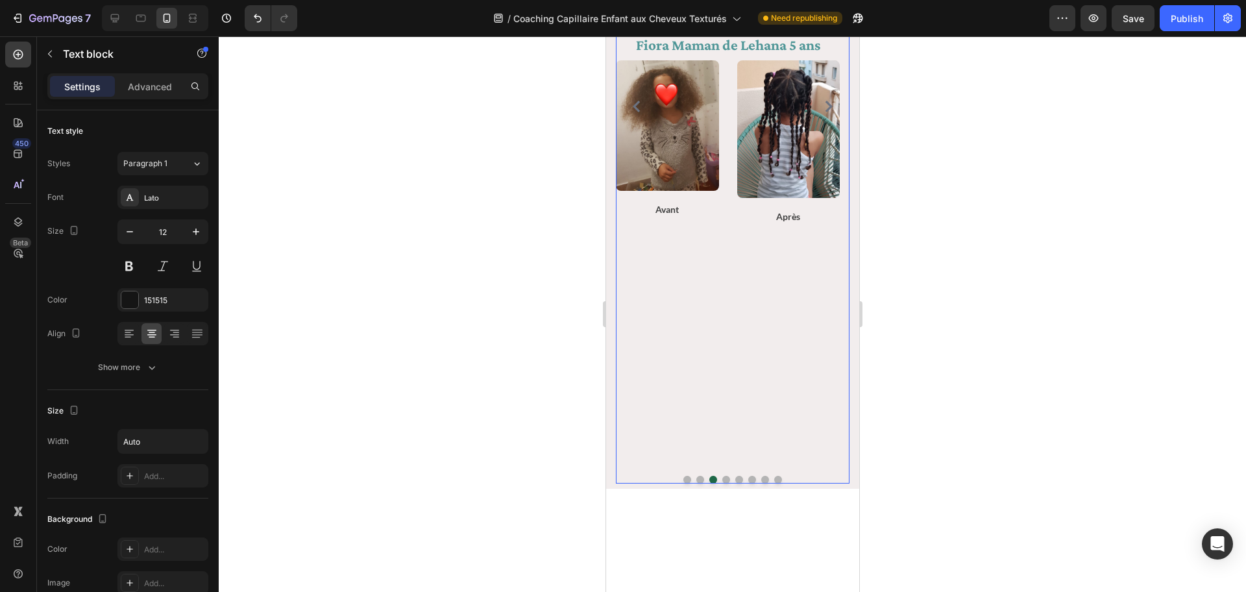
scroll to position [2139, 0]
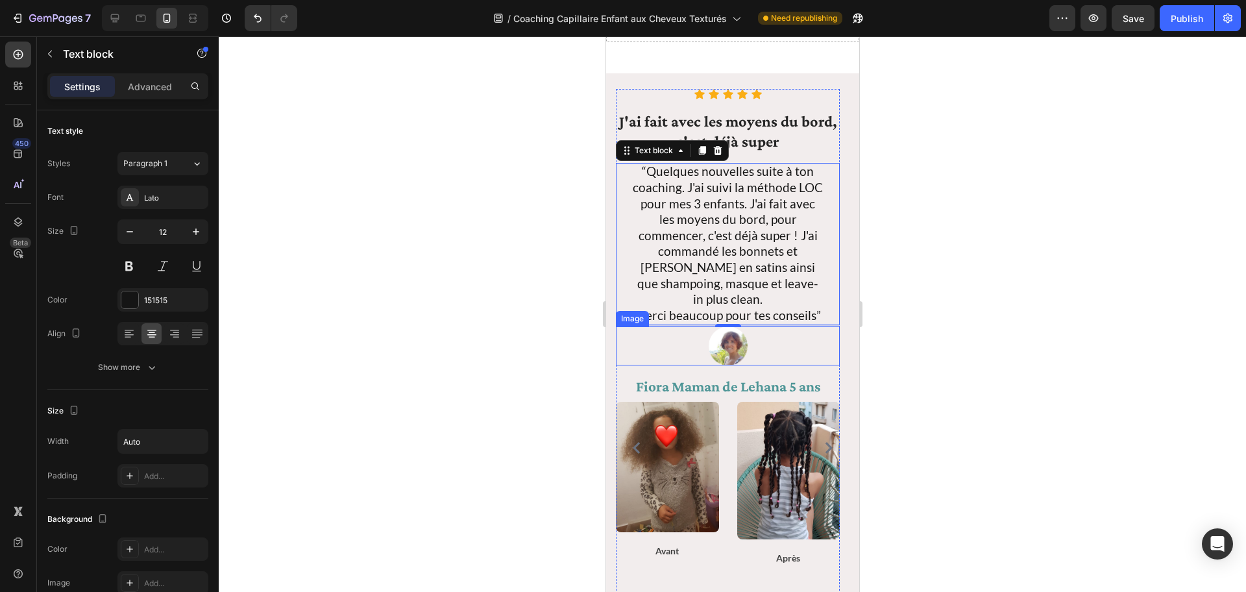
click at [822, 340] on div at bounding box center [727, 345] width 224 height 39
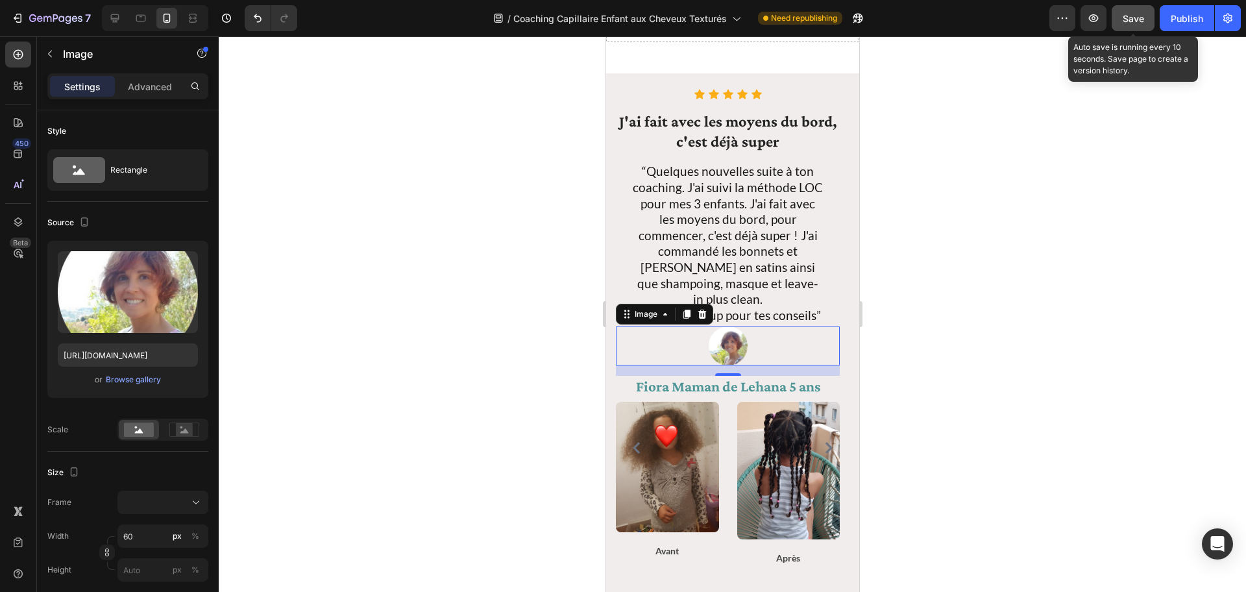
click at [934, 16] on span "Save" at bounding box center [1133, 18] width 21 height 11
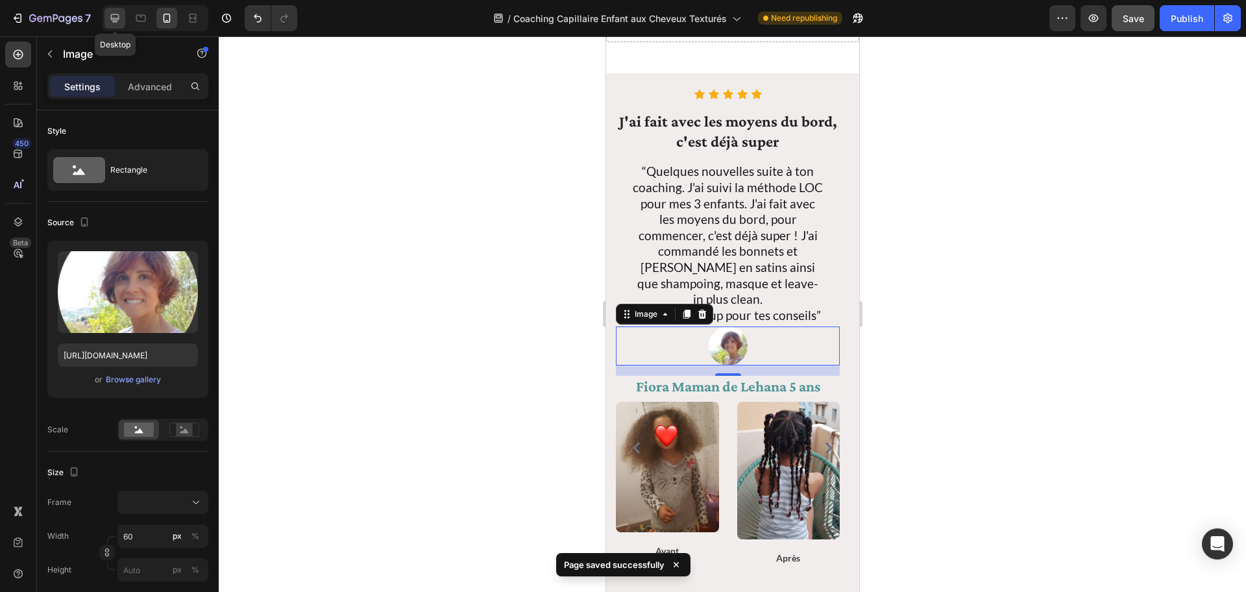
click at [113, 18] on icon at bounding box center [115, 18] width 8 height 8
type input "100"
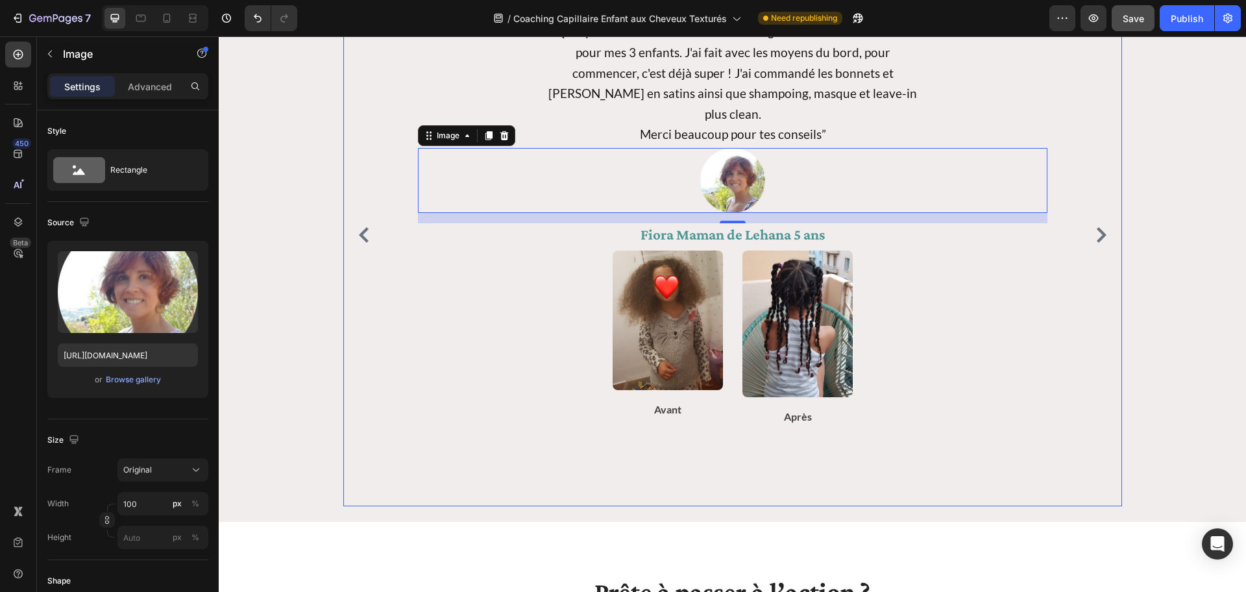
scroll to position [2323, 0]
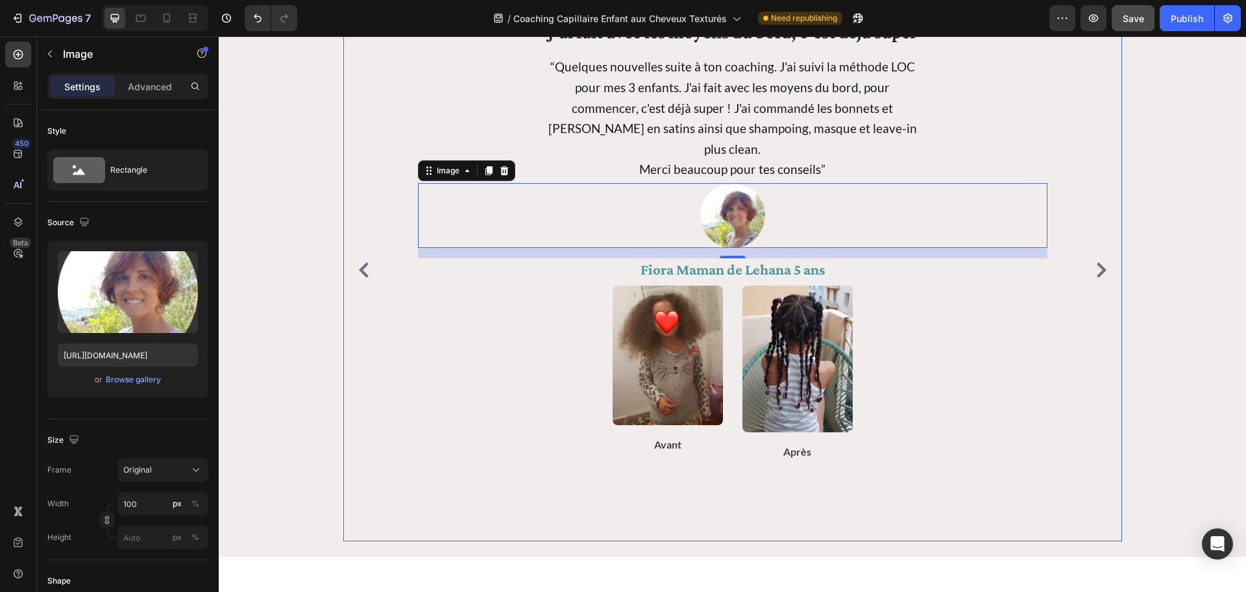
click at [934, 367] on div "Icon Icon Icon Icon Icon Icon List Hoz J'ai fait avec les moyens du bord, c'est…" at bounding box center [732, 270] width 779 height 543
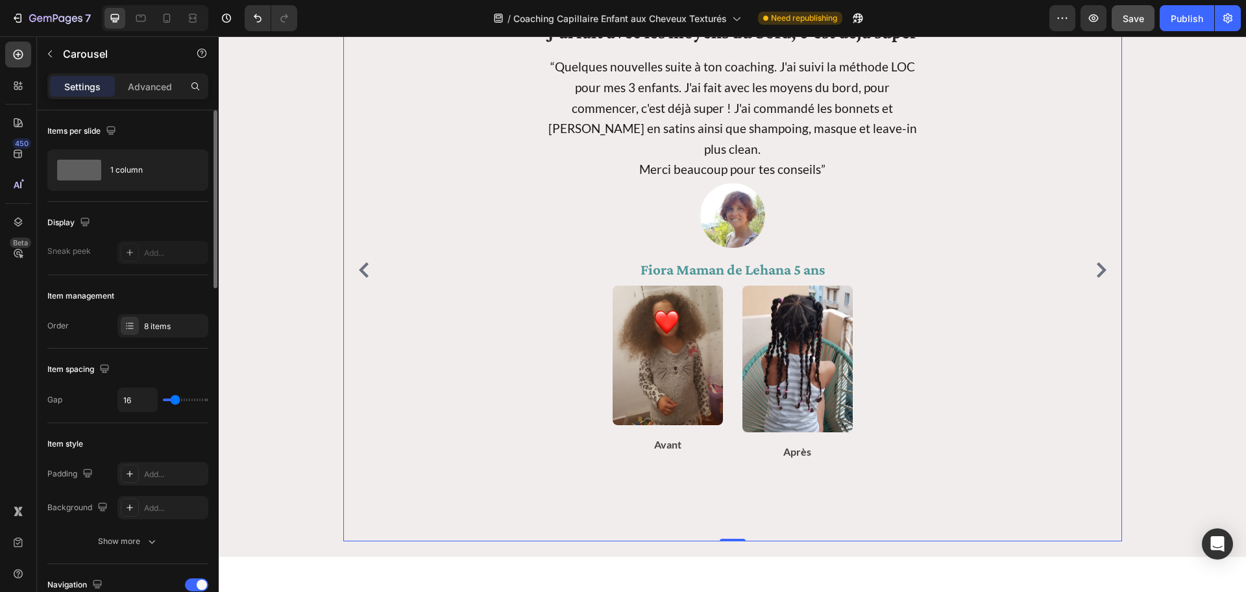
type input "80"
drag, startPoint x: 173, startPoint y: 398, endPoint x: 1, endPoint y: 363, distance: 175.6
type input "80"
click at [208, 399] on input "range" at bounding box center [185, 399] width 45 height 3
type input "0"
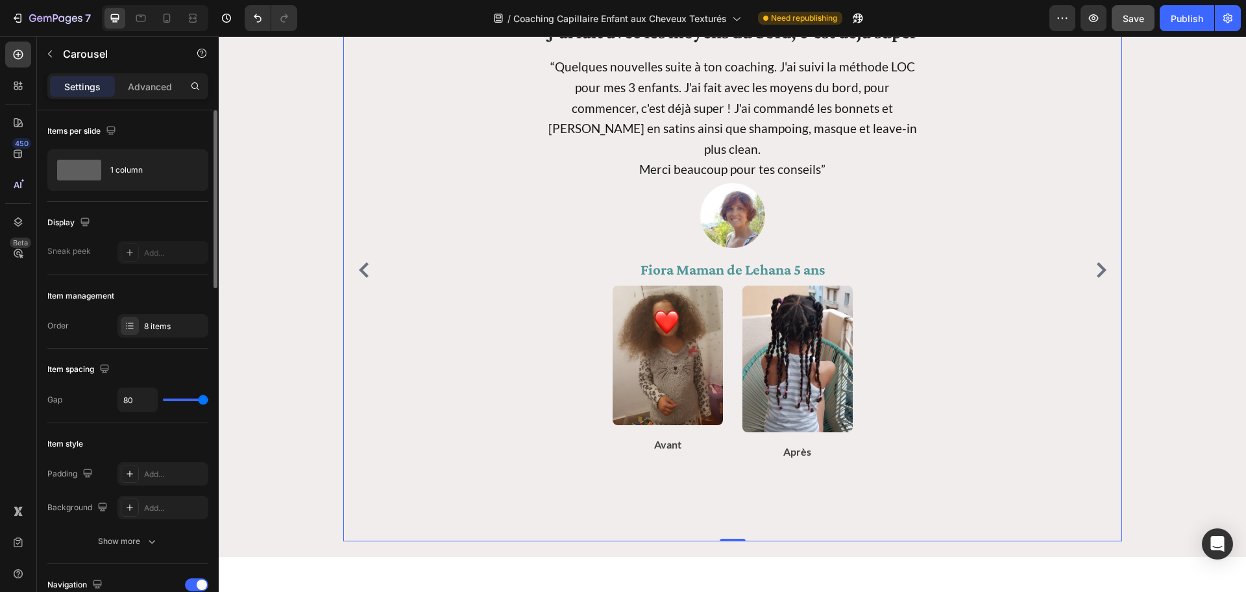
type input "0"
type input "12"
type input "29"
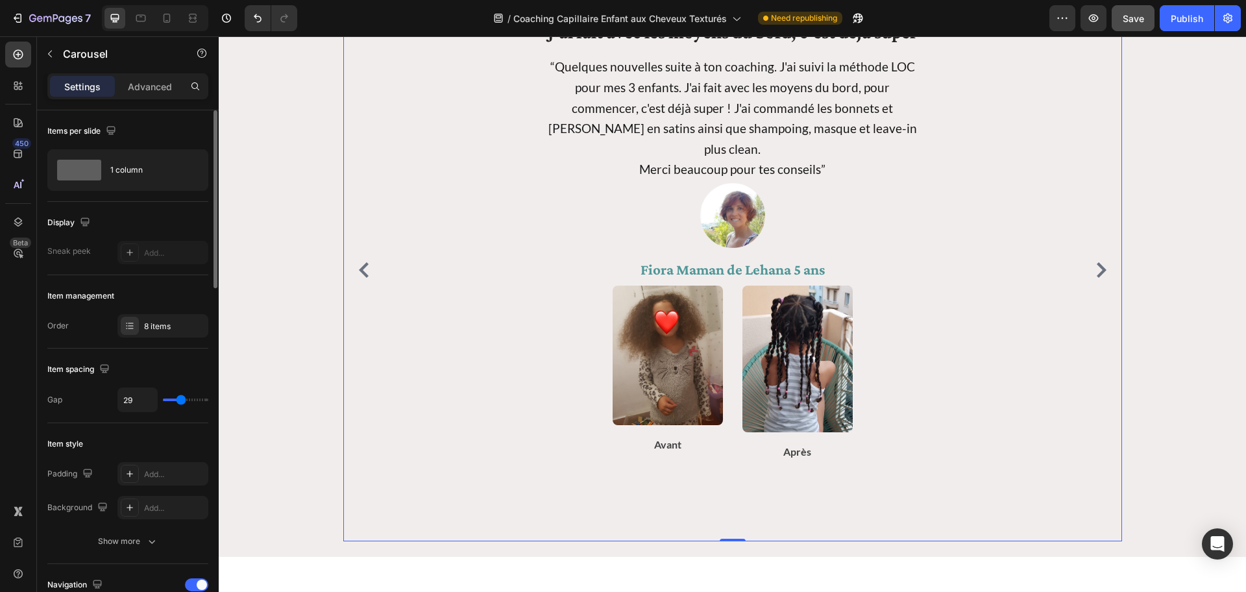
type input "17"
type input "16"
type input "13"
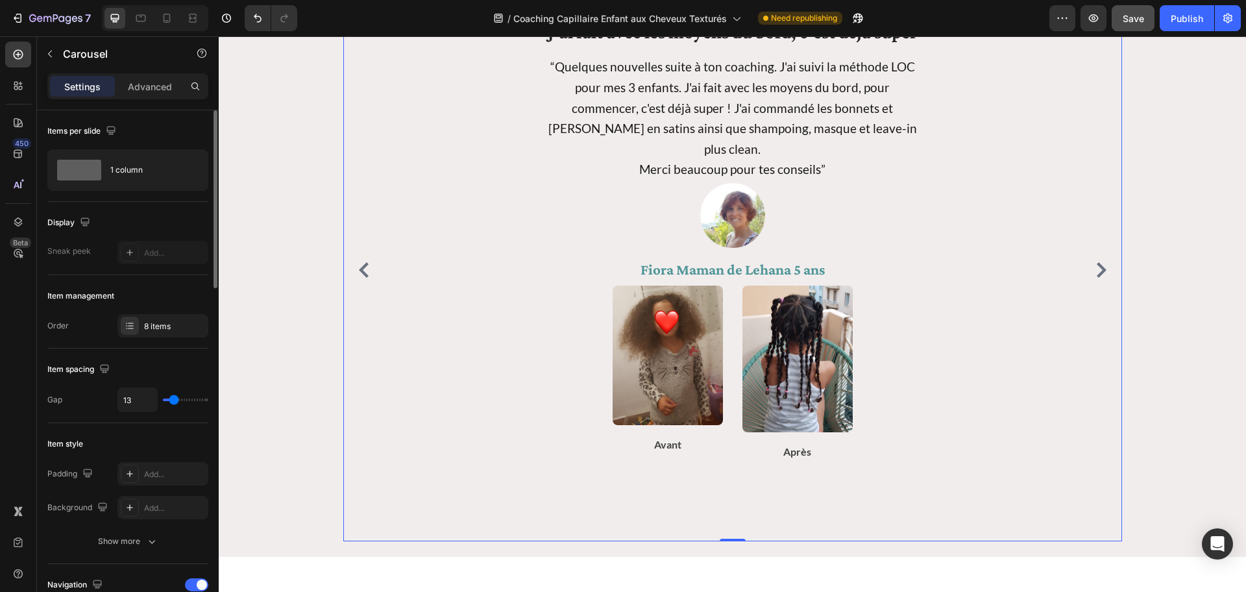
drag, startPoint x: 208, startPoint y: 400, endPoint x: 174, endPoint y: 400, distance: 33.7
type input "13"
click at [174, 400] on input "range" at bounding box center [185, 399] width 45 height 3
click at [663, 429] on div "Icon Icon Icon Icon Icon Icon List Hoz J'ai fait avec les moyens du bord, c'est…" at bounding box center [732, 270] width 779 height 543
click at [934, 272] on icon "Carousel Next Arrow" at bounding box center [1102, 270] width 16 height 16
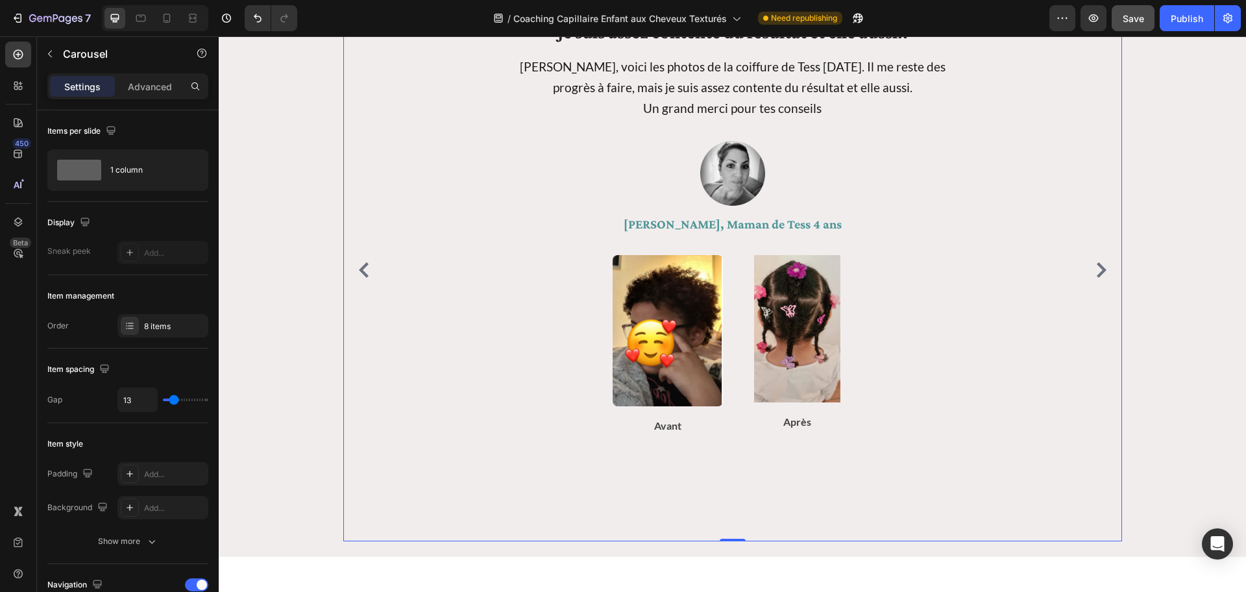
click at [934, 270] on icon "Carousel Next Arrow" at bounding box center [1102, 270] width 16 height 16
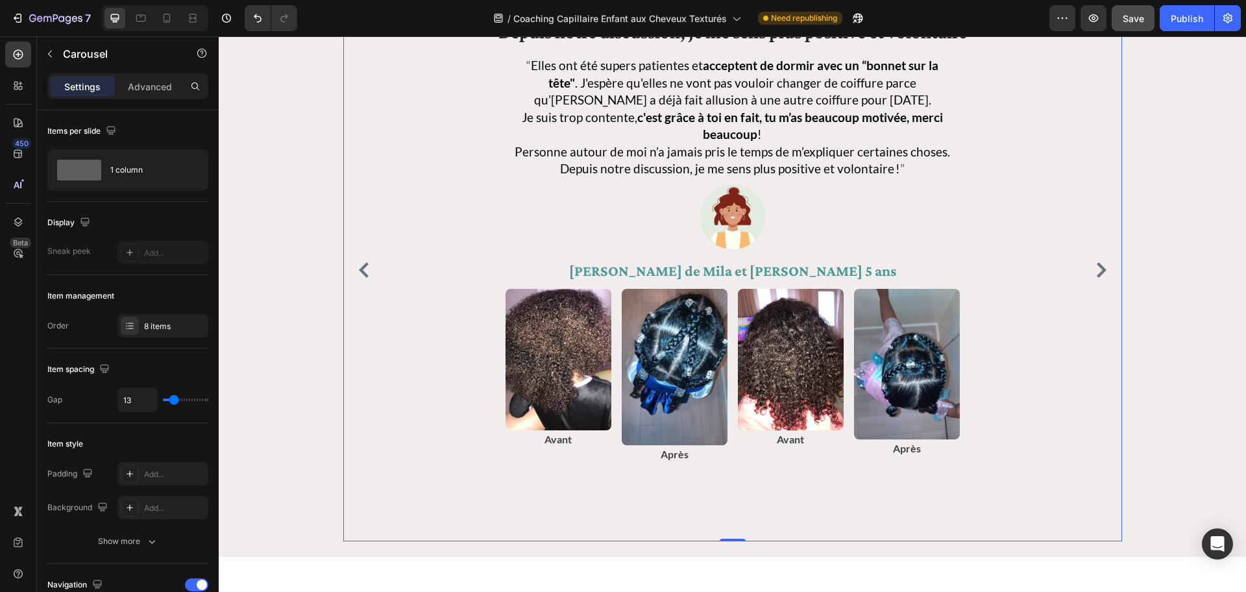
click at [934, 270] on icon "Carousel Next Arrow" at bounding box center [1102, 270] width 16 height 16
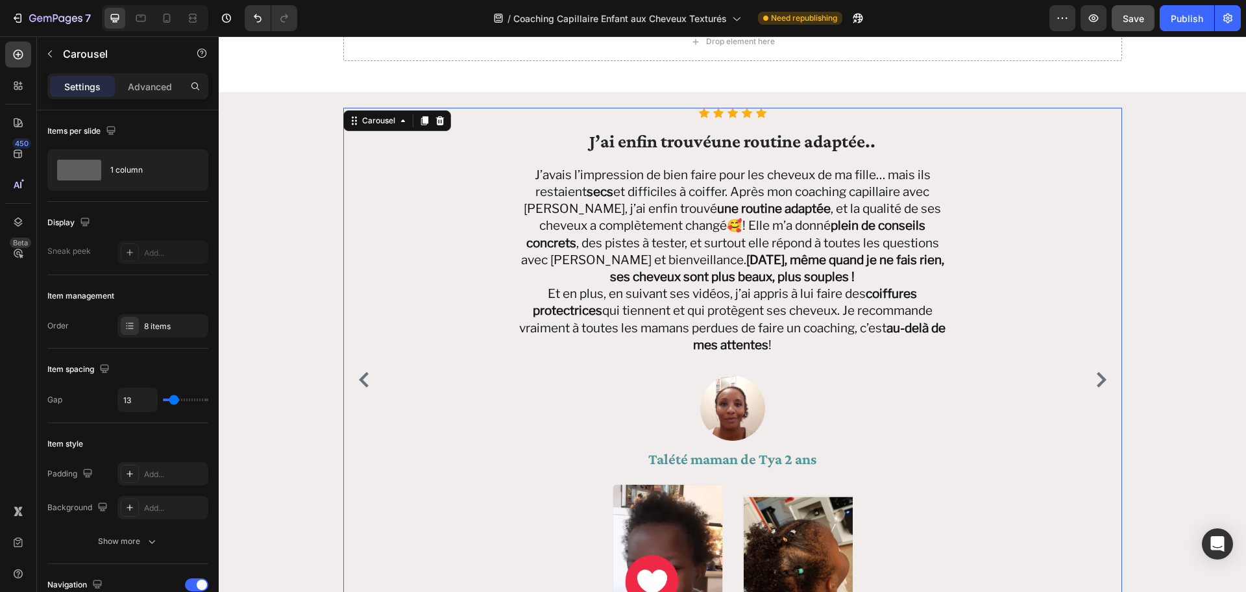
scroll to position [1780, 0]
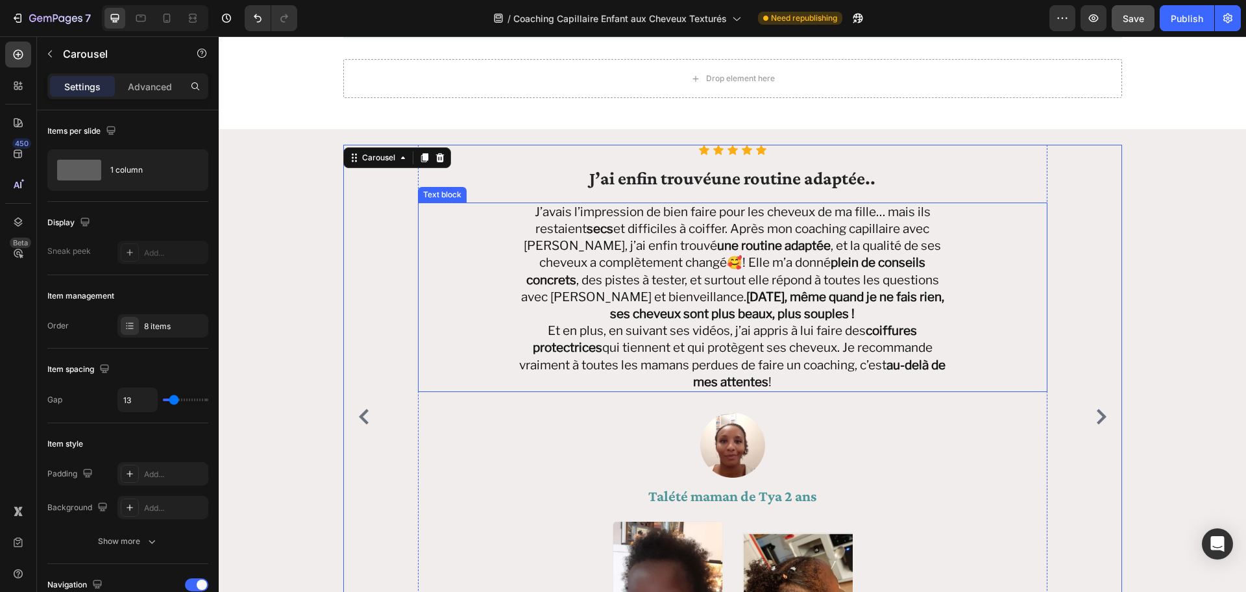
click at [796, 323] on span "Et en plus, en suivant ses vidéos, j’ai appris à lui faire des coiffures protec…" at bounding box center [732, 356] width 426 height 66
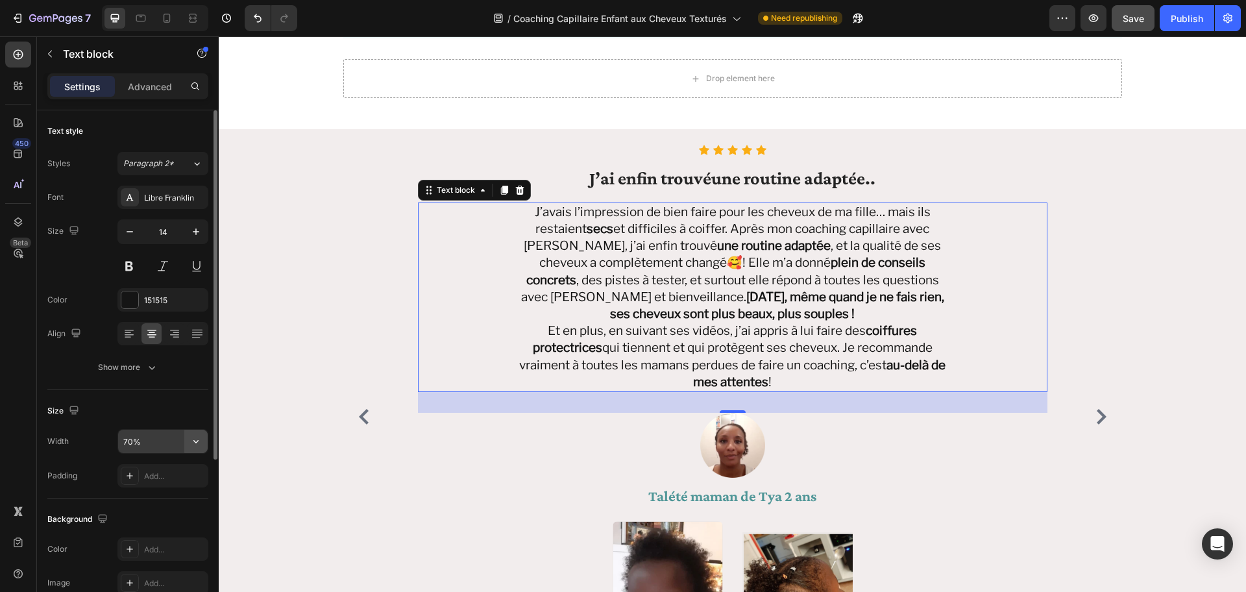
click at [193, 429] on icon "button" at bounding box center [196, 441] width 13 height 13
click at [165, 429] on p "Fit content Auto" at bounding box center [160, 475] width 74 height 12
type input "Auto"
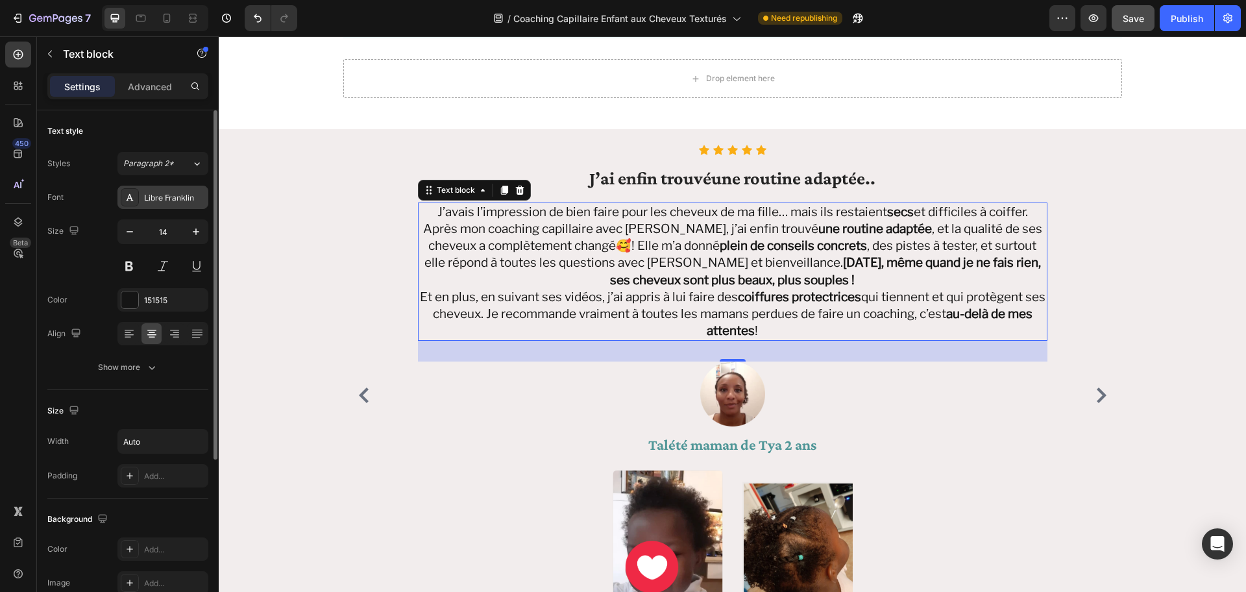
click at [181, 199] on div "Libre Franklin" at bounding box center [174, 198] width 61 height 12
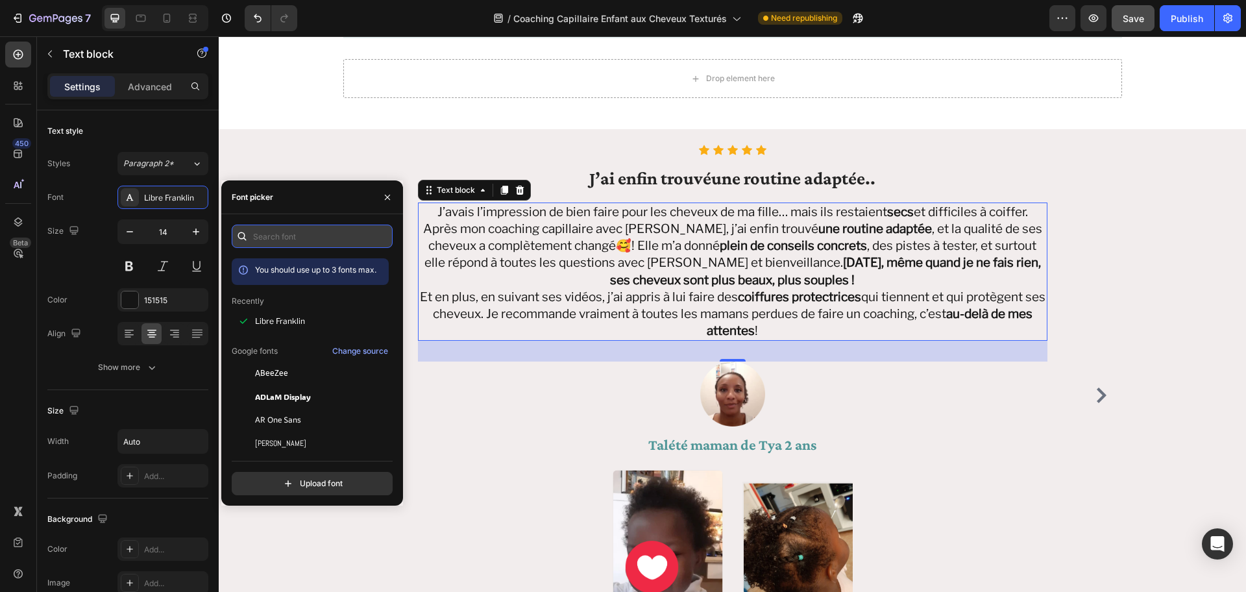
click at [271, 240] on input "text" at bounding box center [312, 236] width 161 height 23
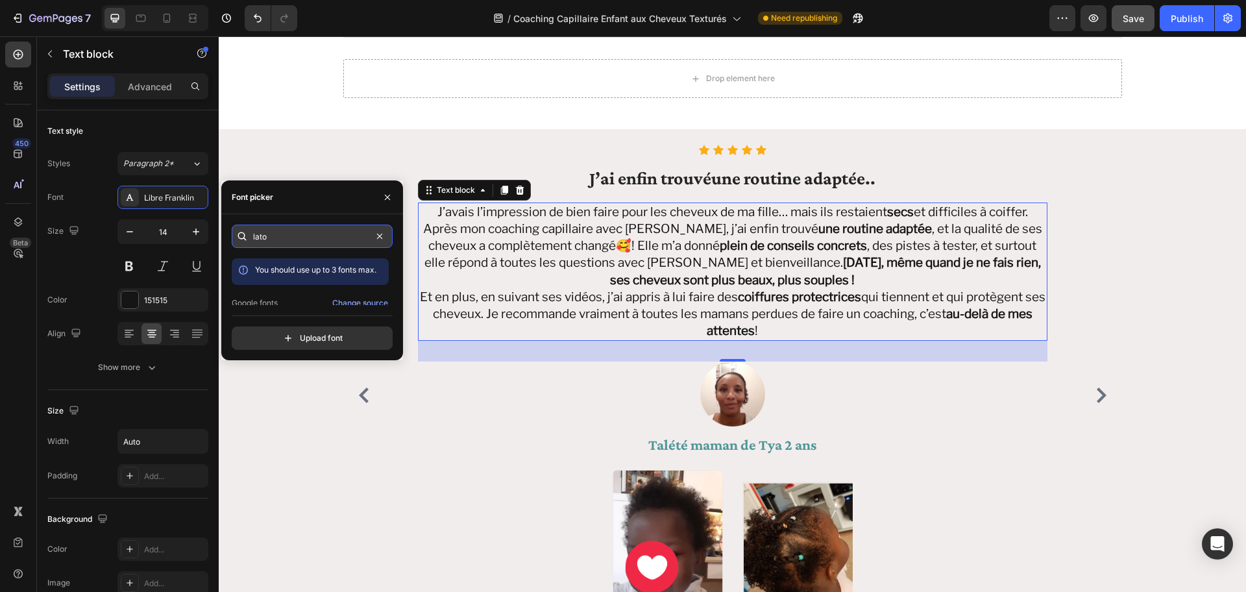
type input "lato"
click at [275, 239] on input "lato" at bounding box center [312, 236] width 161 height 23
click at [278, 234] on input "lato" at bounding box center [312, 236] width 161 height 23
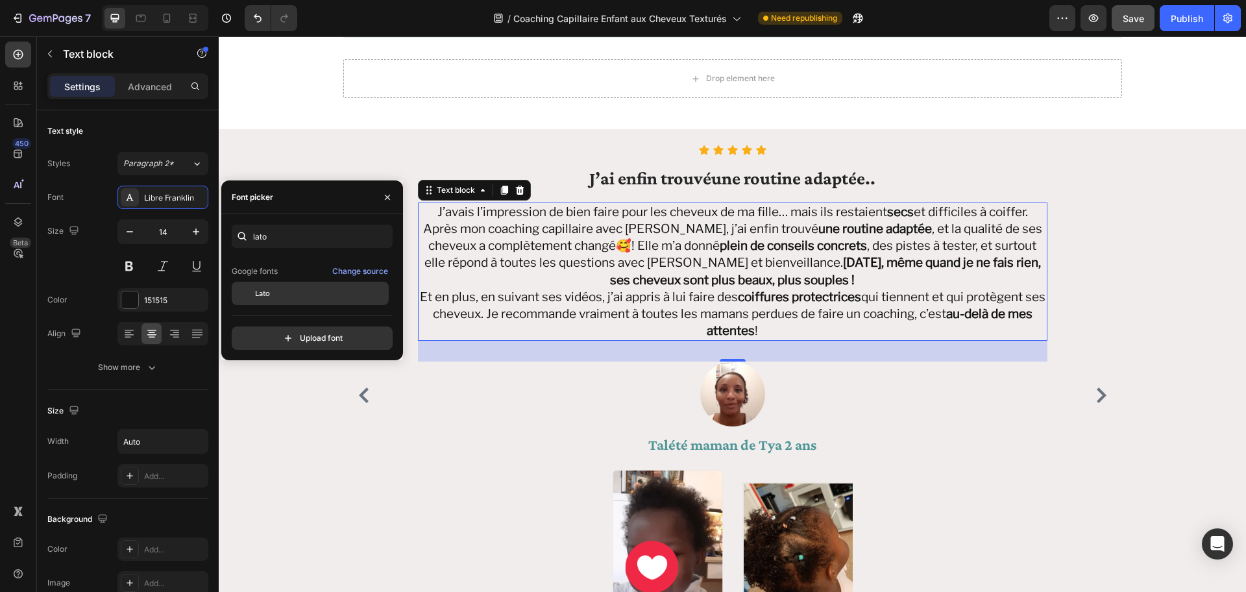
click at [269, 295] on span "Lato" at bounding box center [262, 294] width 15 height 12
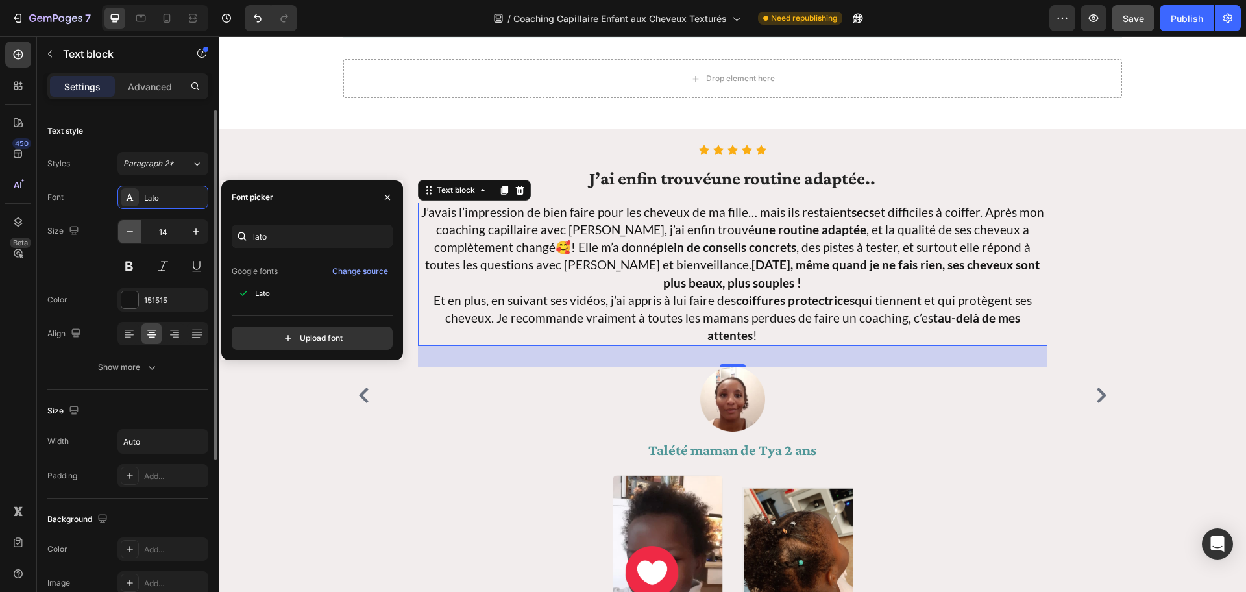
click at [129, 232] on icon "button" at bounding box center [129, 231] width 13 height 13
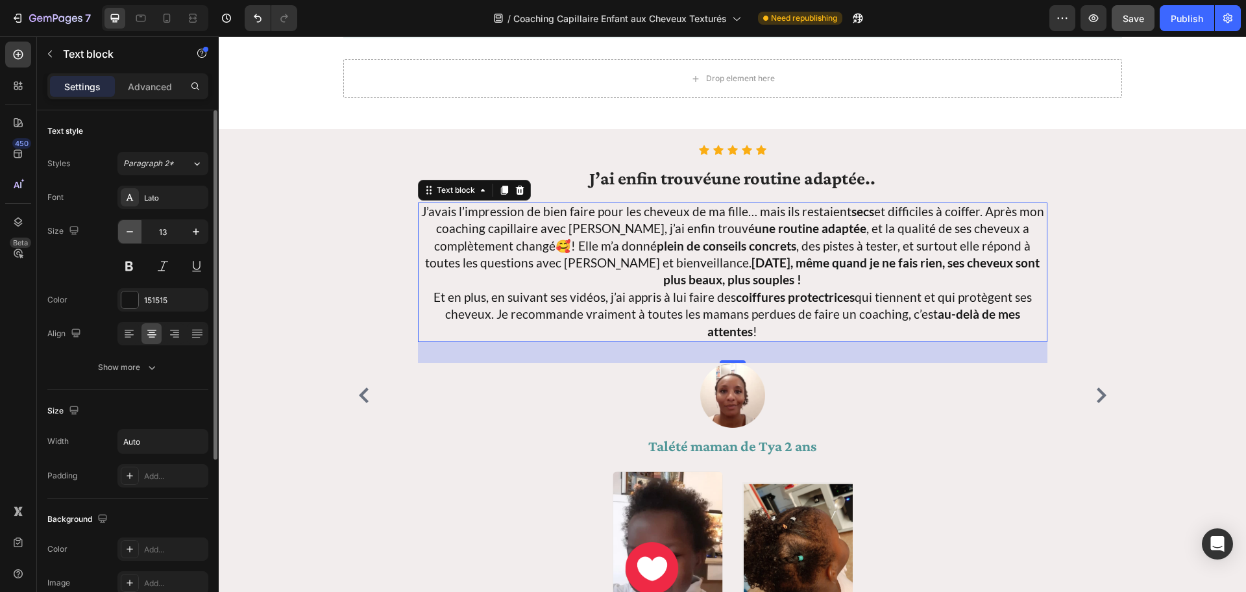
click at [125, 232] on icon "button" at bounding box center [129, 231] width 13 height 13
type input "12"
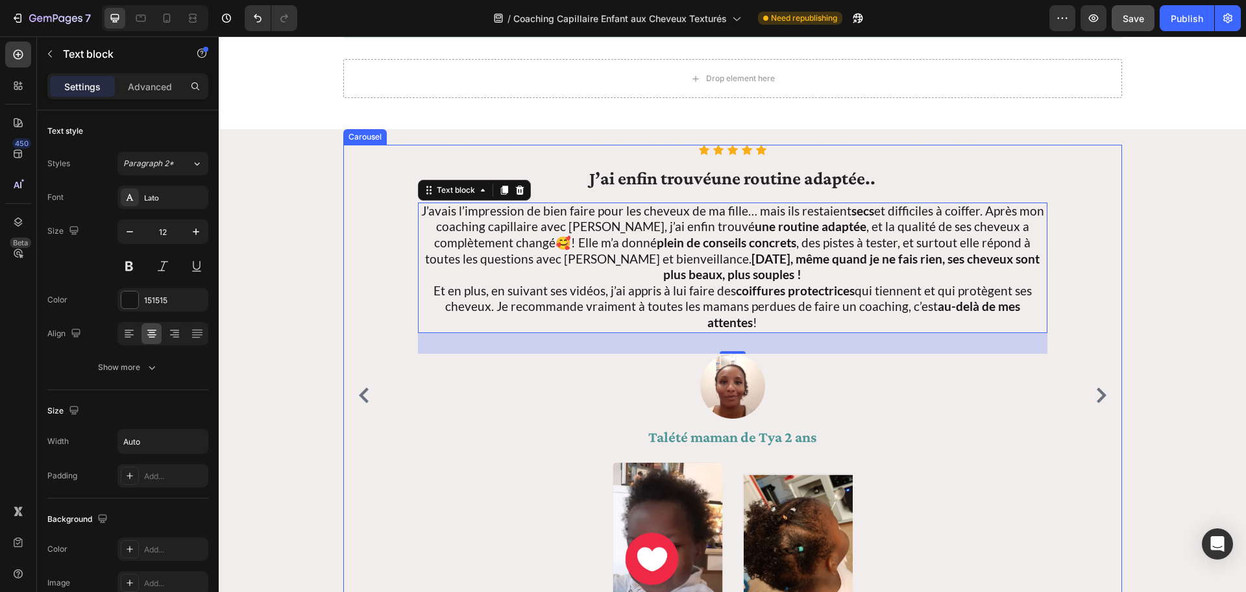
click at [934, 393] on icon "Carousel Next Arrow" at bounding box center [1102, 395] width 10 height 16
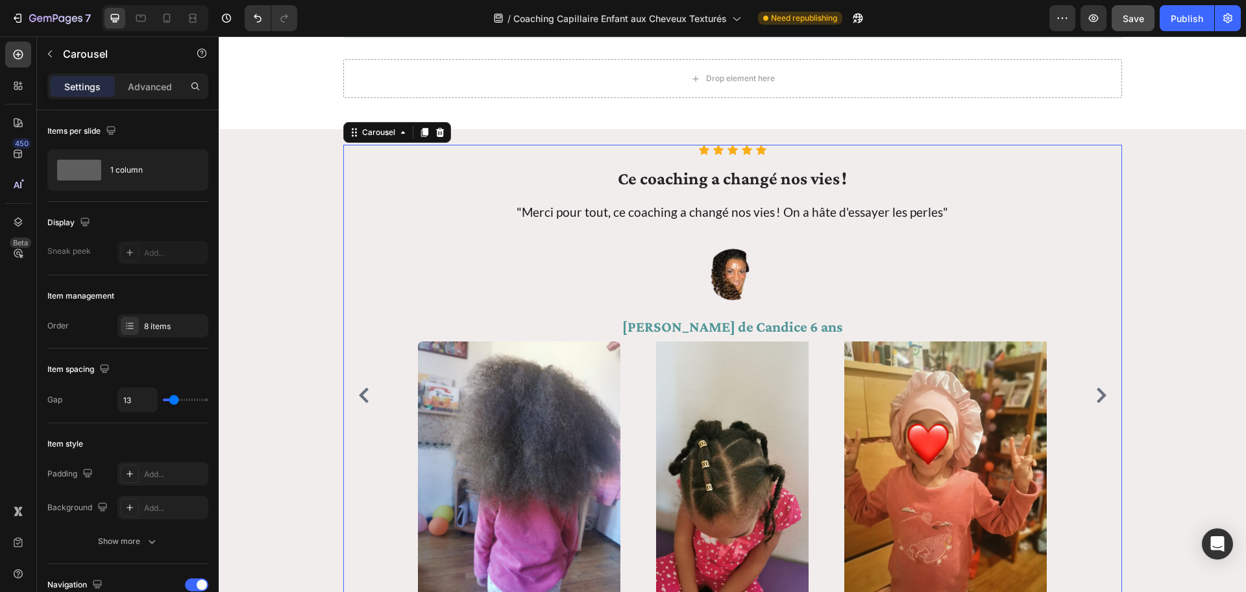
click at [934, 393] on icon "Carousel Next Arrow" at bounding box center [1102, 395] width 10 height 16
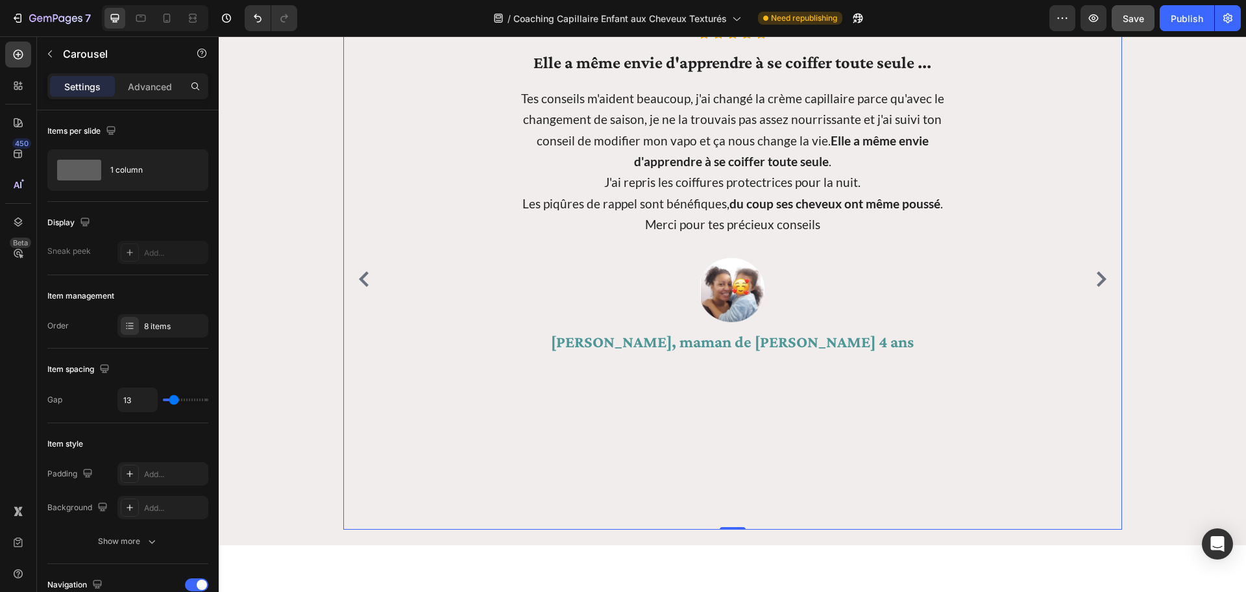
scroll to position [1902, 0]
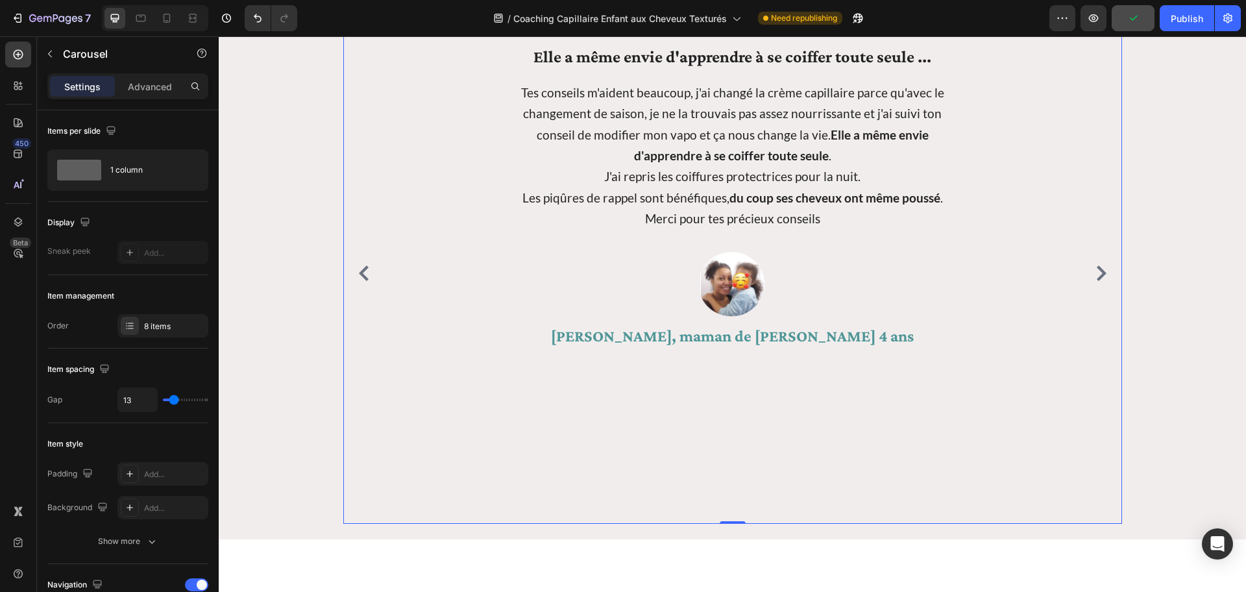
click at [934, 271] on icon "Carousel Next Arrow" at bounding box center [1102, 273] width 16 height 16
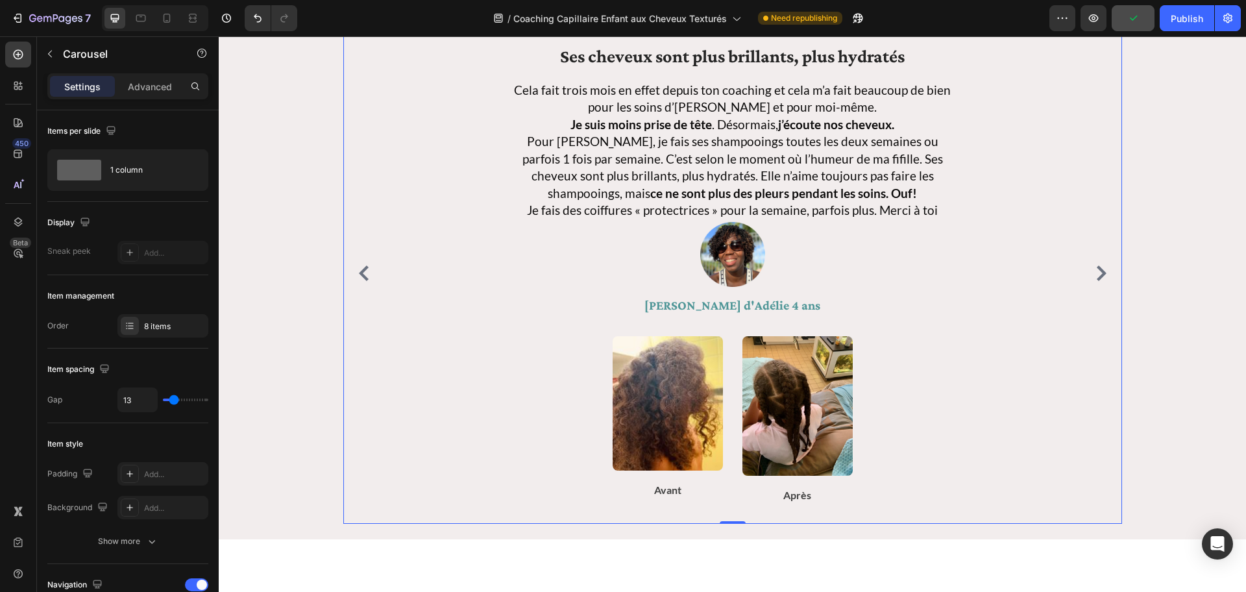
click at [934, 270] on icon "Carousel Next Arrow" at bounding box center [1102, 273] width 16 height 16
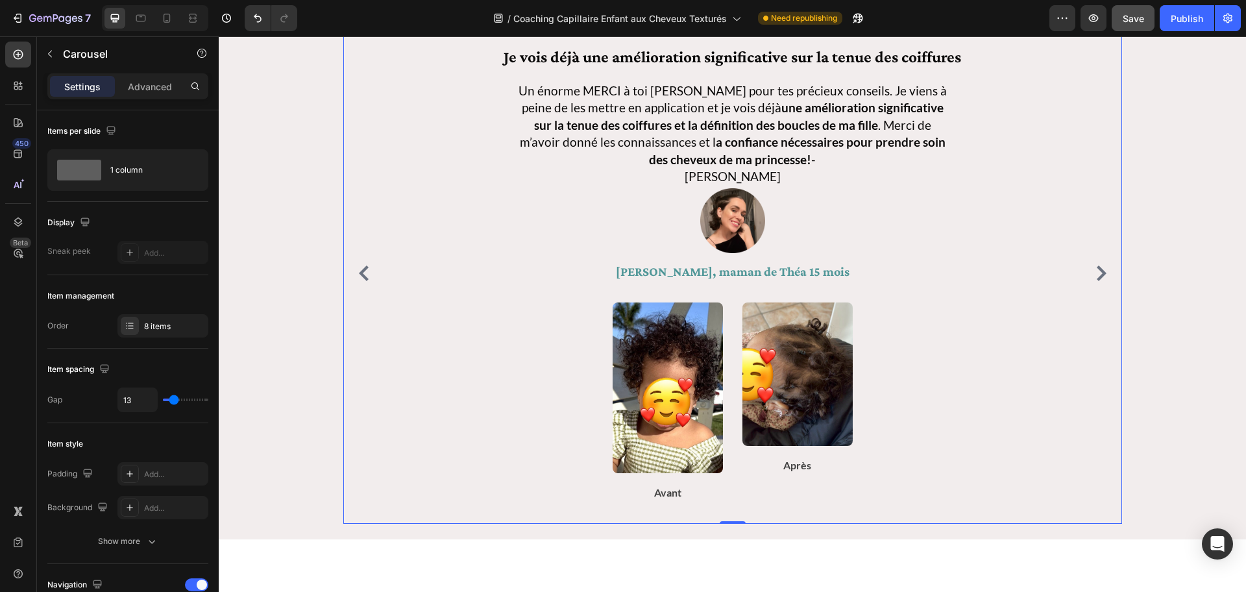
click at [934, 270] on icon "Carousel Next Arrow" at bounding box center [1102, 273] width 16 height 16
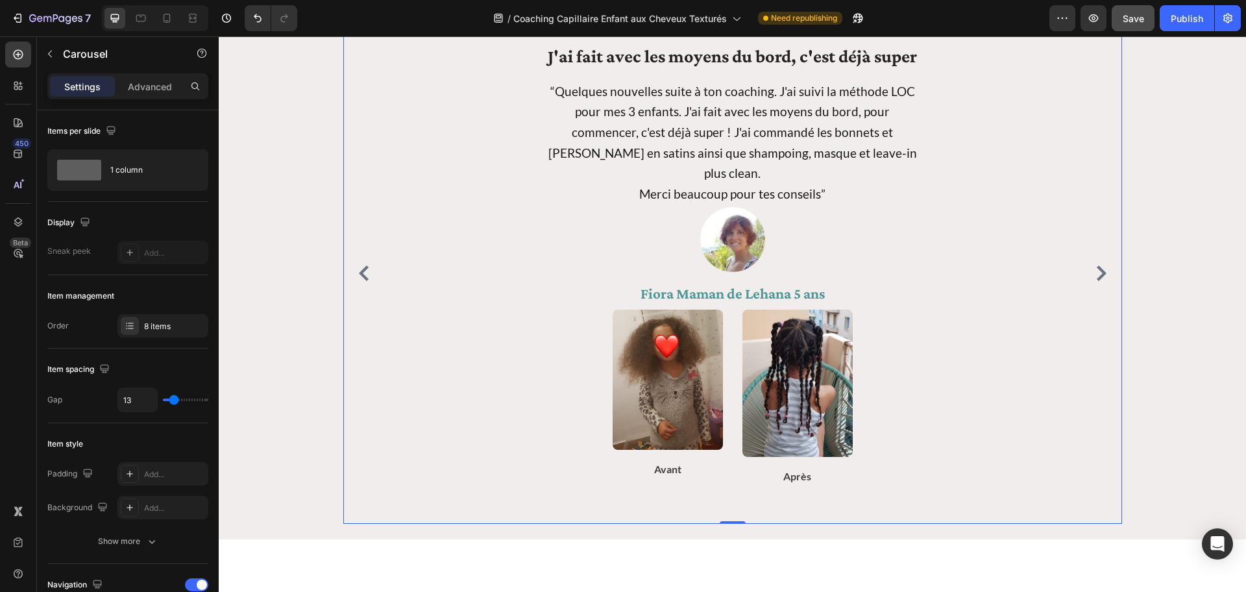
click at [934, 271] on icon "Carousel Next Arrow" at bounding box center [1102, 273] width 16 height 16
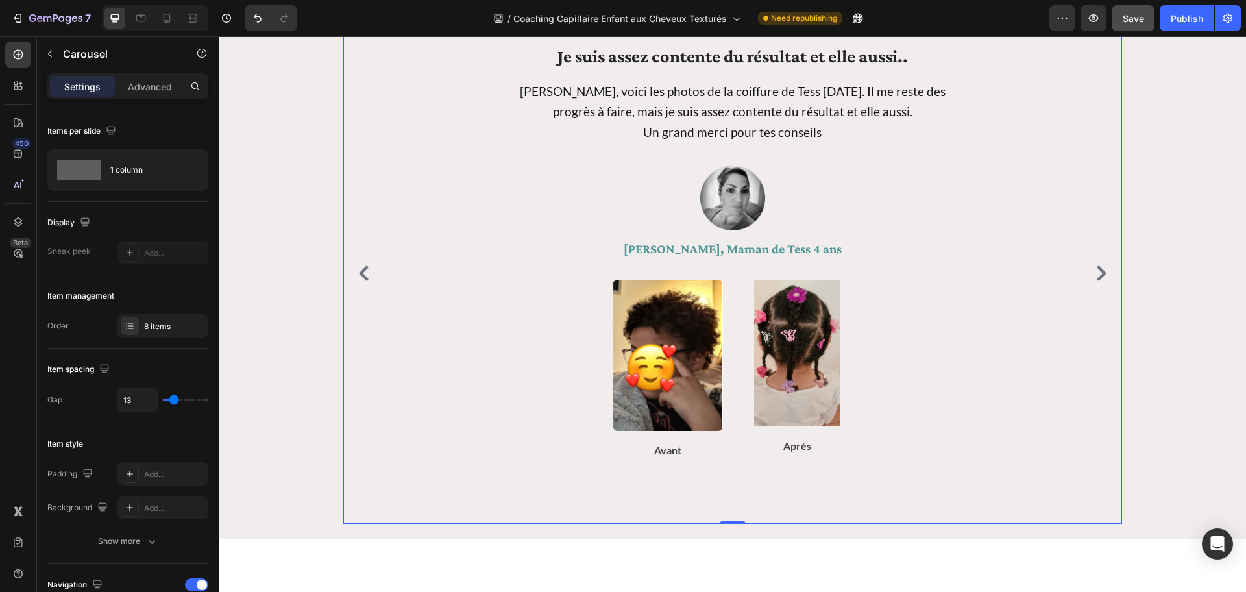
click at [934, 271] on icon "Carousel Next Arrow" at bounding box center [1102, 273] width 16 height 16
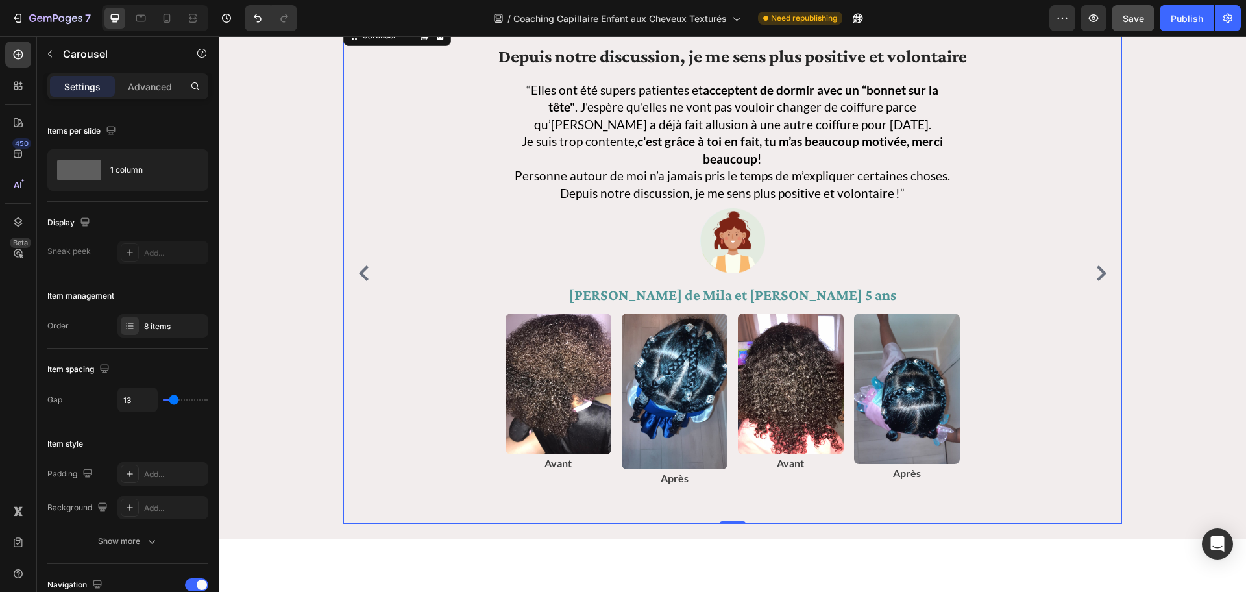
click at [934, 272] on icon "Carousel Next Arrow" at bounding box center [1102, 273] width 10 height 16
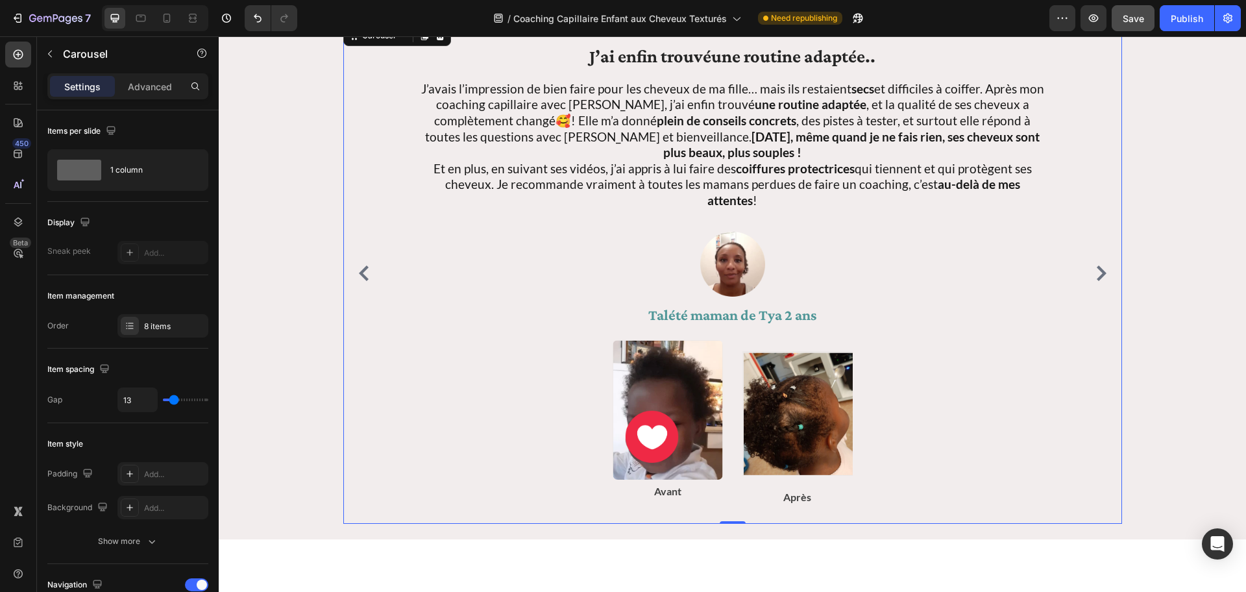
click at [934, 272] on icon "Carousel Next Arrow" at bounding box center [1102, 273] width 10 height 16
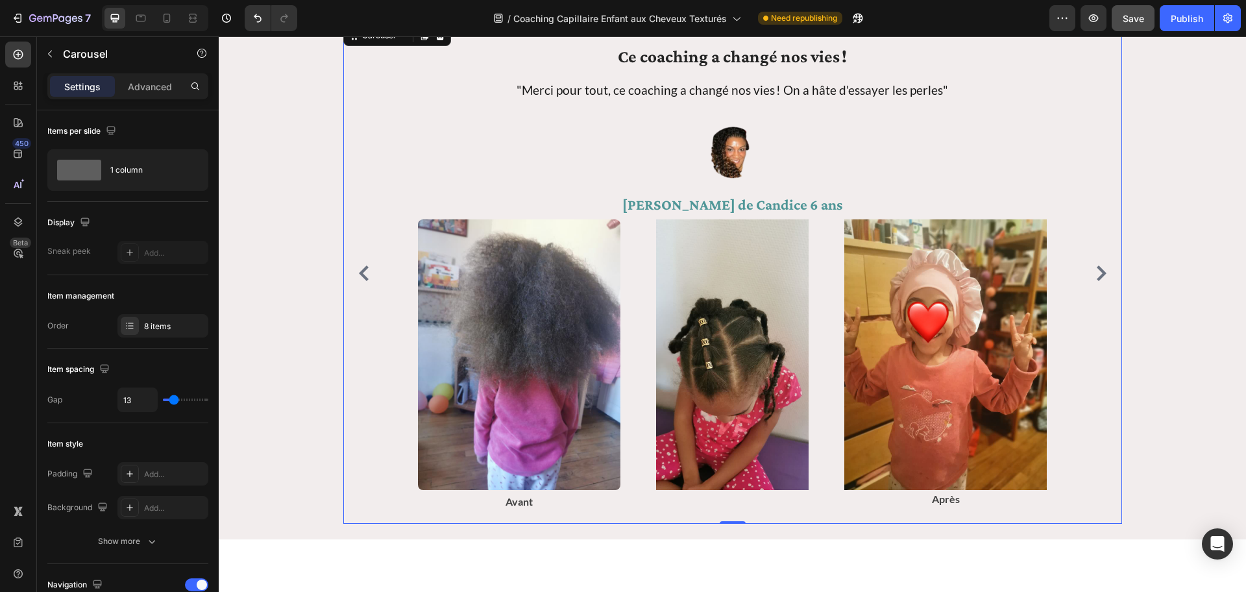
click at [934, 272] on icon "Carousel Next Arrow" at bounding box center [1102, 273] width 10 height 16
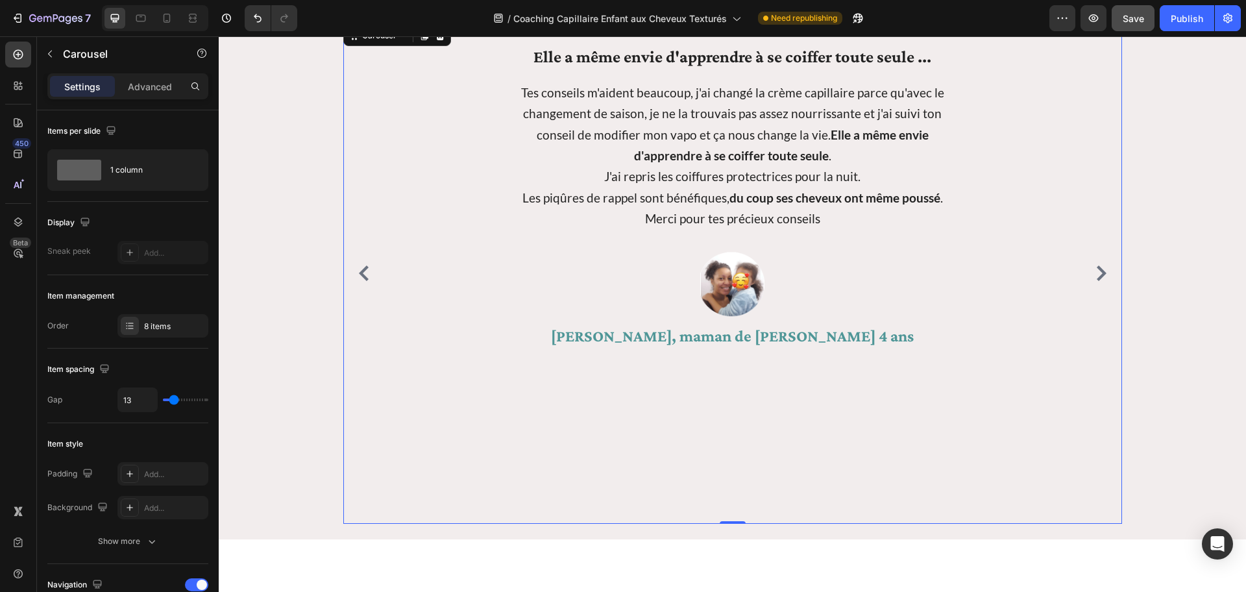
click at [358, 269] on icon "Carousel Back Arrow" at bounding box center [364, 273] width 16 height 16
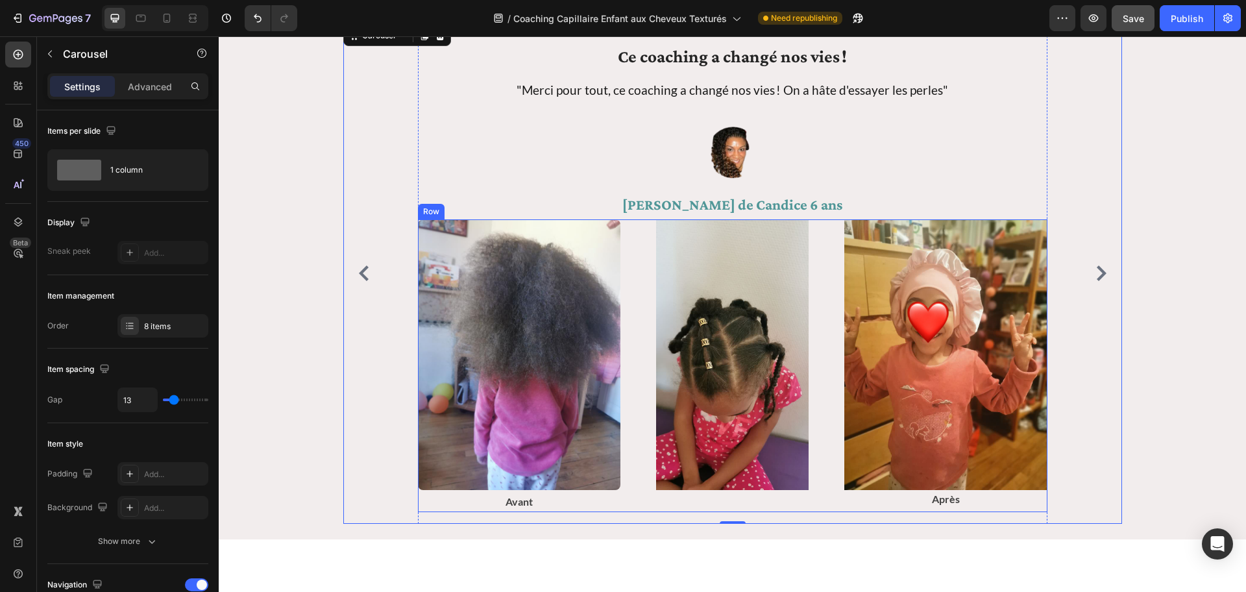
click at [821, 429] on div "Image" at bounding box center [732, 365] width 203 height 293
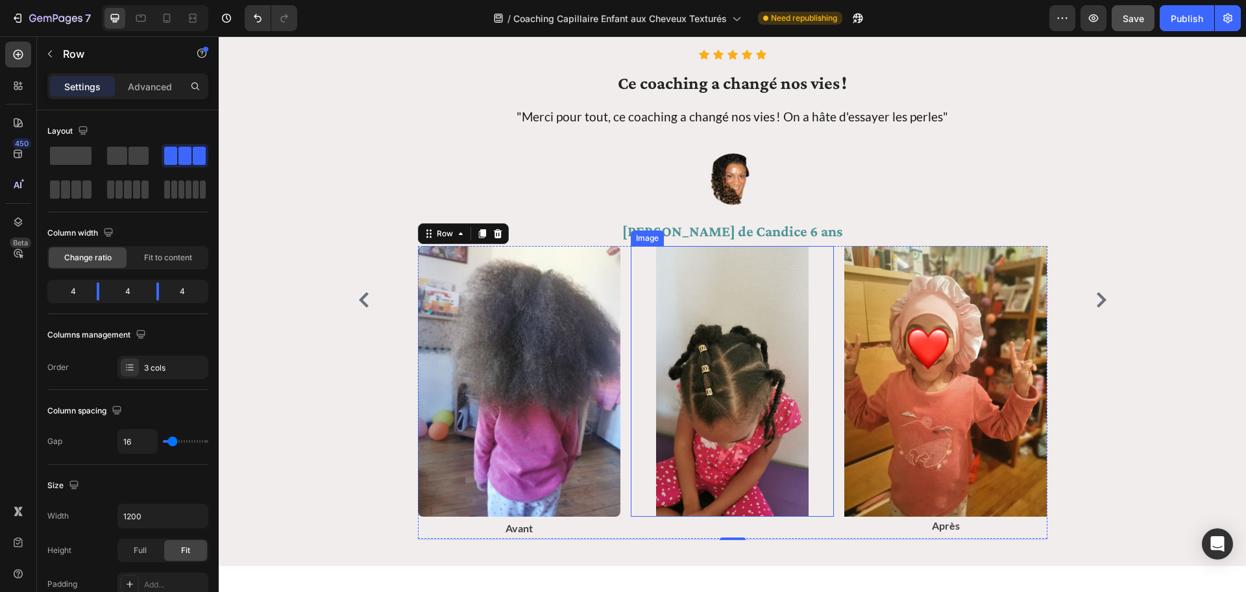
scroll to position [1829, 0]
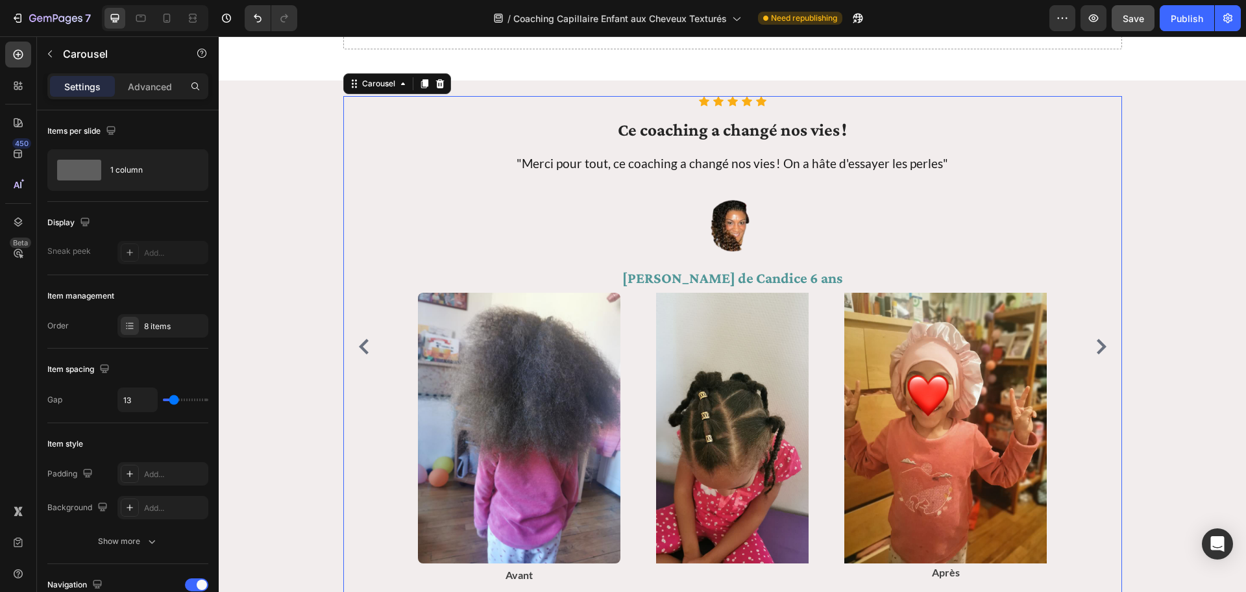
click at [934, 347] on icon "Carousel Next Arrow" at bounding box center [1102, 347] width 16 height 16
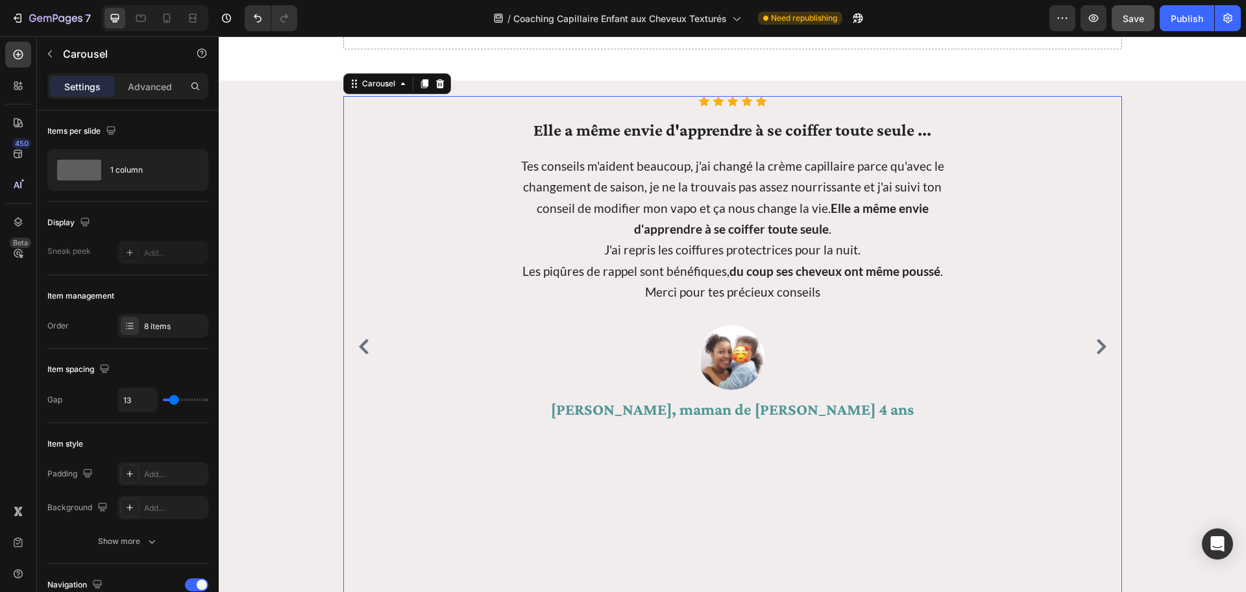
click at [934, 345] on icon "Carousel Next Arrow" at bounding box center [1102, 347] width 16 height 16
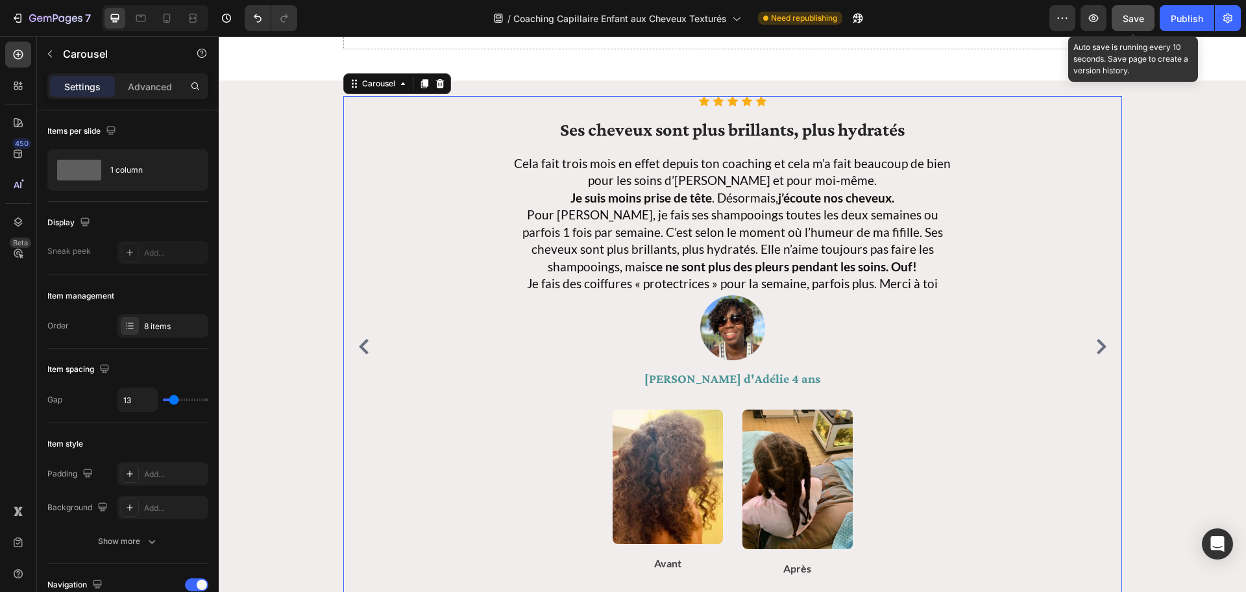
click at [934, 19] on span "Save" at bounding box center [1133, 18] width 21 height 11
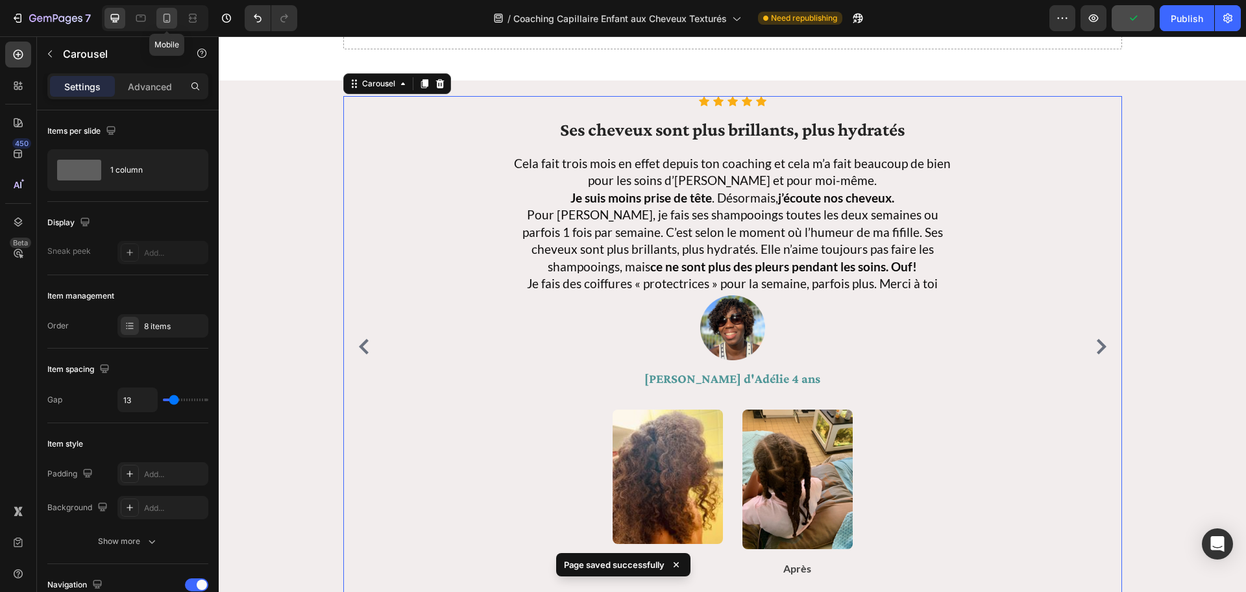
click at [170, 21] on icon at bounding box center [167, 18] width 7 height 9
type input "18"
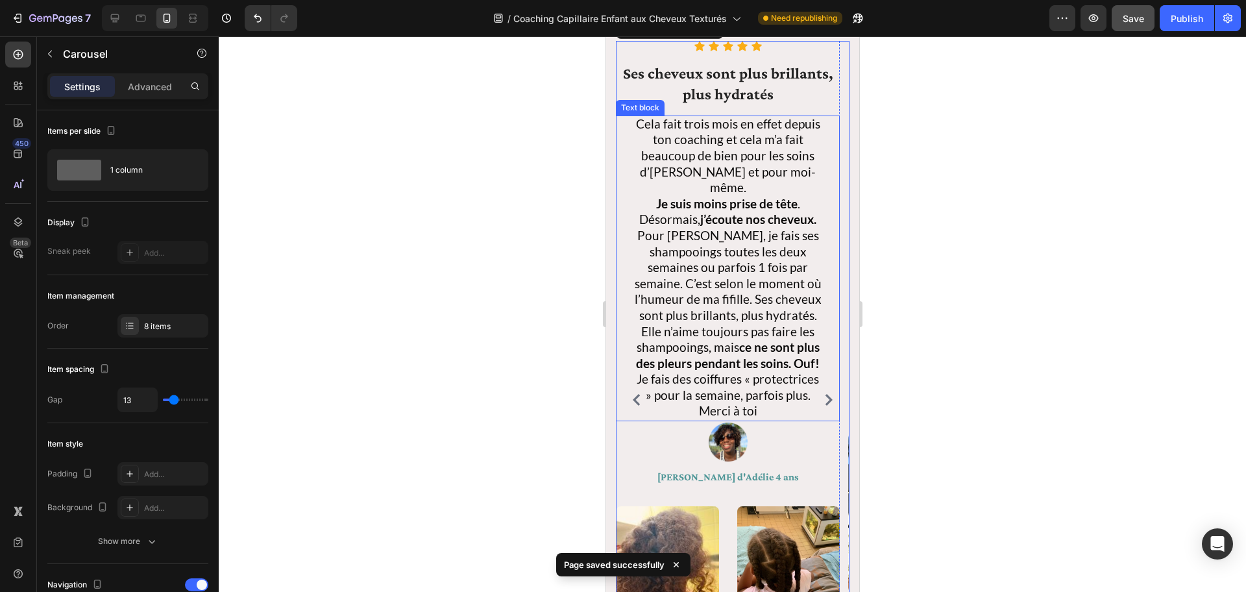
scroll to position [1750, 0]
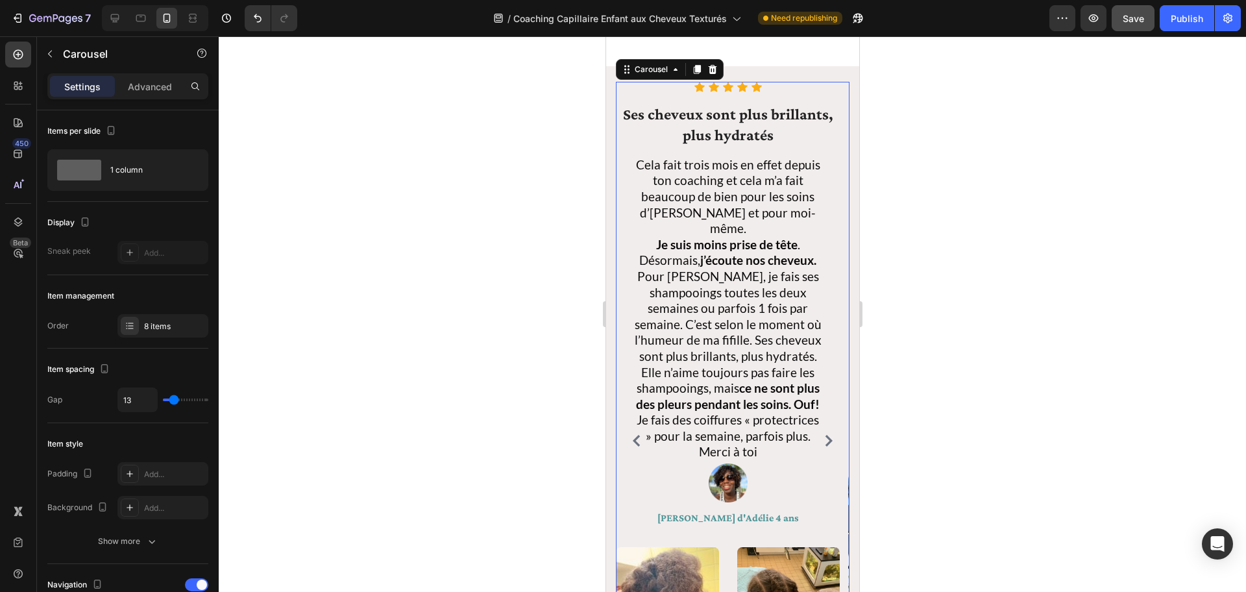
click at [825, 429] on icon "Carousel Next Arrow" at bounding box center [828, 441] width 7 height 12
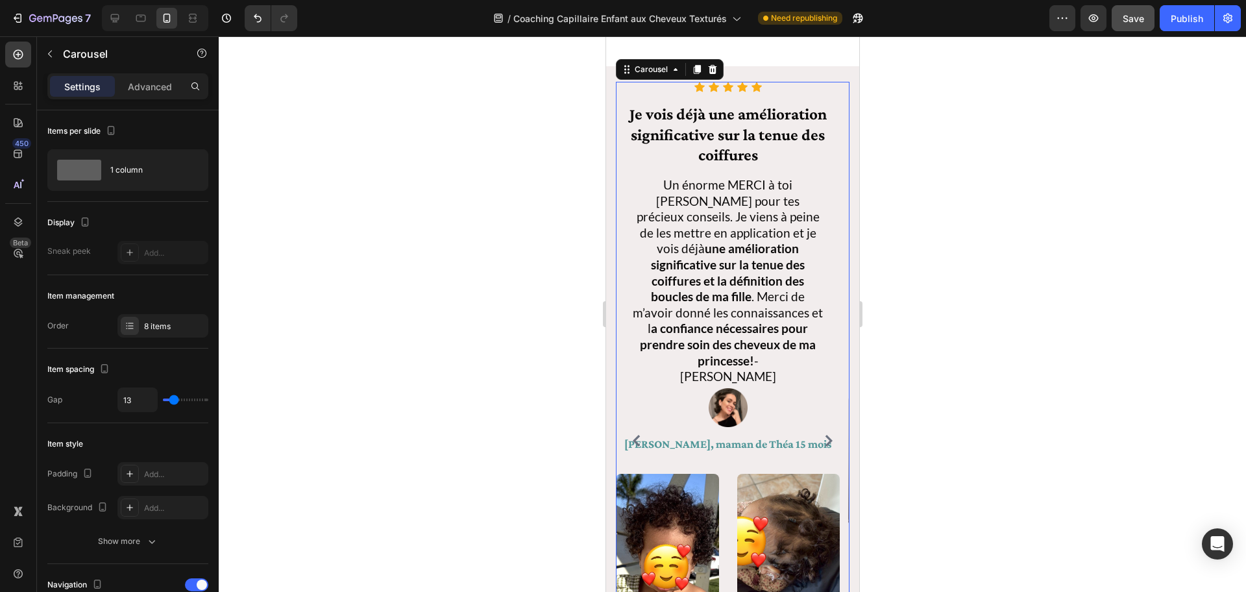
click at [824, 429] on button "Carousel Next Arrow" at bounding box center [828, 440] width 21 height 21
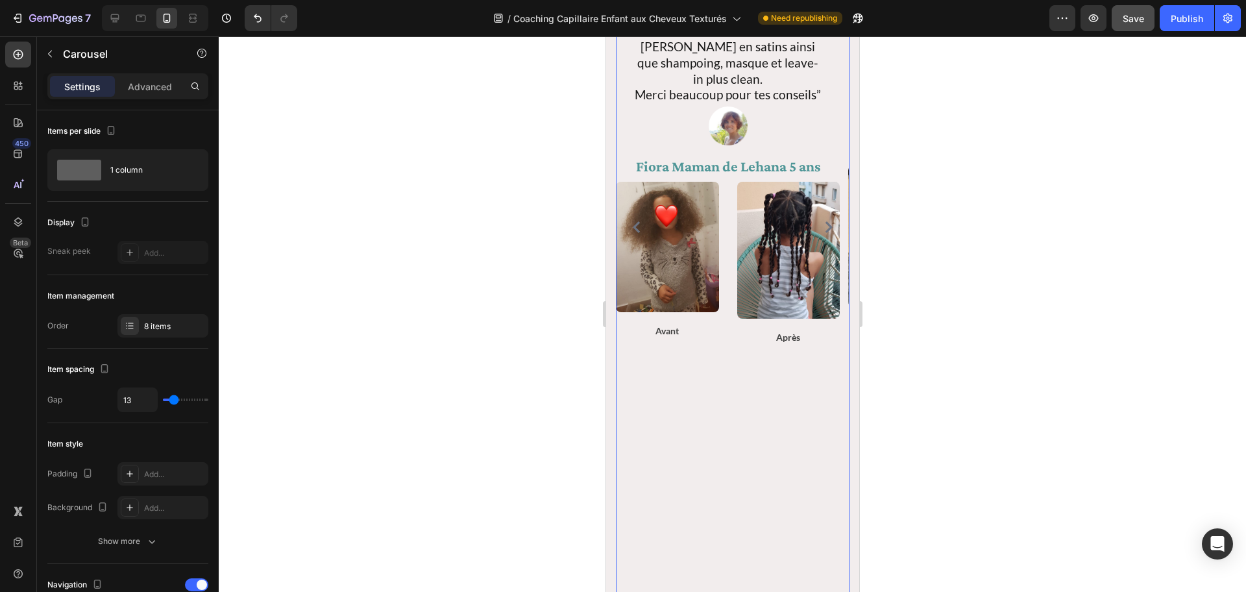
scroll to position [1787, 0]
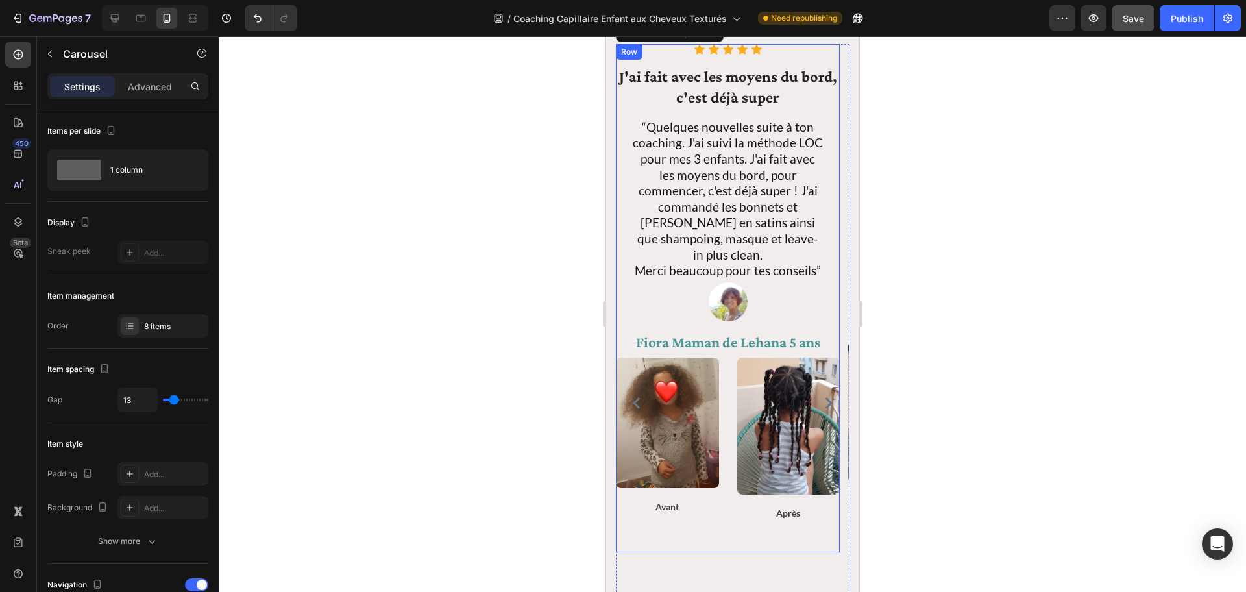
click at [818, 334] on strong "Fiora Maman de Lehana 5 ans" at bounding box center [727, 342] width 184 height 17
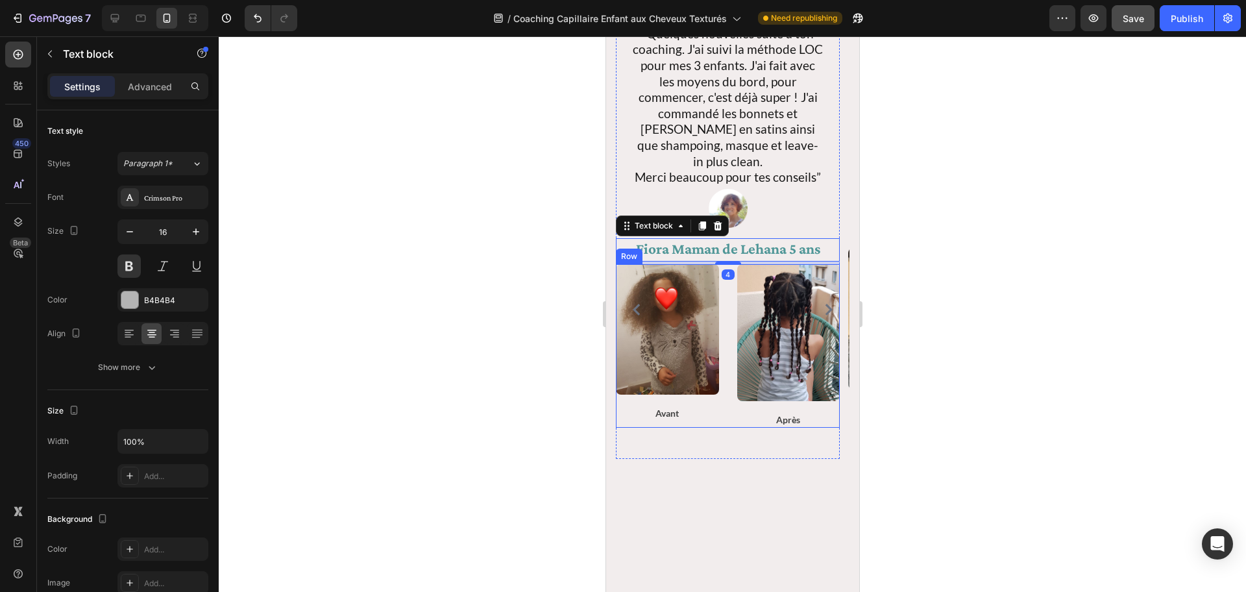
scroll to position [2085, 0]
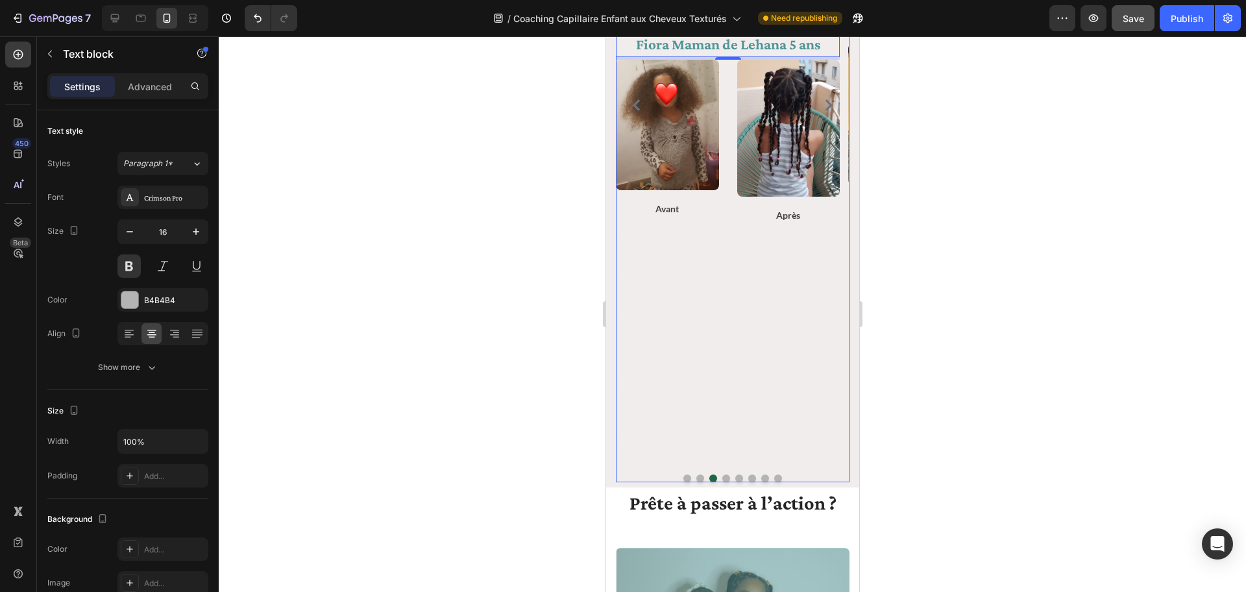
click at [722, 429] on button "Dot" at bounding box center [726, 478] width 8 height 8
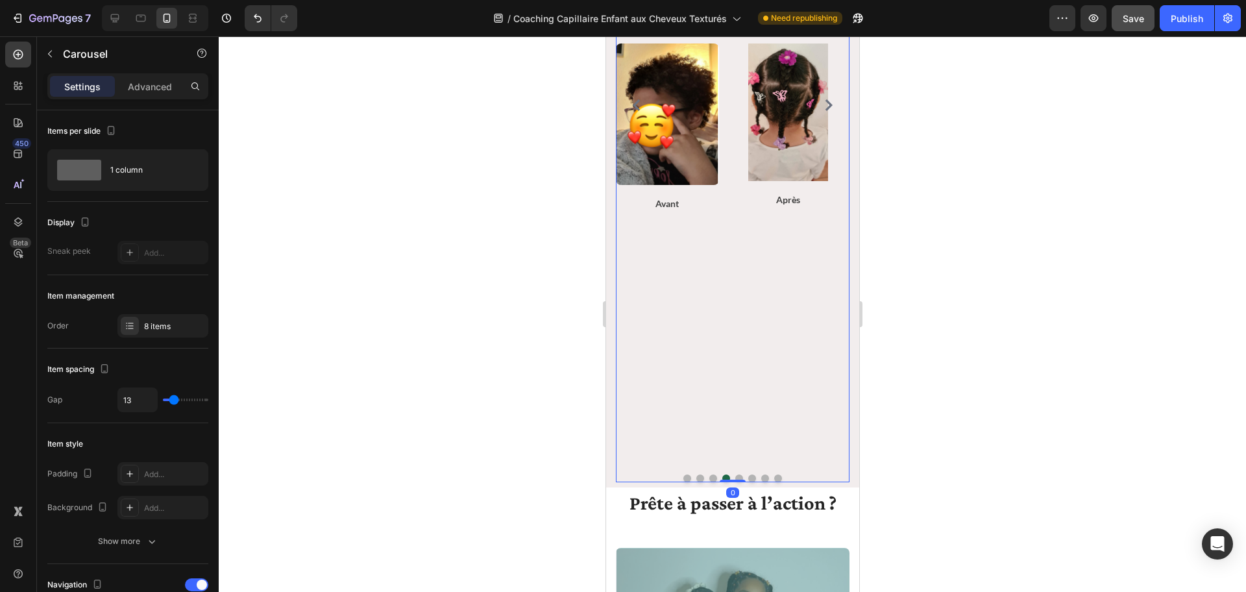
click at [735, 429] on button "Dot" at bounding box center [739, 478] width 8 height 8
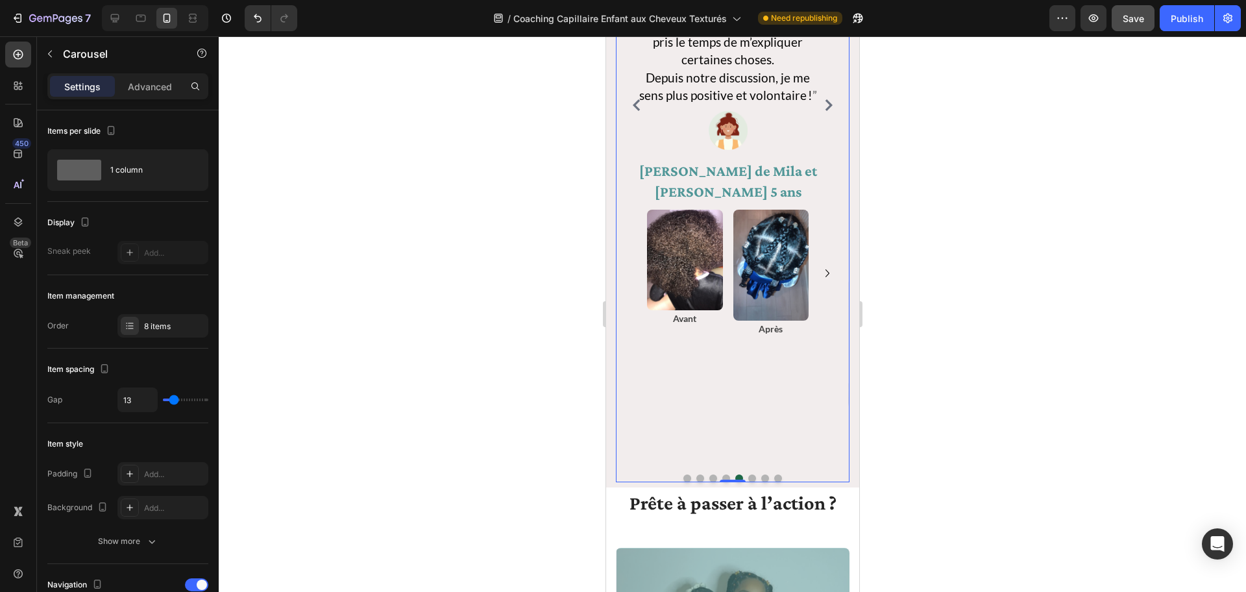
click at [748, 429] on button "Dot" at bounding box center [752, 478] width 8 height 8
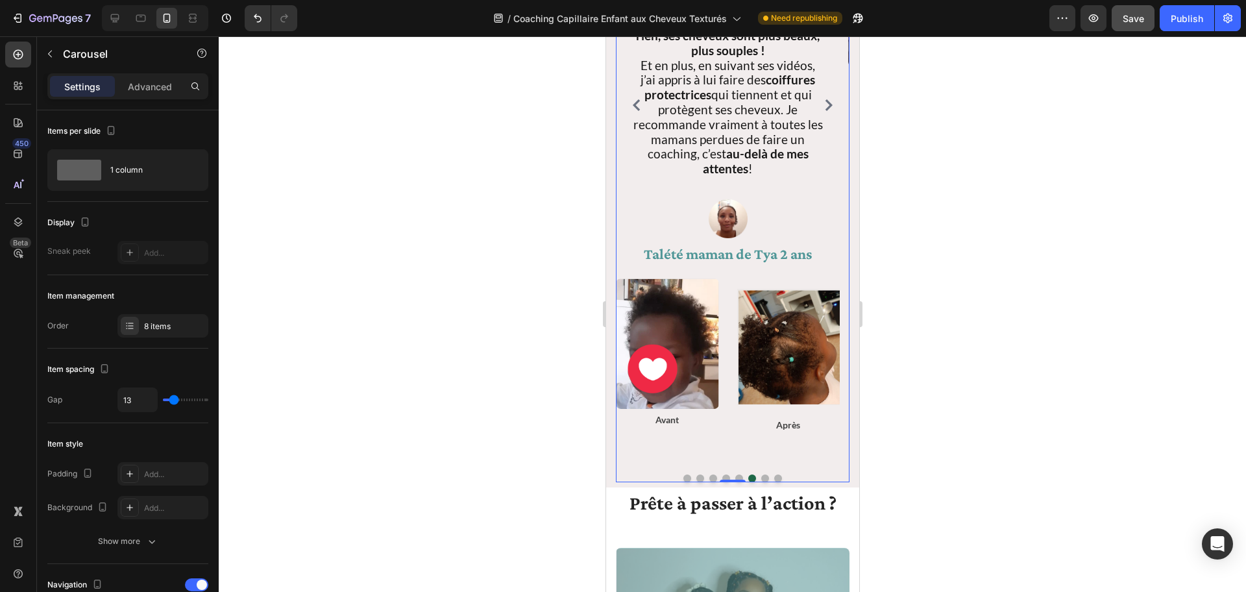
click at [761, 429] on button "Dot" at bounding box center [765, 478] width 8 height 8
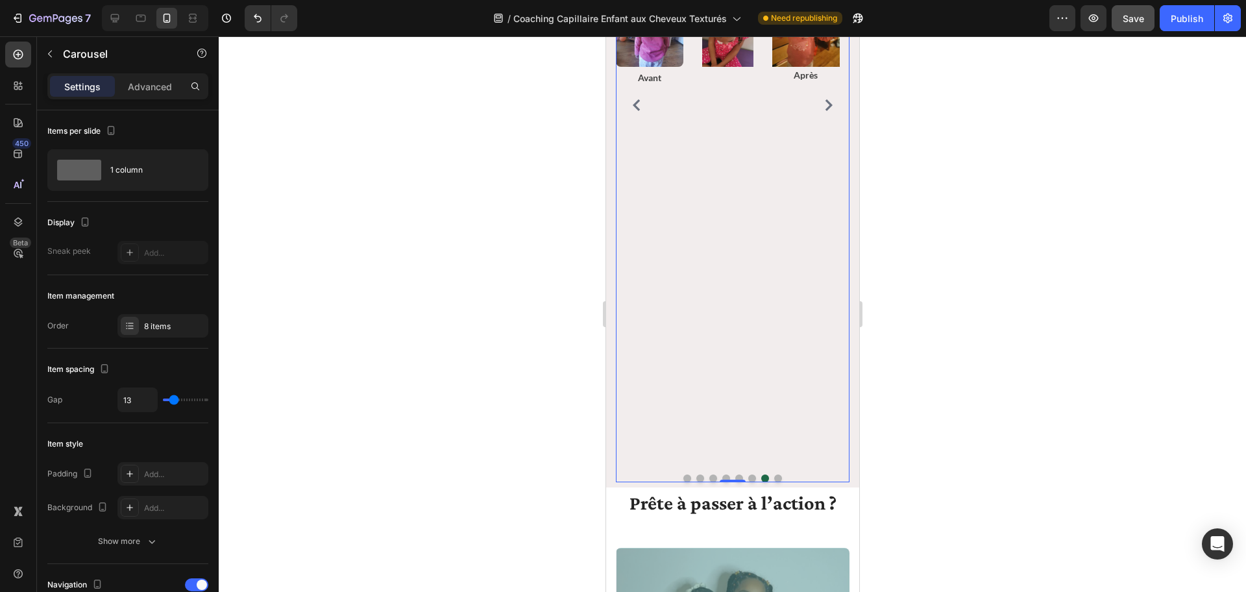
click at [774, 429] on button "Dot" at bounding box center [778, 478] width 8 height 8
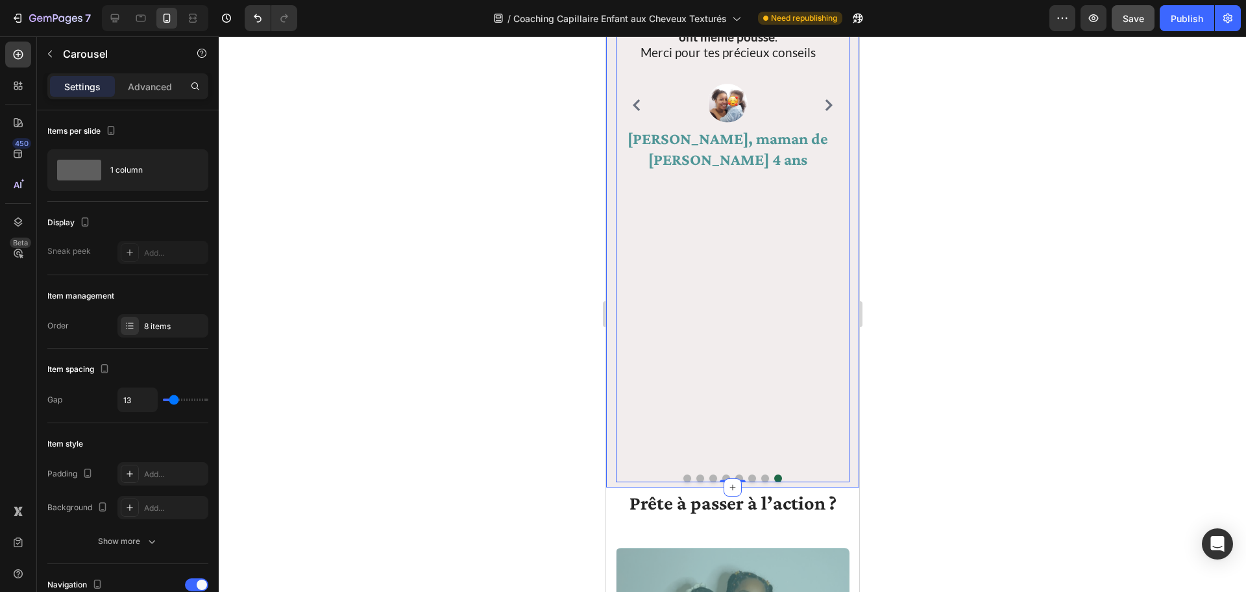
click at [845, 429] on div "Icon Icon Icon Icon Icon Icon List Hoz Ses cheveux sont plus brillants, plus hy…" at bounding box center [732, 109] width 253 height 757
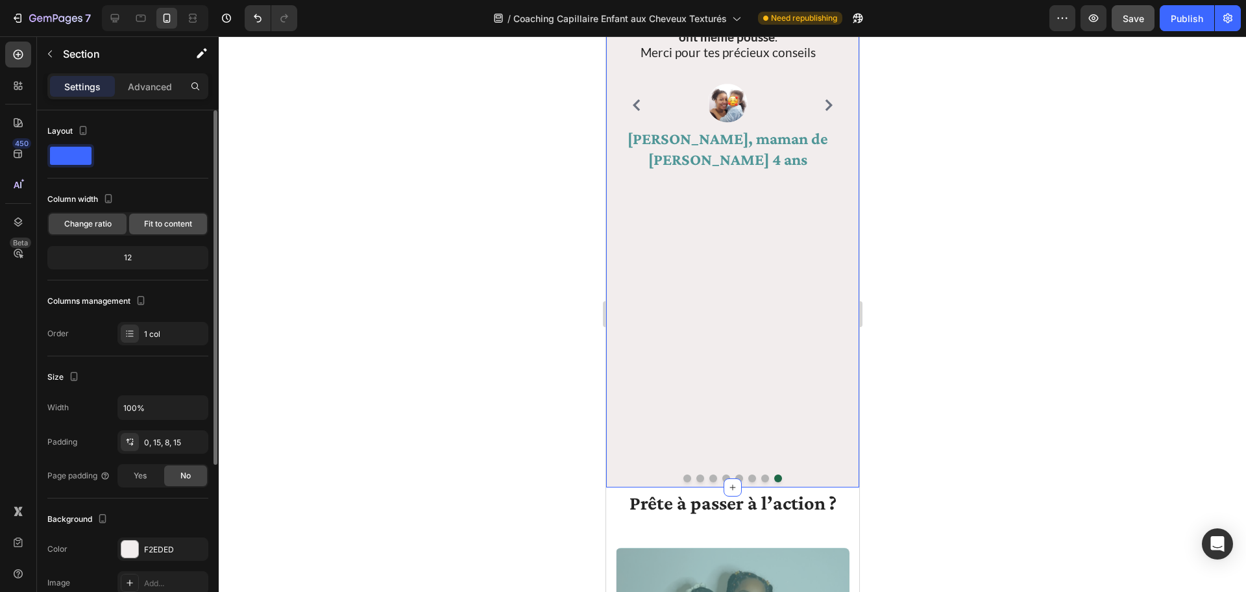
click at [164, 225] on span "Fit to content" at bounding box center [168, 224] width 48 height 12
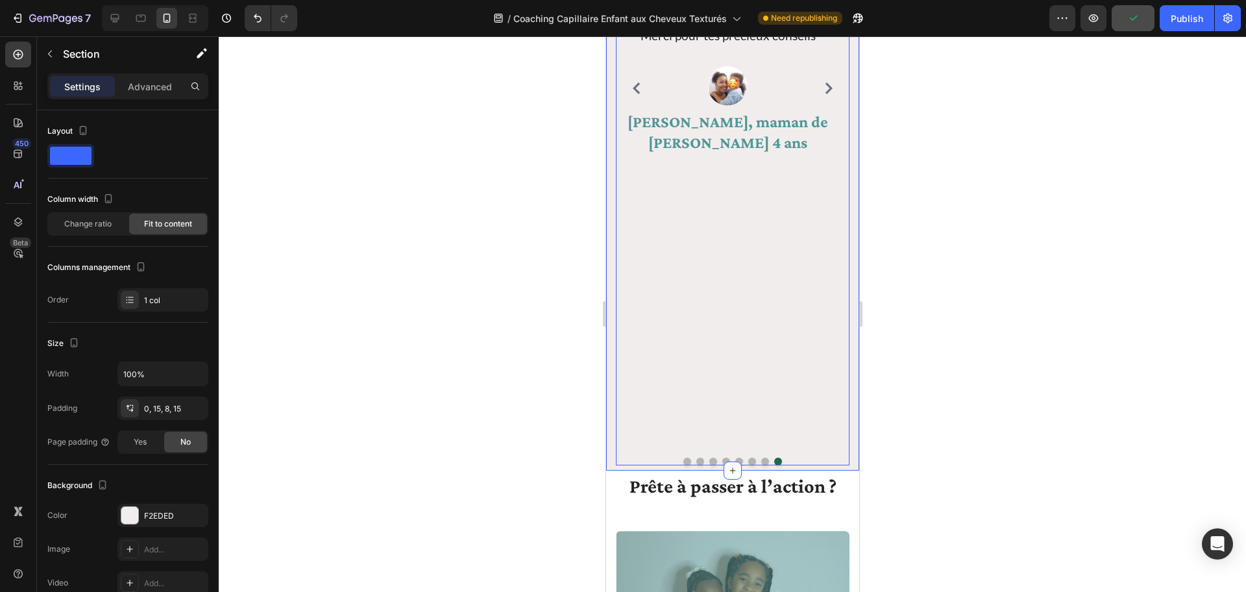
scroll to position [2351, 0]
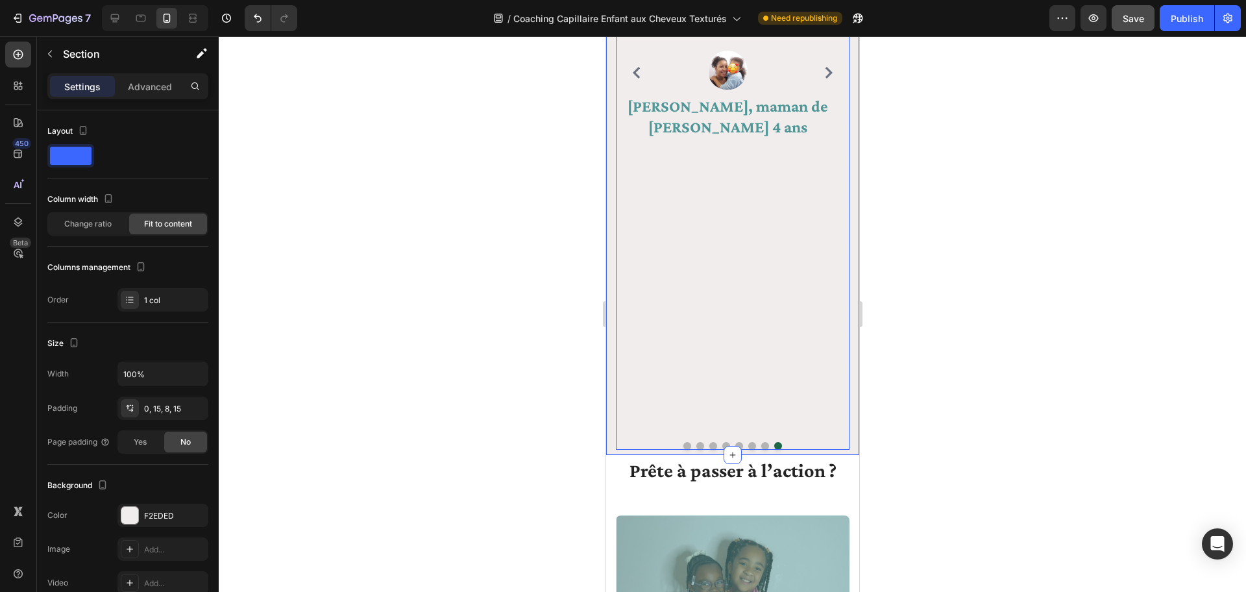
click at [761, 429] on button "Dot" at bounding box center [765, 446] width 8 height 8
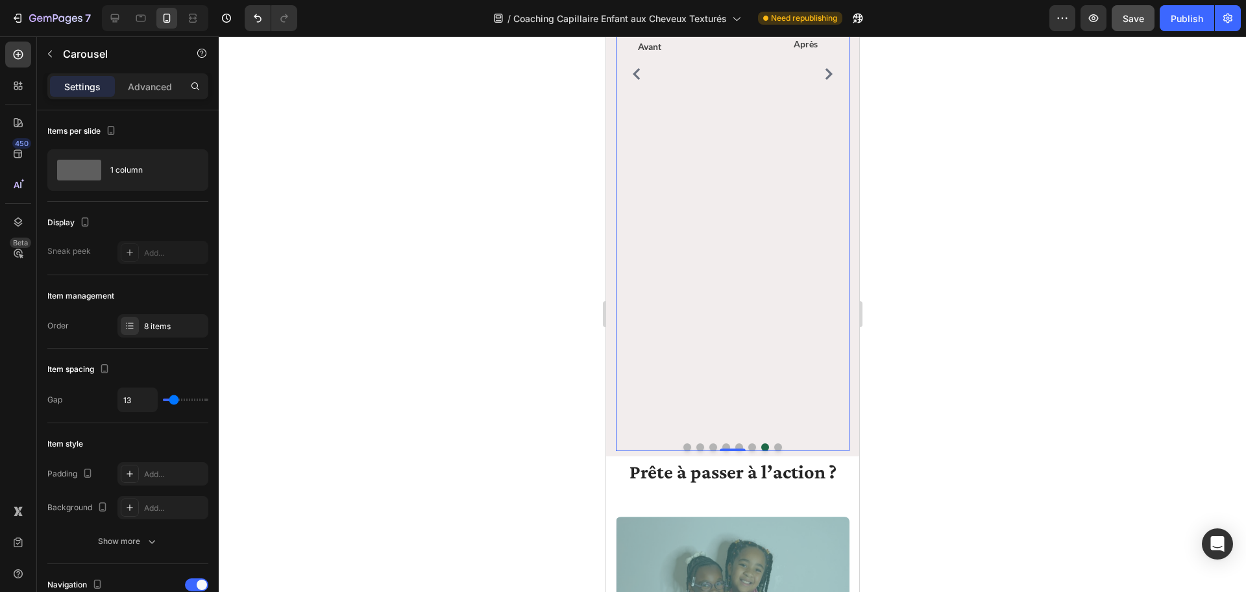
scroll to position [2371, 0]
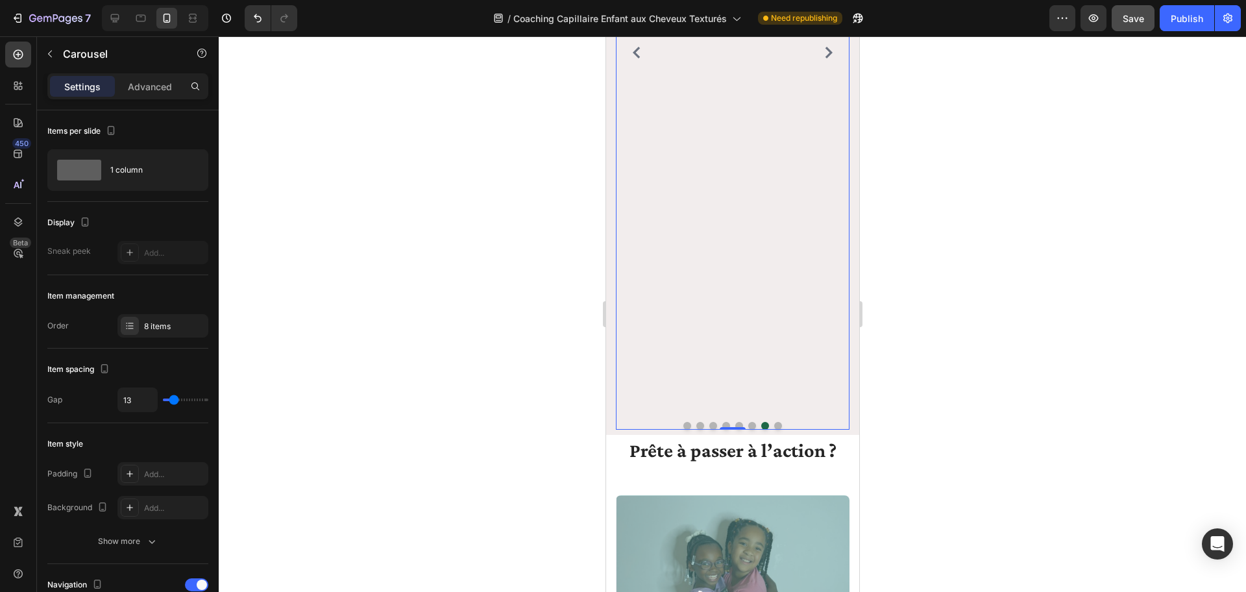
drag, startPoint x: 746, startPoint y: 411, endPoint x: 752, endPoint y: 394, distance: 18.3
click at [748, 422] on button "Dot" at bounding box center [752, 426] width 8 height 8
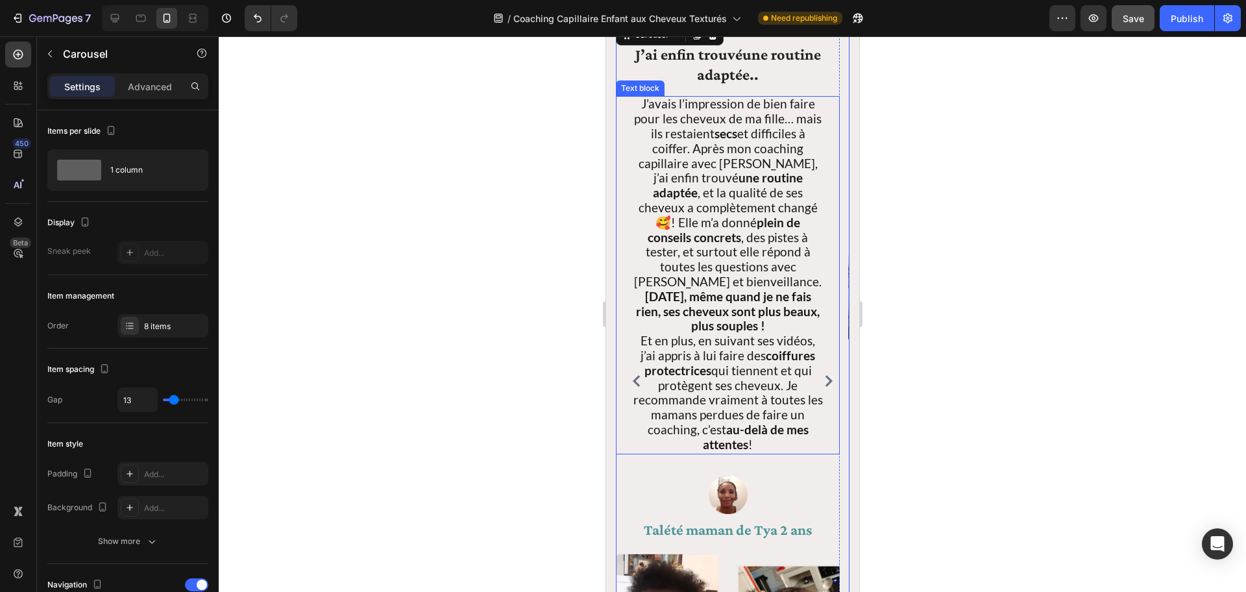
scroll to position [2044, 0]
click at [825, 374] on icon "Carousel Next Arrow" at bounding box center [828, 380] width 7 height 12
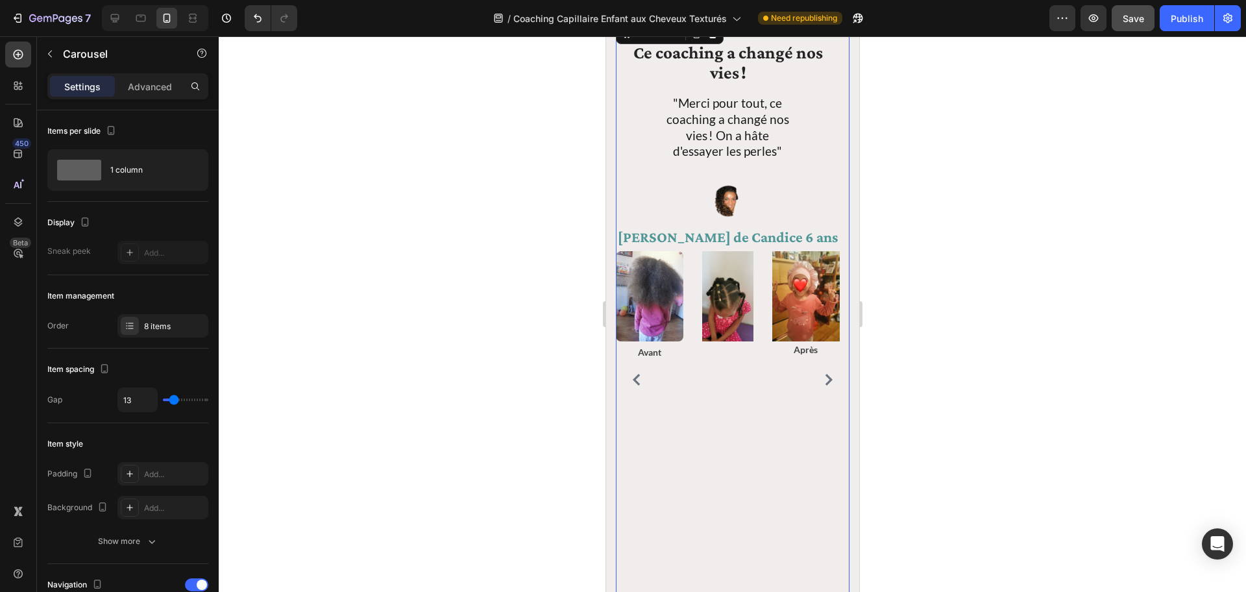
click at [825, 374] on icon "Carousel Next Arrow" at bounding box center [828, 380] width 7 height 12
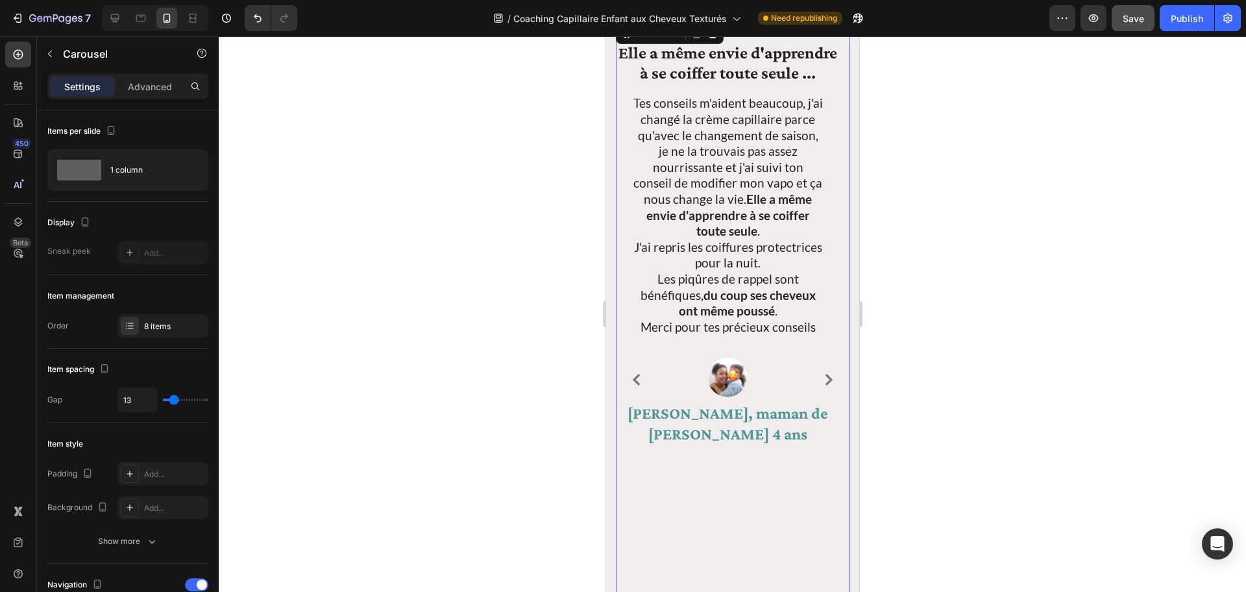
click at [825, 374] on icon "Carousel Next Arrow" at bounding box center [828, 380] width 7 height 12
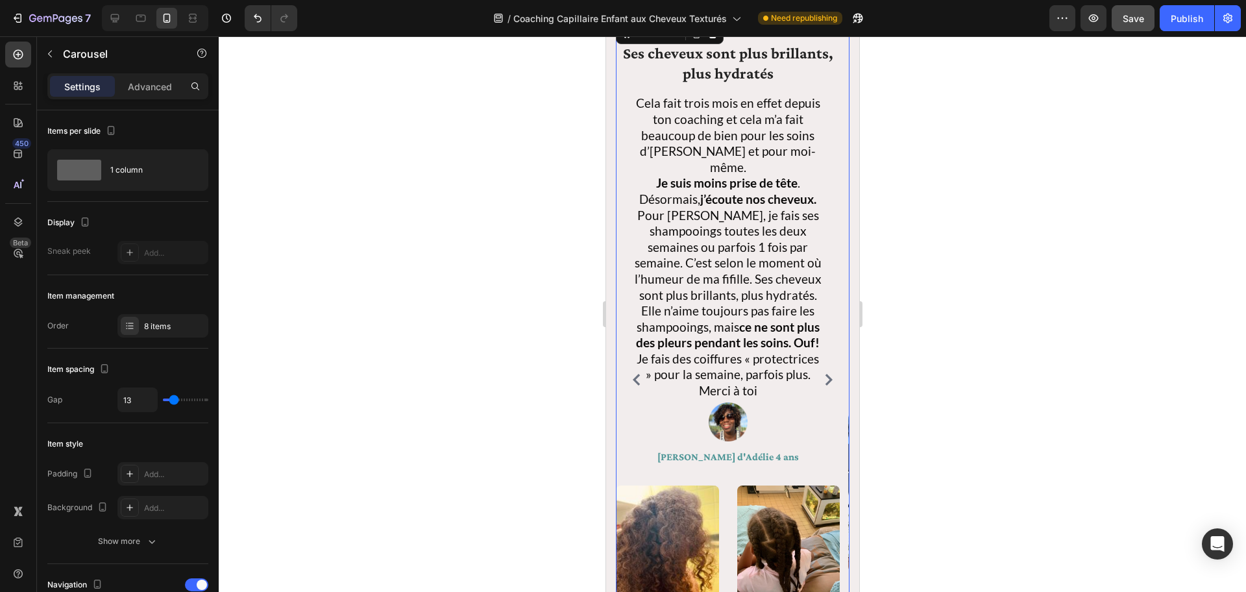
click at [825, 374] on icon "Carousel Next Arrow" at bounding box center [828, 380] width 7 height 12
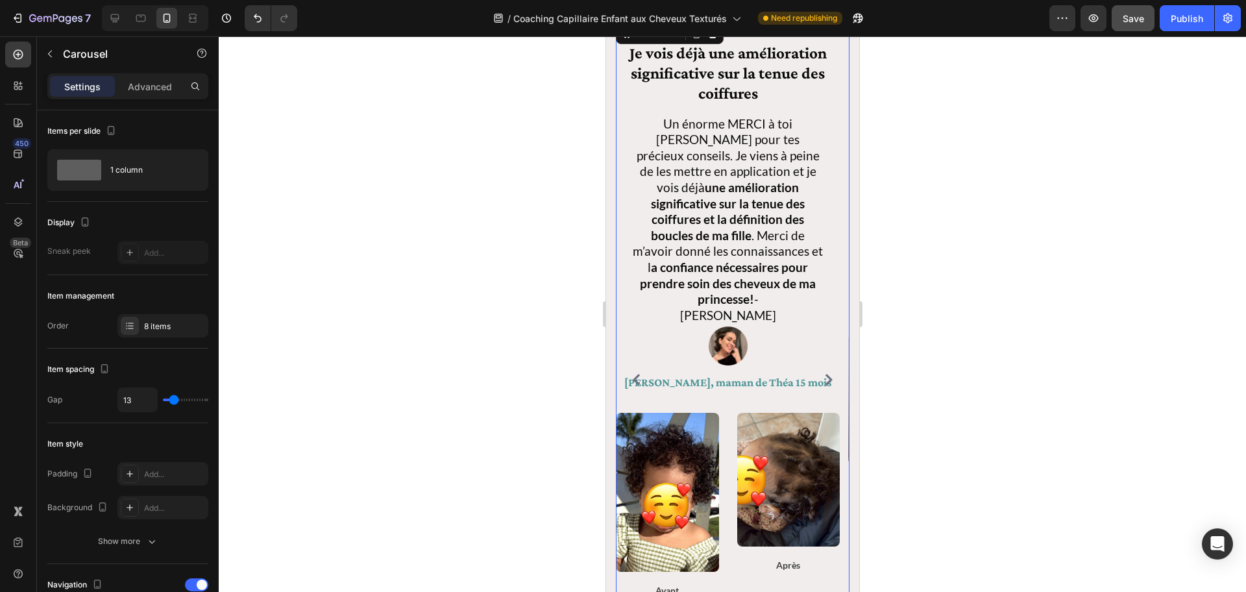
click at [825, 374] on icon "Carousel Next Arrow" at bounding box center [828, 380] width 7 height 12
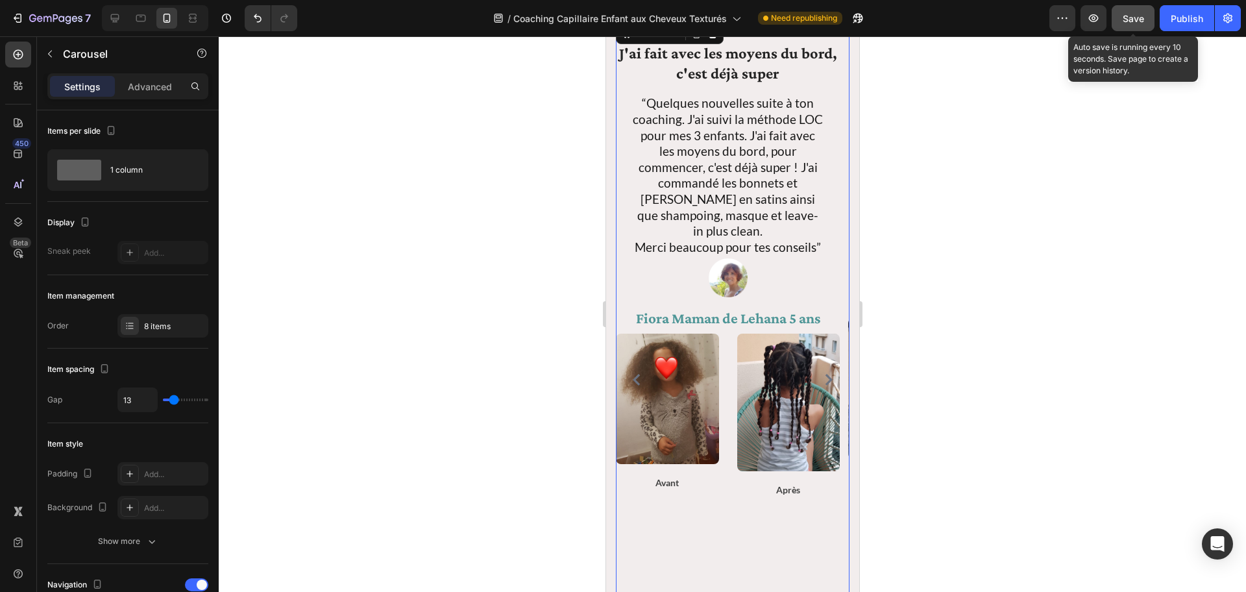
click at [934, 19] on span "Save" at bounding box center [1133, 18] width 21 height 11
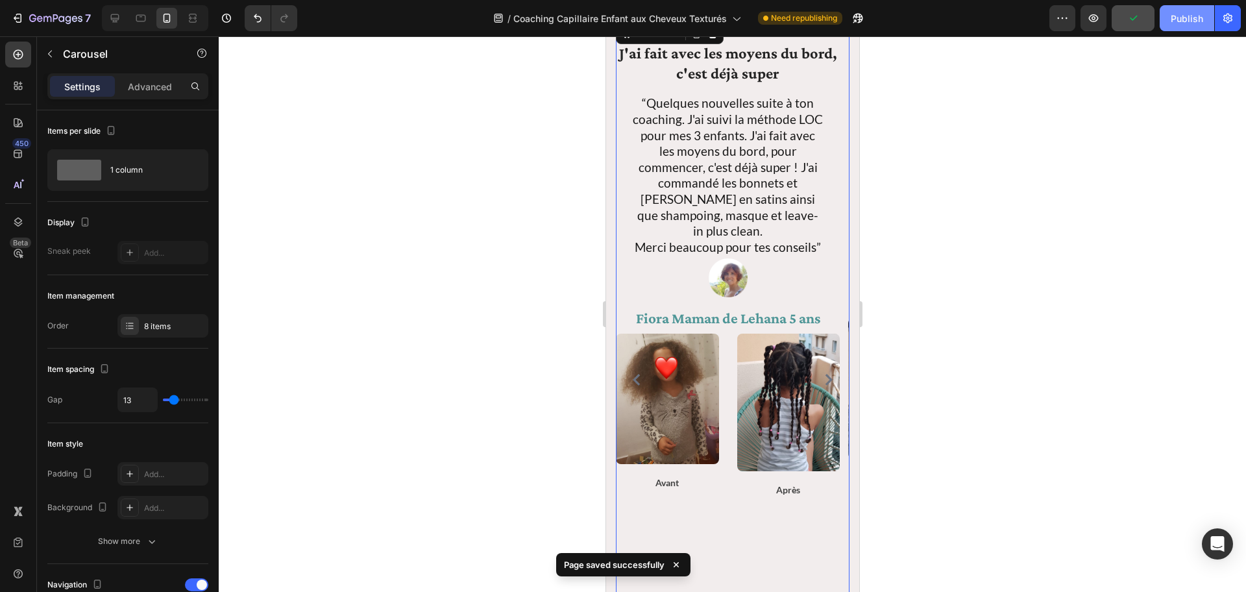
click at [934, 20] on div "Publish" at bounding box center [1187, 19] width 32 height 14
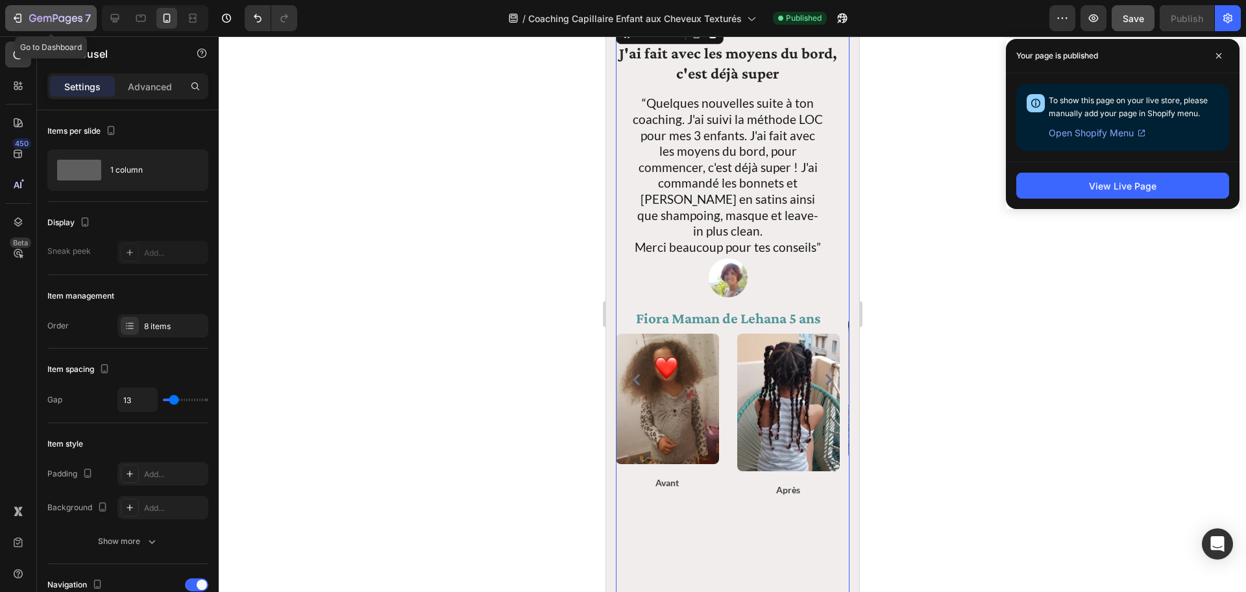
click at [10, 16] on button "7" at bounding box center [51, 18] width 92 height 26
